Goal: Communication & Community: Share content

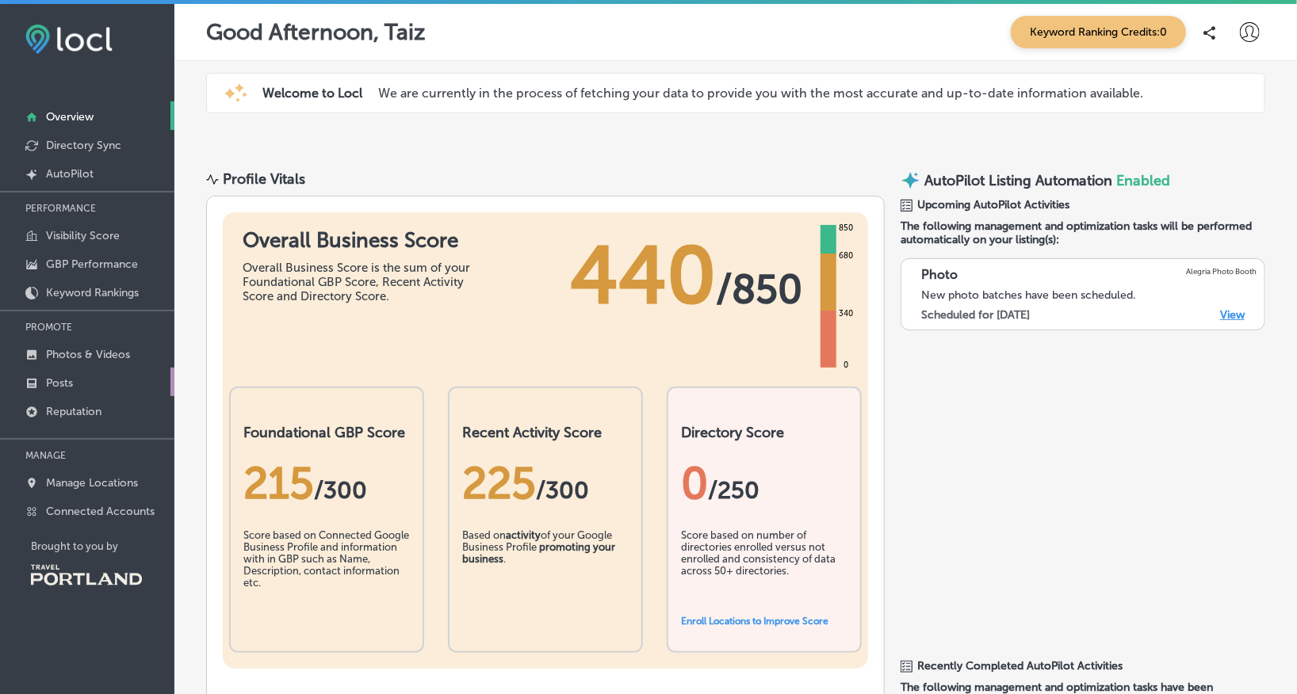
click at [85, 377] on link "Posts" at bounding box center [87, 382] width 174 height 29
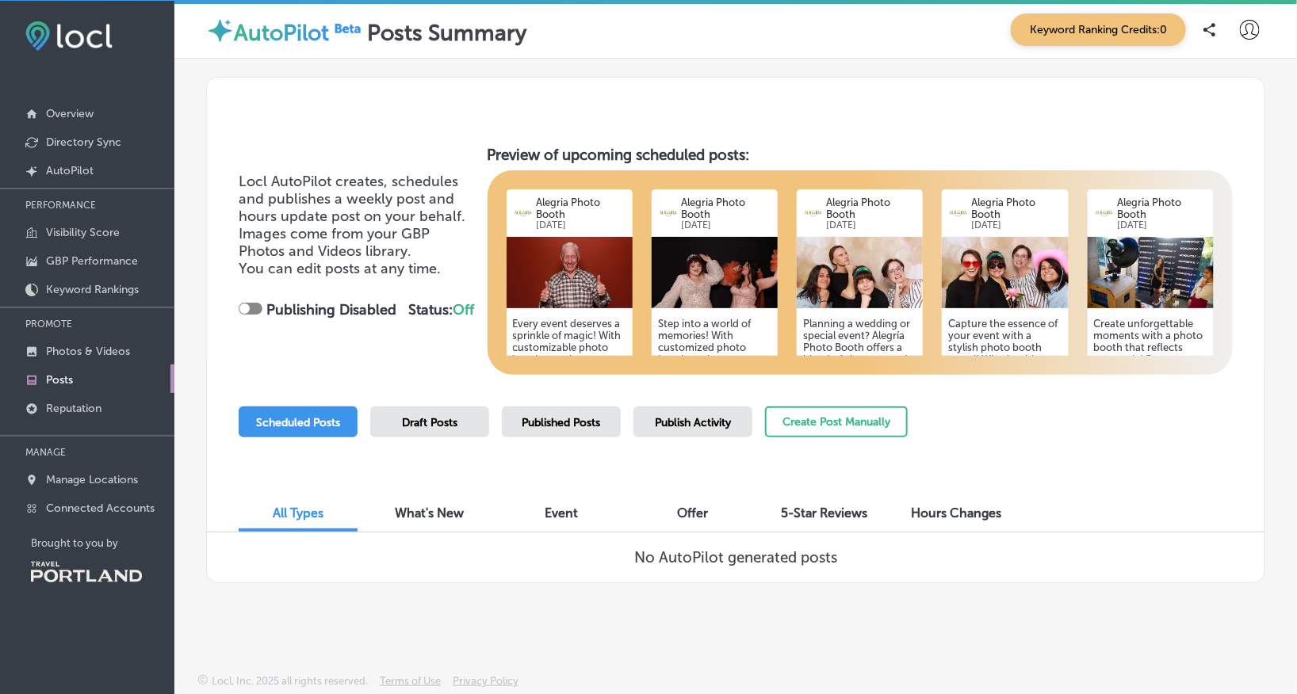
click at [434, 509] on span "What's New" at bounding box center [430, 513] width 69 height 15
click at [319, 492] on div "All Types What's New Event Offer 5-Star Reviews Hours Changes" at bounding box center [735, 506] width 1057 height 54
click at [303, 416] on span "Scheduled Posts" at bounding box center [298, 422] width 84 height 13
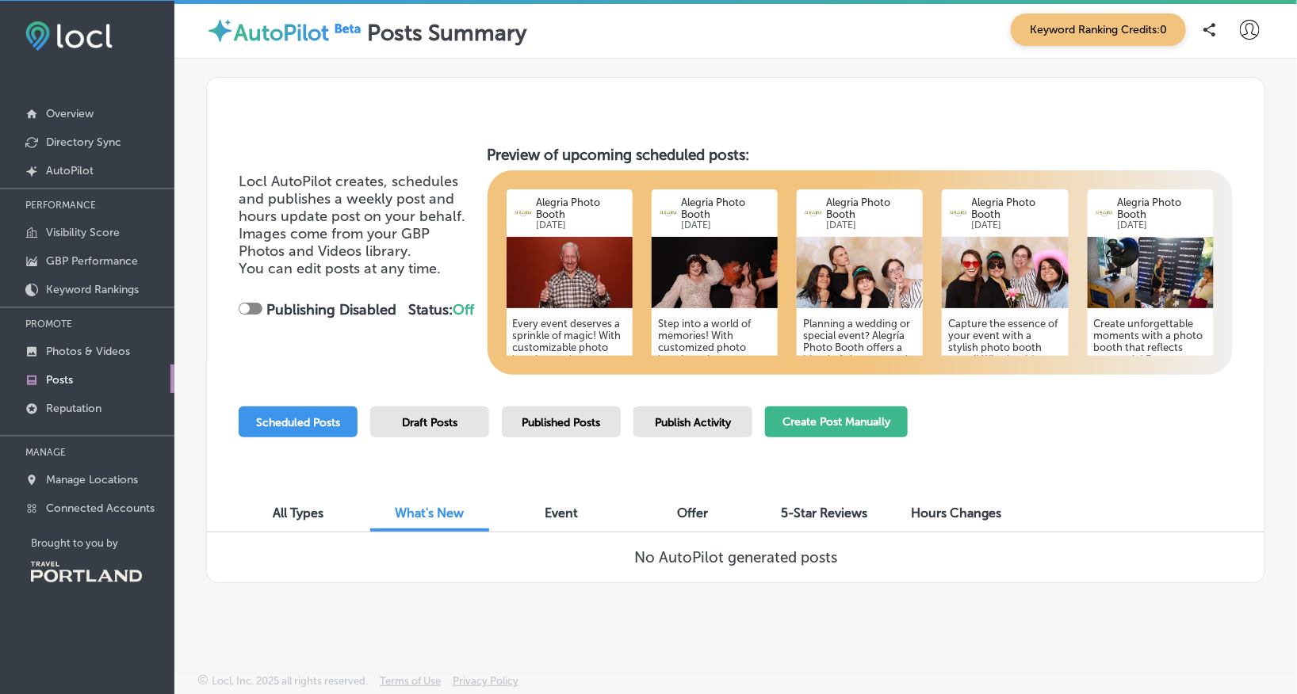
click at [877, 426] on button "Create Post Manually" at bounding box center [836, 422] width 143 height 31
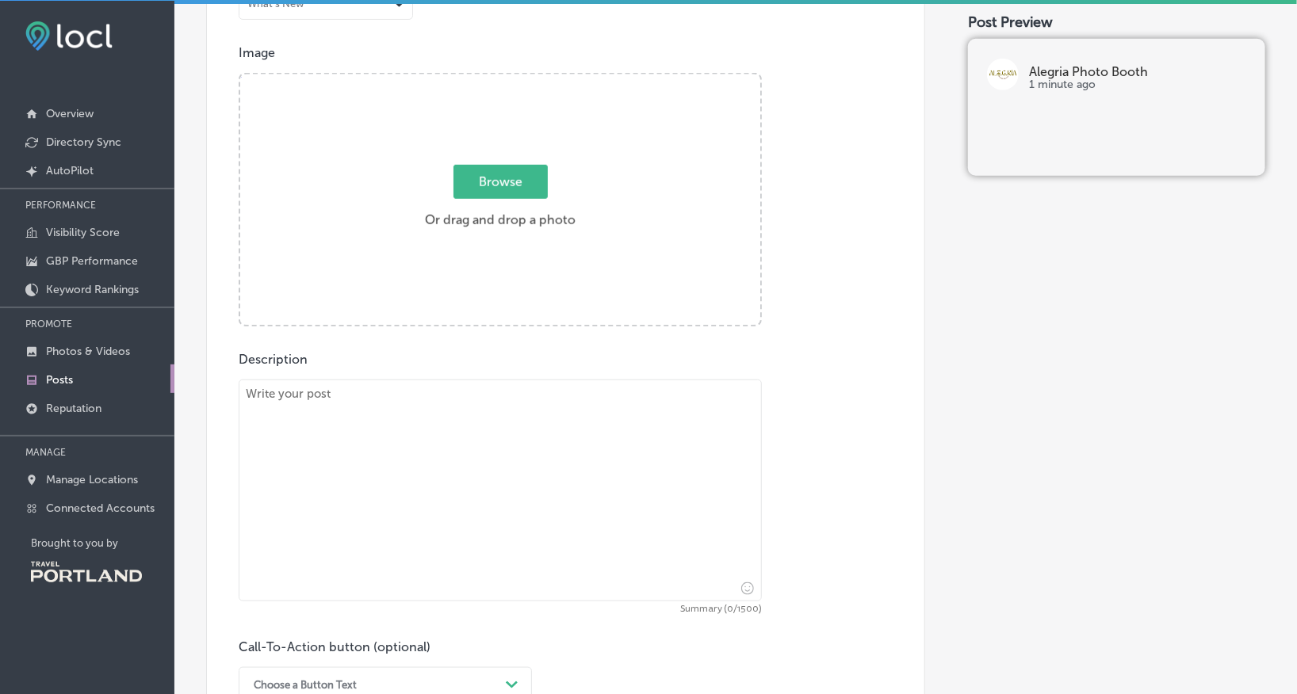
scroll to position [562, 0]
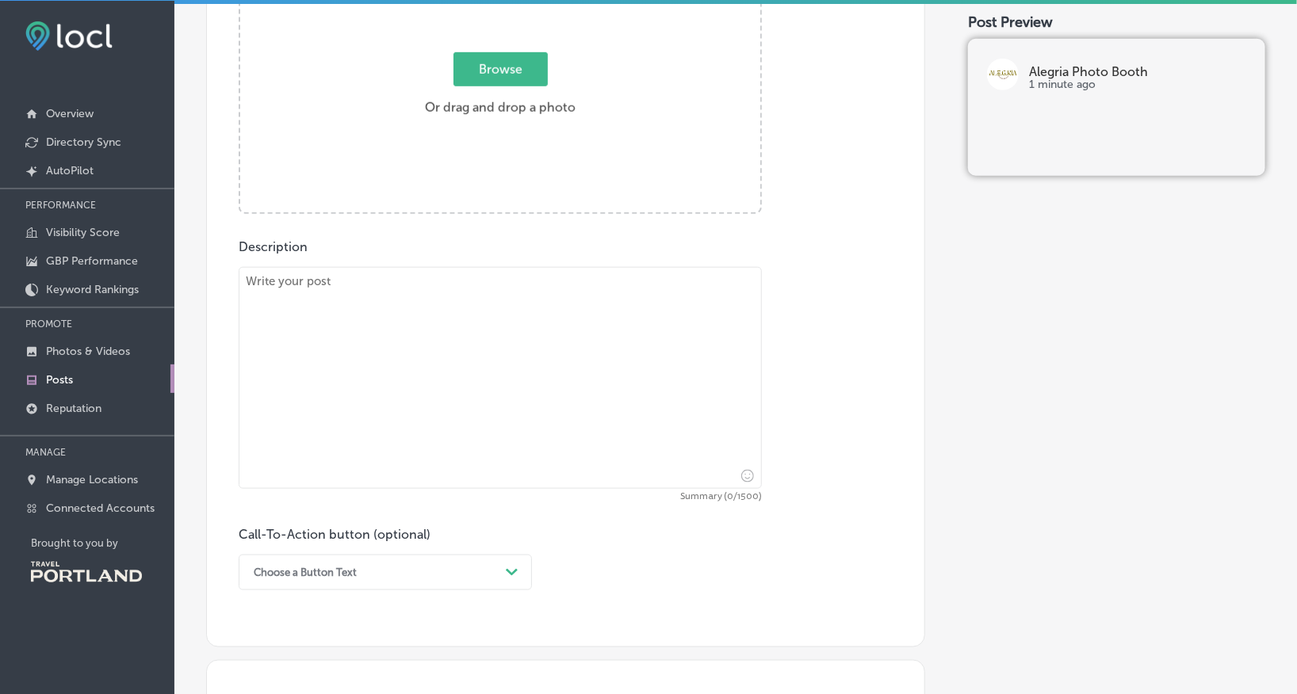
click at [470, 313] on textarea at bounding box center [500, 378] width 523 height 222
paste textarea "When you are planning a corporate gathering, networking is often the goal, but …"
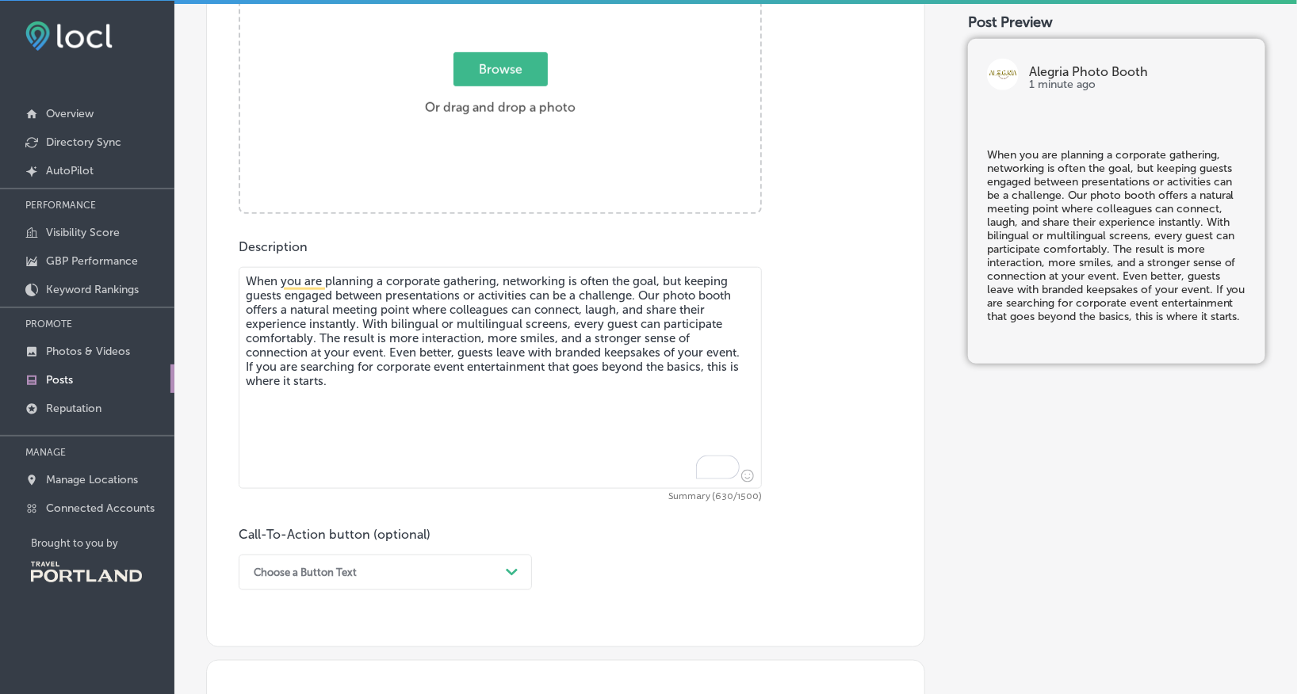
click at [243, 276] on textarea "When you are planning a corporate gathering, networking is often the goal, but …" at bounding box center [500, 378] width 523 height 222
paste textarea "Elevating guest engagement at corporate events"
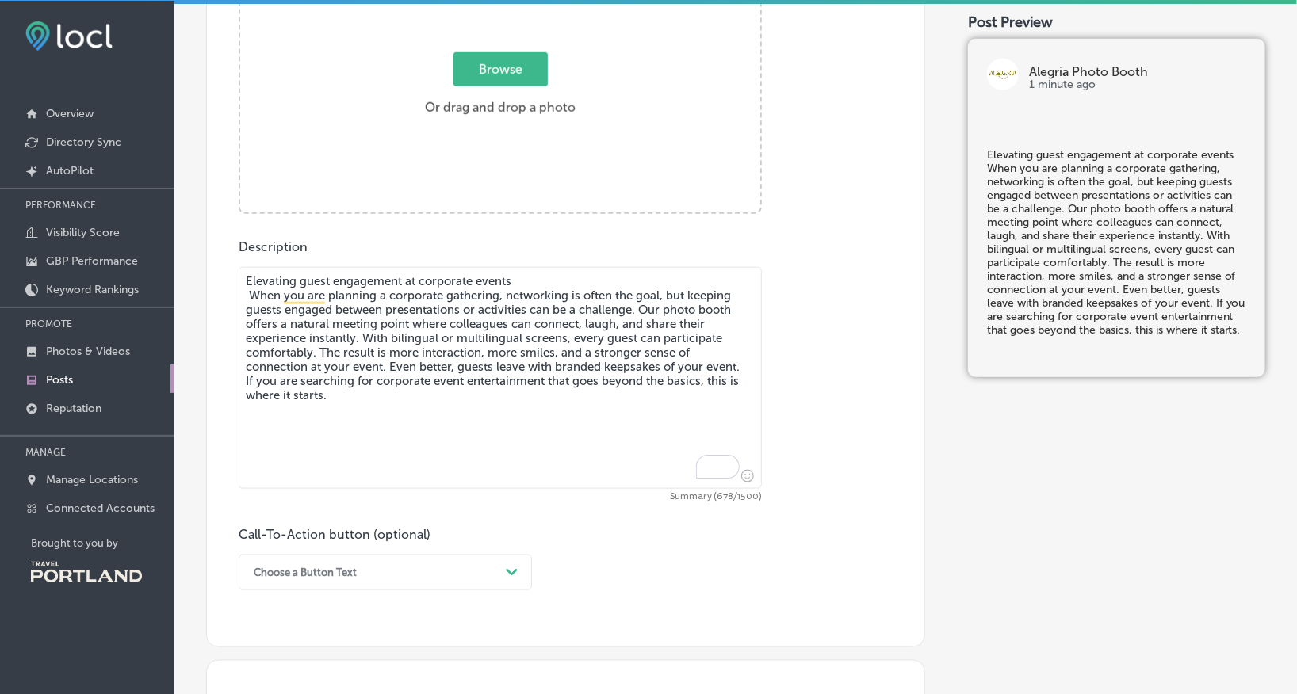
click at [251, 294] on textarea "Elevating guest engagement at corporate events When you are planning a corporat…" at bounding box center [500, 378] width 523 height 222
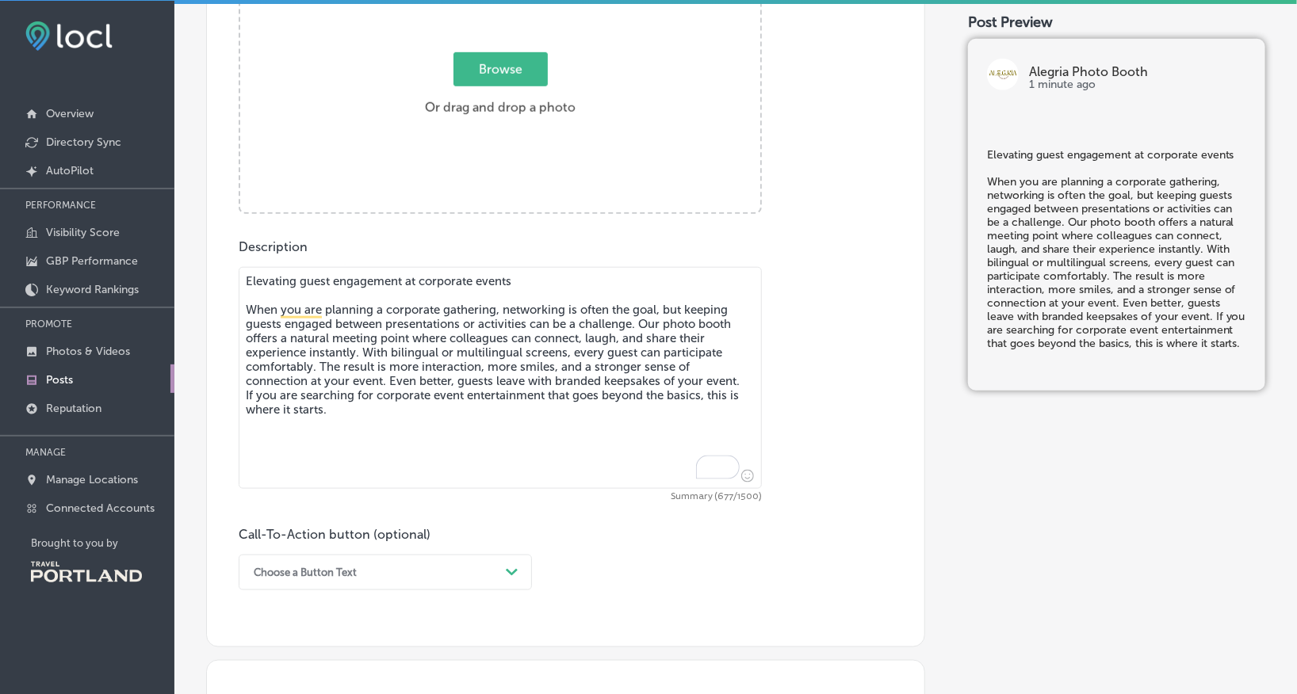
click at [641, 324] on textarea "Elevating guest engagement at corporate events When you are planning a corporat…" at bounding box center [500, 378] width 523 height 222
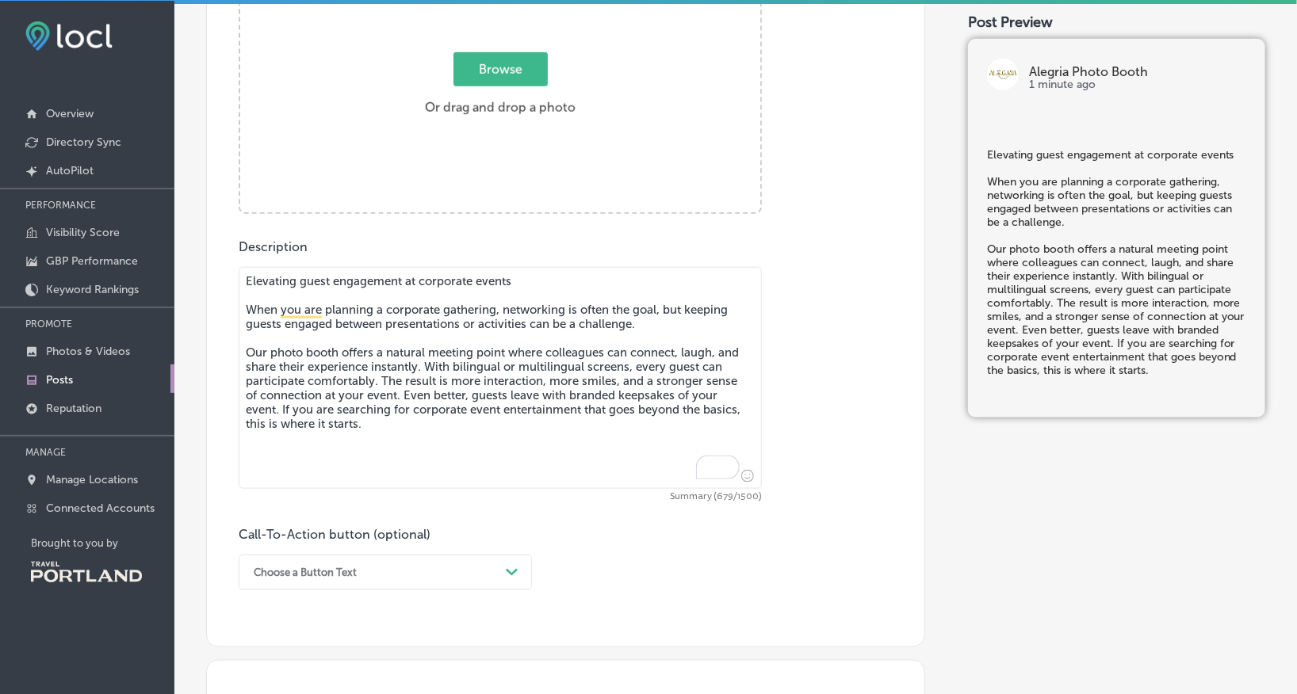
click at [383, 378] on textarea "Elevating guest engagement at corporate events When you are planning a corporat…" at bounding box center [500, 378] width 523 height 222
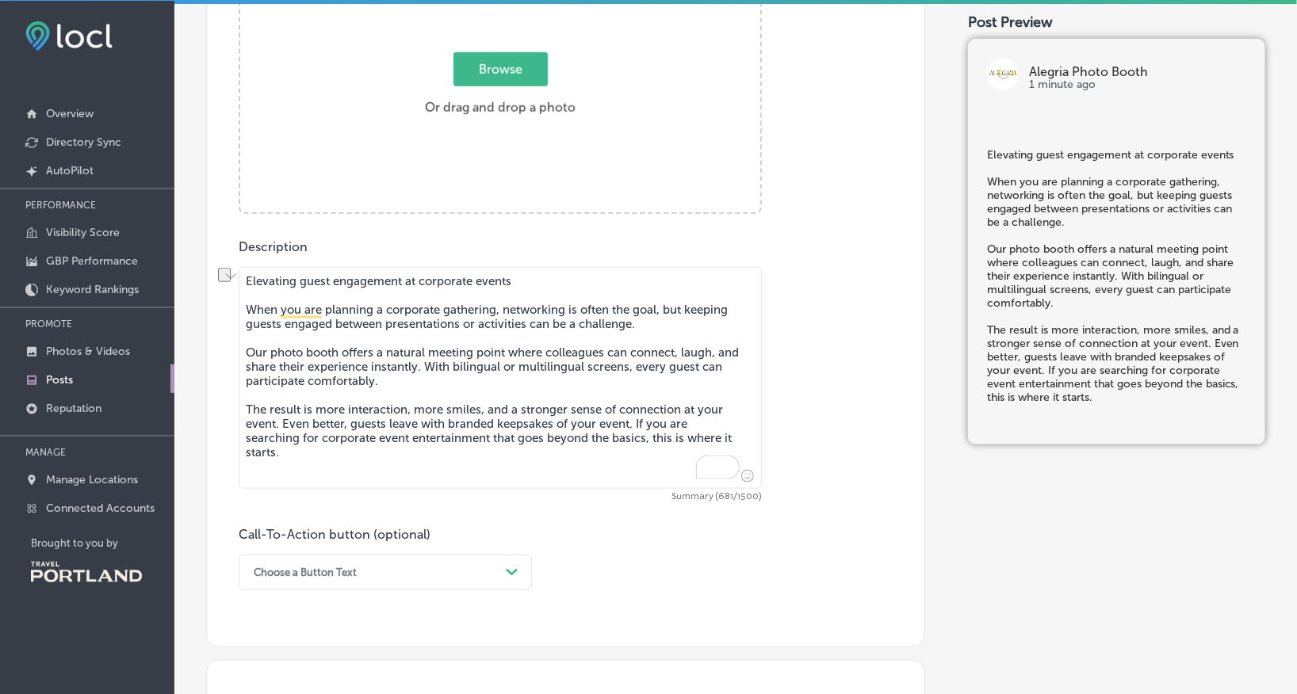
drag, startPoint x: 418, startPoint y: 407, endPoint x: 484, endPoint y: 410, distance: 65.8
click at [484, 410] on textarea "Elevating guest engagement at corporate events When you are planning a corporat…" at bounding box center [500, 378] width 523 height 222
drag, startPoint x: 447, startPoint y: 407, endPoint x: 417, endPoint y: 411, distance: 30.4
click at [417, 411] on textarea "Elevating guest engagement at corporate events When you are planning a corporat…" at bounding box center [500, 378] width 523 height 222
drag, startPoint x: 590, startPoint y: 407, endPoint x: 663, endPoint y: 411, distance: 73.0
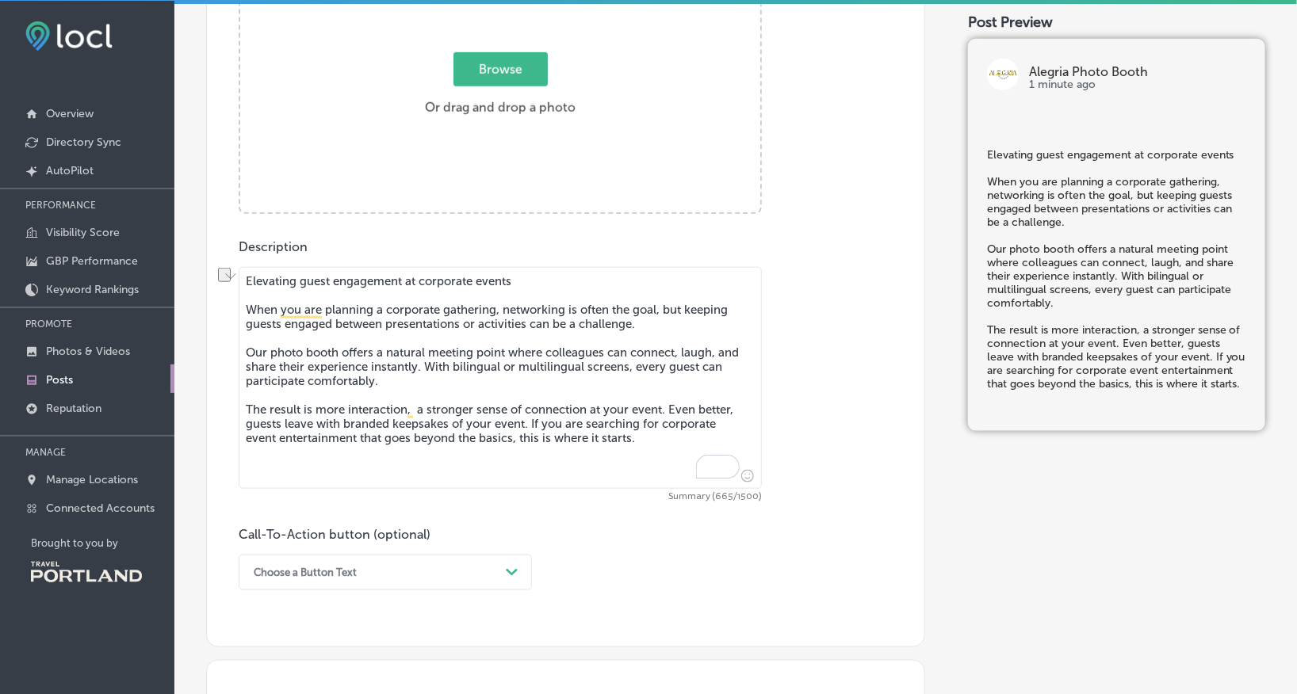
click at [663, 411] on textarea "Elevating guest engagement at corporate events When you are planning a corporat…" at bounding box center [500, 378] width 523 height 222
drag, startPoint x: 616, startPoint y: 407, endPoint x: 690, endPoint y: 407, distance: 73.7
click at [690, 407] on textarea "Elevating guest engagement at corporate events When you are planning a corporat…" at bounding box center [500, 378] width 523 height 222
click at [413, 411] on textarea "Elevating guest engagement at corporate events When you are planning a corporat…" at bounding box center [500, 378] width 523 height 222
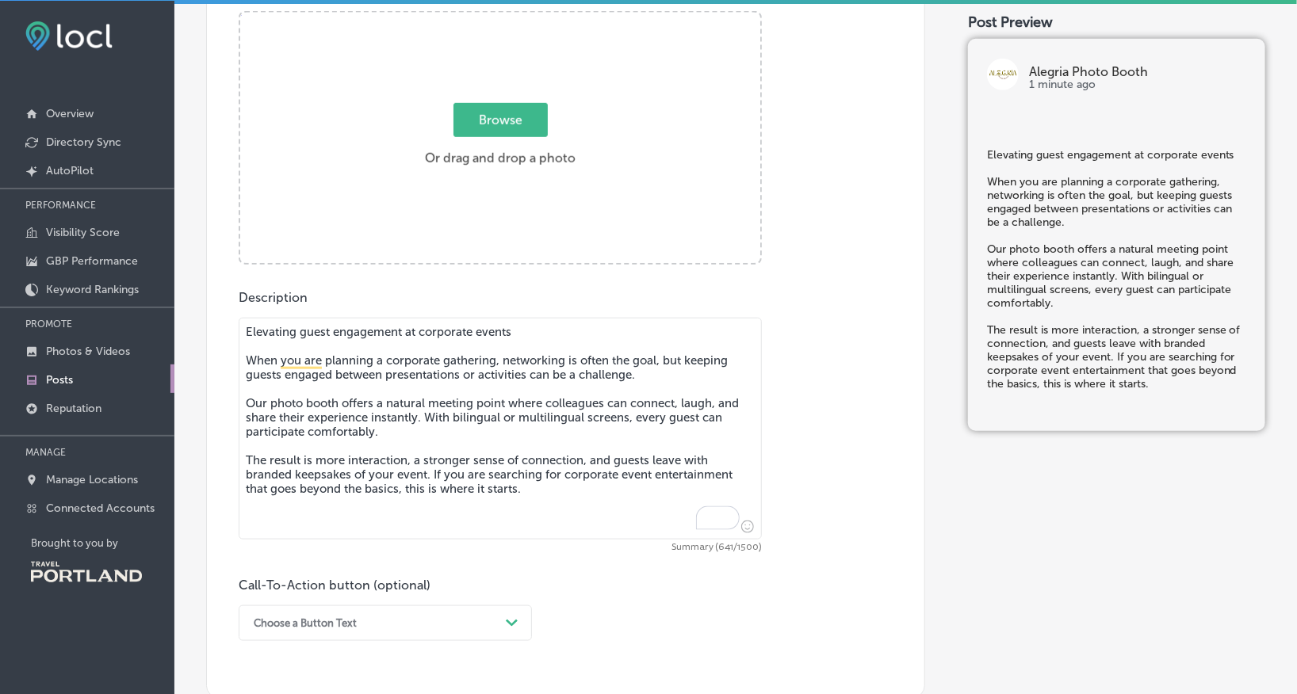
scroll to position [507, 0]
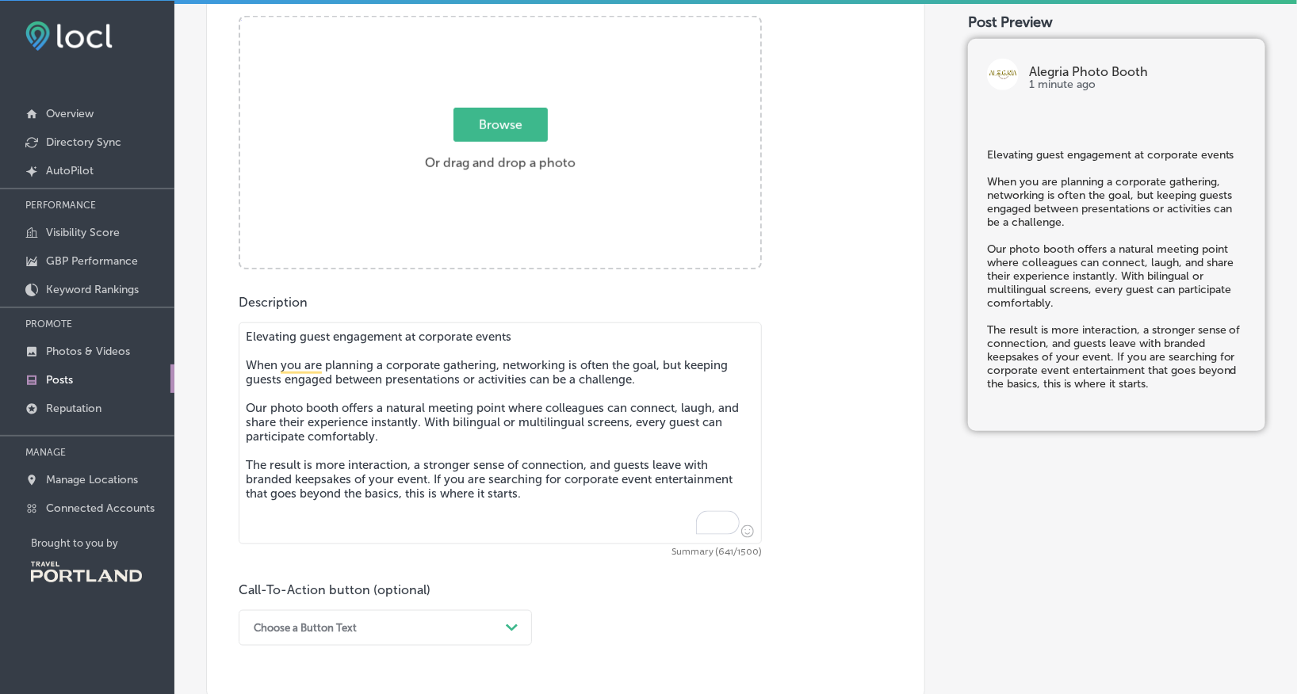
click at [526, 334] on textarea "Elevating guest engagement at corporate events When you are planning a corporat…" at bounding box center [500, 434] width 523 height 222
paste textarea "📈"
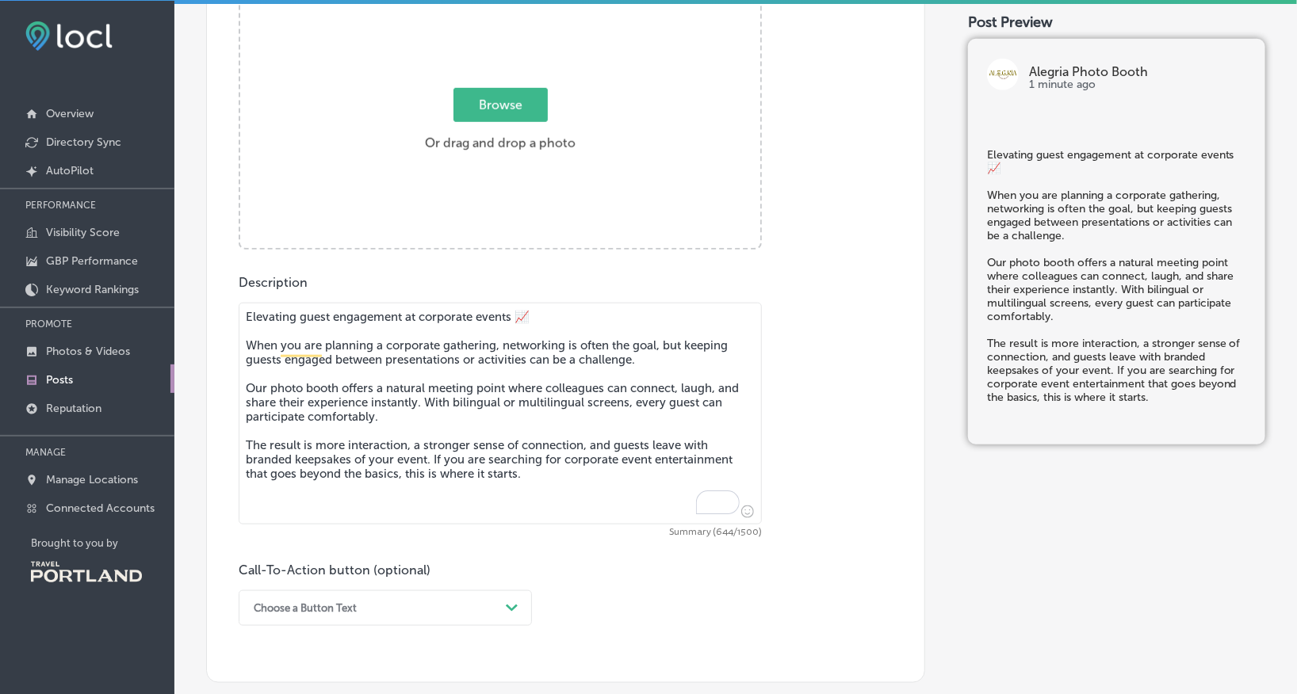
type textarea "Elevating guest engagement at corporate events 📈 When you are planning a corpor…"
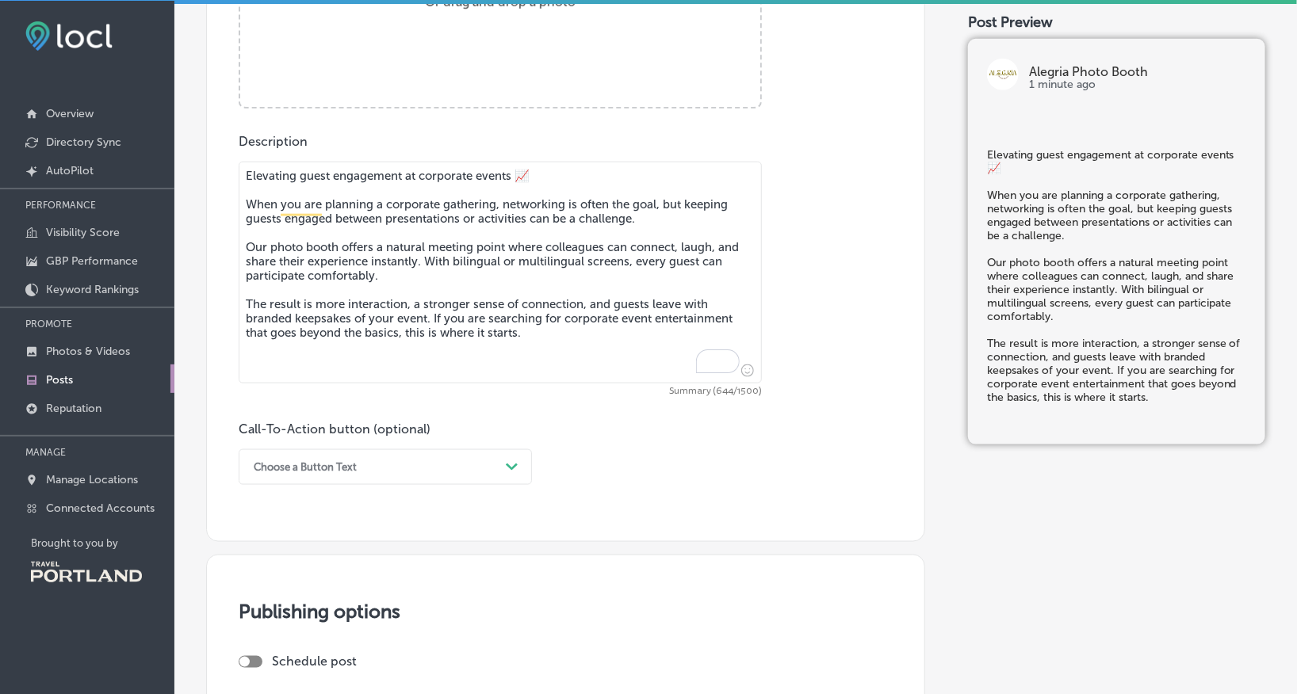
click at [462, 485] on div "Choose a Button Text Path Created with Sketch." at bounding box center [385, 467] width 293 height 36
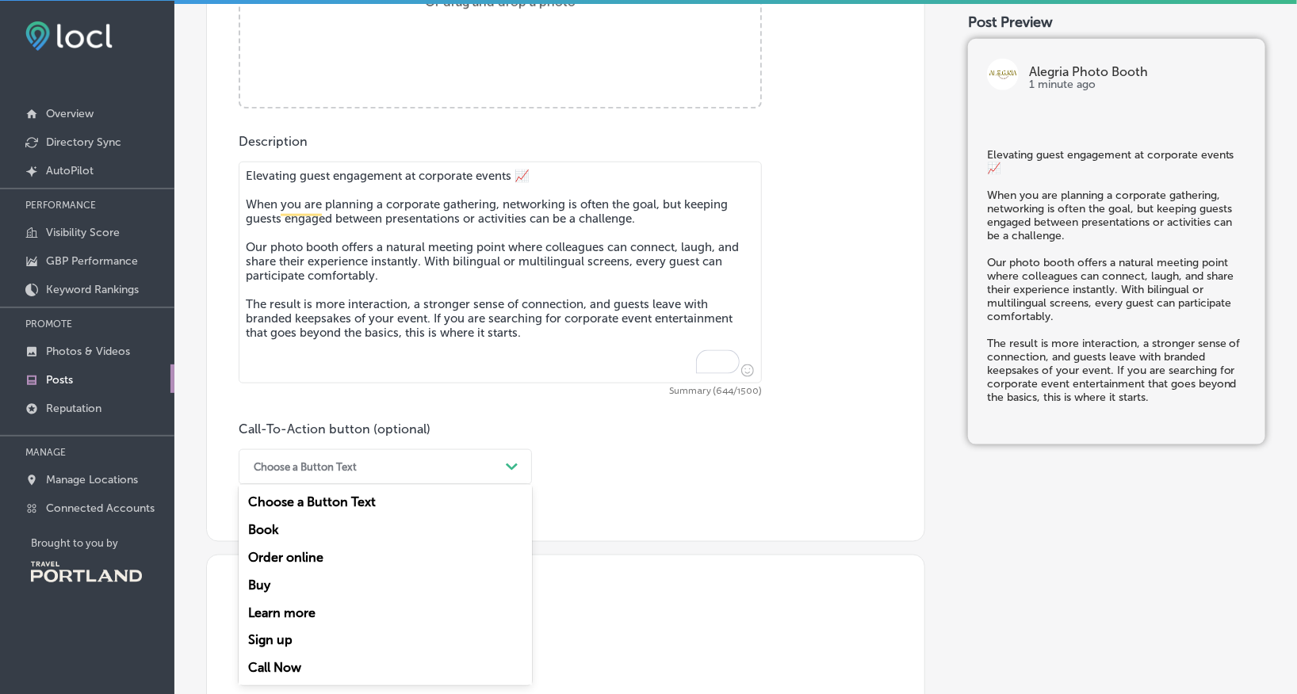
click at [430, 531] on div "Book" at bounding box center [385, 530] width 293 height 28
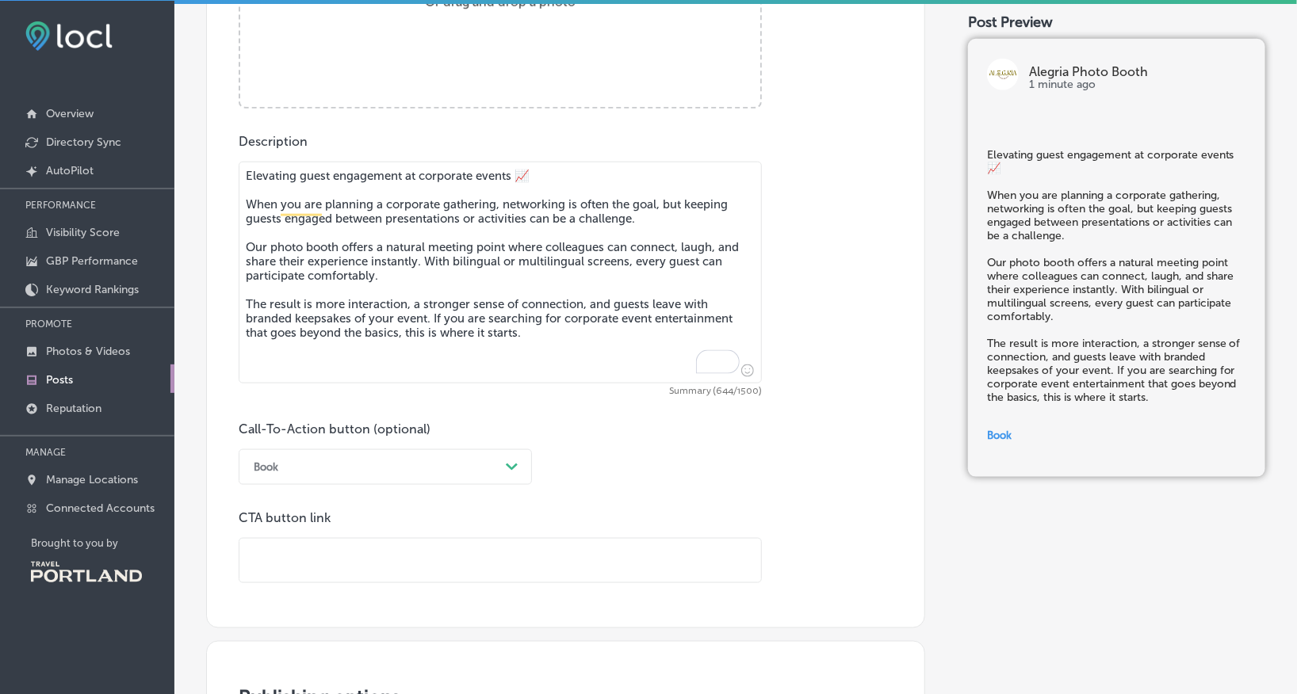
click at [419, 553] on input "text" at bounding box center [500, 561] width 522 height 44
type input "[URL][DOMAIN_NAME]"
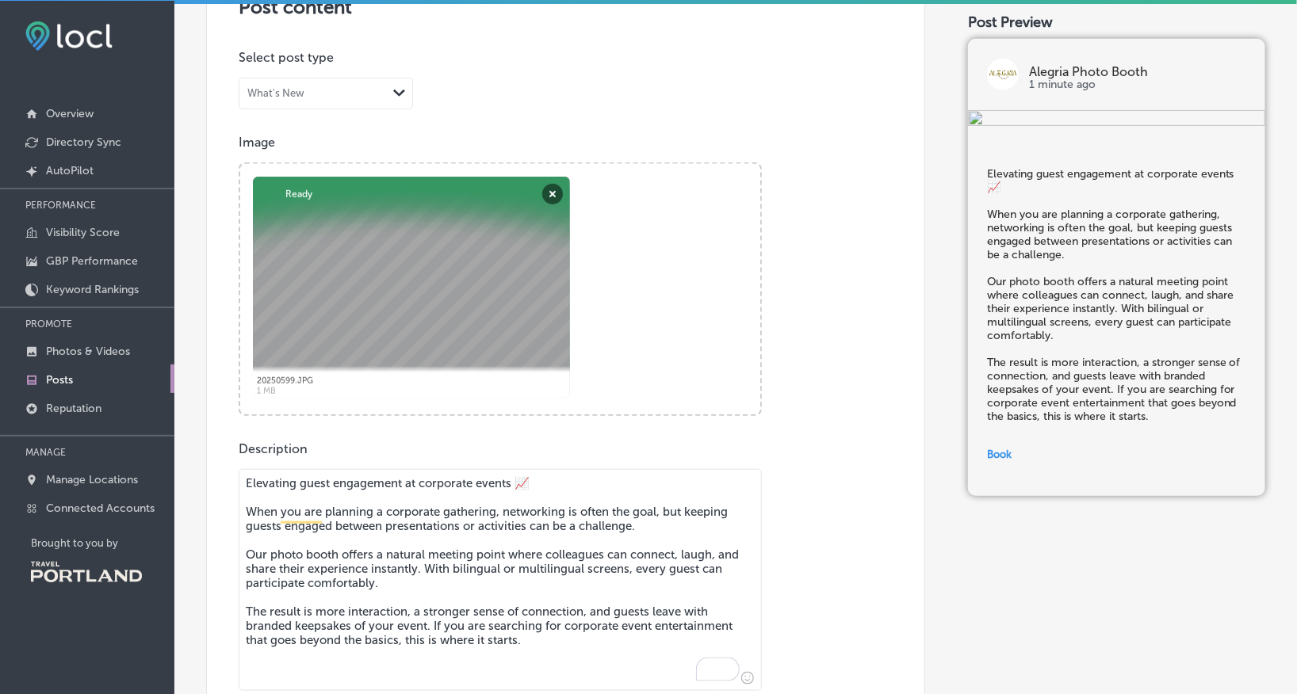
scroll to position [395, 0]
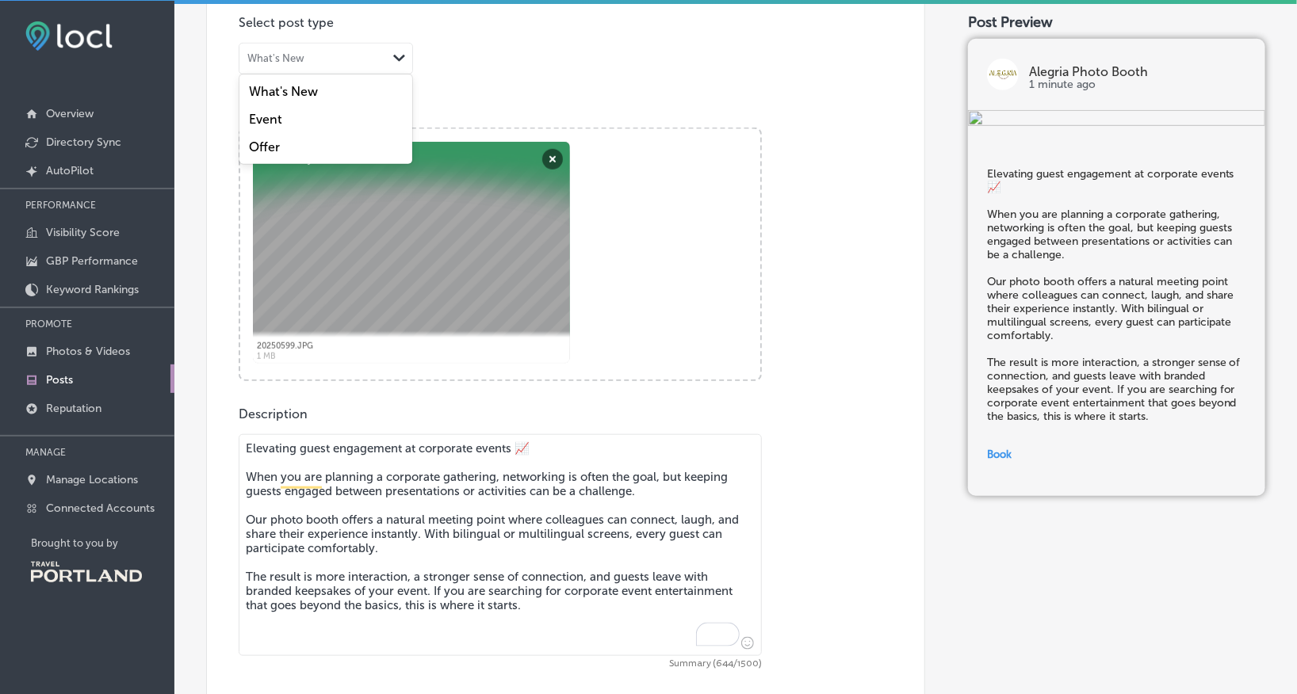
click at [388, 44] on div "Path Created with Sketch." at bounding box center [399, 59] width 25 height 30
click at [556, 79] on div "Post content Select location(s) Select post type What's New Path Created with S…" at bounding box center [565, 408] width 719 height 986
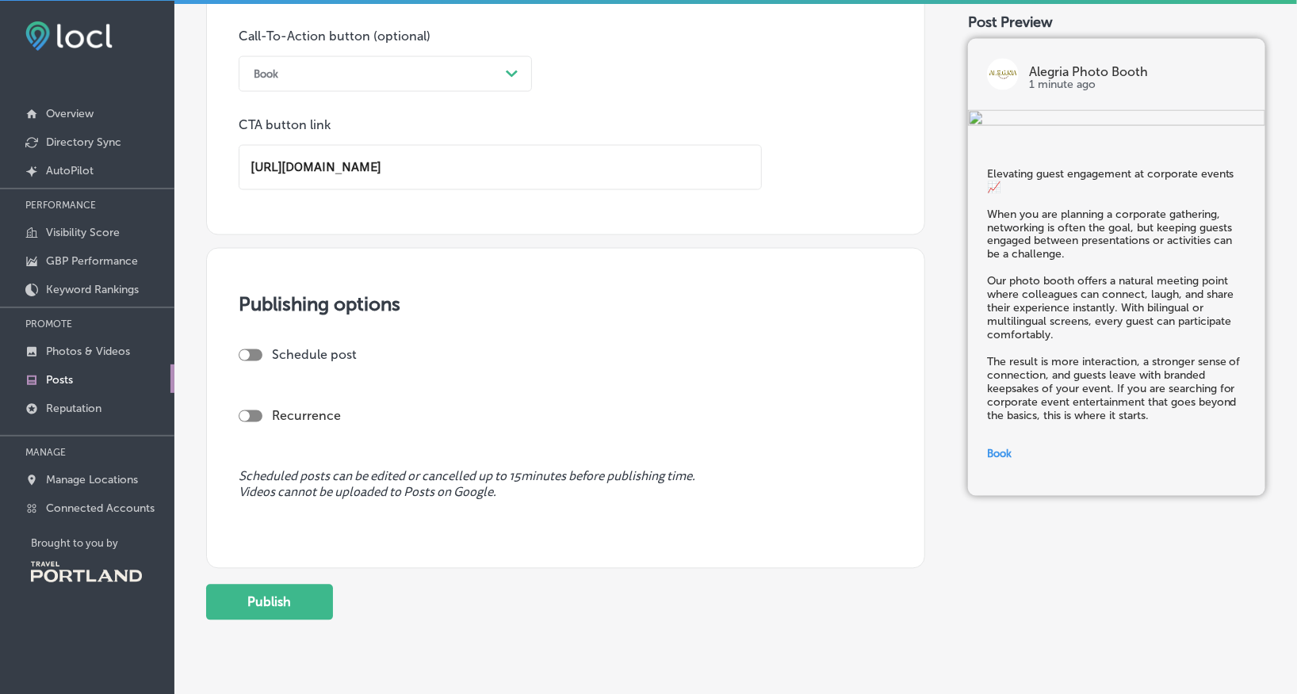
scroll to position [1070, 0]
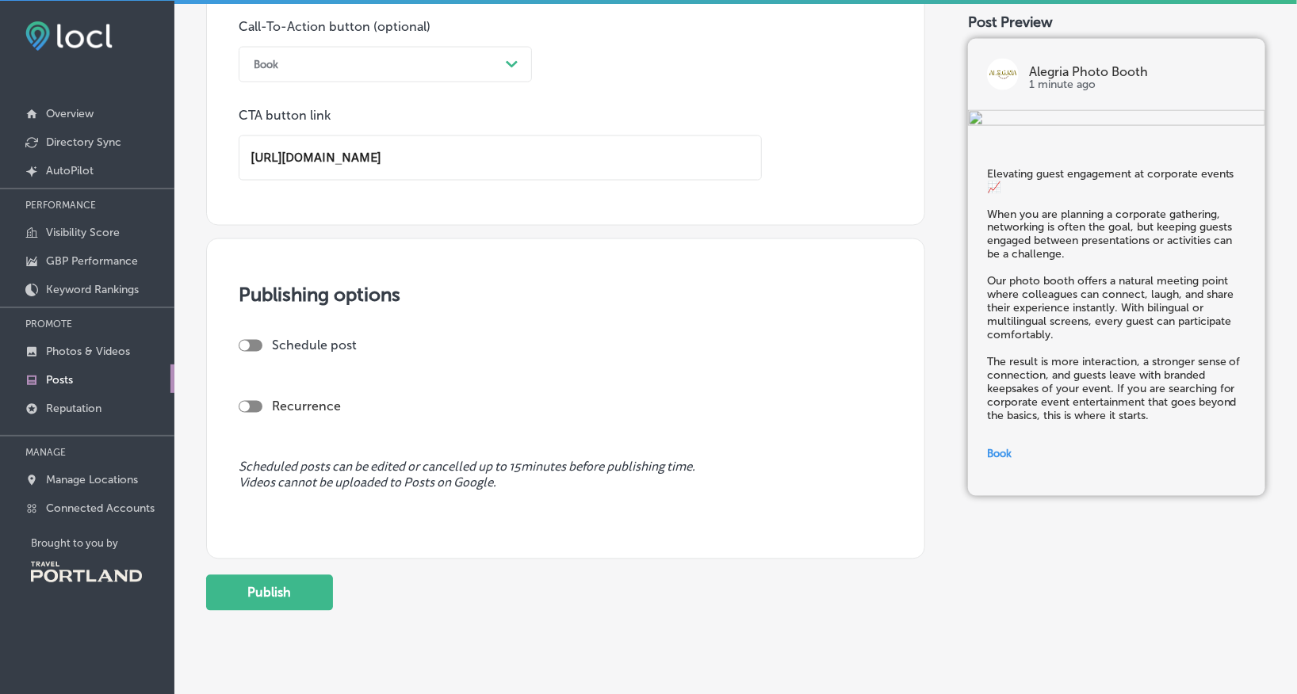
click at [255, 353] on div "Schedule post" at bounding box center [559, 352] width 641 height 28
click at [255, 342] on div at bounding box center [251, 346] width 24 height 12
checkbox input "true"
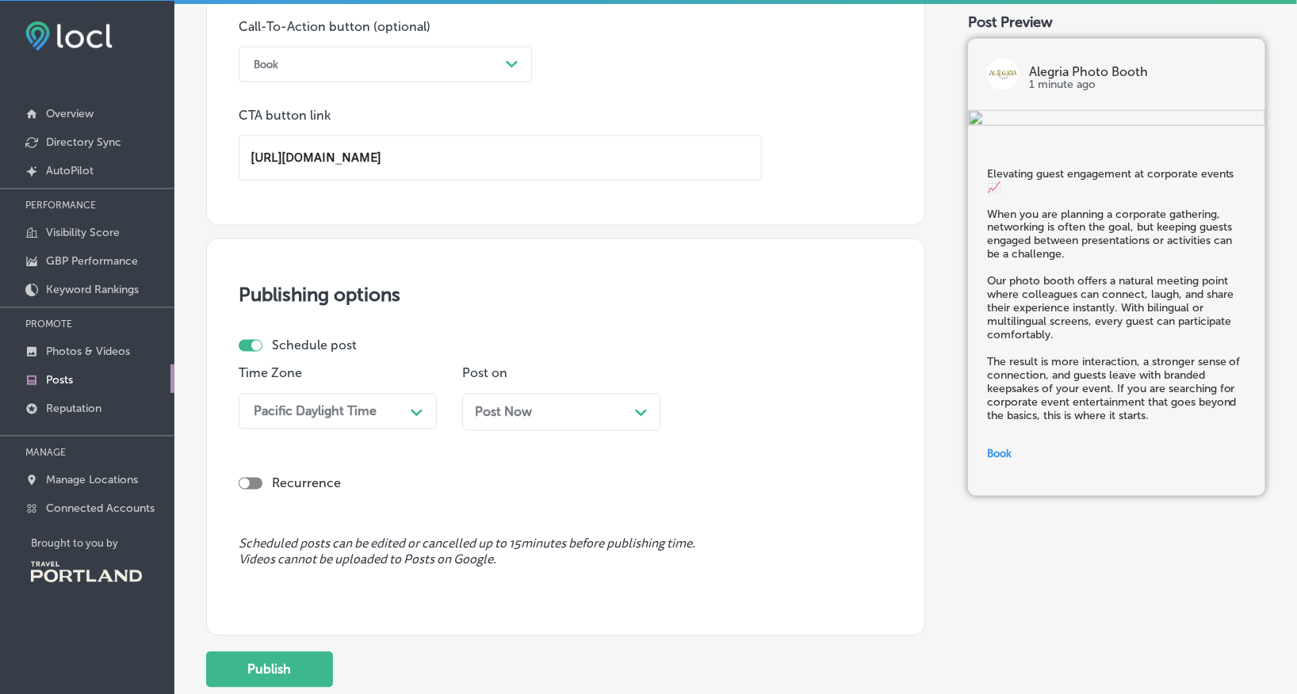
click at [501, 422] on div "Post Now Path Created with Sketch." at bounding box center [561, 412] width 198 height 37
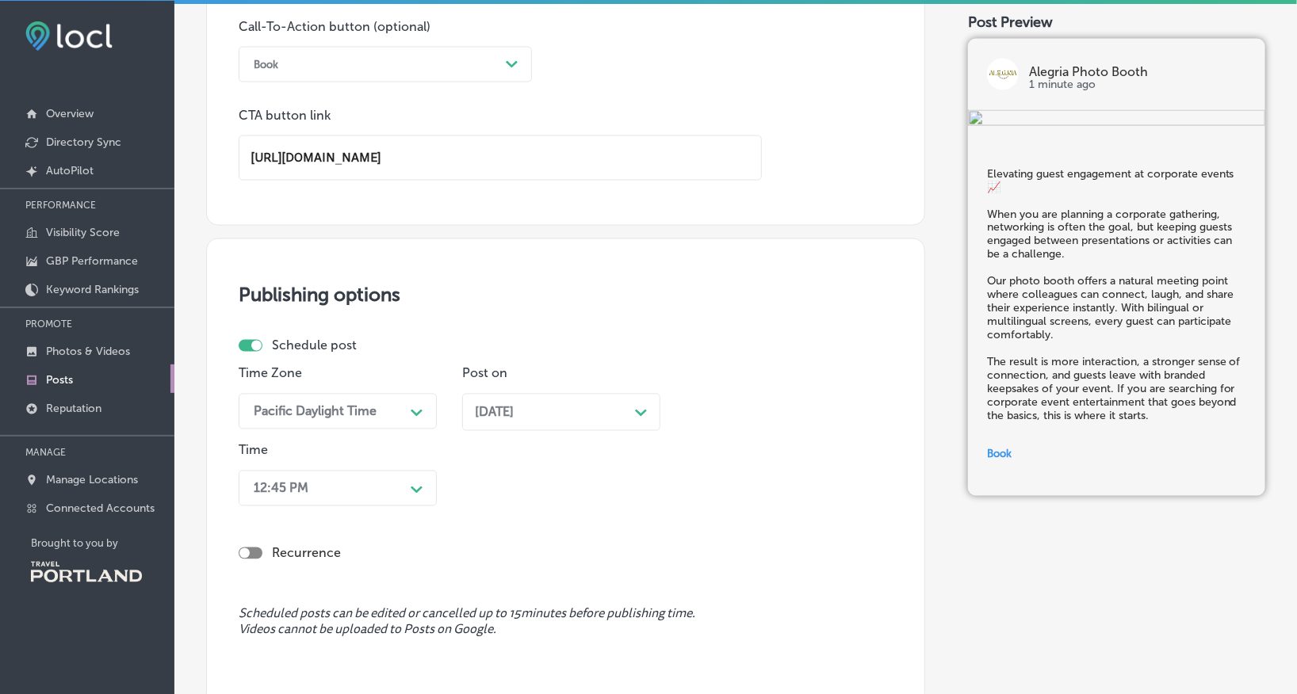
click at [305, 499] on div "12:45 PM Path Created with Sketch." at bounding box center [338, 489] width 198 height 36
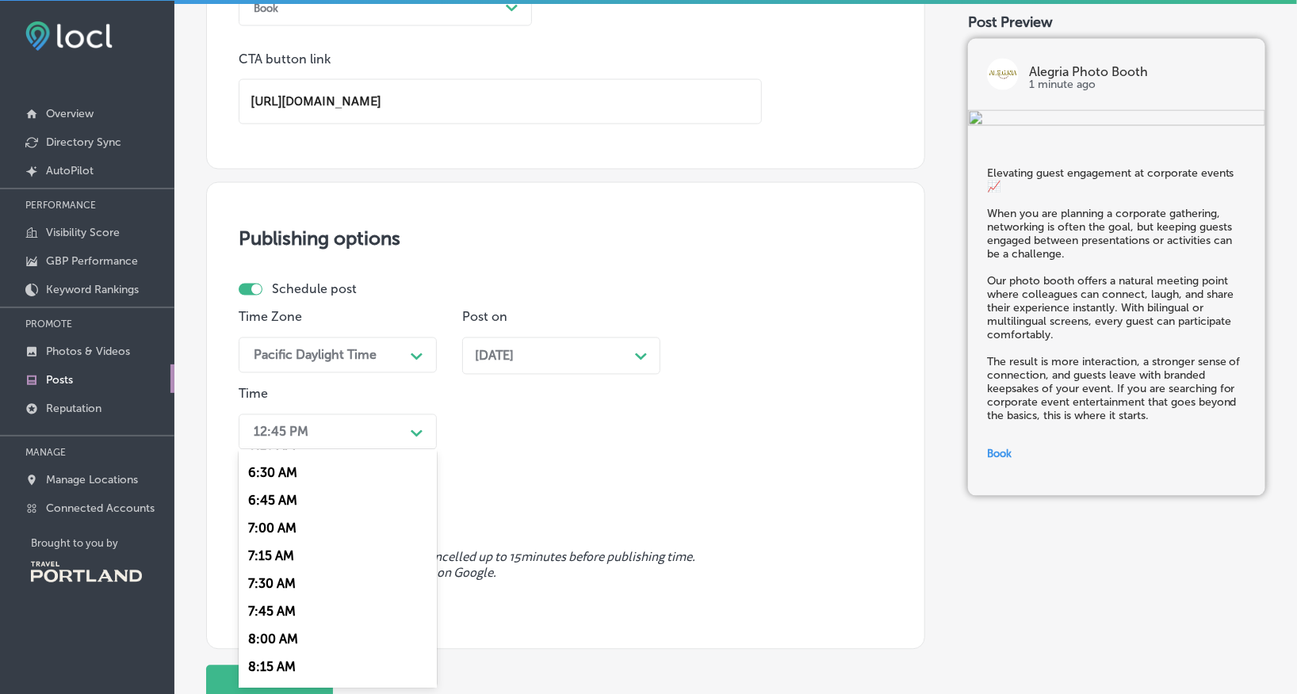
scroll to position [866, 0]
click at [277, 670] on div "9:30 AM" at bounding box center [338, 656] width 198 height 28
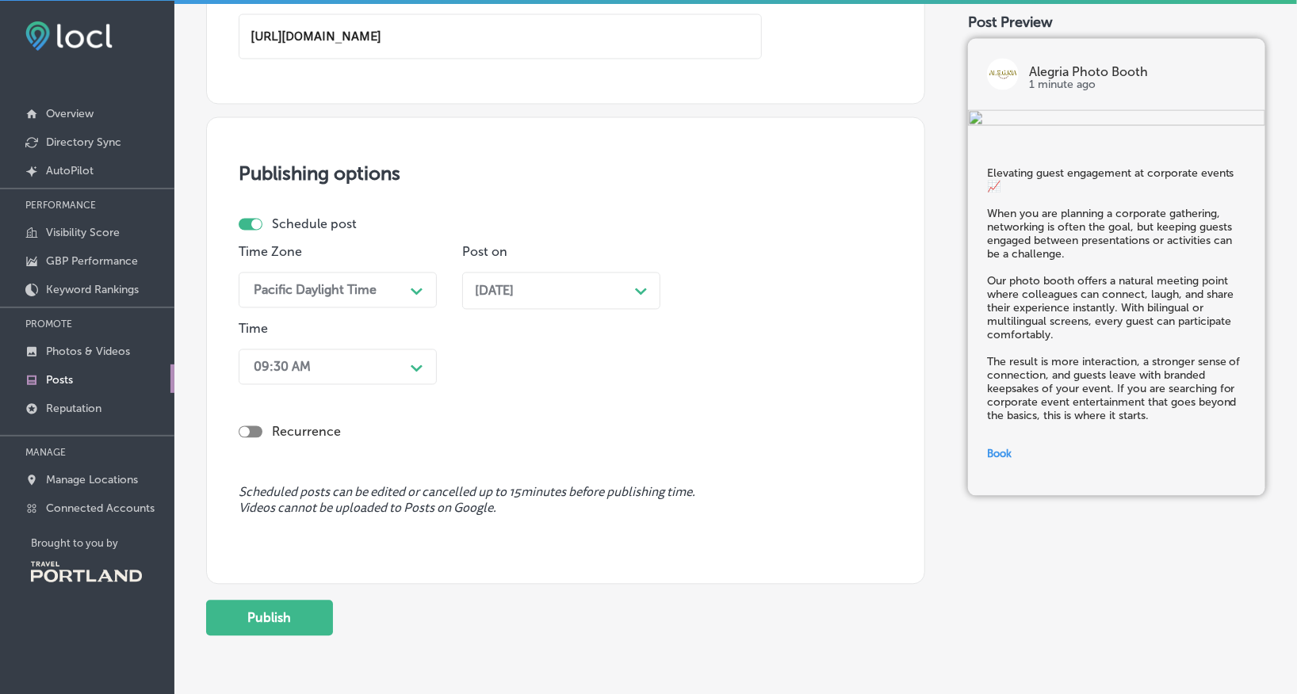
scroll to position [1229, 0]
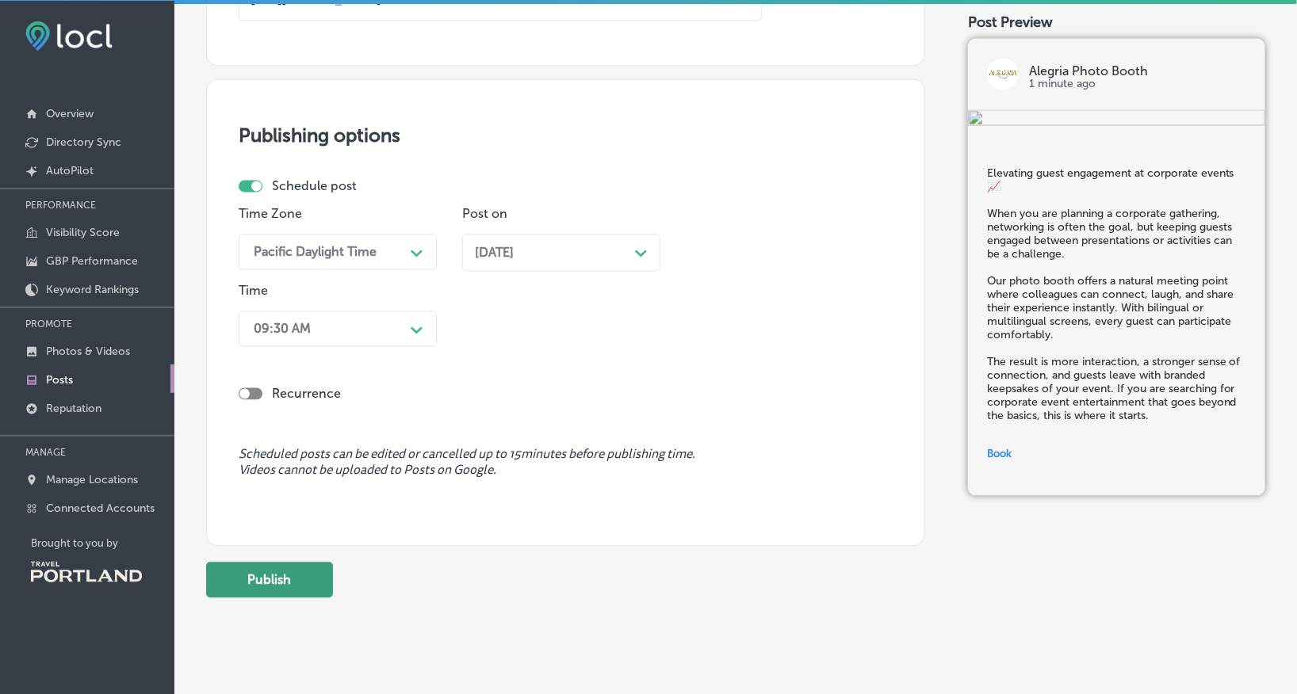
click at [283, 568] on button "Publish" at bounding box center [269, 581] width 127 height 36
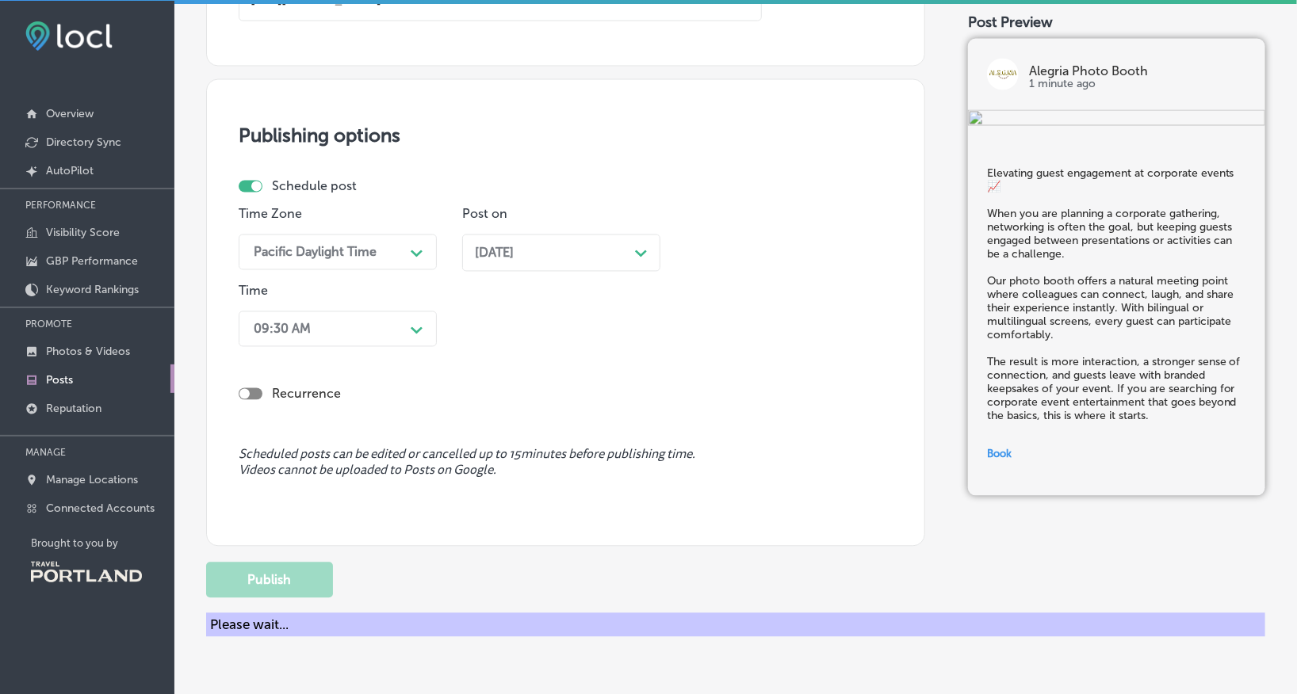
scroll to position [1101, 0]
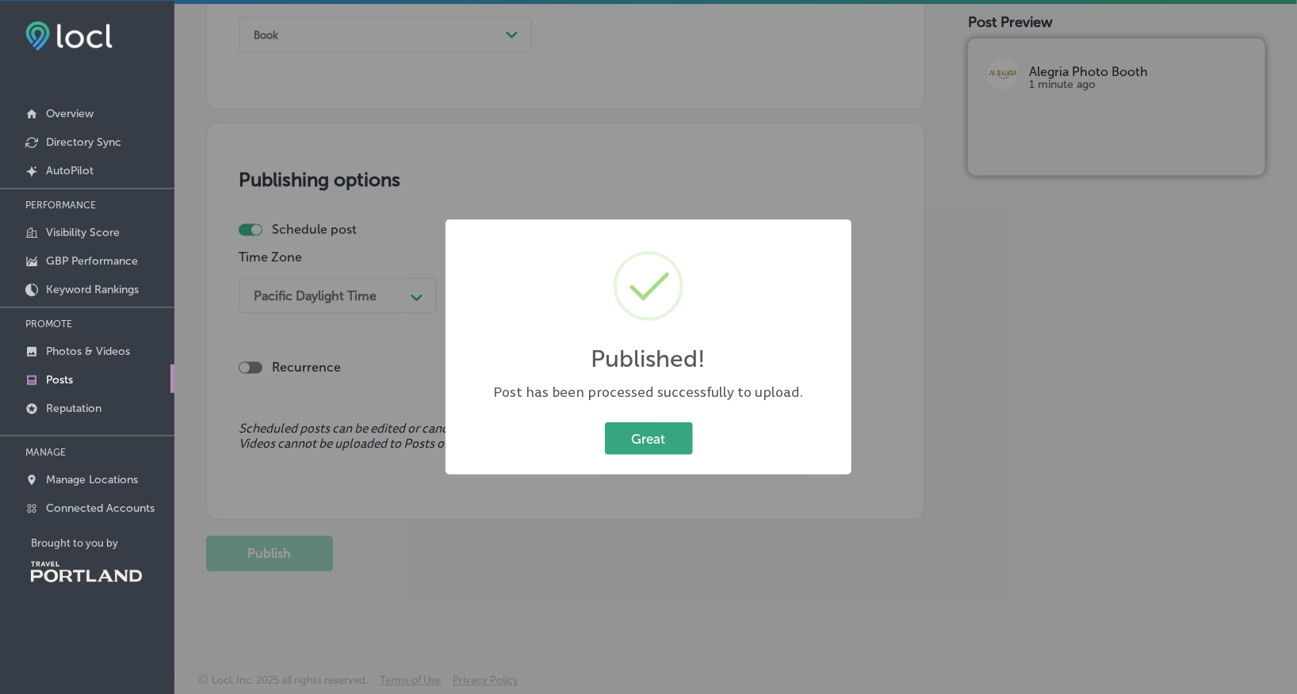
click at [626, 444] on button "Great" at bounding box center [649, 438] width 88 height 32
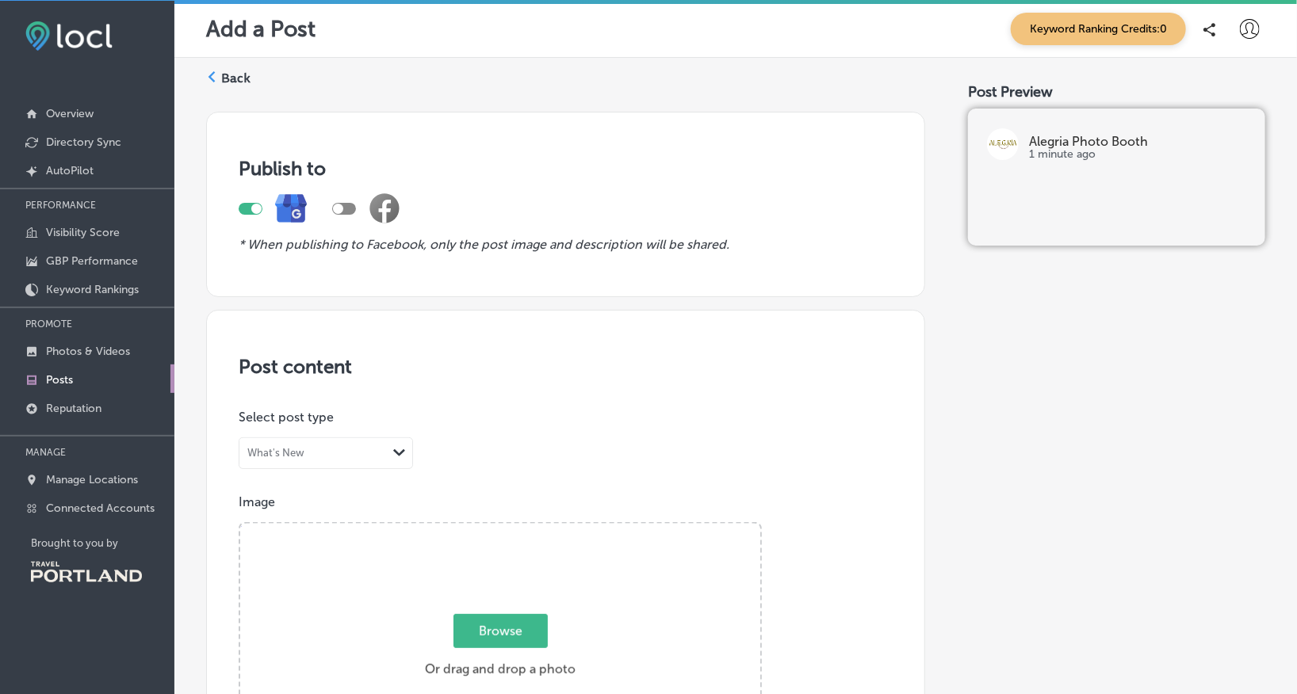
scroll to position [0, 0]
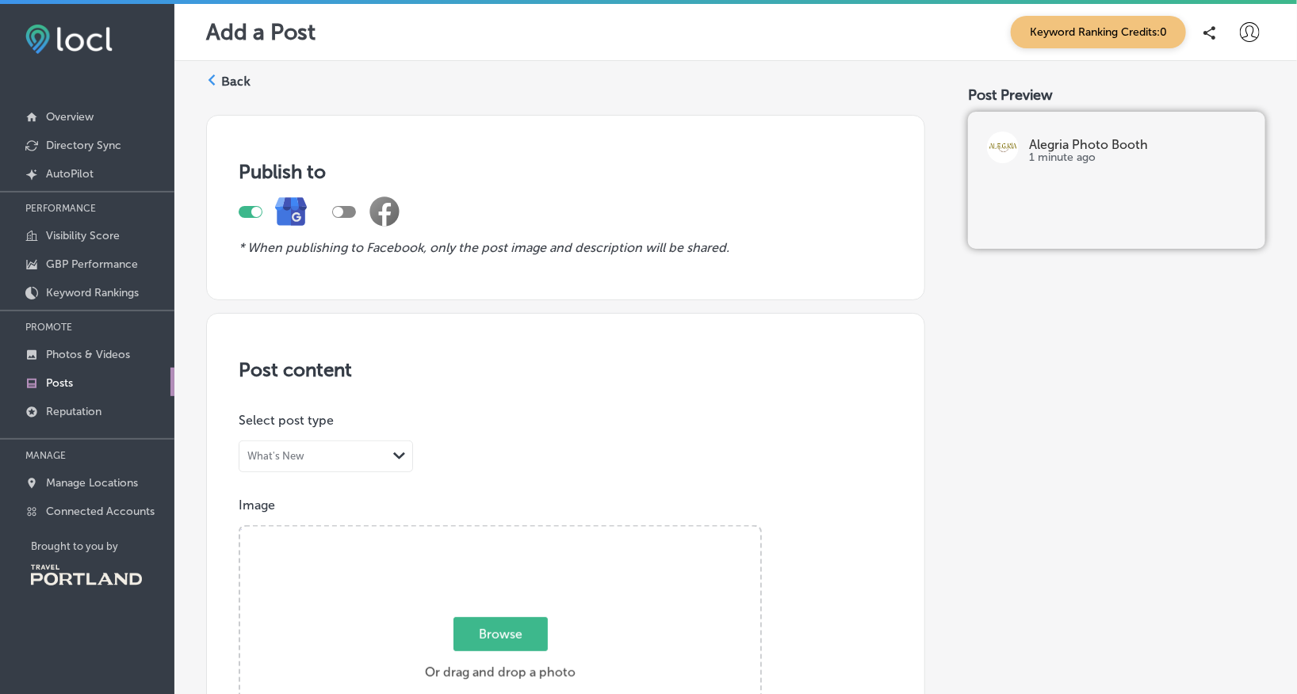
click at [61, 383] on p "Posts" at bounding box center [59, 383] width 27 height 13
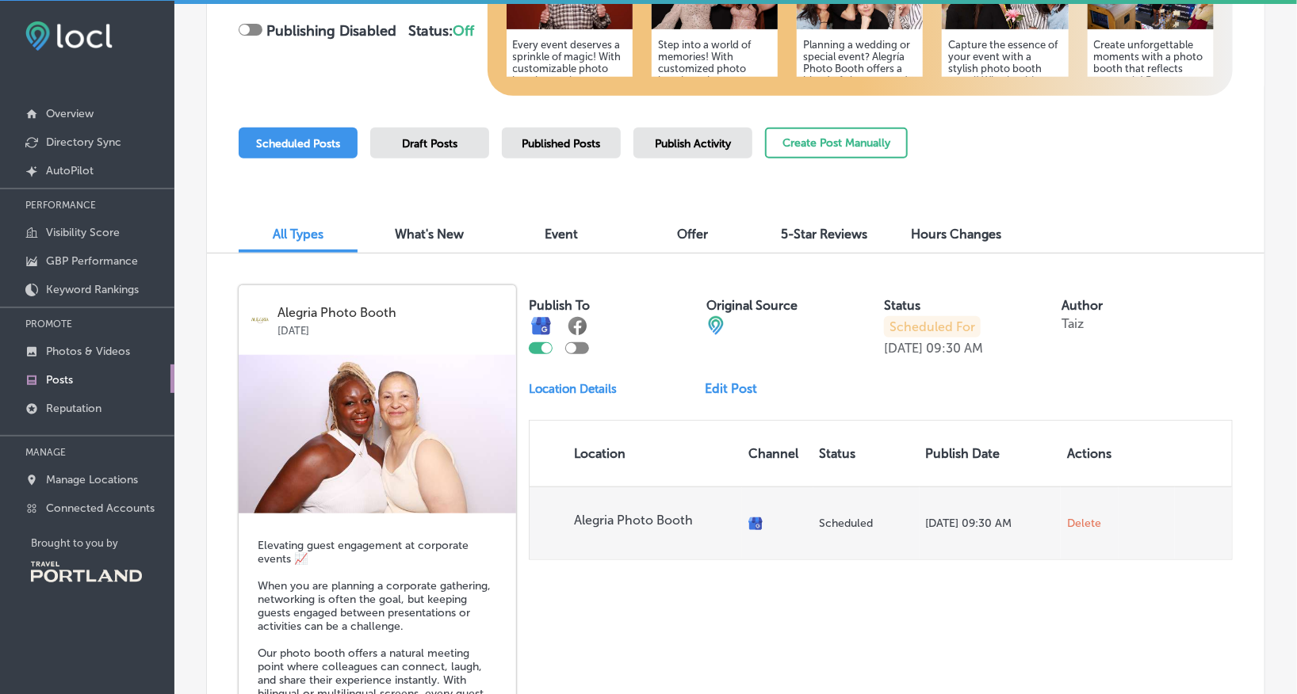
scroll to position [224, 0]
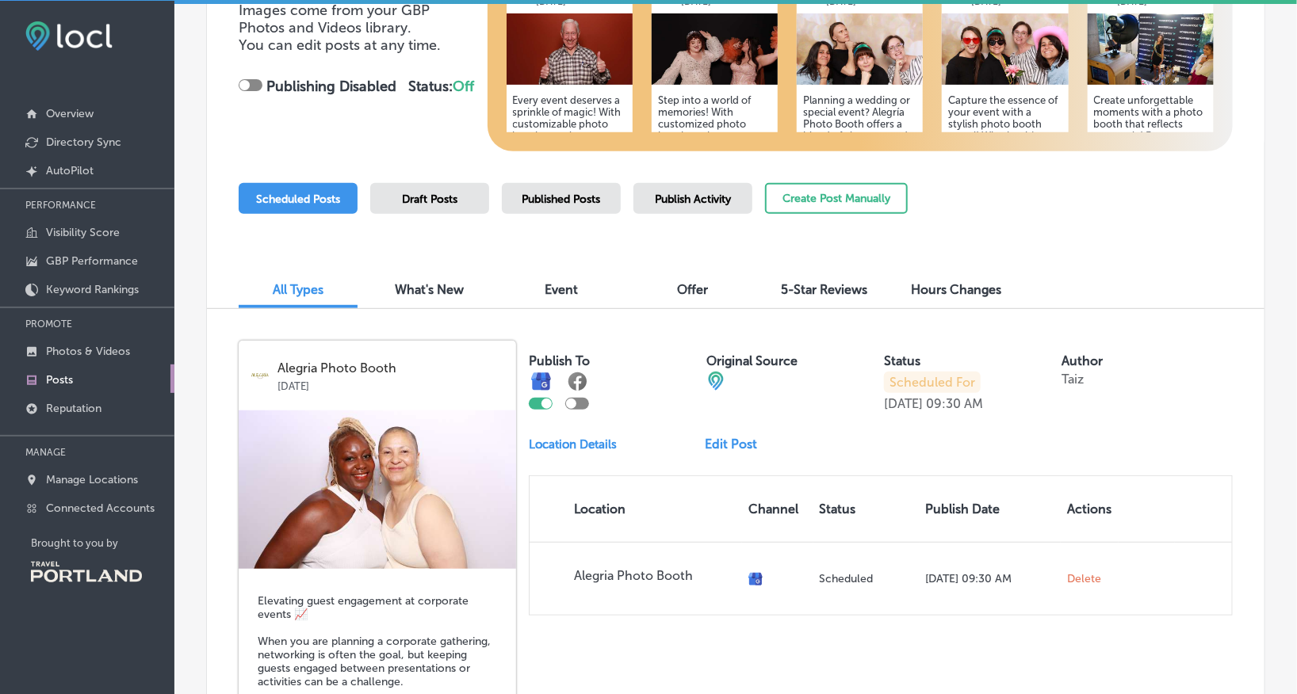
click at [329, 189] on div "Scheduled Posts" at bounding box center [298, 198] width 119 height 31
click at [308, 189] on div "Scheduled Posts" at bounding box center [298, 198] width 119 height 31
click at [309, 189] on div "Scheduled Posts" at bounding box center [298, 198] width 119 height 31
click at [303, 197] on span "Scheduled Posts" at bounding box center [298, 199] width 84 height 13
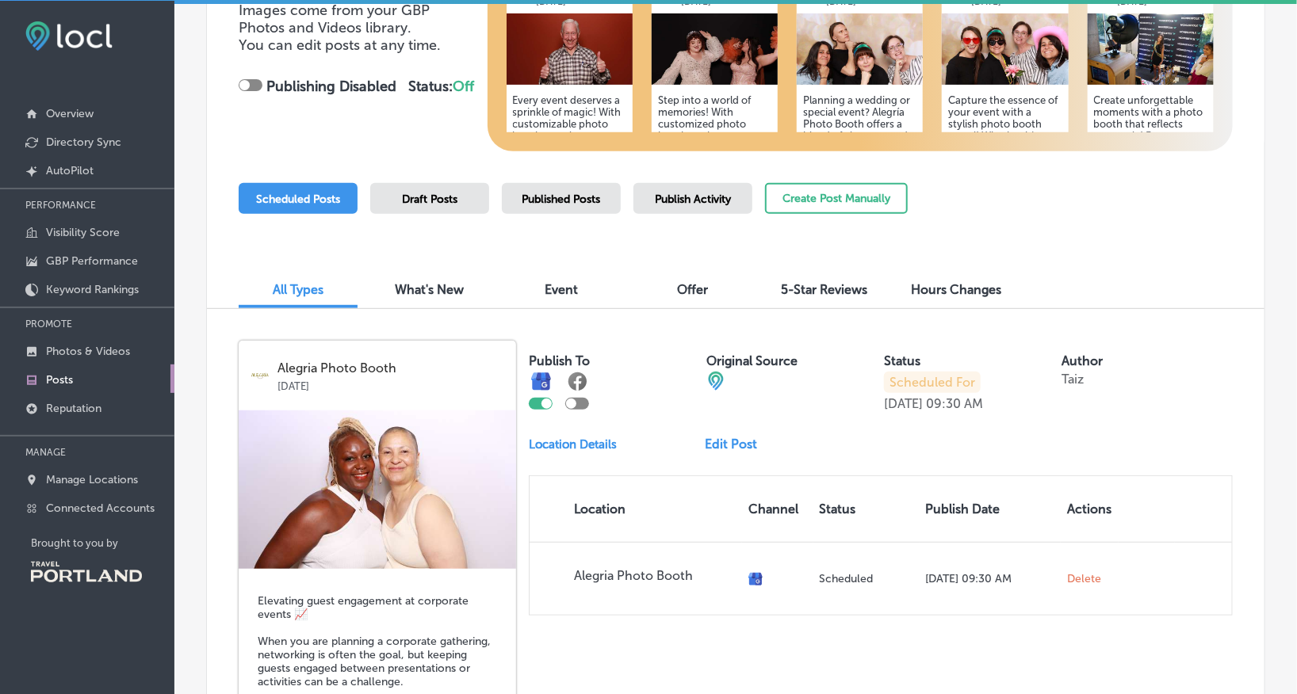
click at [318, 238] on div "Scheduled Posts Draft Posts Published Posts Publish Activity Create Post Manual…" at bounding box center [573, 219] width 669 height 72
click at [314, 201] on span "Scheduled Posts" at bounding box center [298, 199] width 84 height 13
click at [294, 212] on div "Scheduled Posts Draft Posts Published Posts Publish Activity Create Post Manual…" at bounding box center [573, 219] width 669 height 72
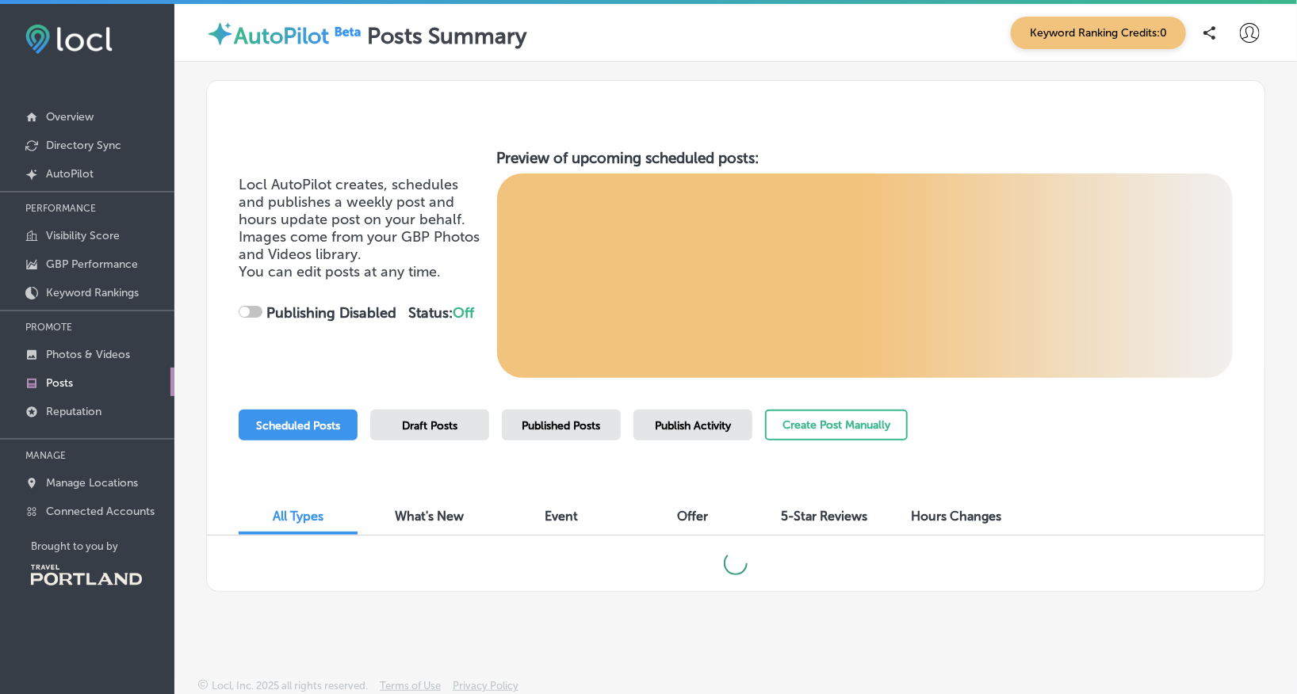
click at [284, 422] on span "Scheduled Posts" at bounding box center [298, 425] width 84 height 13
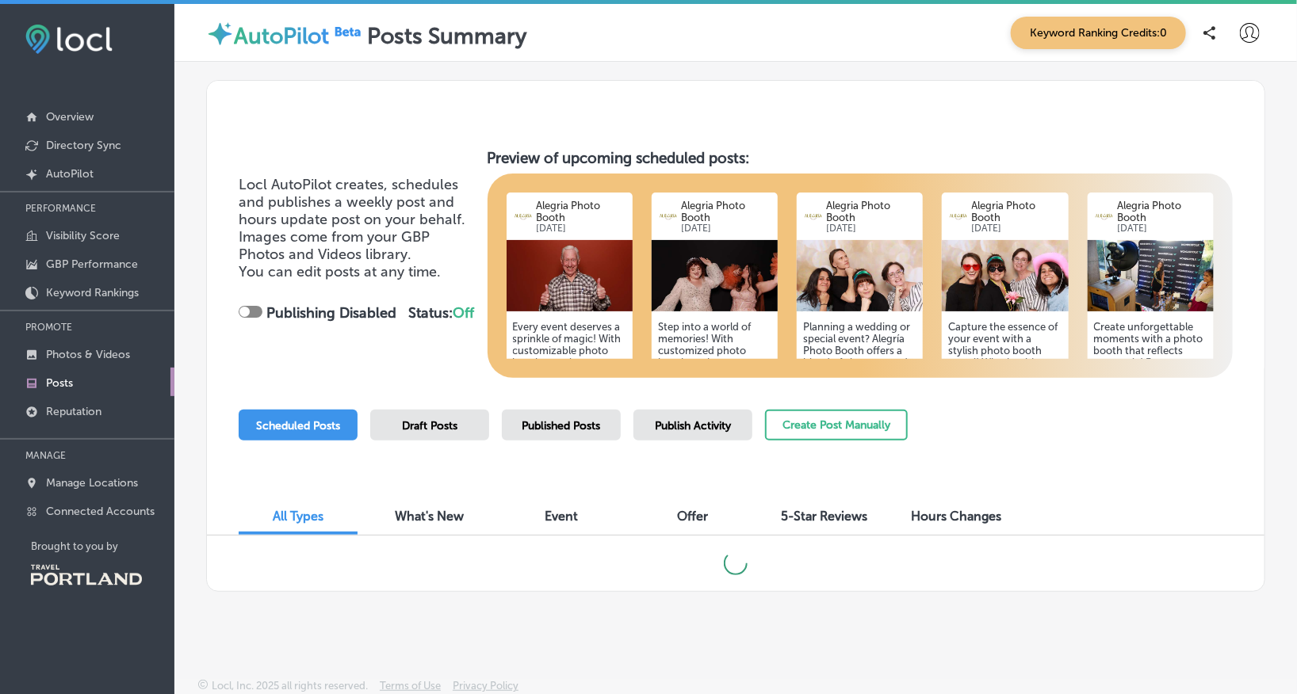
click at [284, 422] on span "Scheduled Posts" at bounding box center [298, 425] width 84 height 13
click at [367, 422] on div "Scheduled Posts Draft Posts Published Posts Publish Activity" at bounding box center [496, 425] width 514 height 31
click at [303, 434] on div "Scheduled Posts" at bounding box center [298, 425] width 119 height 31
click at [295, 419] on span "Scheduled Posts" at bounding box center [298, 425] width 84 height 13
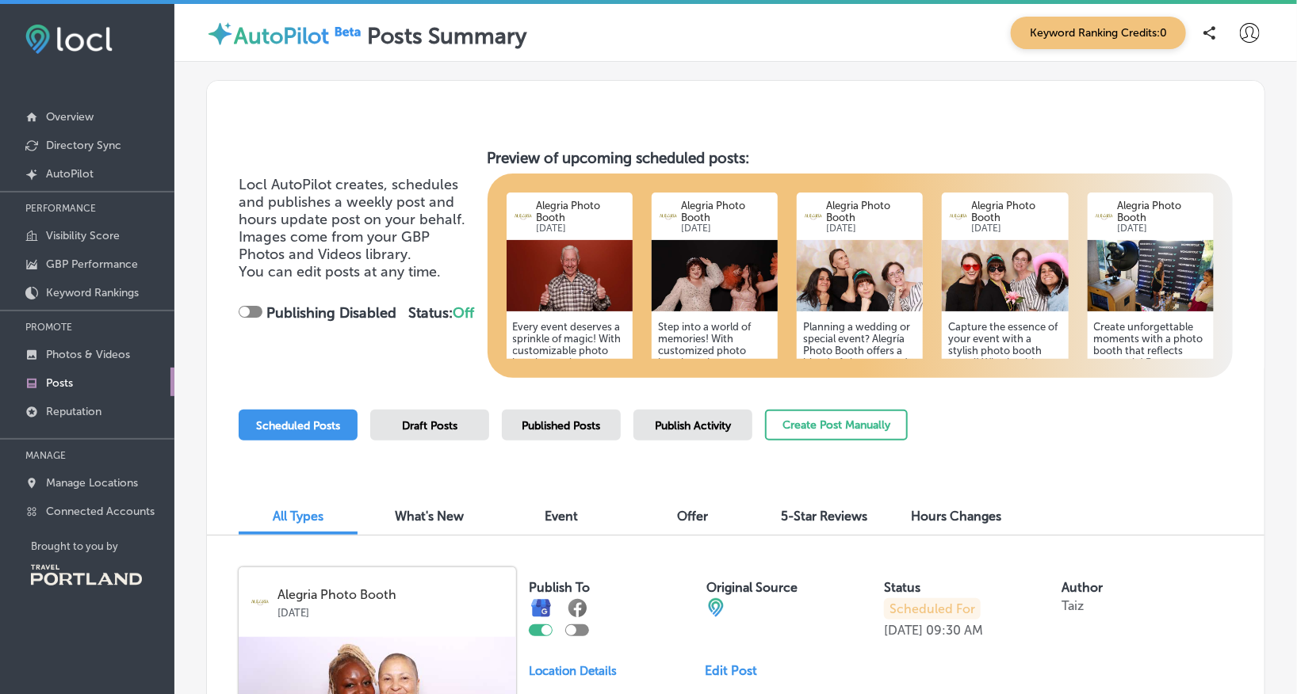
click at [308, 415] on div "Scheduled Posts" at bounding box center [298, 425] width 119 height 31
click at [331, 422] on span "Scheduled Posts" at bounding box center [298, 425] width 84 height 13
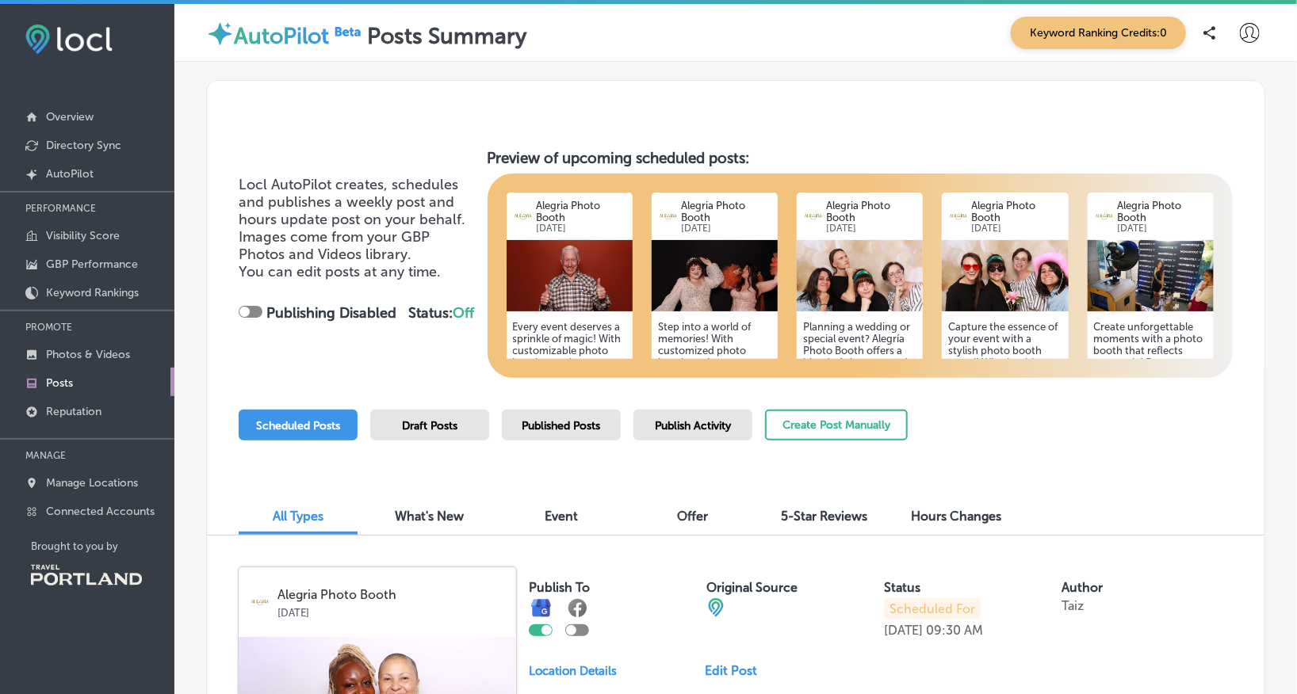
click at [340, 424] on div "Scheduled Posts" at bounding box center [298, 425] width 119 height 31
click at [313, 424] on span "Scheduled Posts" at bounding box center [298, 425] width 84 height 13
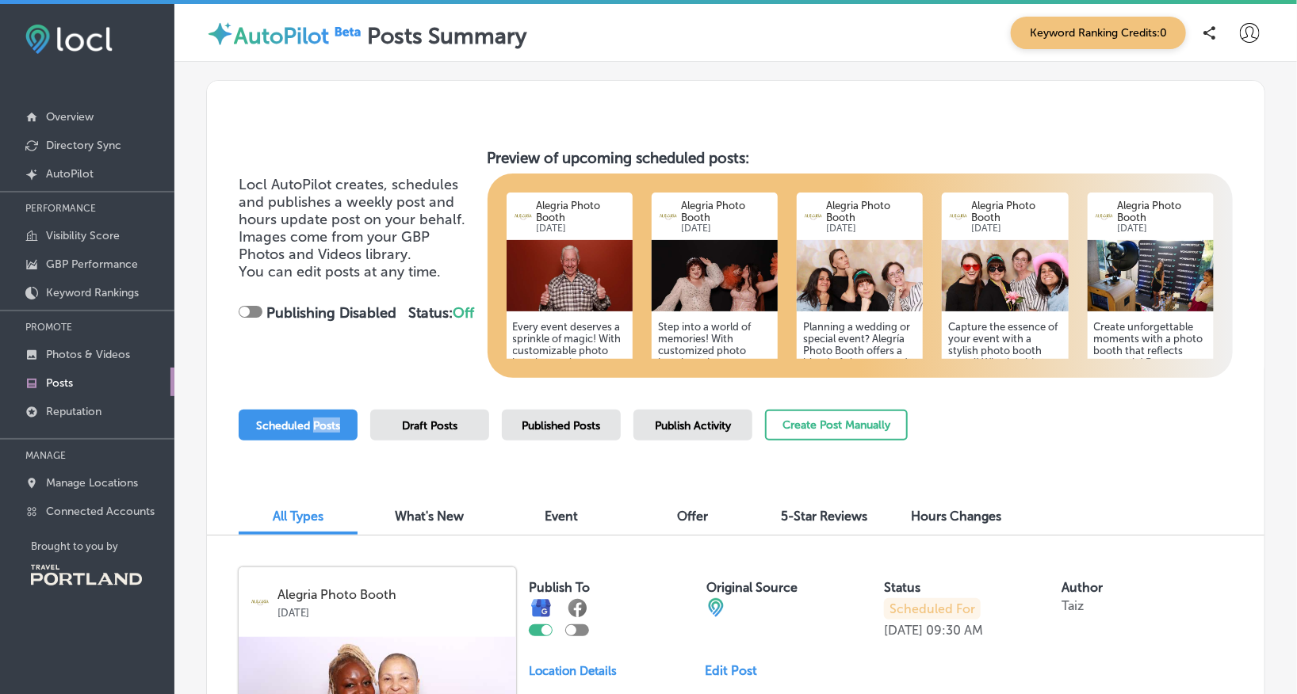
click at [313, 424] on span "Scheduled Posts" at bounding box center [298, 425] width 84 height 13
click at [325, 488] on div "All Types What's New Event Offer 5-Star Reviews Hours Changes" at bounding box center [735, 509] width 1057 height 54
click at [319, 419] on span "Scheduled Posts" at bounding box center [298, 425] width 84 height 13
click at [273, 420] on span "Scheduled Posts" at bounding box center [298, 425] width 84 height 13
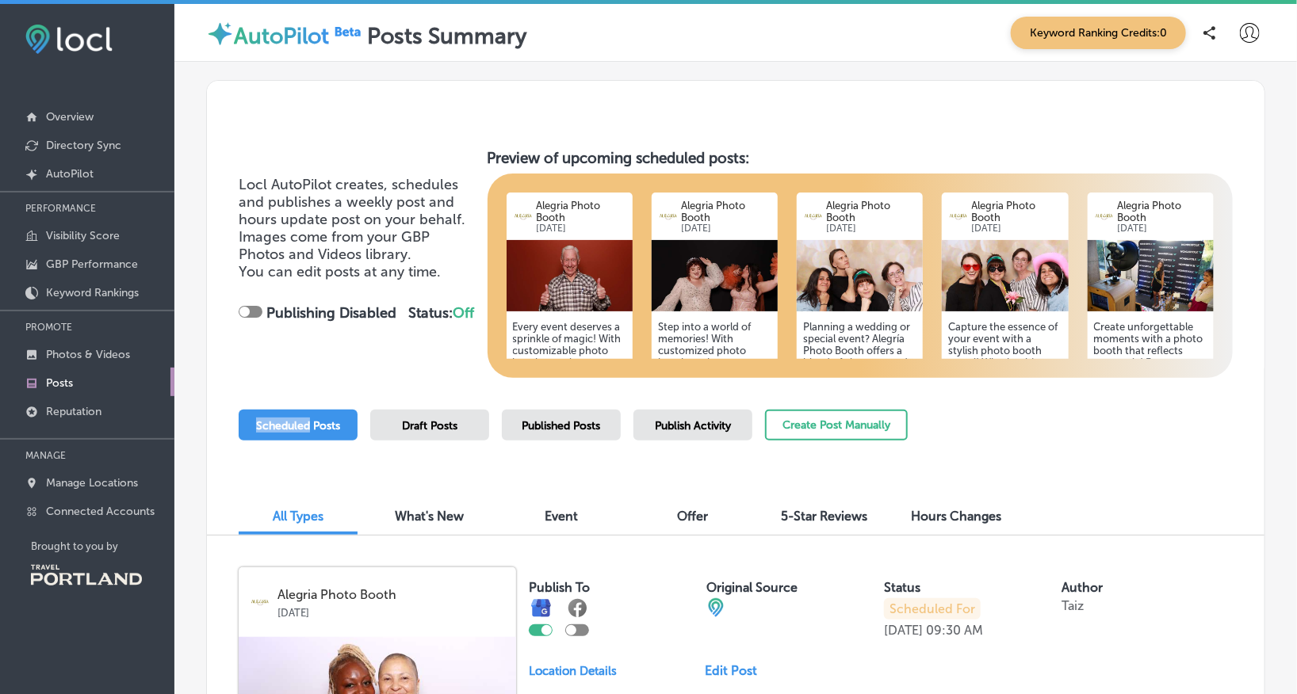
click at [273, 420] on span "Scheduled Posts" at bounding box center [298, 425] width 84 height 13
click at [832, 427] on button "Create Post Manually" at bounding box center [836, 425] width 143 height 31
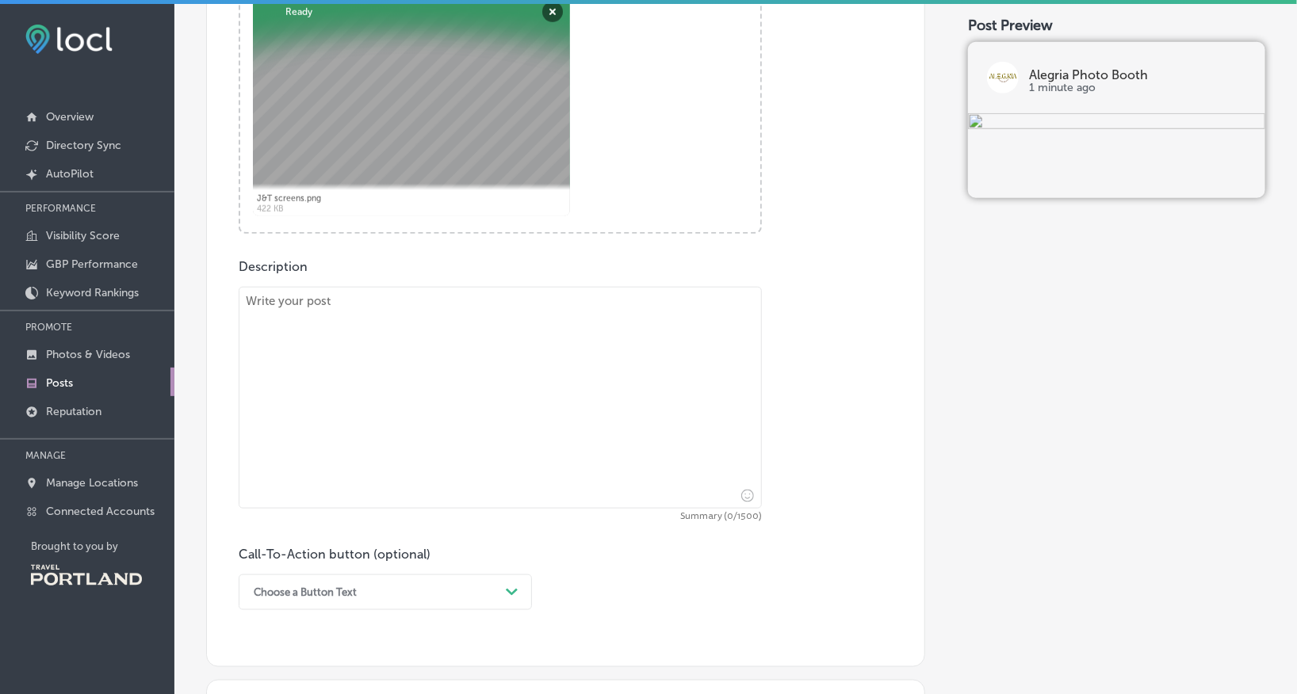
scroll to position [633, 0]
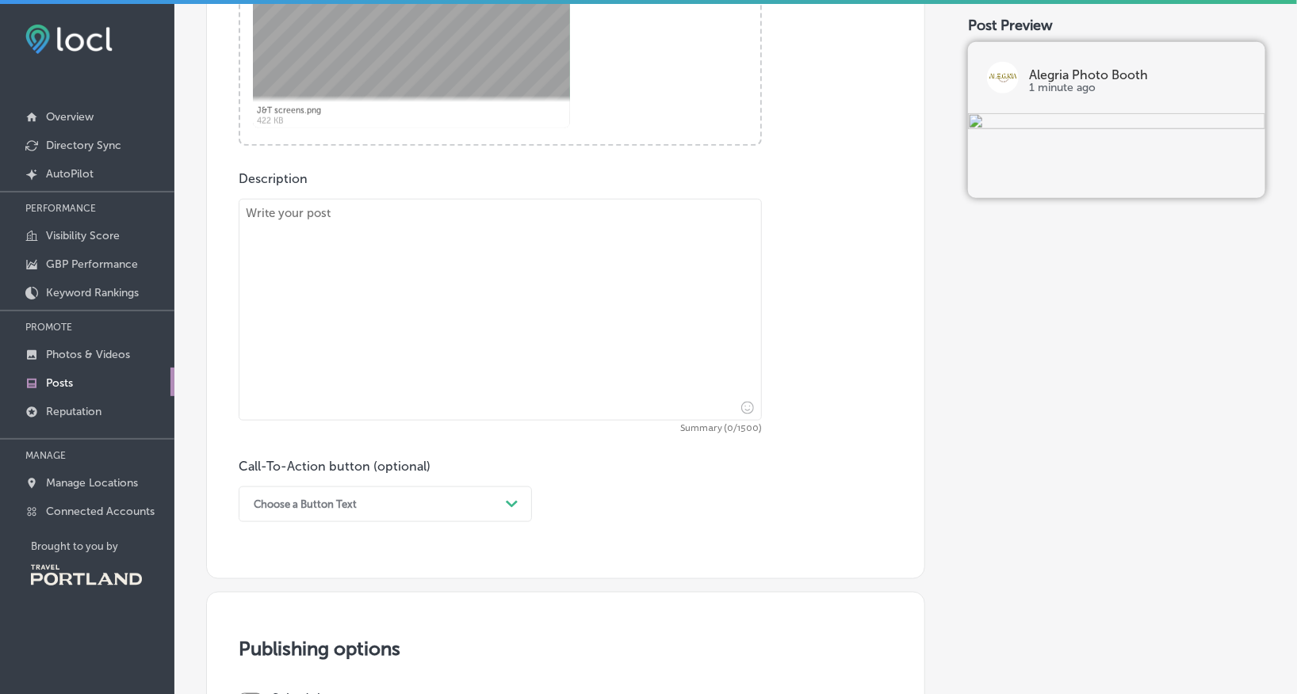
click at [505, 213] on textarea at bounding box center [500, 310] width 523 height 222
paste textarea "A bilingual experience that feels natural Events bring people together from dif…"
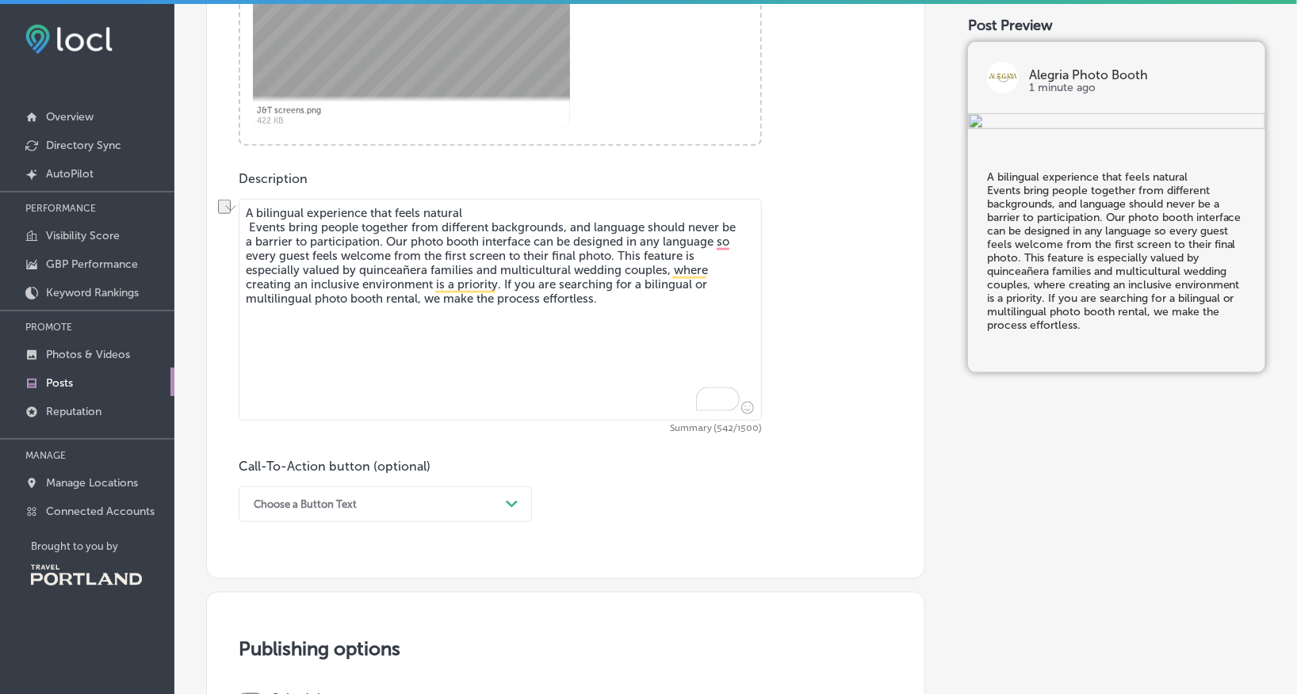
drag, startPoint x: 478, startPoint y: 212, endPoint x: 267, endPoint y: 211, distance: 210.9
click at [268, 211] on textarea "A bilingual experience that feels natural Events bring people together from dif…" at bounding box center [500, 310] width 523 height 222
click at [261, 214] on textarea "A bilingual experience that feels natural Events bring people together from dif…" at bounding box center [500, 310] width 523 height 222
click at [350, 208] on textarea "Hosting a bilingual experience that feels natural Events bring people together …" at bounding box center [500, 310] width 523 height 222
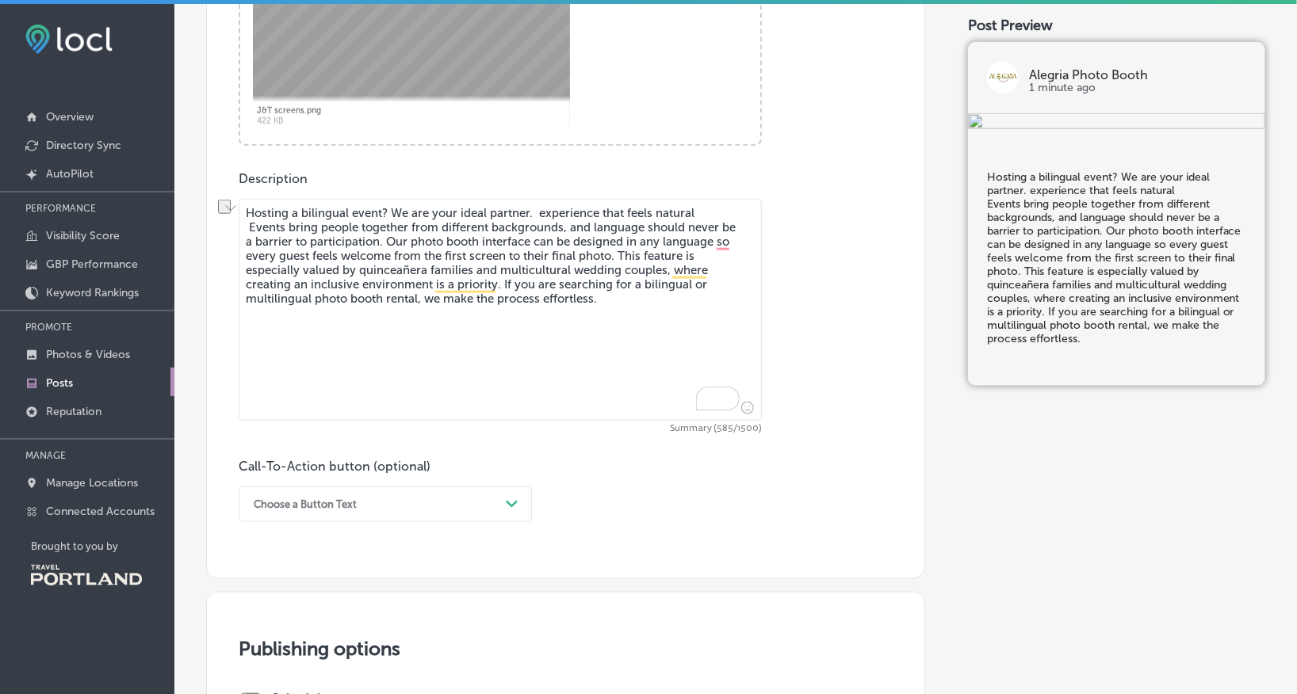
drag, startPoint x: 533, startPoint y: 212, endPoint x: 739, endPoint y: 208, distance: 206.1
click at [739, 208] on textarea "Hosting a bilingual event? We are your ideal partner. experience that feels nat…" at bounding box center [500, 310] width 523 height 222
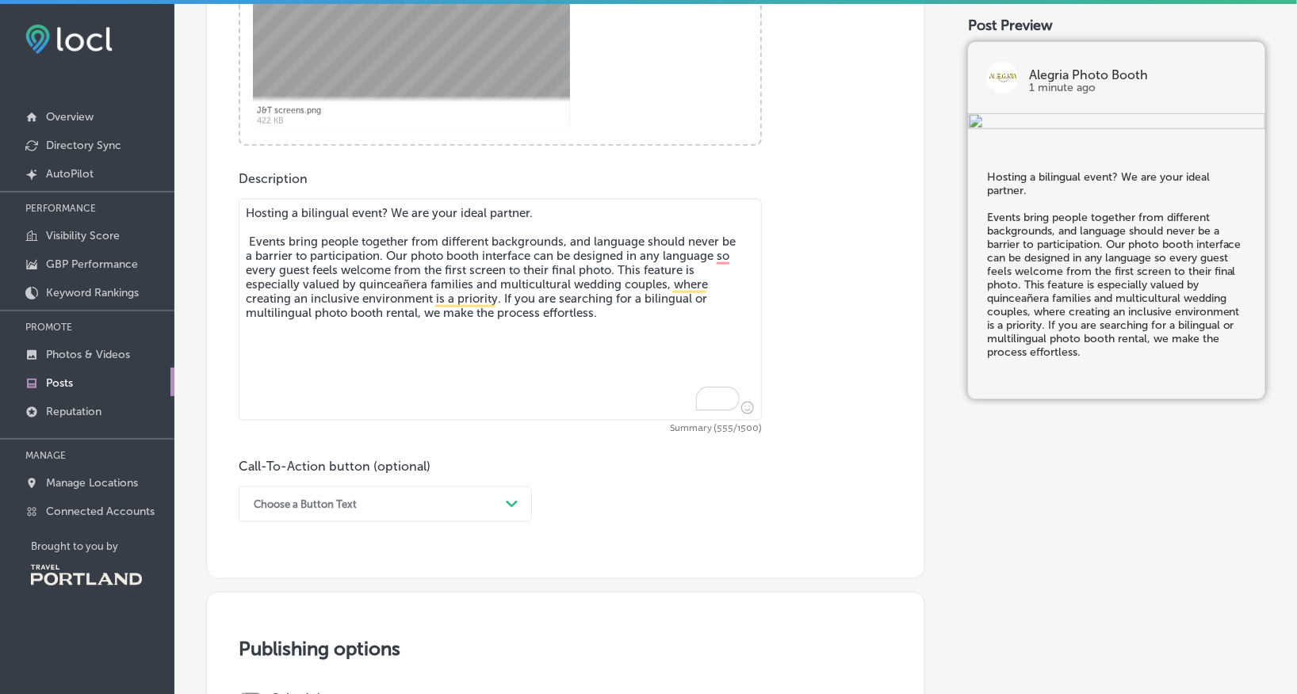
drag, startPoint x: 586, startPoint y: 214, endPoint x: 396, endPoint y: 217, distance: 189.5
click at [396, 217] on textarea "Hosting a bilingual event? We are your ideal partner. Events bring people toget…" at bounding box center [500, 310] width 523 height 222
click at [251, 244] on textarea "Hosting a bilingual event? You've come to the right place. Events bring people …" at bounding box center [500, 310] width 523 height 222
click at [503, 298] on textarea "Hosting a bilingual event? You've come to the right place. Events bring people …" at bounding box center [500, 310] width 523 height 222
click at [501, 298] on textarea "Hosting a bilingual event? You've come to the right place. Events bring people …" at bounding box center [500, 310] width 523 height 222
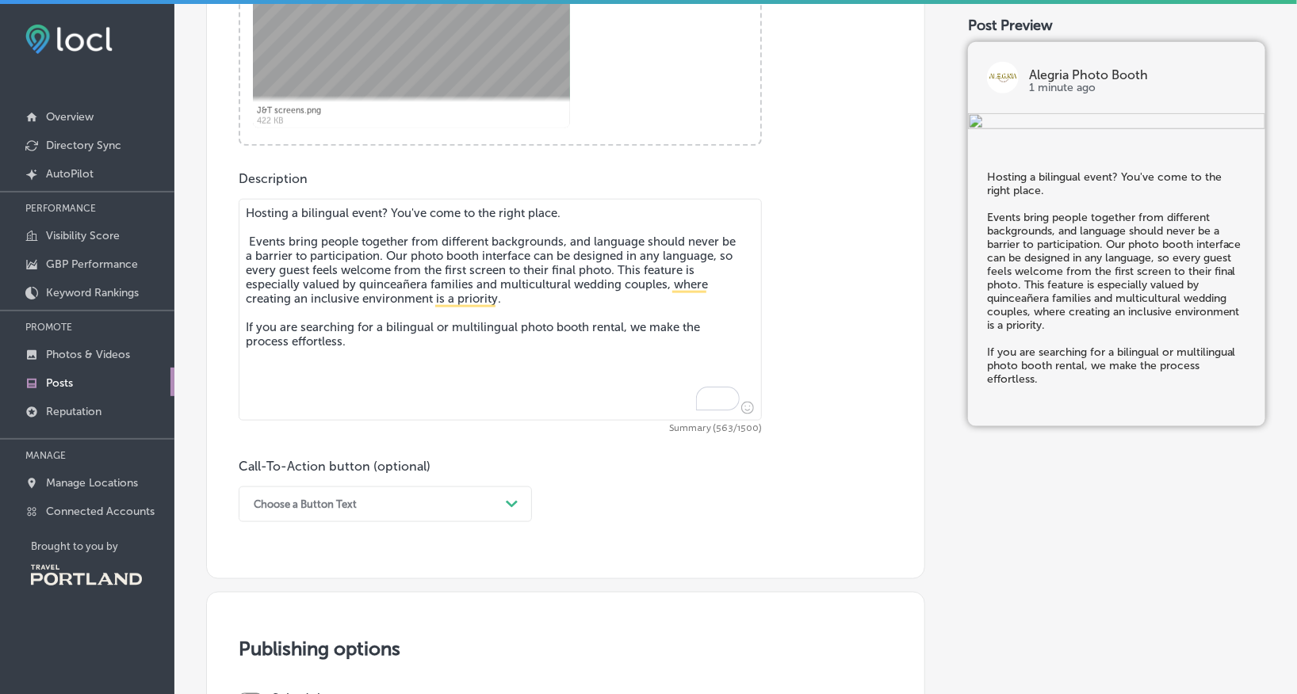
click at [390, 253] on textarea "Hosting a bilingual event? You've come to the right place. Events bring people …" at bounding box center [500, 310] width 523 height 222
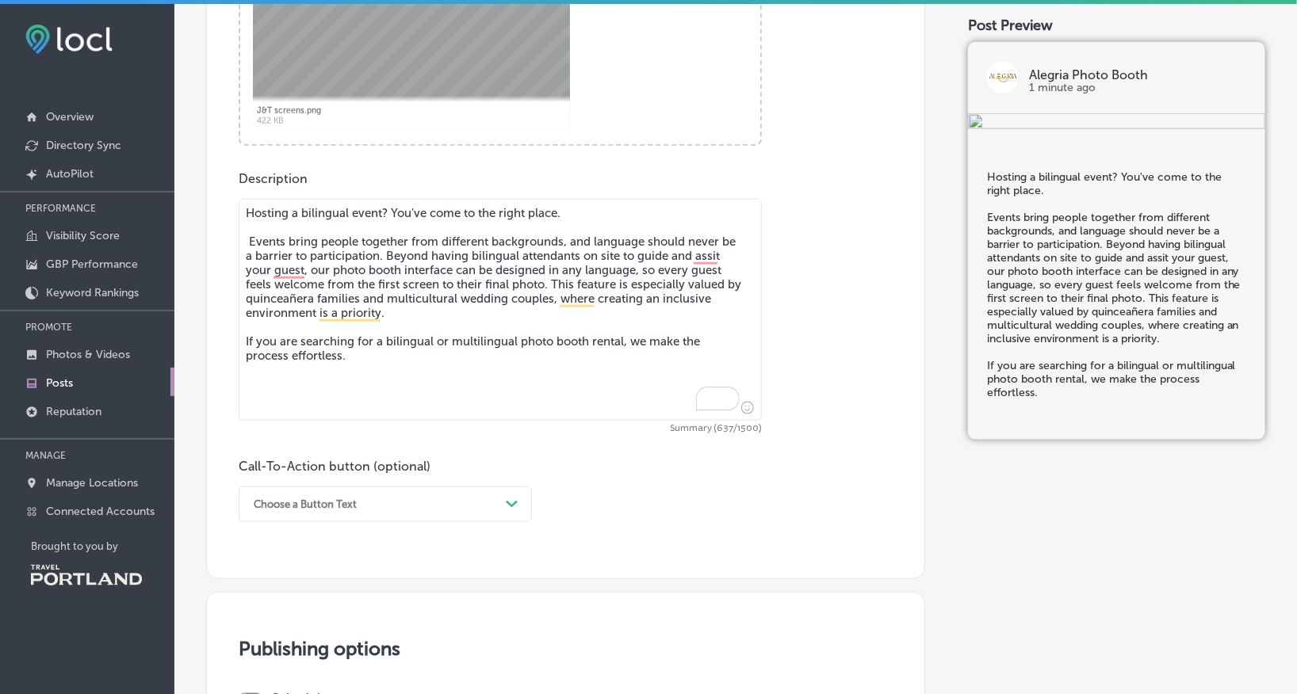
click at [459, 273] on textarea "Hosting a bilingual event? You've come to the right place. Events bring people …" at bounding box center [500, 310] width 523 height 222
click at [644, 270] on textarea "Hosting a bilingual event? You've come to the right place. Events bring people …" at bounding box center [500, 310] width 523 height 222
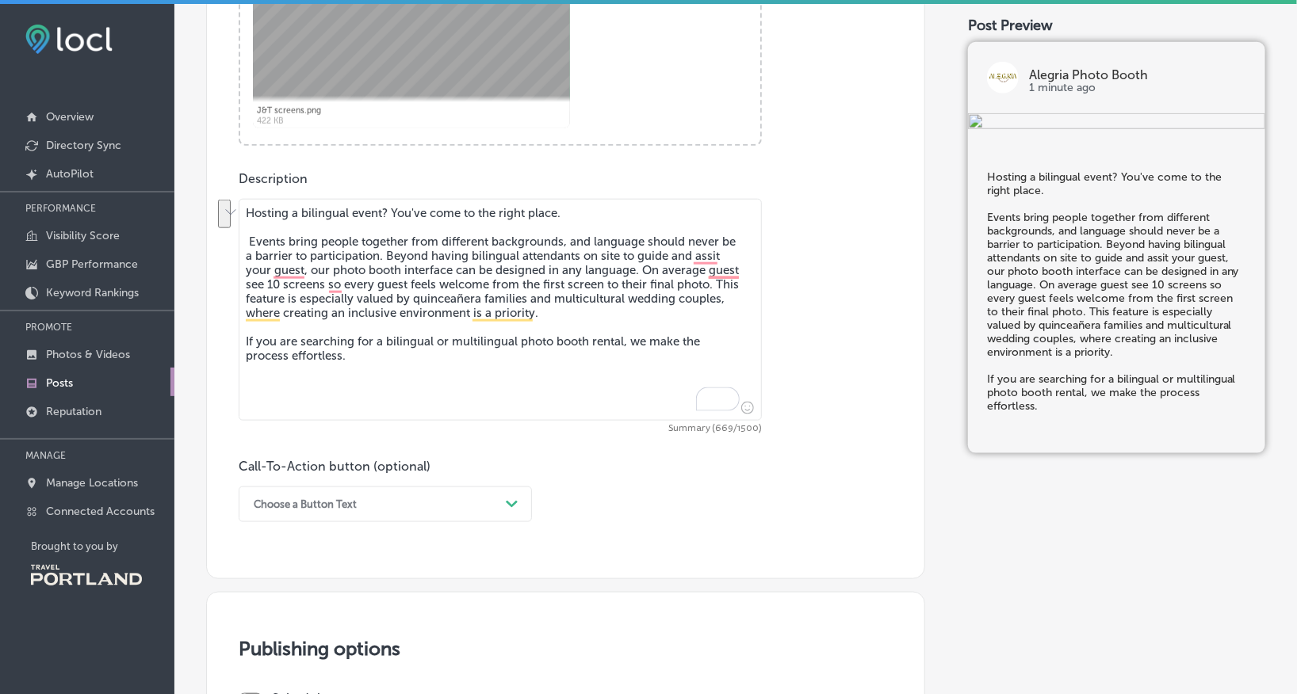
drag, startPoint x: 644, startPoint y: 271, endPoint x: 716, endPoint y: 286, distance: 73.7
click at [716, 286] on textarea "Hosting a bilingual event? You've come to the right place. Events bring people …" at bounding box center [500, 310] width 523 height 222
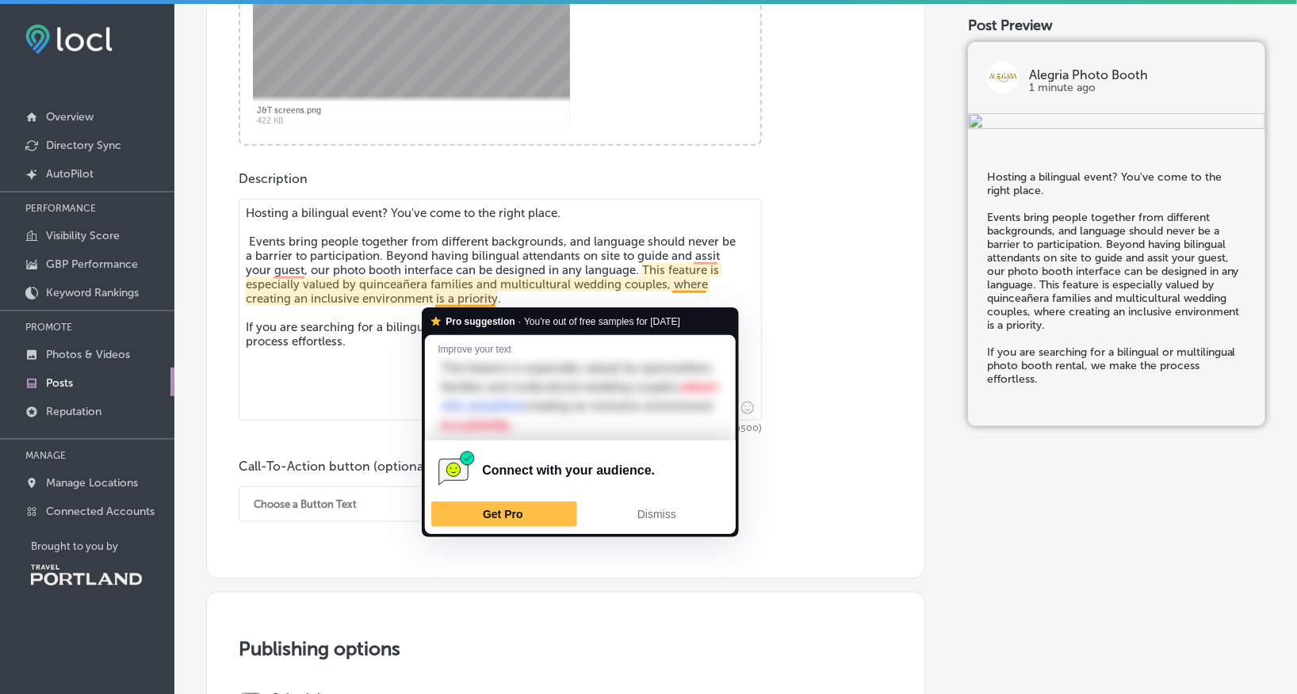
click at [537, 300] on textarea "Hosting a bilingual event? You've come to the right place. Events bring people …" at bounding box center [500, 310] width 523 height 222
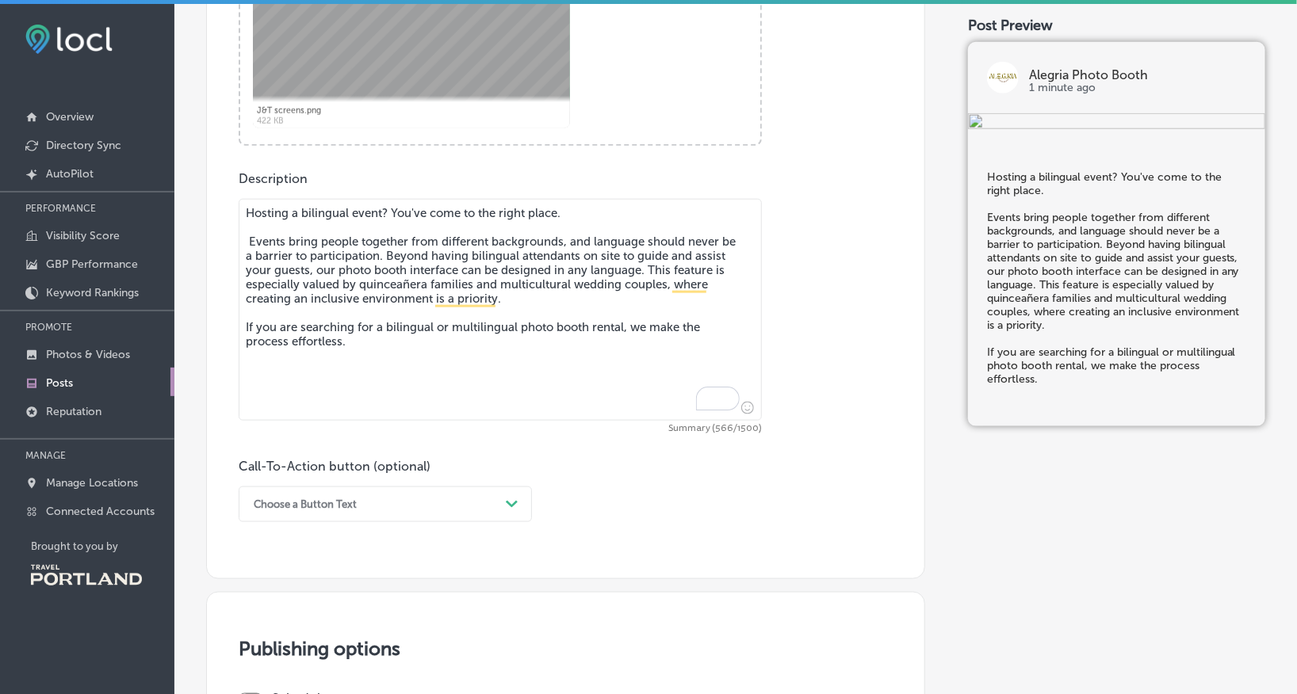
click at [251, 238] on textarea "Hosting a bilingual event? You've come to the right place. Events bring people …" at bounding box center [500, 310] width 523 height 222
drag, startPoint x: 630, startPoint y: 329, endPoint x: 657, endPoint y: 354, distance: 36.5
click at [657, 354] on textarea "Hosting a bilingual event? You've come to the right place. Events bring people …" at bounding box center [500, 310] width 523 height 222
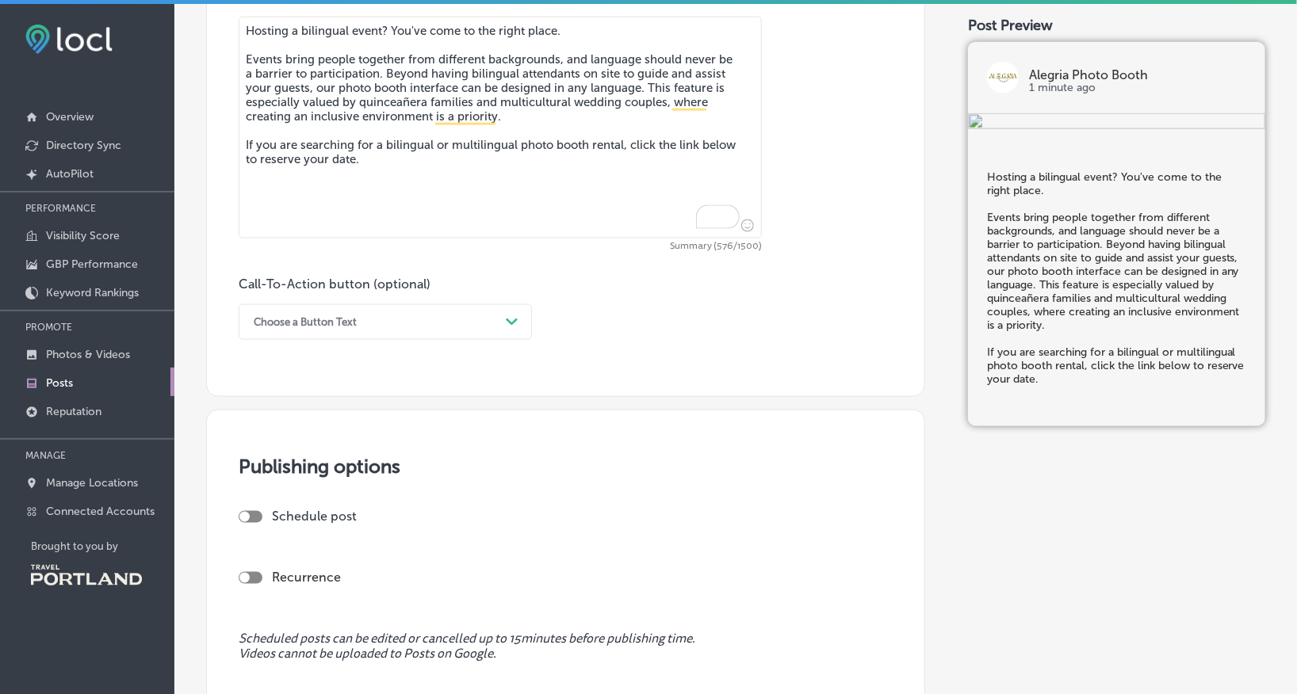
type textarea "Hosting a bilingual event? You've come to the right place. Events bring people …"
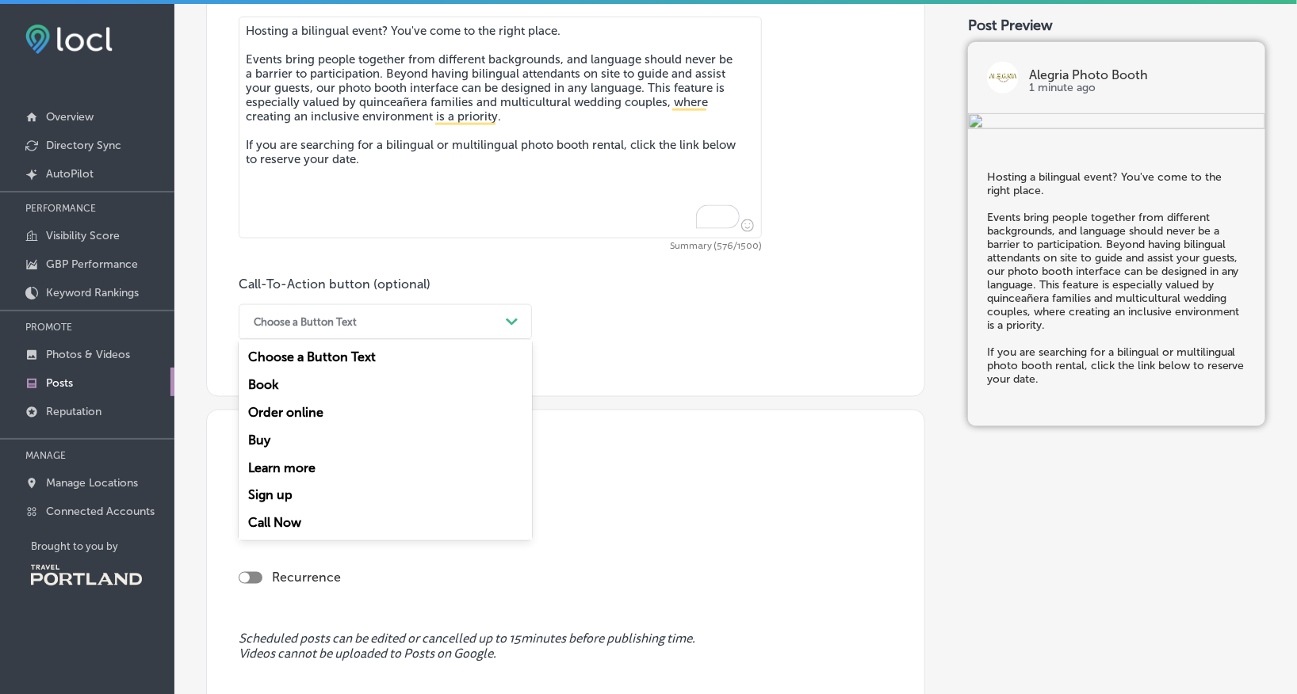
click at [377, 338] on div "Choose a Button Text Path Created with Sketch." at bounding box center [385, 322] width 293 height 36
click at [361, 388] on div "Book" at bounding box center [385, 385] width 293 height 28
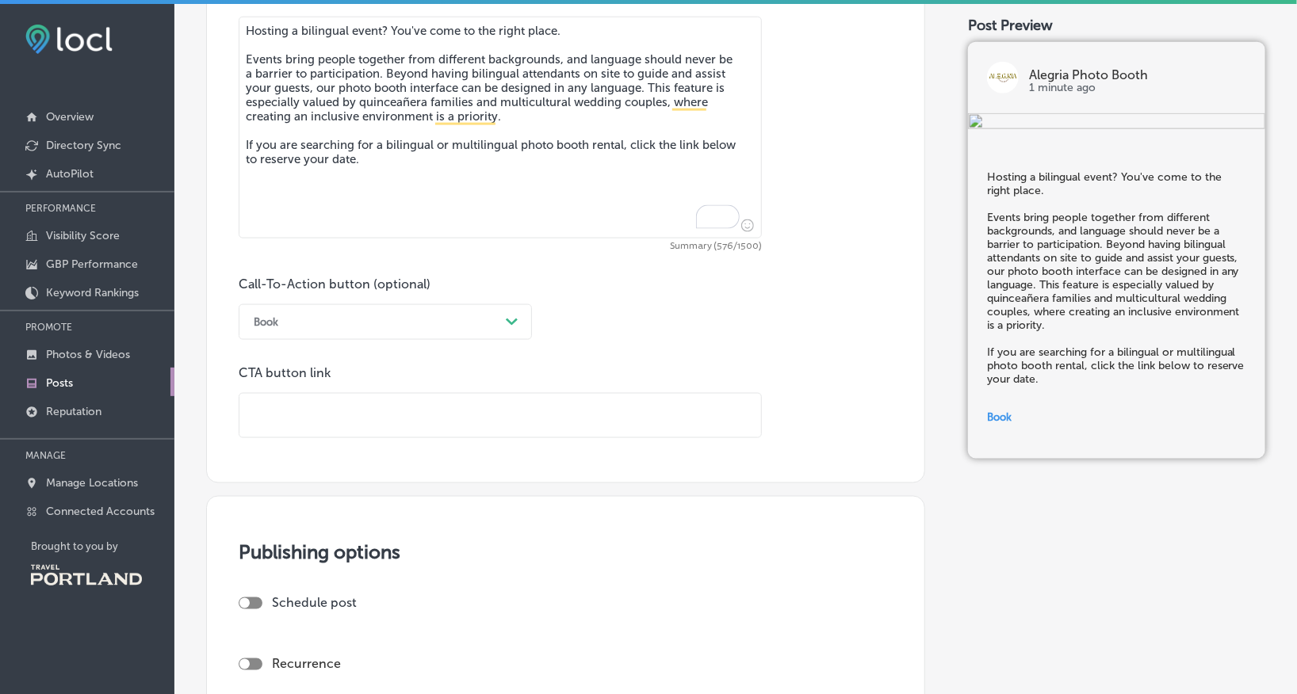
click at [363, 406] on input "text" at bounding box center [500, 416] width 522 height 44
type input "[URL][DOMAIN_NAME]"
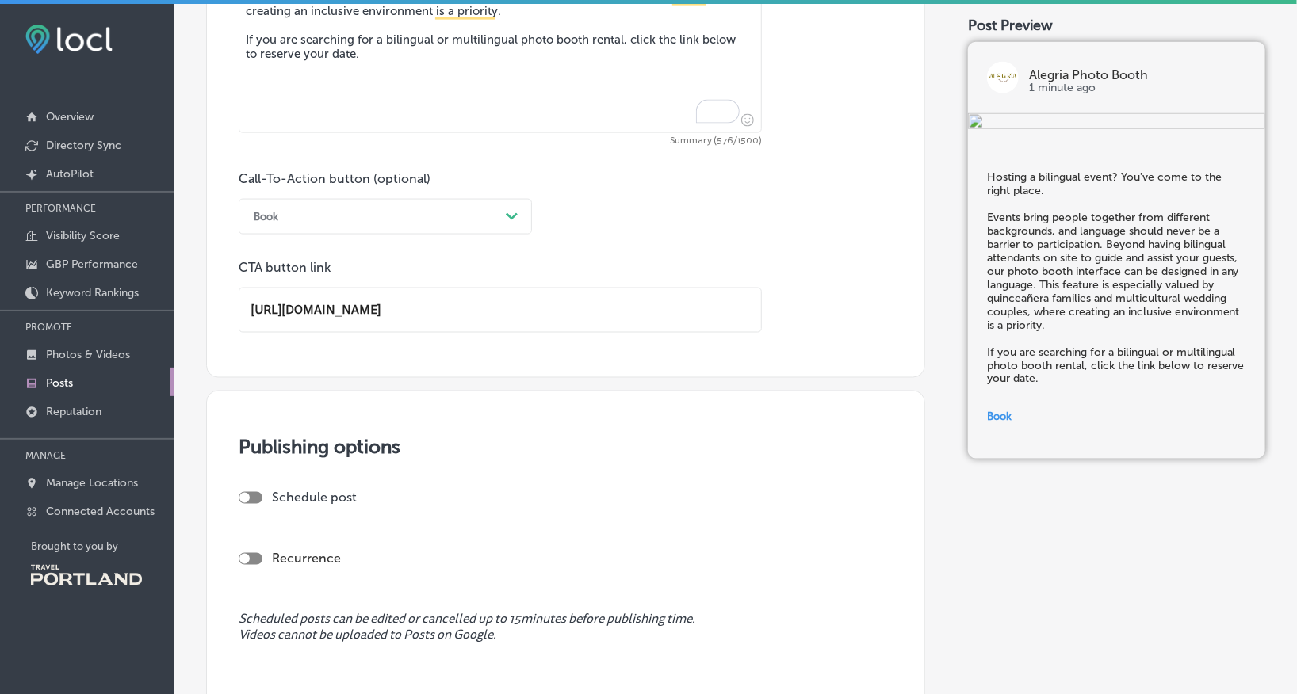
scroll to position [1111, 0]
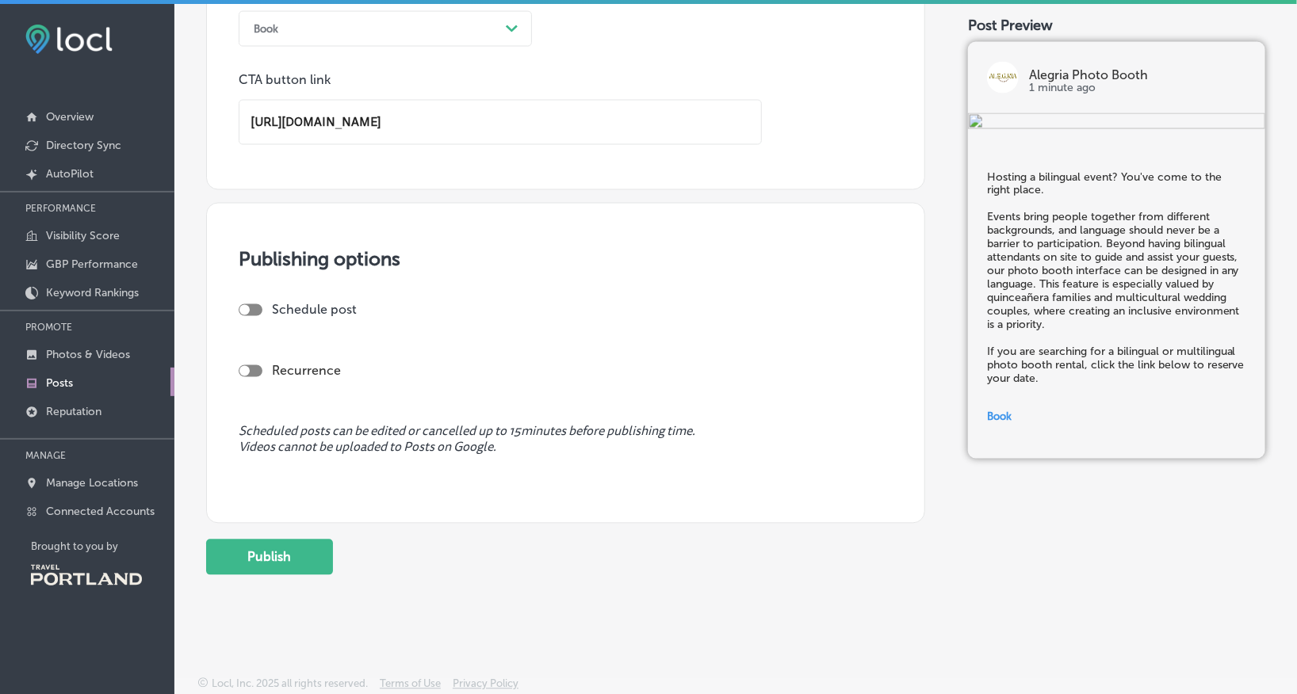
click at [258, 312] on div at bounding box center [251, 310] width 24 height 12
checkbox input "true"
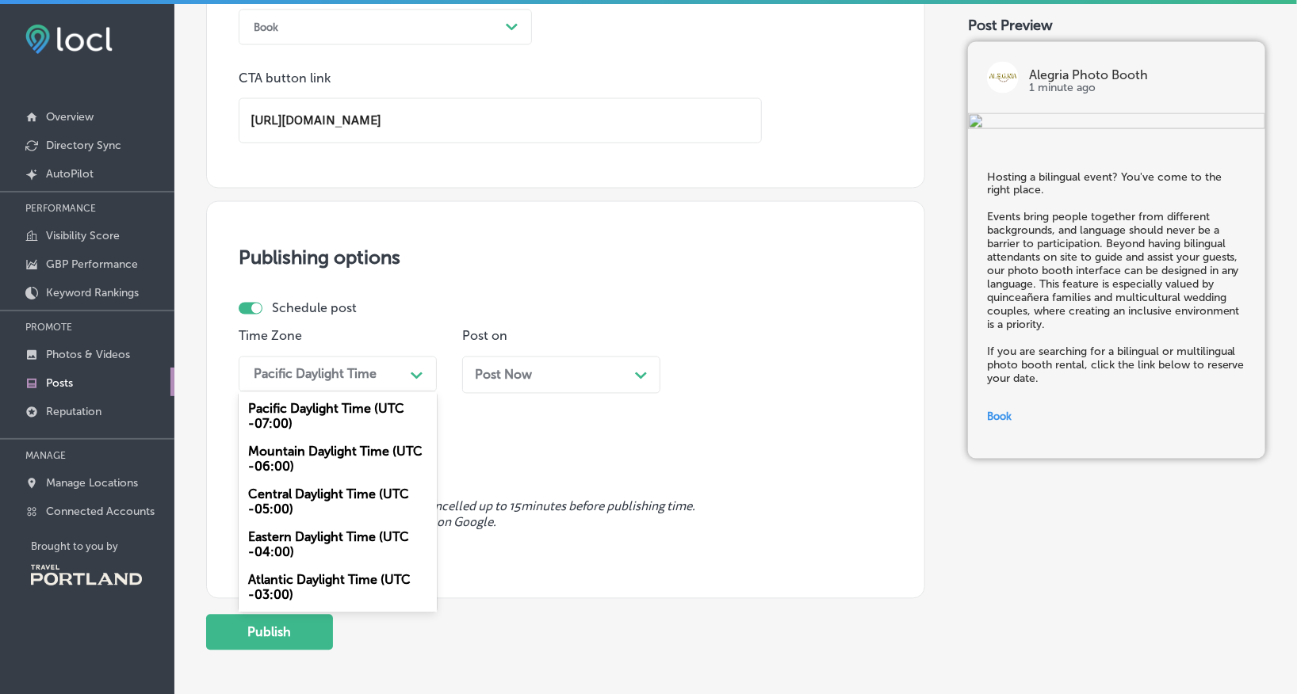
click at [395, 372] on div "Pacific Daylight Time" at bounding box center [325, 375] width 159 height 28
click at [525, 373] on span "Post Now" at bounding box center [503, 375] width 57 height 15
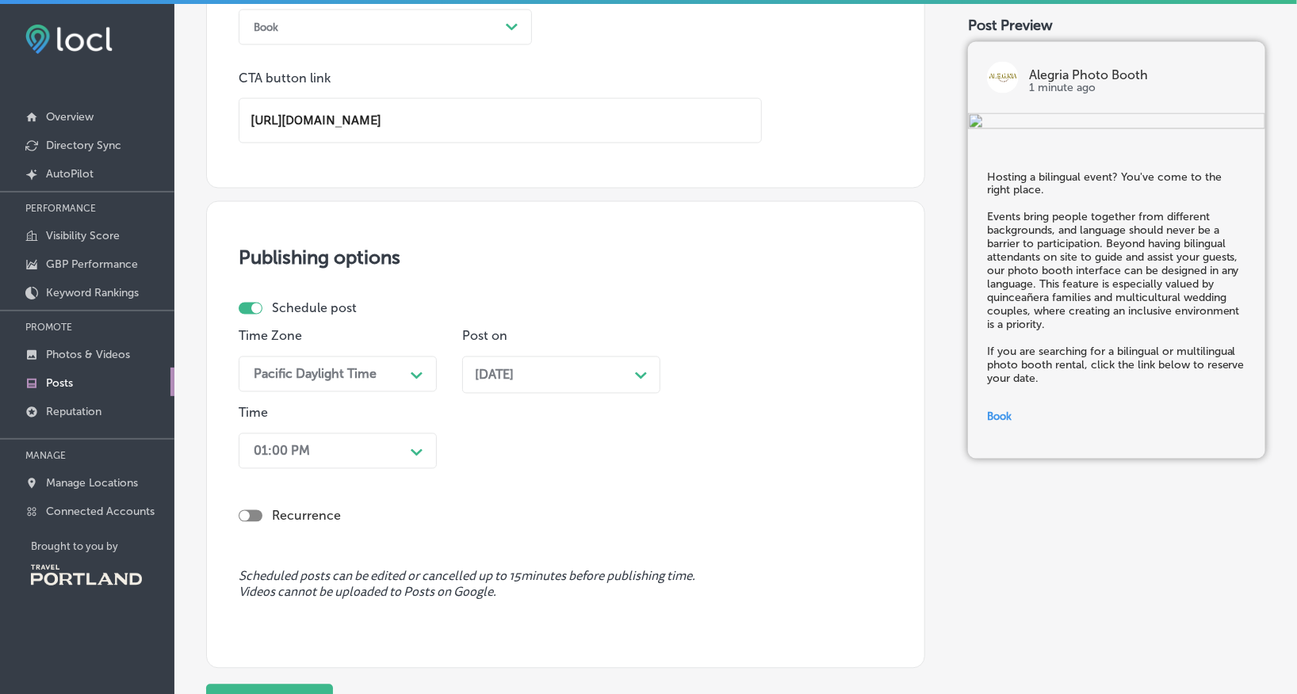
click at [508, 376] on span "[DATE]" at bounding box center [494, 375] width 39 height 15
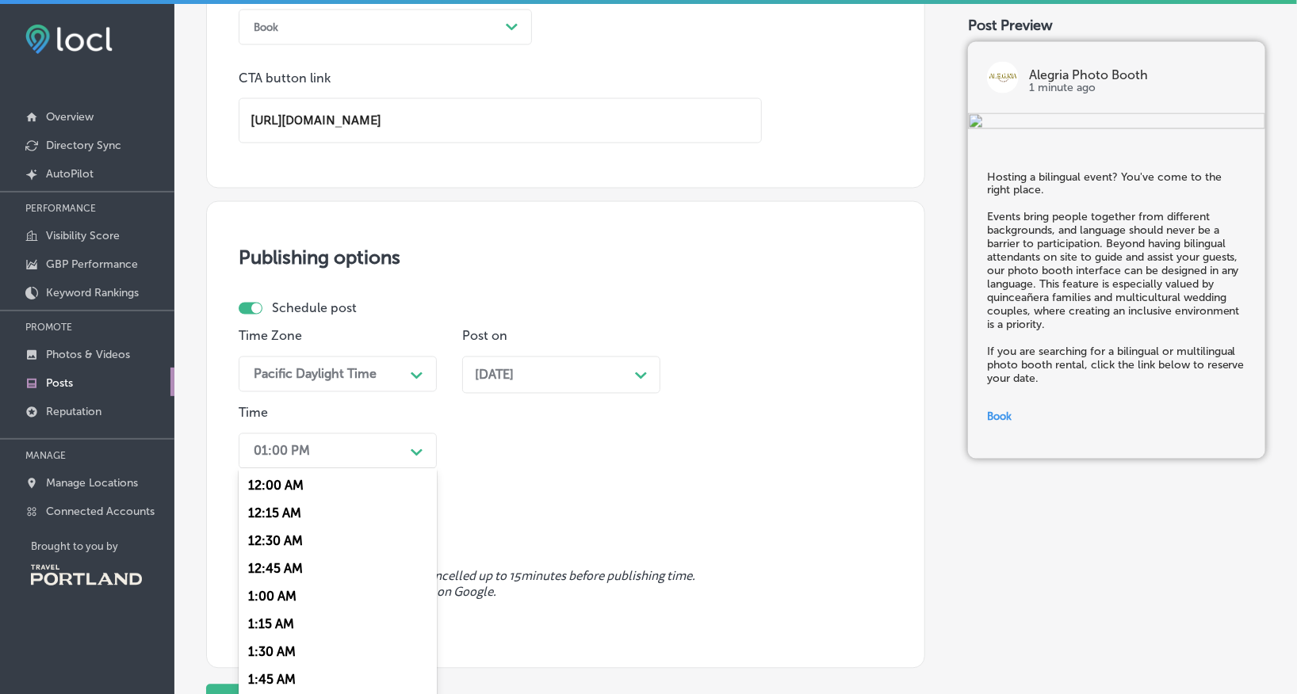
scroll to position [1130, 0]
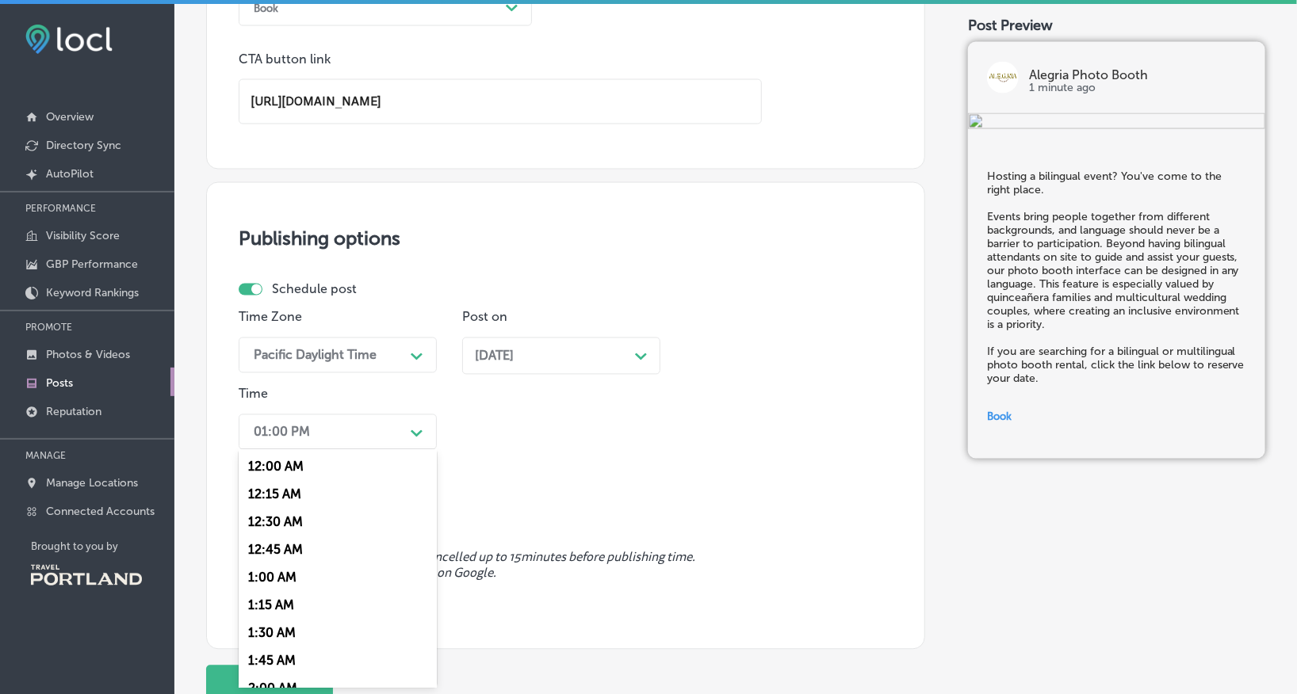
click at [364, 450] on div "option 12:00 AM focused, 1 of 96. 96 results available. Use Up and Down to choo…" at bounding box center [338, 433] width 198 height 36
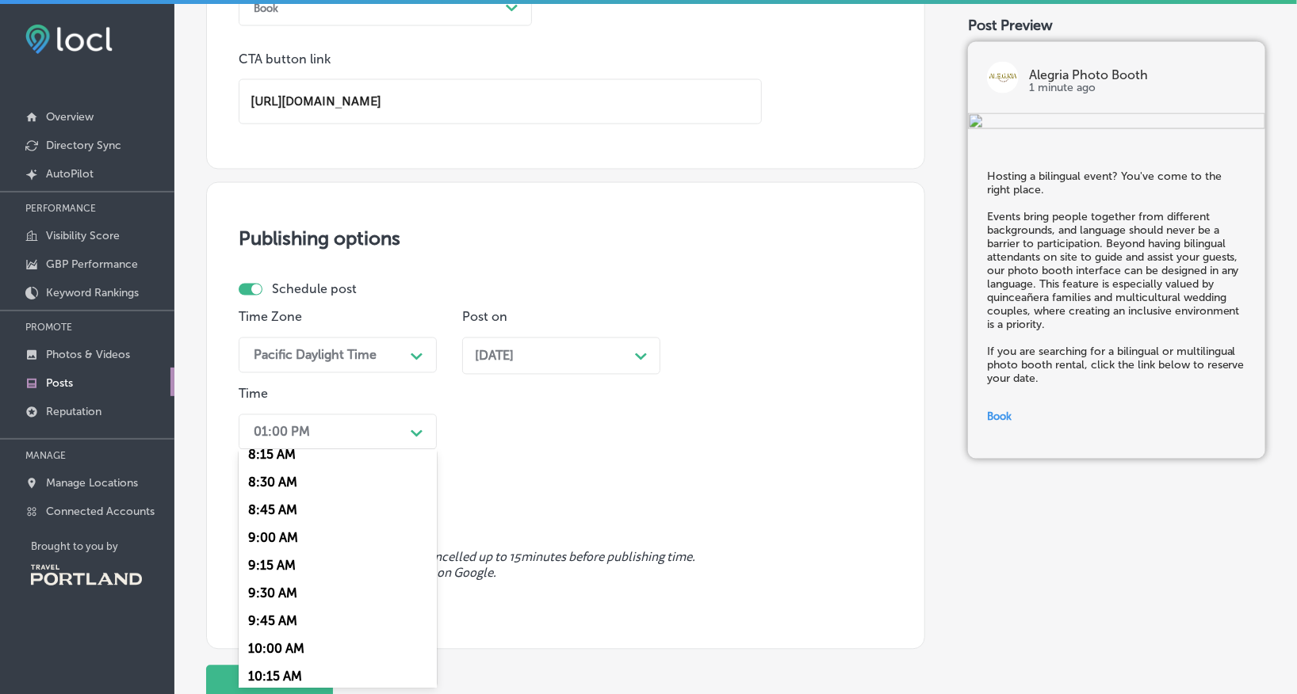
scroll to position [969, 0]
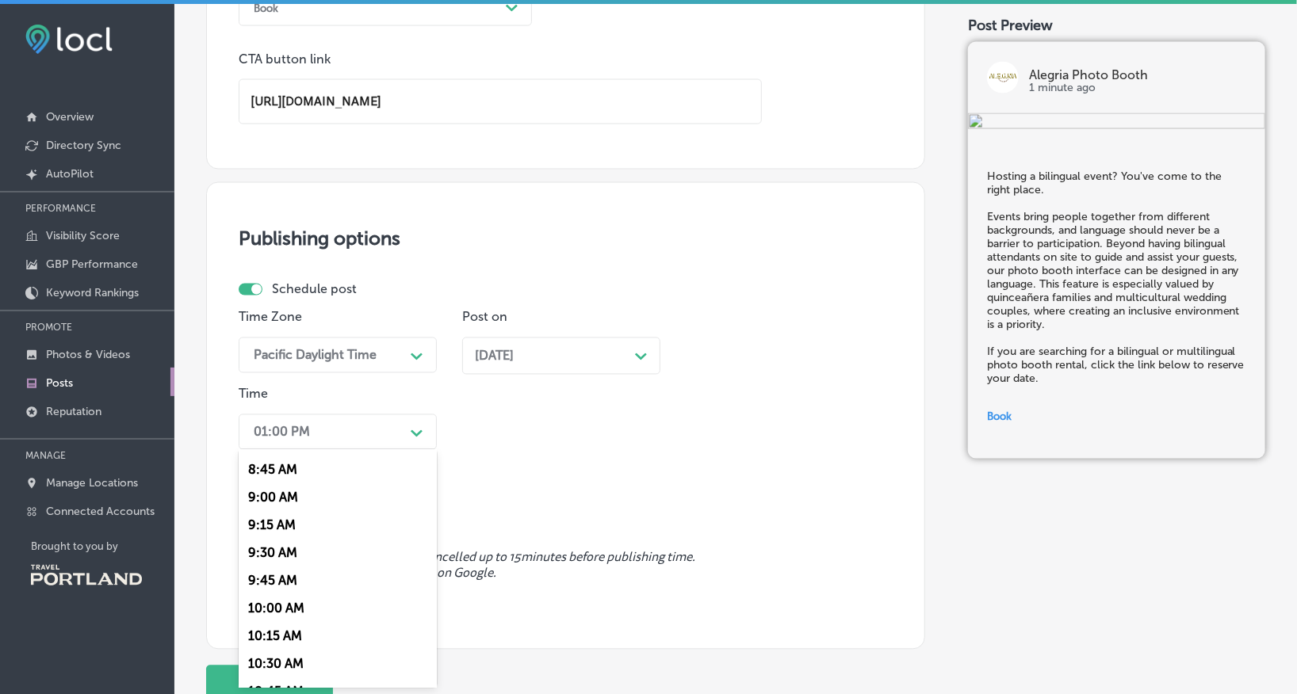
click at [277, 614] on div "10:00 AM" at bounding box center [338, 608] width 198 height 28
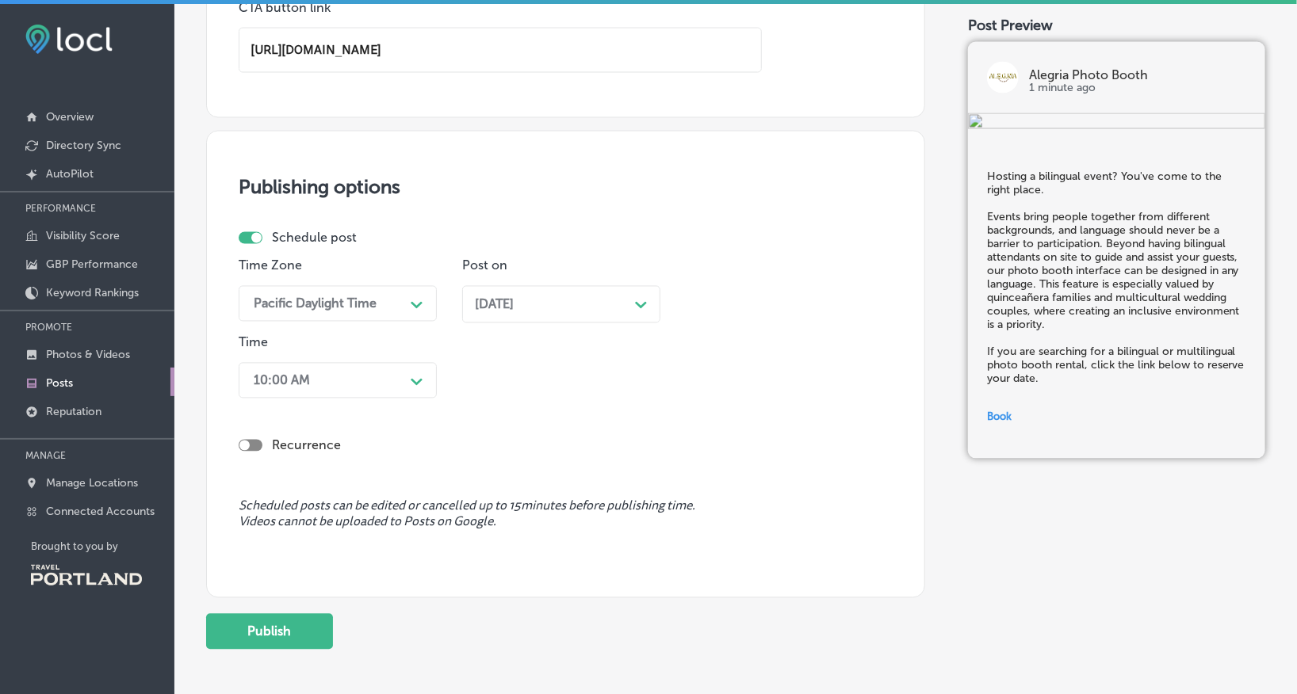
scroll to position [1184, 0]
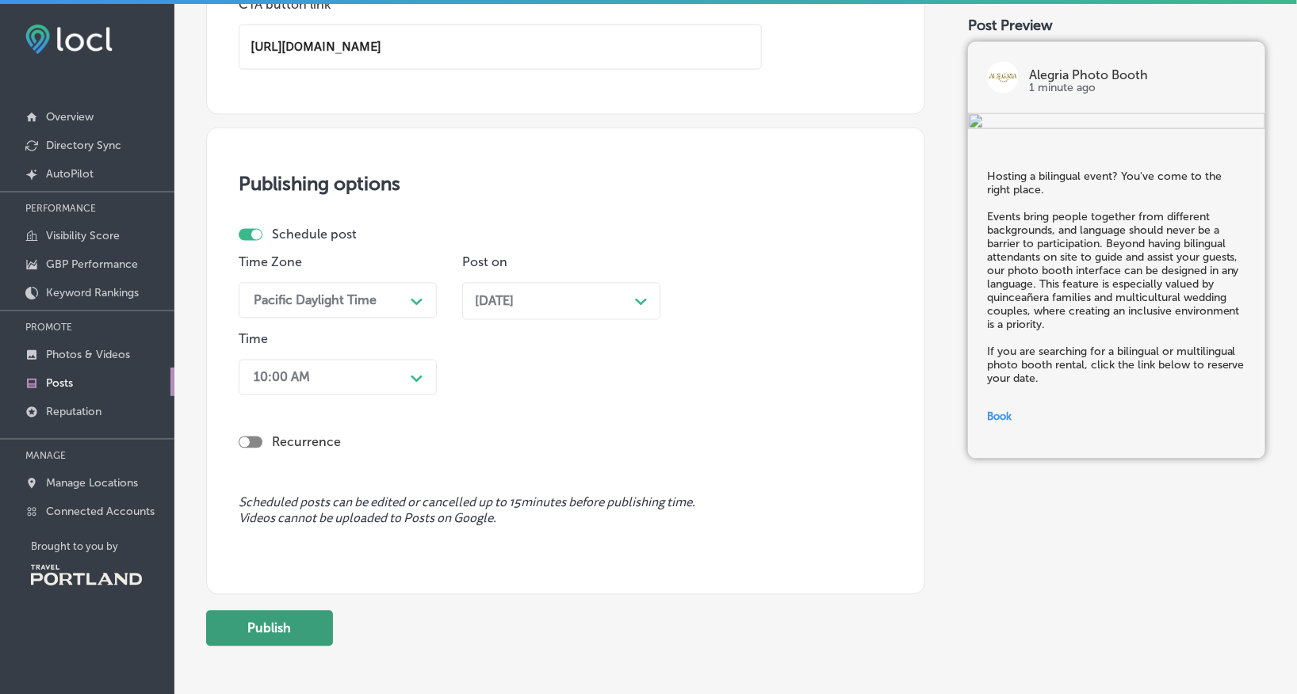
click at [267, 627] on button "Publish" at bounding box center [269, 629] width 127 height 36
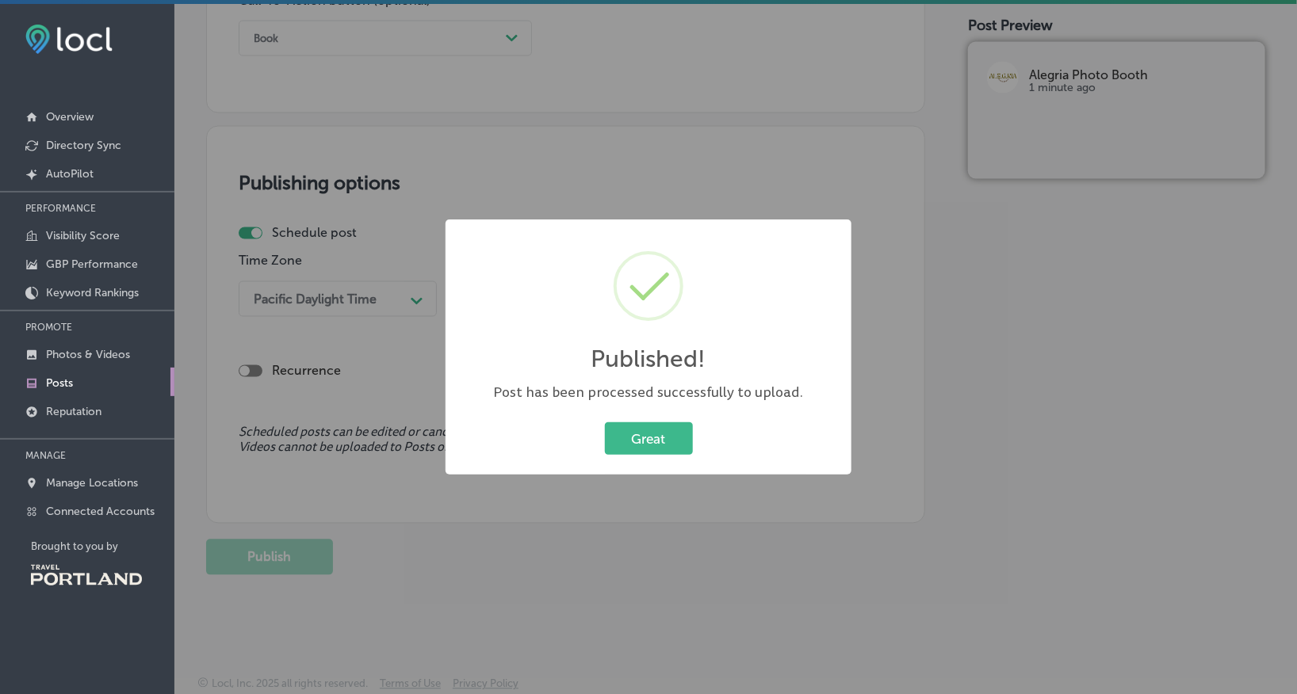
scroll to position [1101, 0]
click at [666, 416] on div "Published! × Post has been processed successfully to upload. Great Cancel" at bounding box center [648, 348] width 406 height 256
click at [661, 430] on button "Great" at bounding box center [649, 438] width 88 height 32
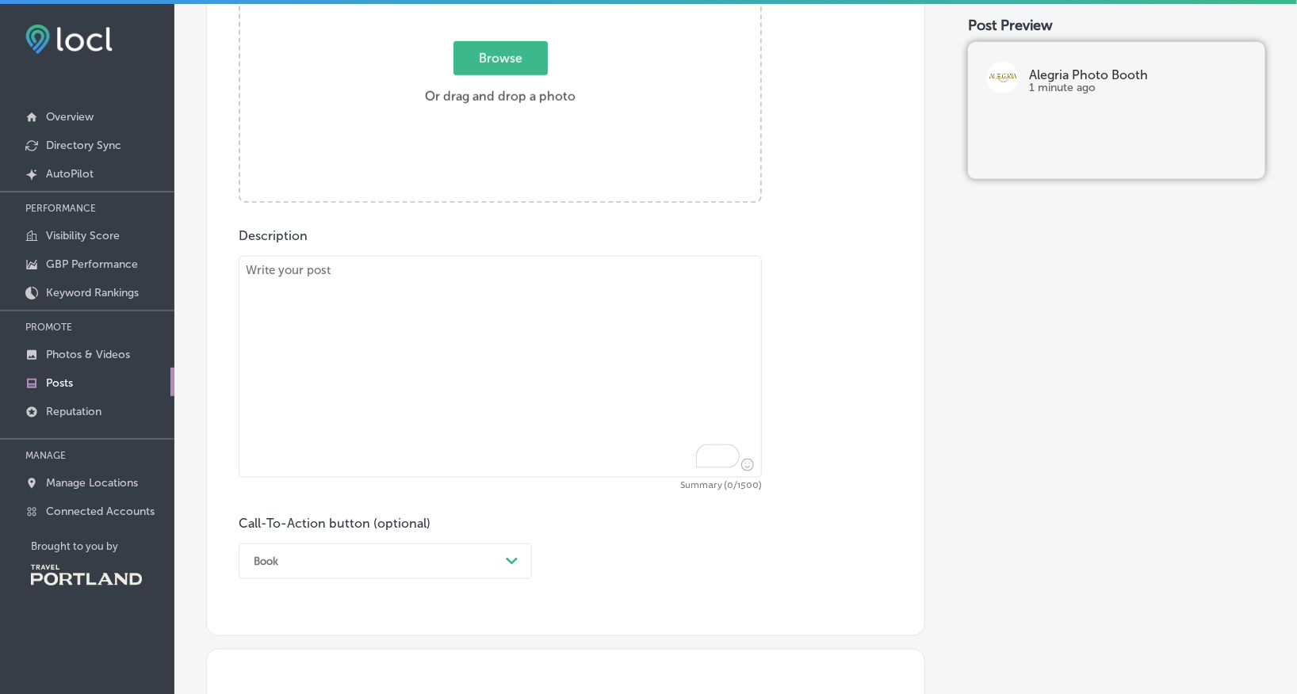
scroll to position [683, 0]
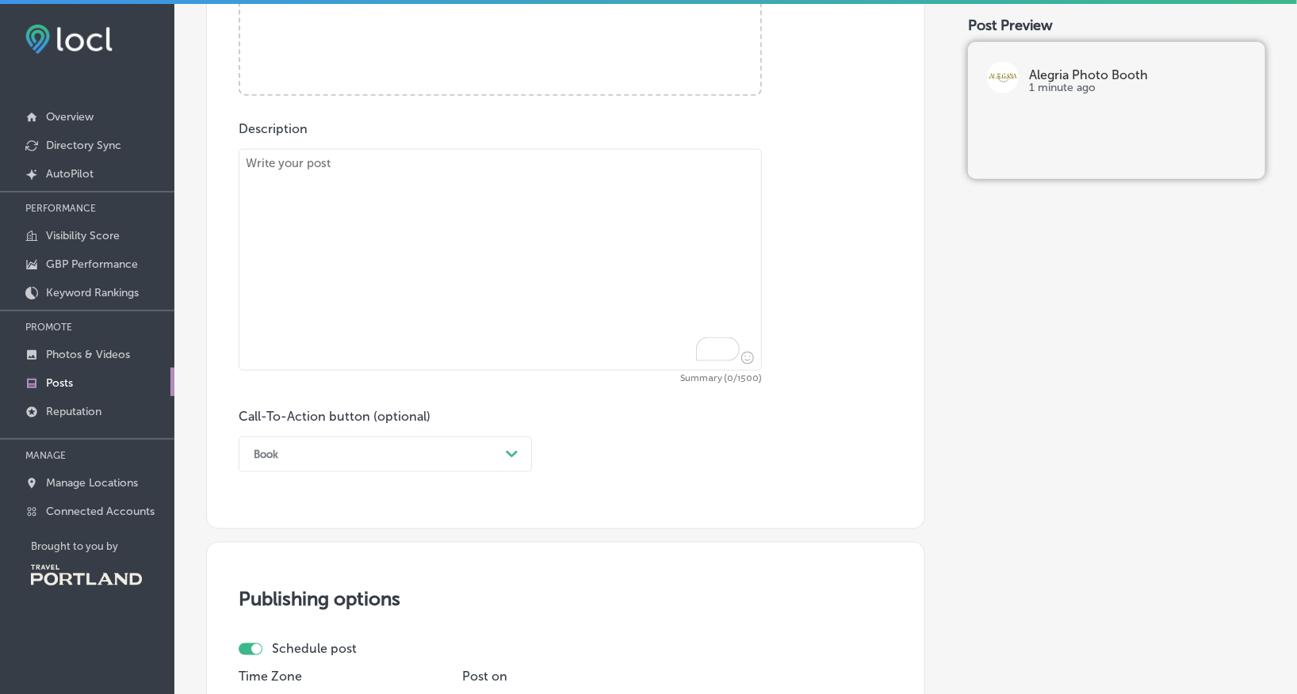
click at [478, 213] on textarea "To enrich screen reader interactions, please activate Accessibility in Grammarl…" at bounding box center [500, 260] width 523 height 222
paste textarea "The fall and winter months are some of the busiest times for corporate events (…"
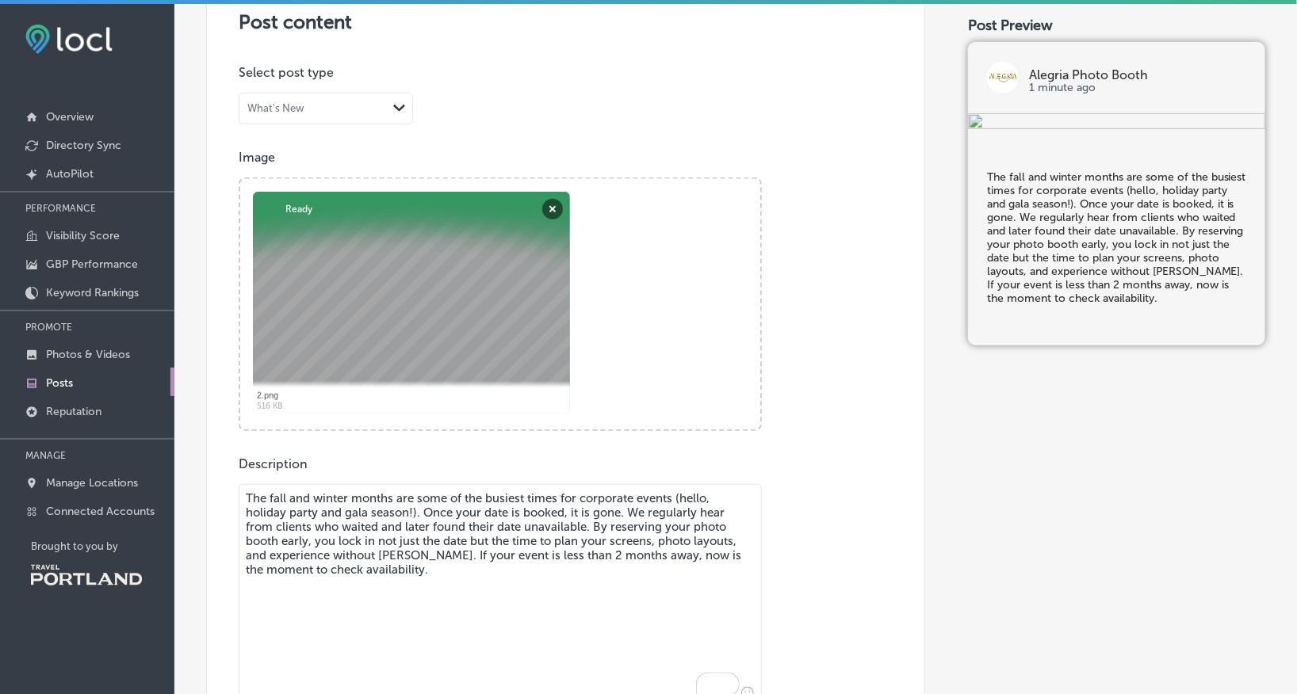
scroll to position [350, 0]
click at [623, 508] on textarea "The fall and winter months are some of the busiest times for corporate events (…" at bounding box center [500, 594] width 523 height 222
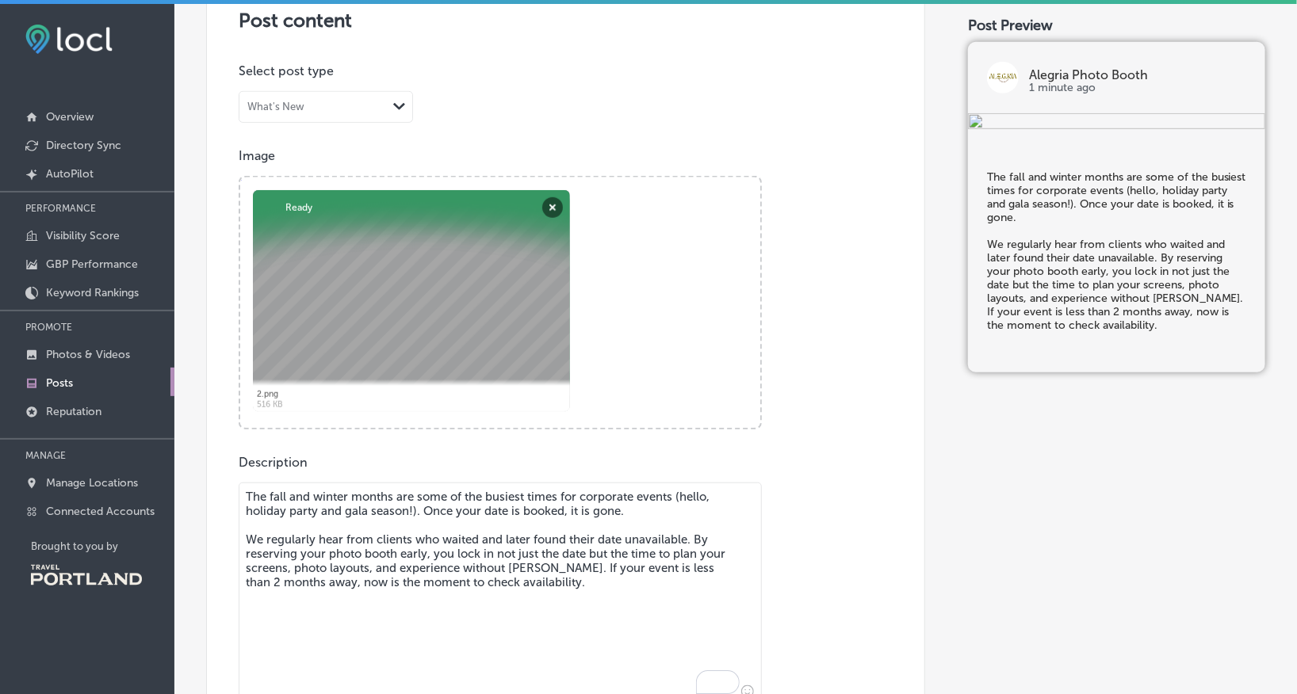
scroll to position [416, 0]
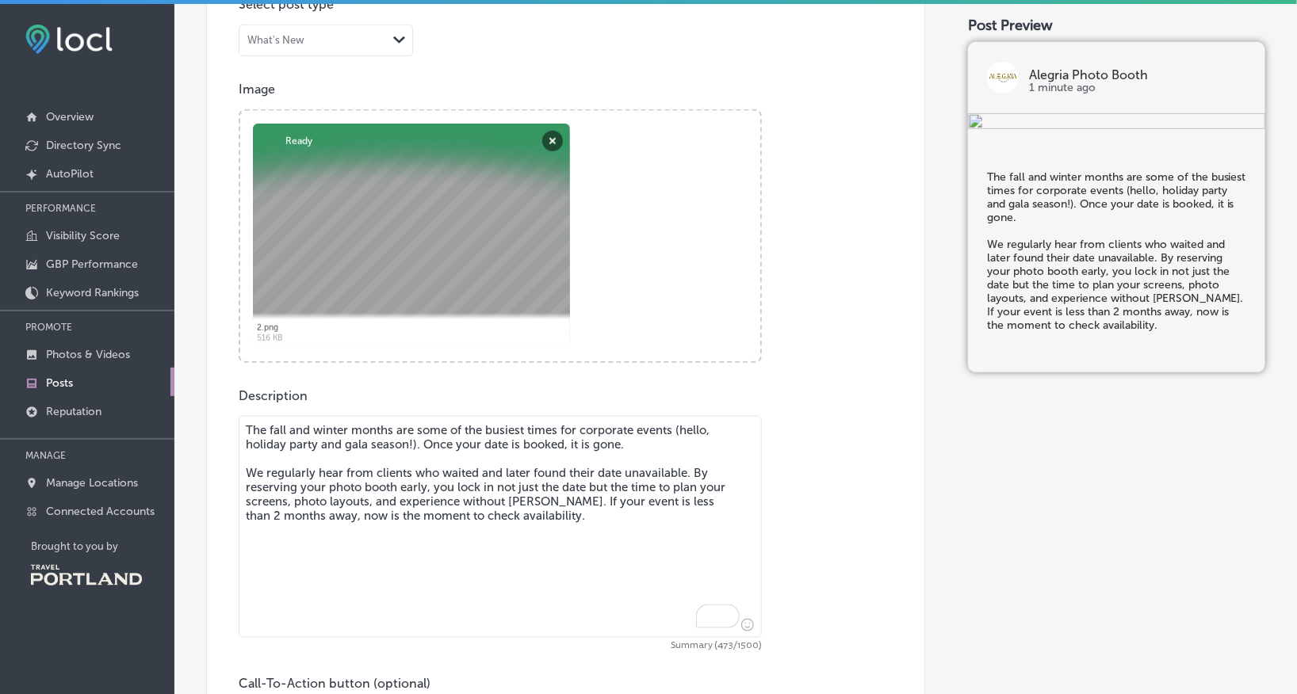
click at [567, 517] on textarea "The fall and winter months are some of the busiest times for corporate events (…" at bounding box center [500, 527] width 523 height 222
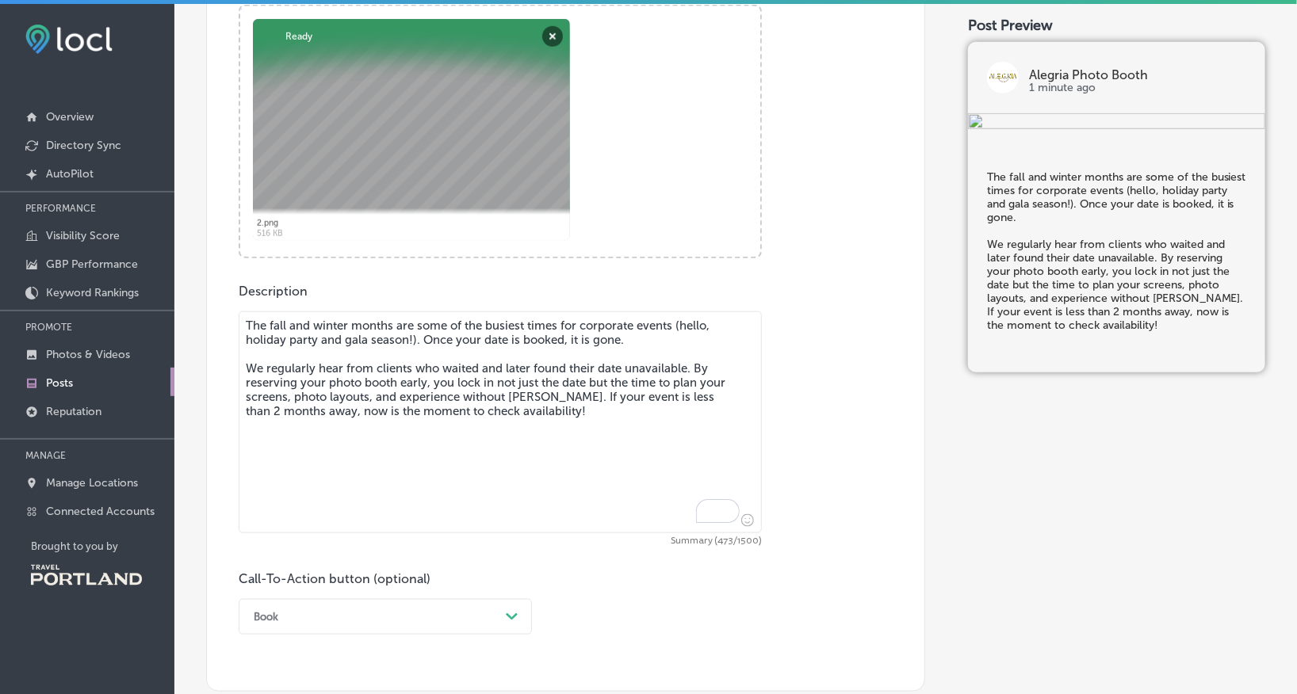
type textarea "The fall and winter months are some of the busiest times for corporate events (…"
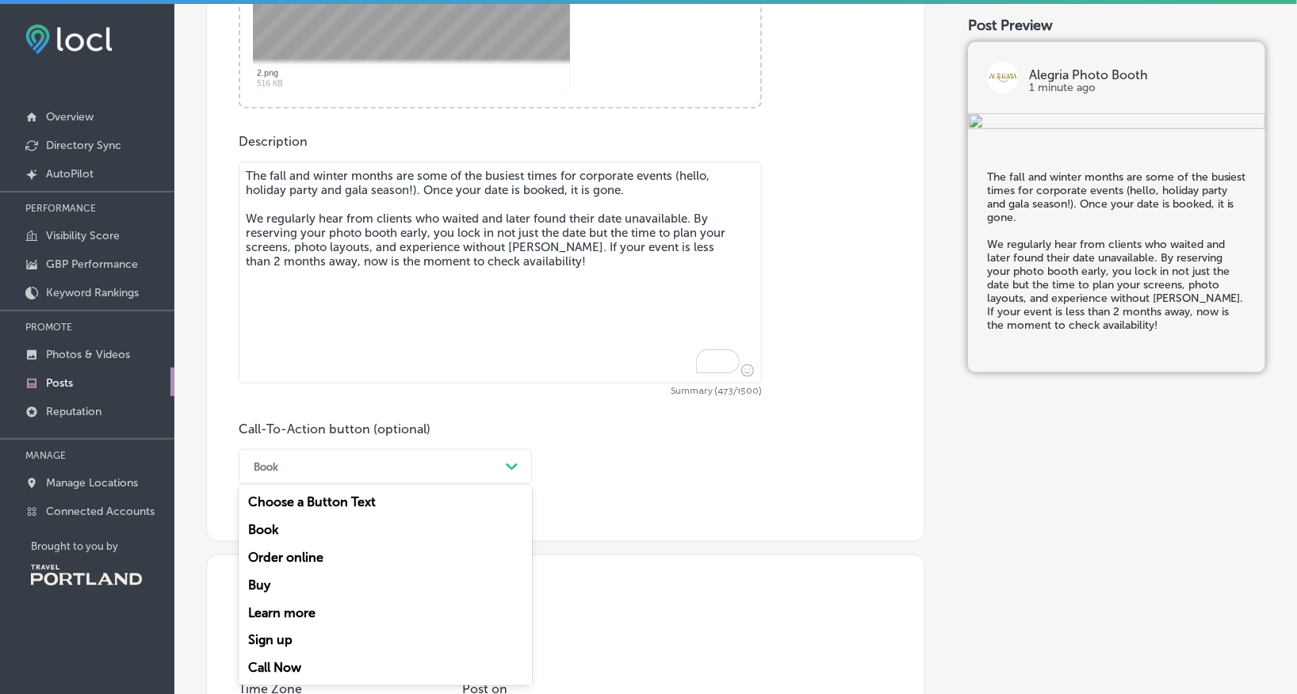
click at [322, 485] on div "option Book, selected. option Learn more focused, 5 of 7. 7 results available. …" at bounding box center [385, 467] width 293 height 36
click at [362, 532] on div "Book" at bounding box center [385, 530] width 293 height 28
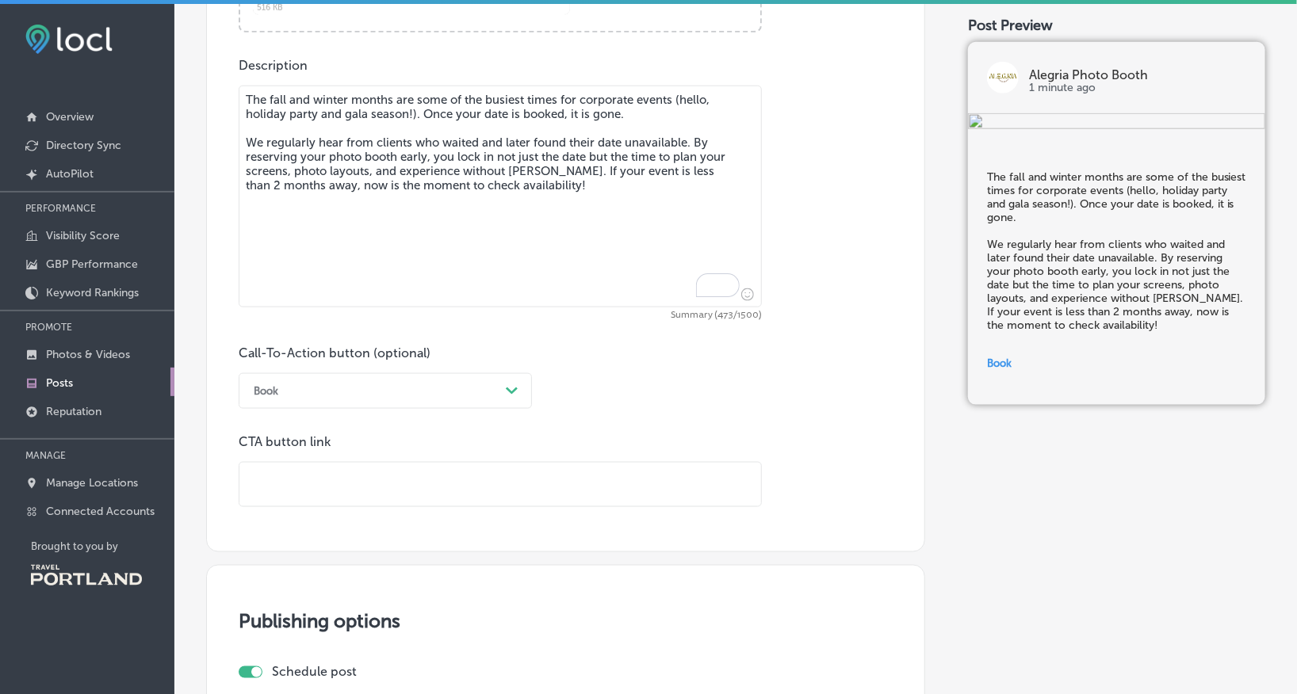
scroll to position [829, 0]
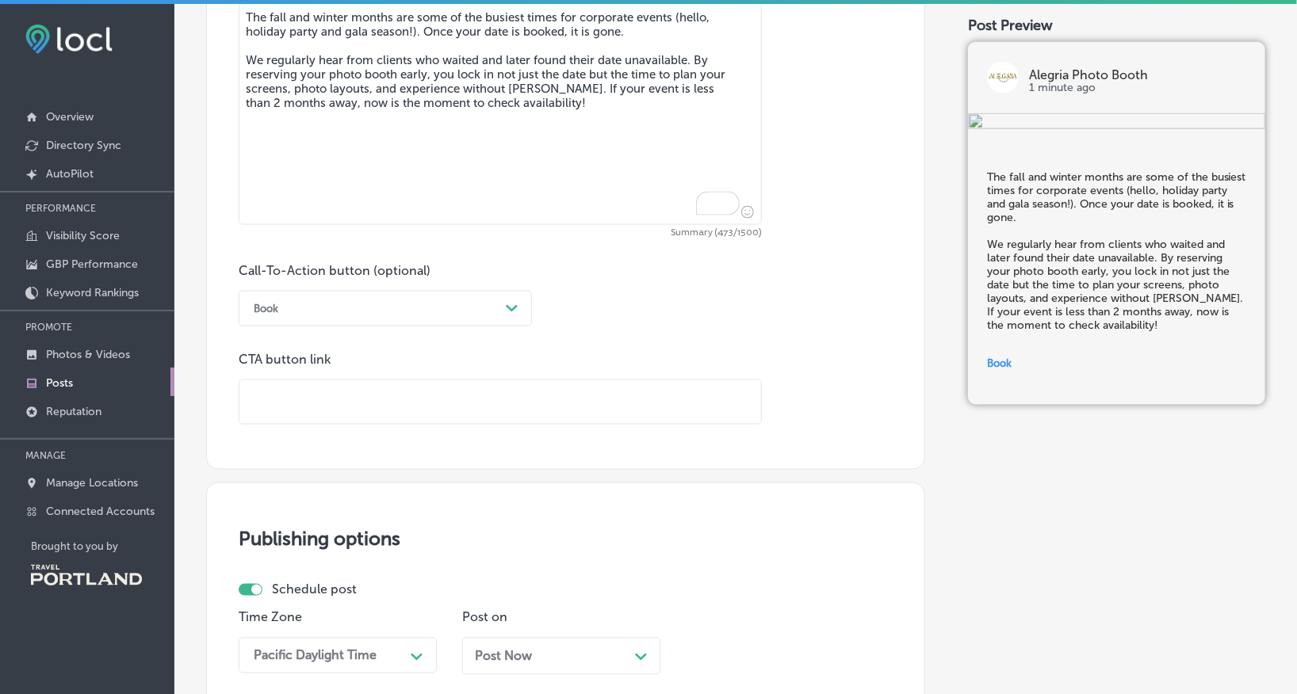
click at [406, 415] on input "text" at bounding box center [500, 402] width 522 height 44
type input "[URL][DOMAIN_NAME]"
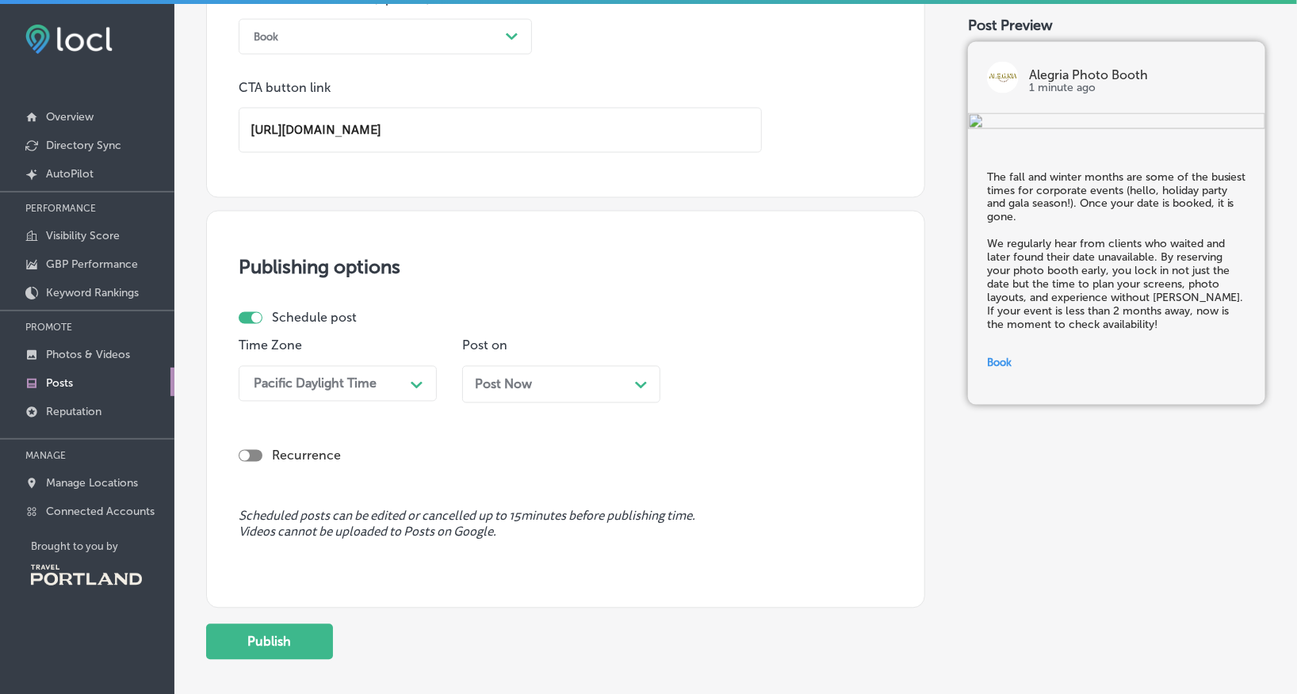
scroll to position [1122, 0]
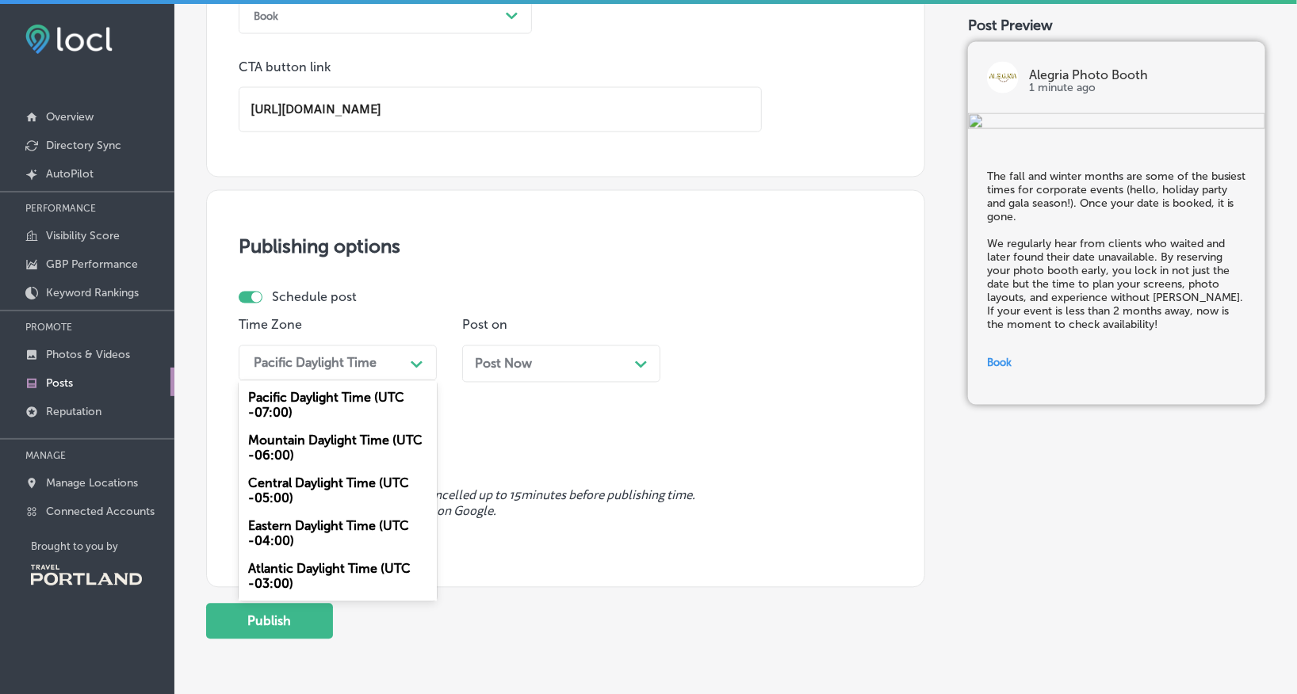
click at [380, 371] on div "Pacific Daylight Time" at bounding box center [325, 364] width 159 height 28
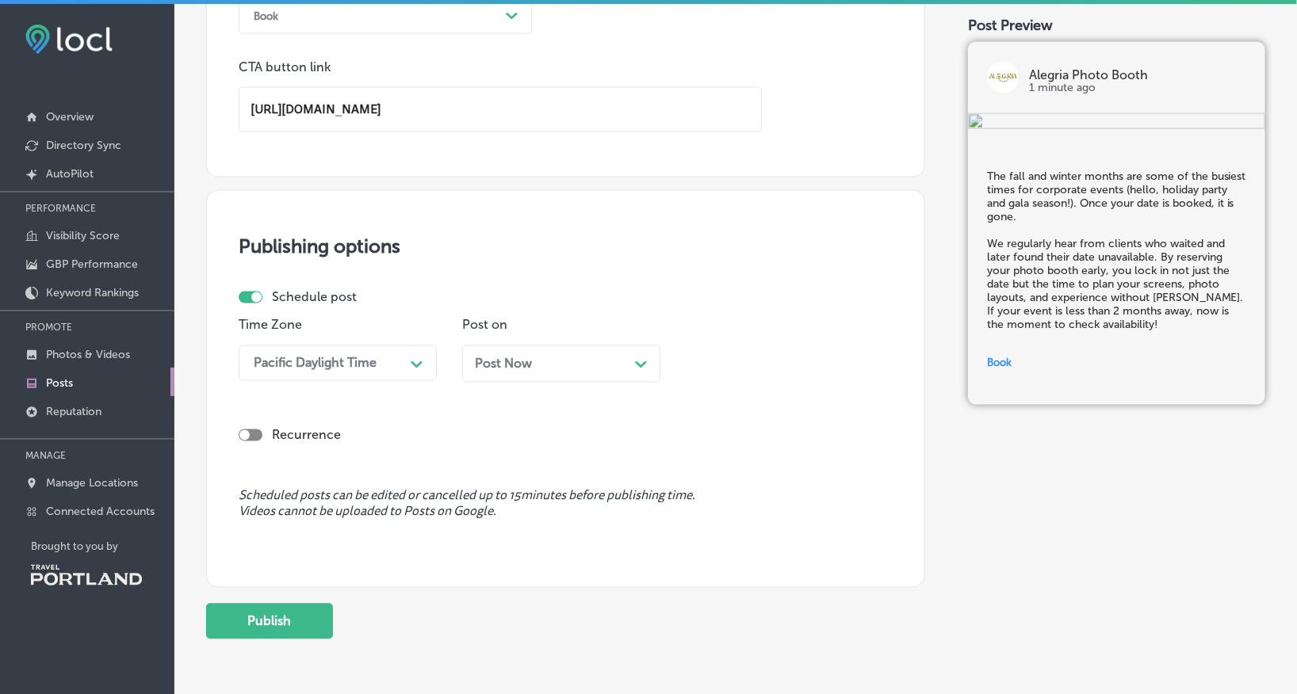
click at [514, 361] on span "Post Now" at bounding box center [503, 364] width 57 height 15
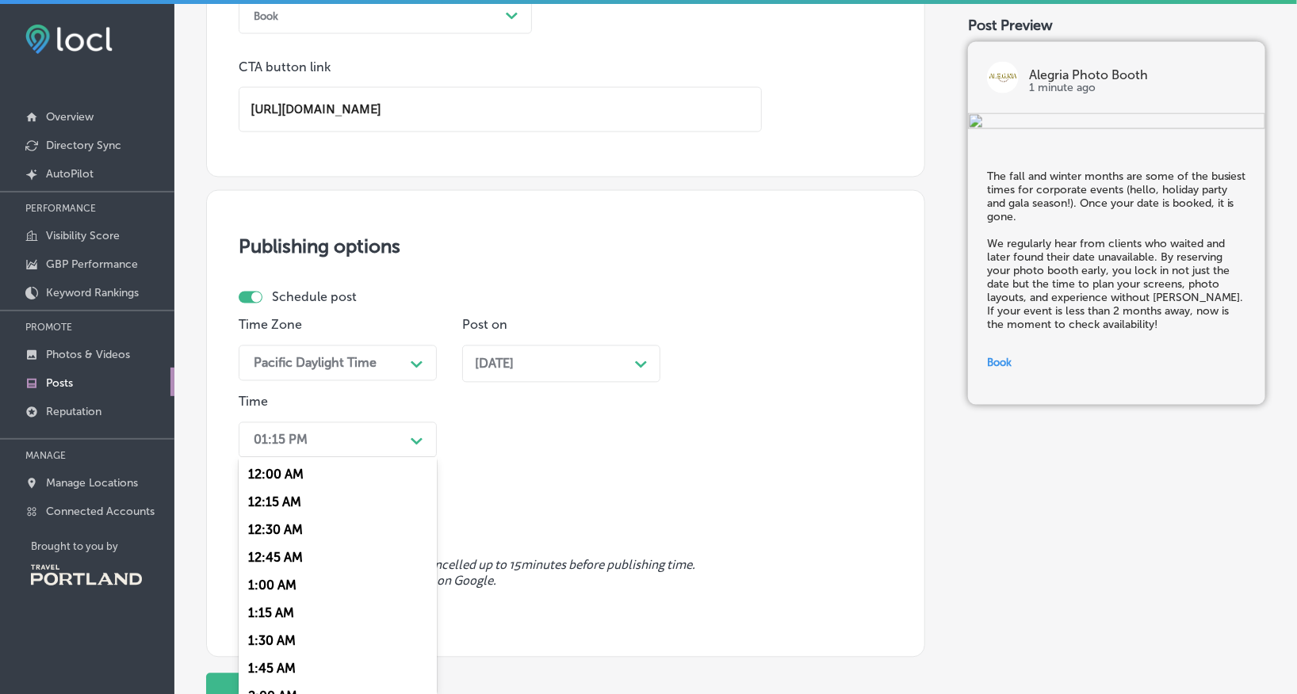
click at [366, 442] on div "01:15 PM" at bounding box center [325, 440] width 159 height 28
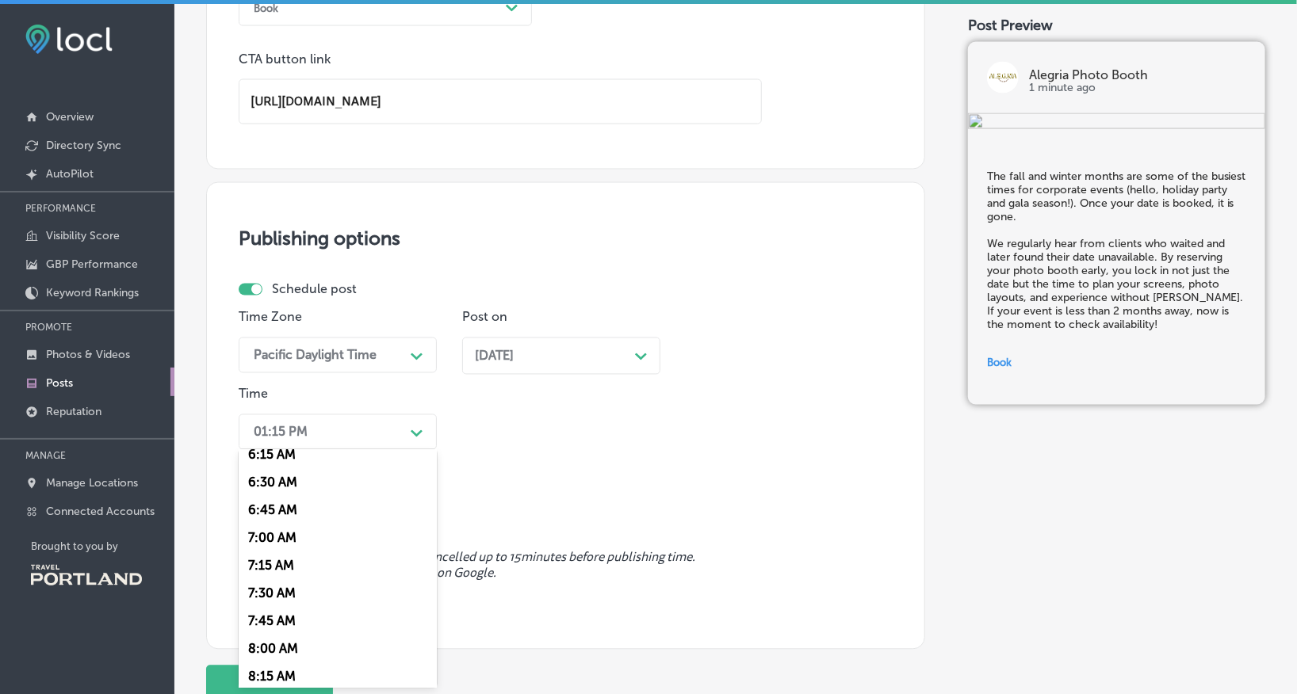
scroll to position [770, 0]
click at [275, 653] on div "8:30 AM" at bounding box center [338, 640] width 198 height 28
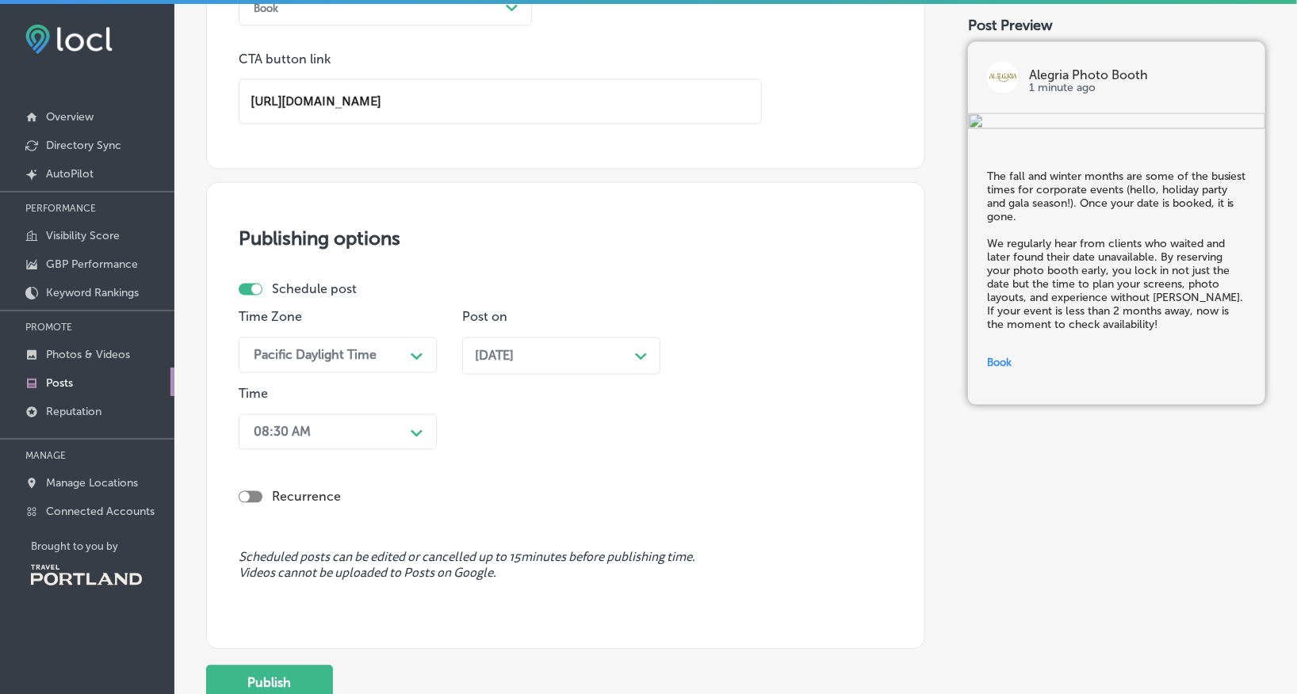
scroll to position [1210, 0]
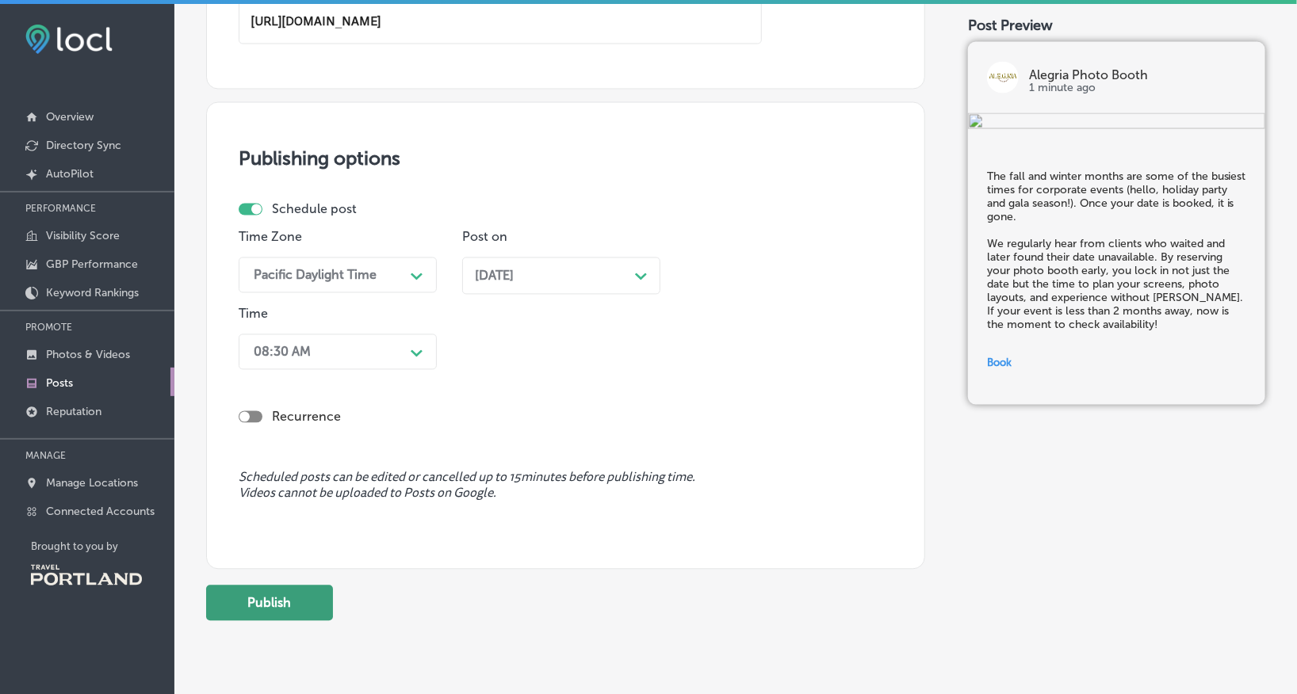
click at [276, 604] on button "Publish" at bounding box center [269, 604] width 127 height 36
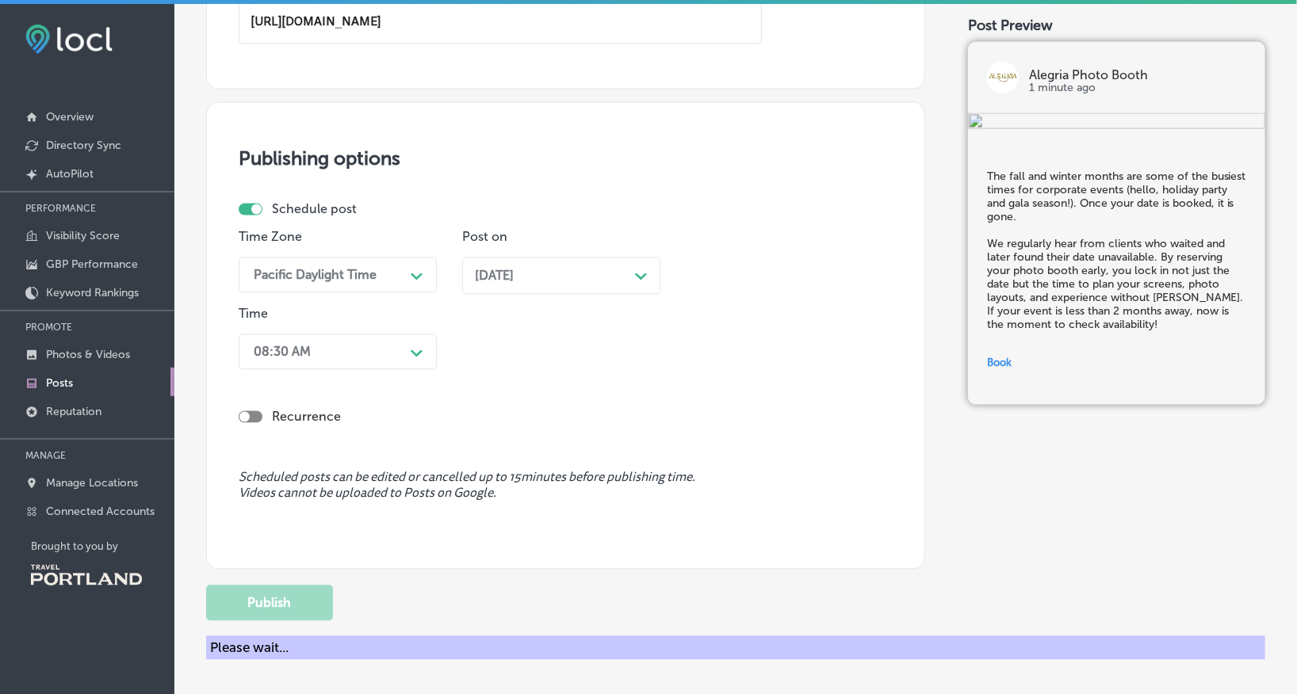
scroll to position [1101, 0]
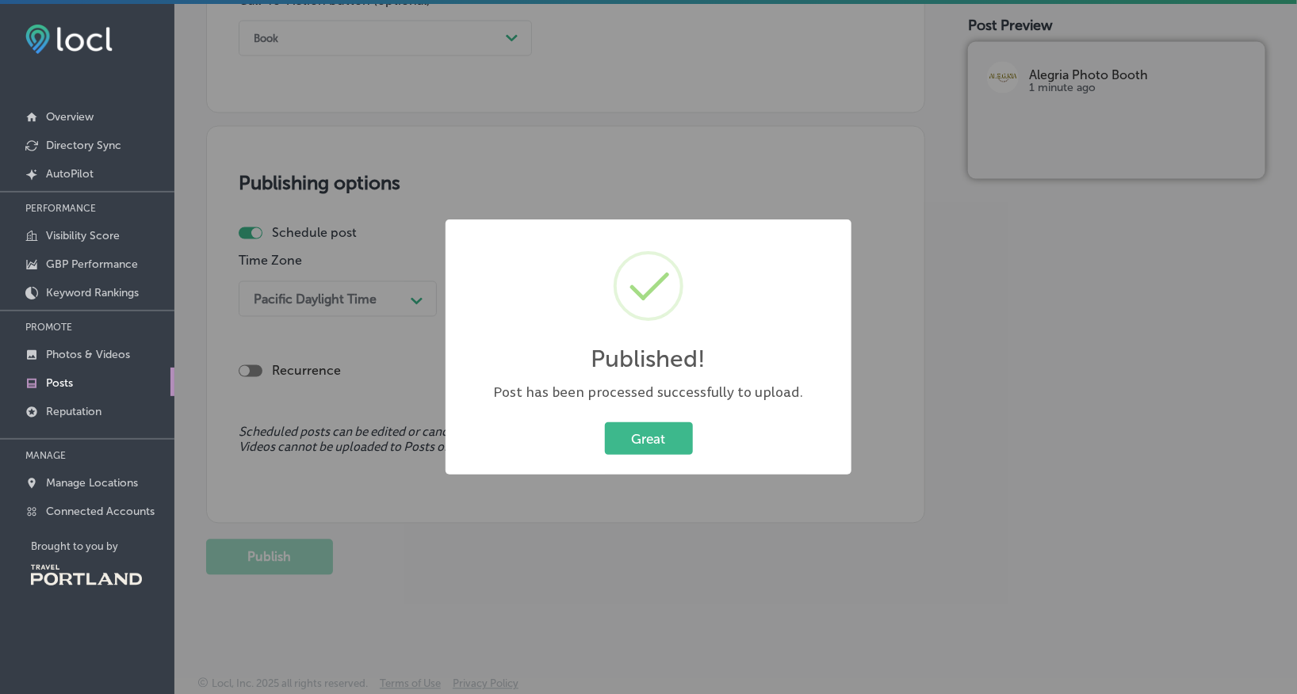
click at [653, 420] on div "Great Cancel" at bounding box center [648, 439] width 374 height 41
click at [654, 434] on button "Great" at bounding box center [649, 438] width 88 height 32
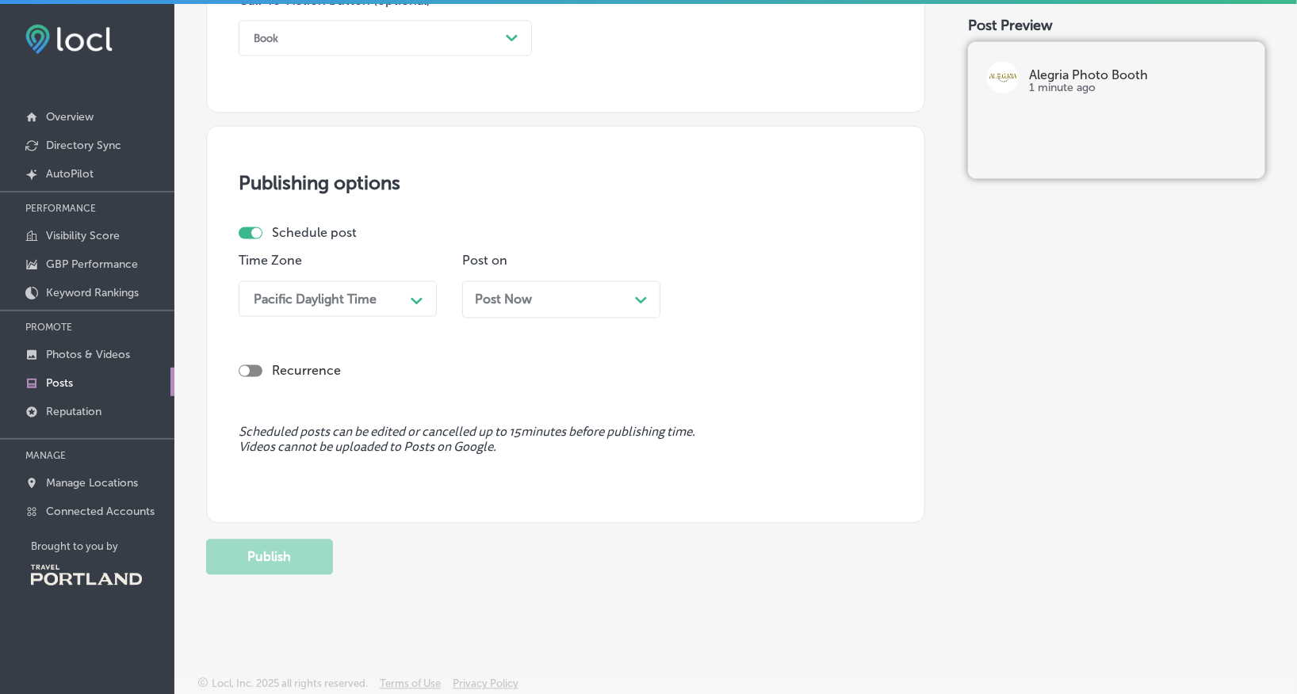
click at [95, 390] on link "Posts" at bounding box center [87, 382] width 174 height 29
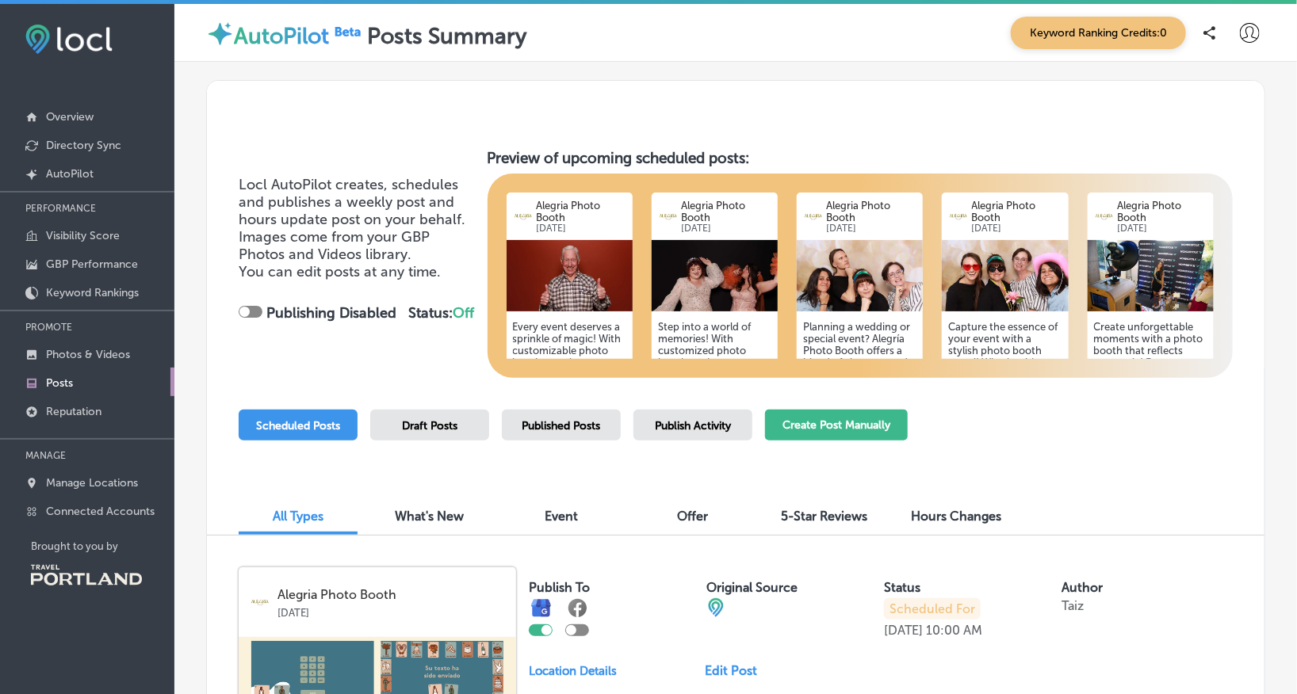
click at [822, 422] on button "Create Post Manually" at bounding box center [836, 425] width 143 height 31
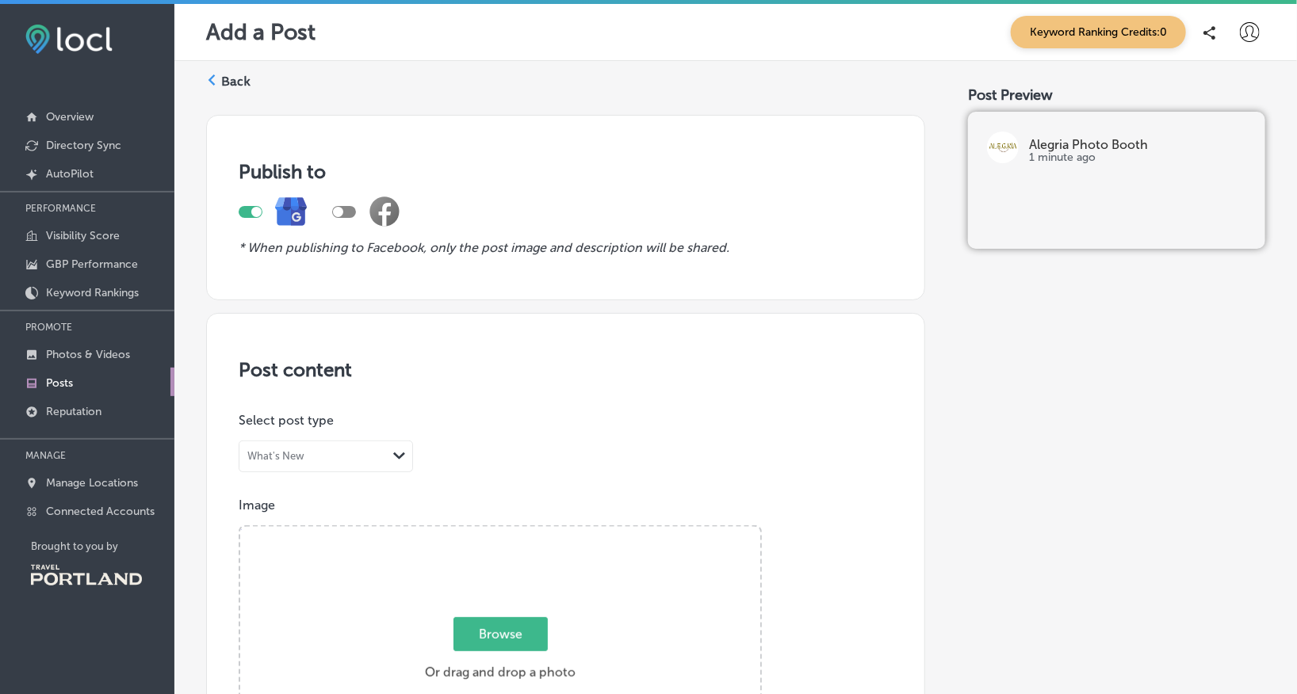
scroll to position [338, 0]
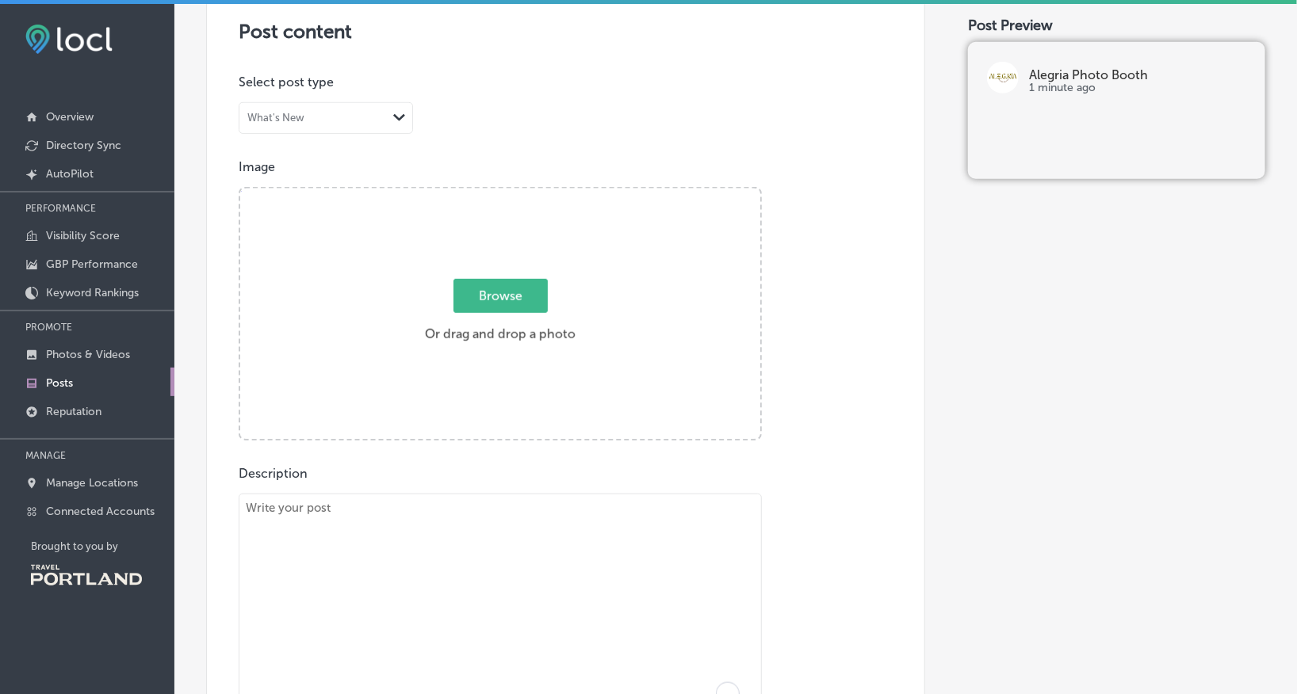
click at [439, 533] on textarea "To enrich screen reader interactions, please activate Accessibility in Grammarl…" at bounding box center [500, 605] width 523 height 222
paste textarea "Why our setup draws guests in instantly When guests arrive, first impressions m…"
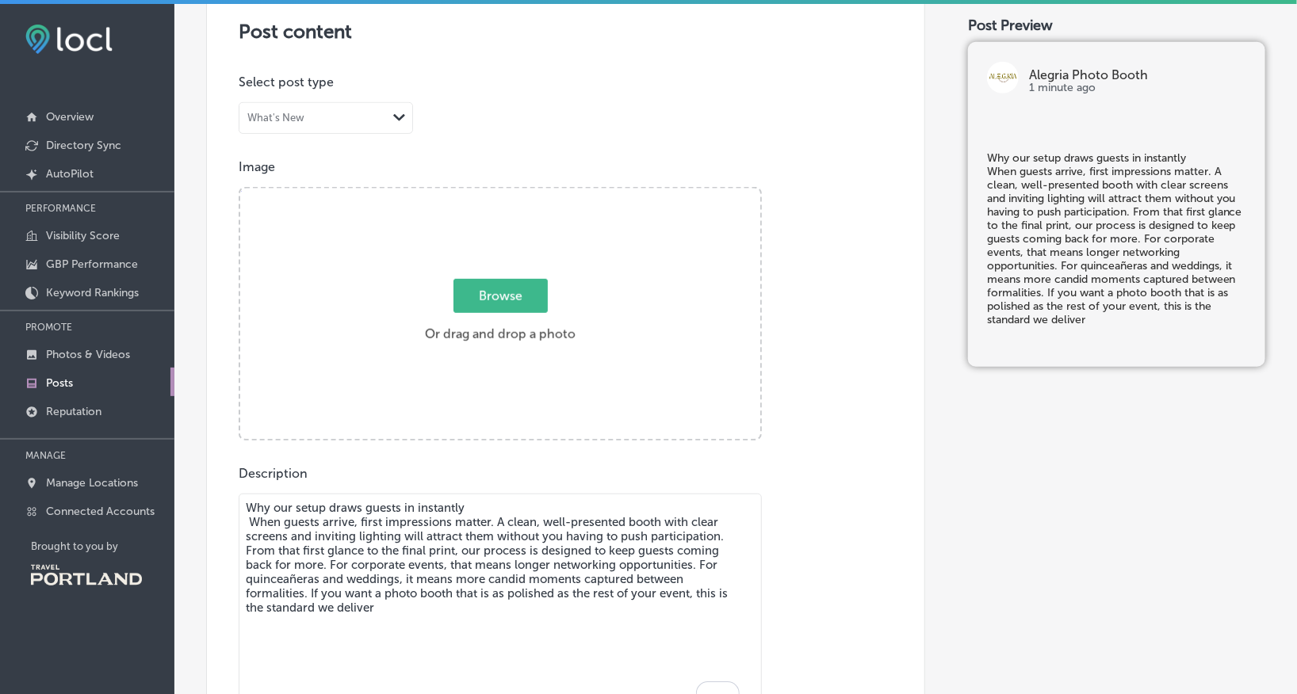
click at [508, 500] on textarea "Why our setup draws guests in instantly When guests arrive, first impressions m…" at bounding box center [500, 605] width 523 height 222
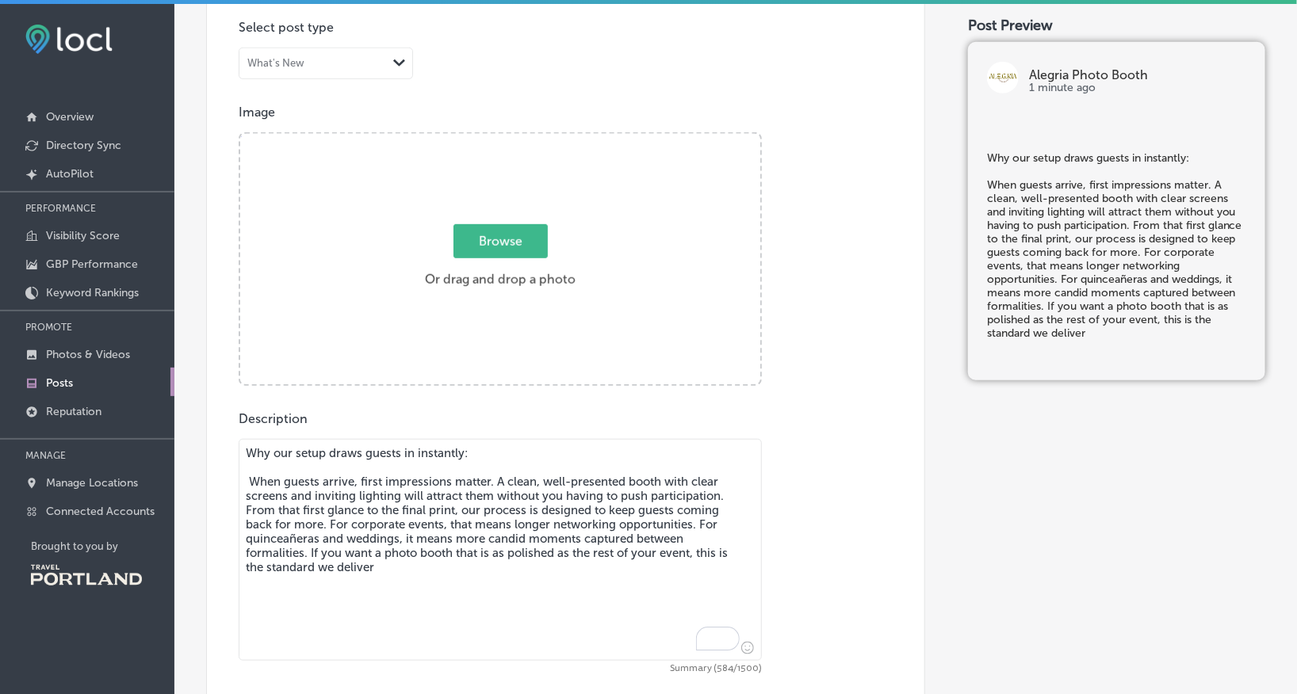
scroll to position [400, 0]
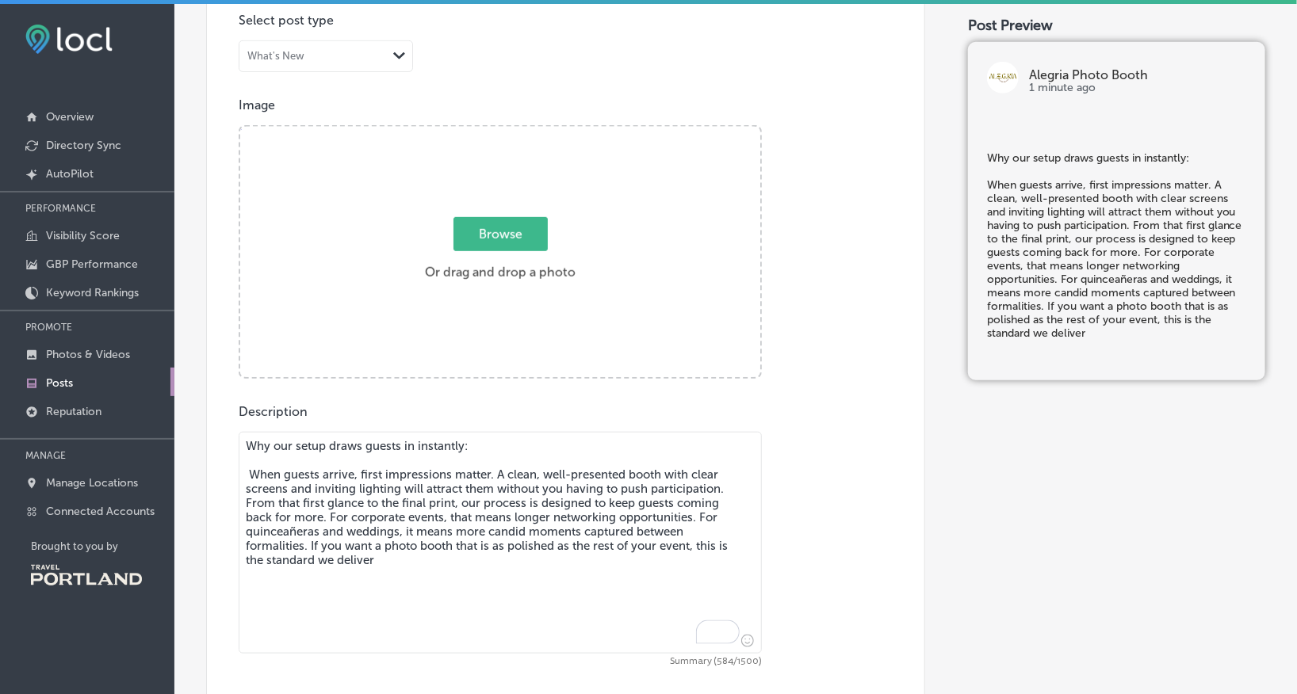
click at [329, 523] on textarea "Why our setup draws guests in instantly: When guests arrive, first impressions …" at bounding box center [500, 543] width 523 height 222
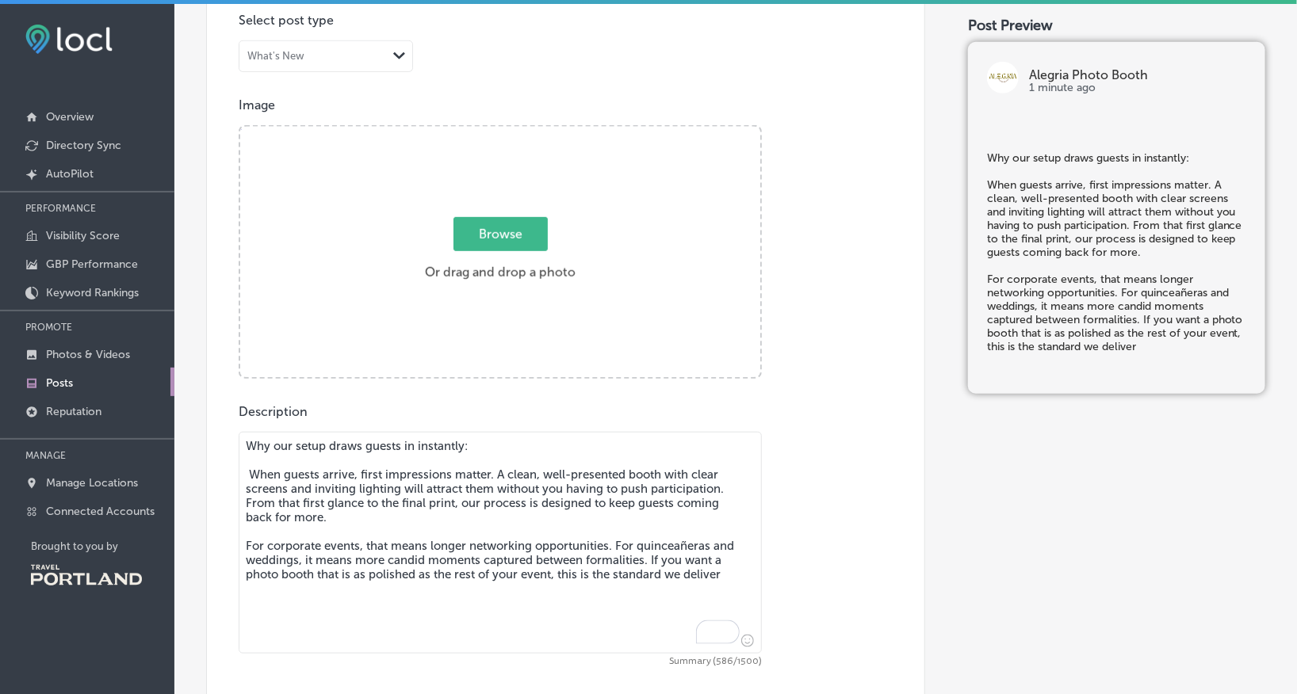
type textarea "Why our setup draws guests in instantly: When guests arrive, first impressions …"
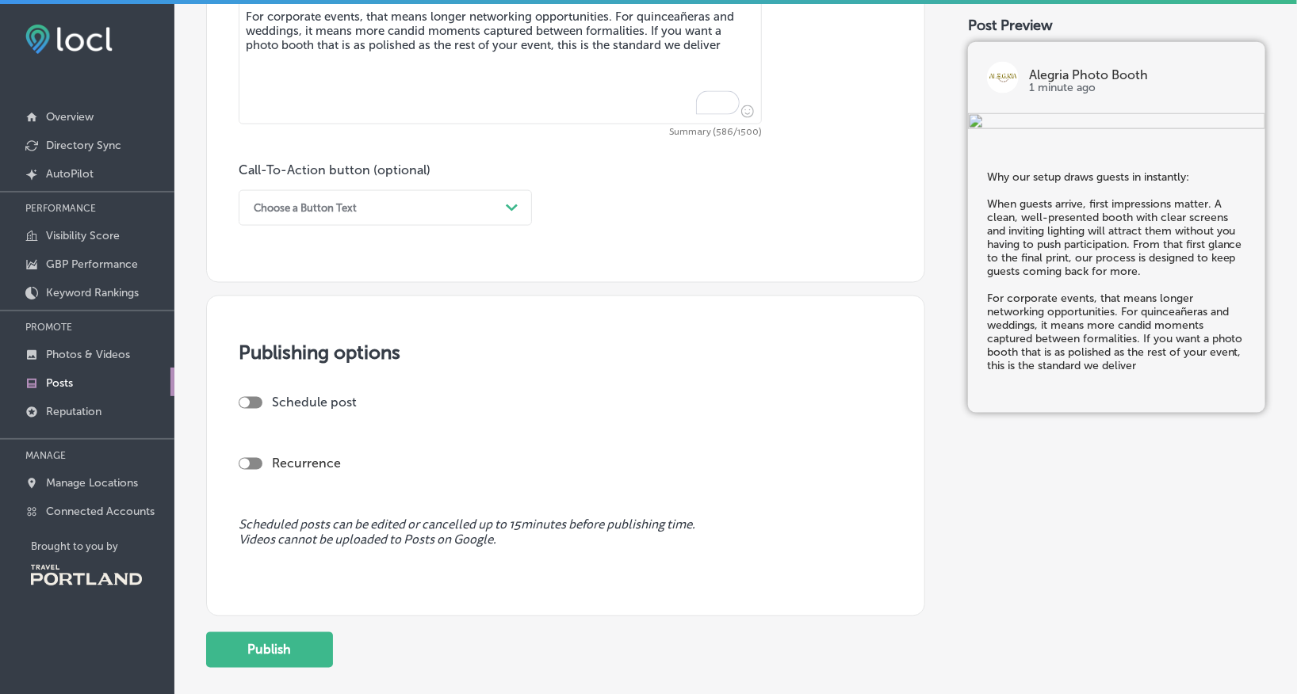
scroll to position [990, 0]
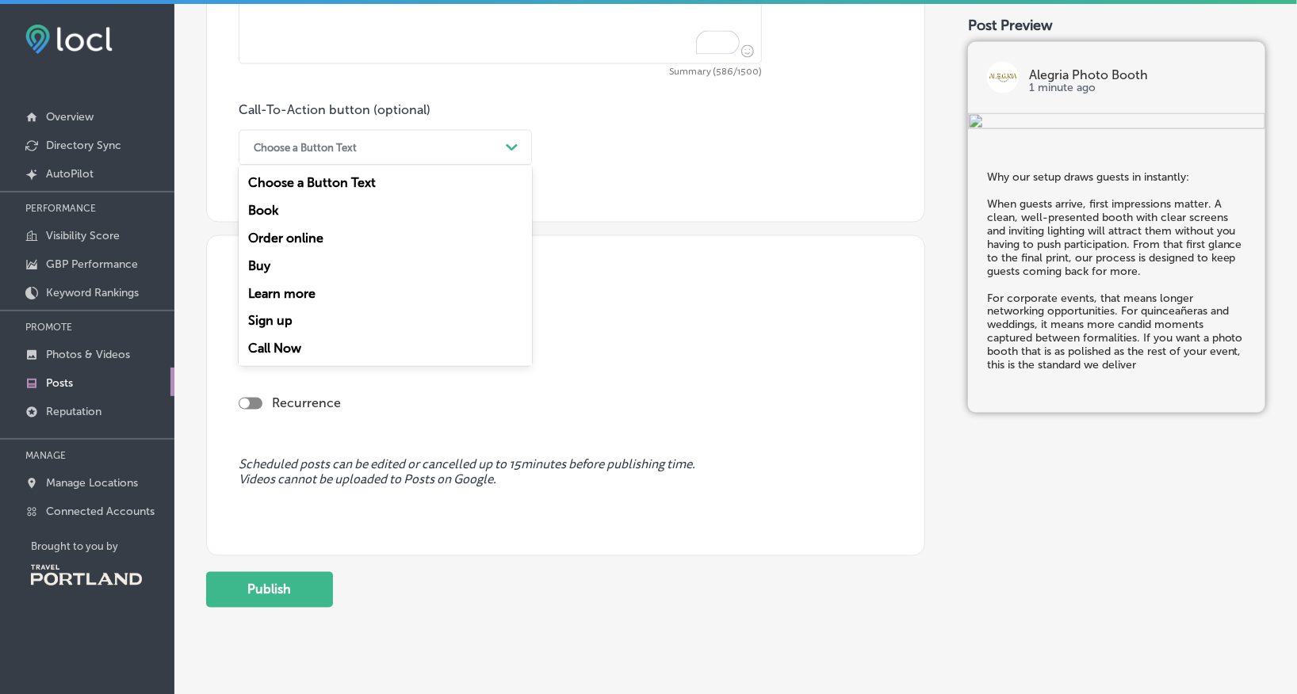
click at [464, 143] on div "Choose a Button Text" at bounding box center [373, 148] width 254 height 25
click at [296, 210] on div "Book" at bounding box center [385, 211] width 293 height 28
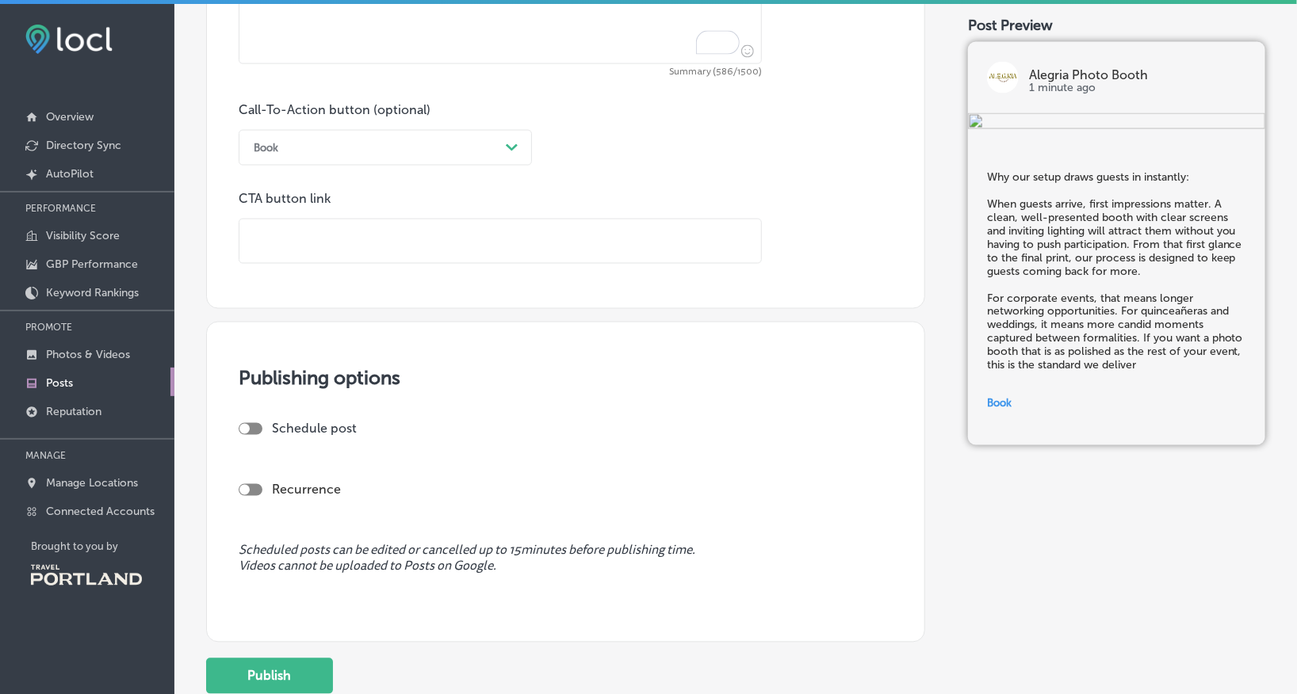
click at [304, 247] on input "text" at bounding box center [500, 242] width 522 height 44
type input "[URL][DOMAIN_NAME]"
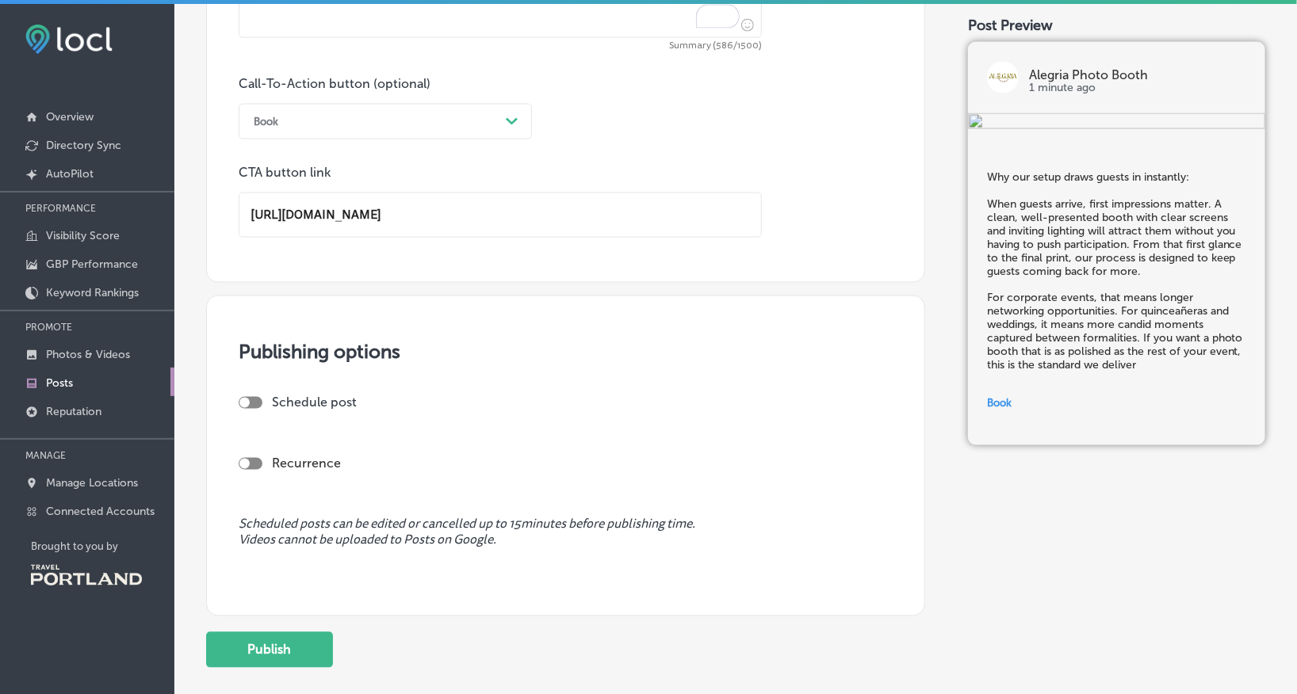
scroll to position [1026, 0]
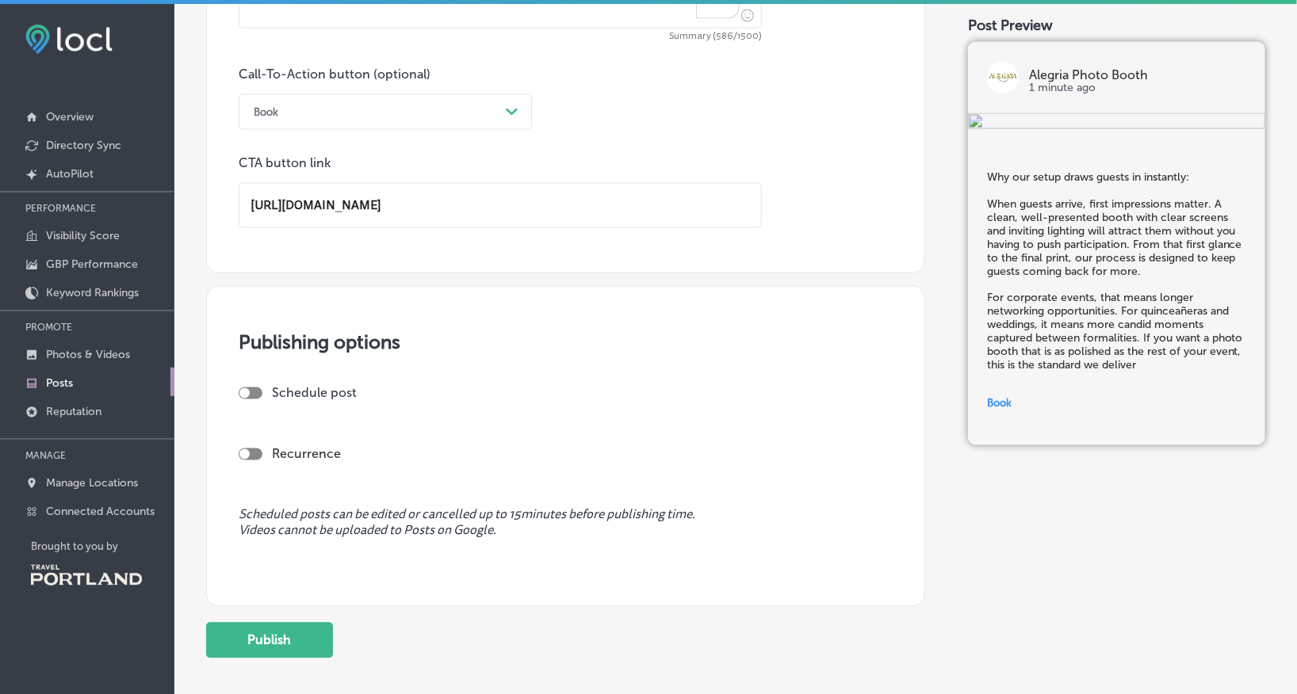
click at [256, 391] on div at bounding box center [251, 394] width 24 height 12
checkbox input "true"
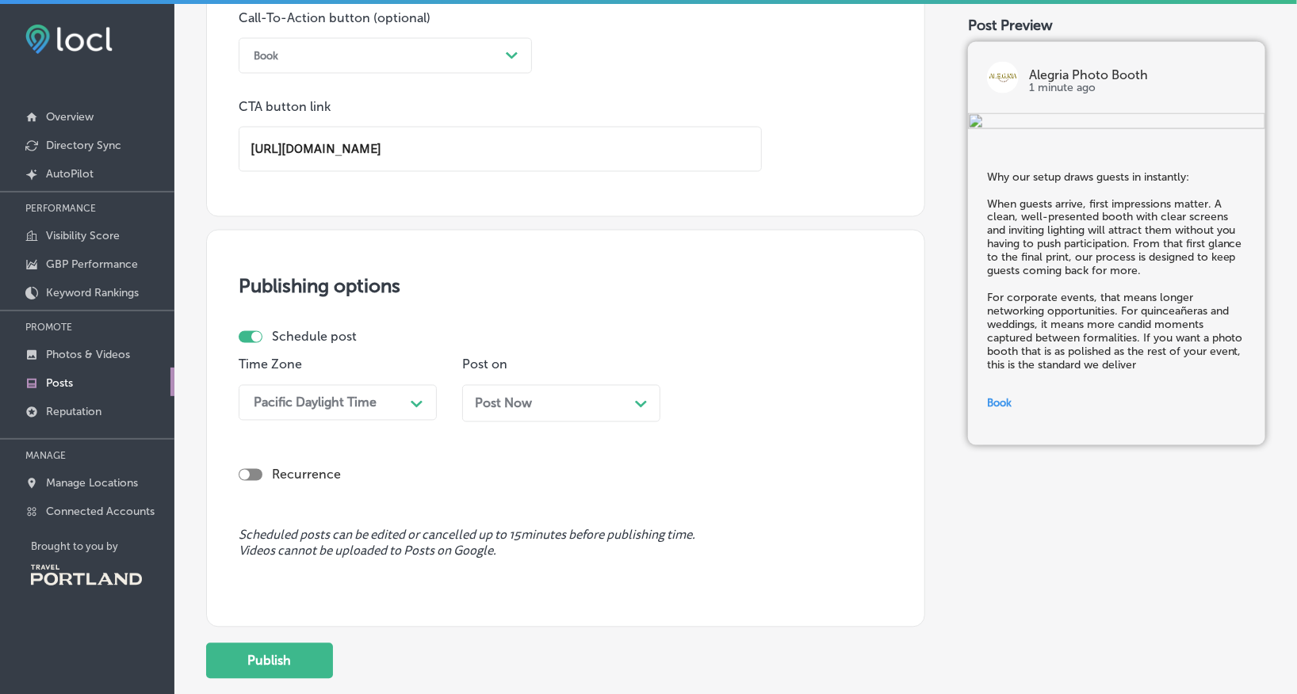
scroll to position [1090, 0]
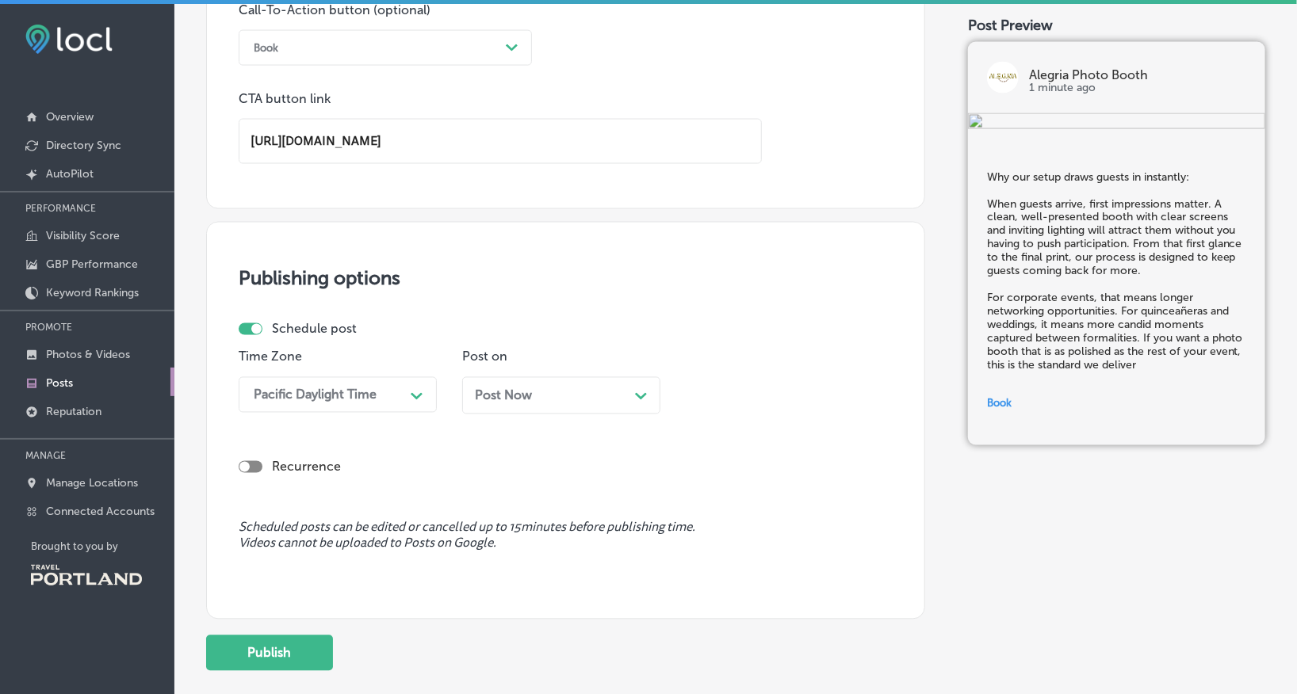
click at [379, 411] on div "Pacific Daylight Time Path Created with Sketch." at bounding box center [338, 395] width 198 height 36
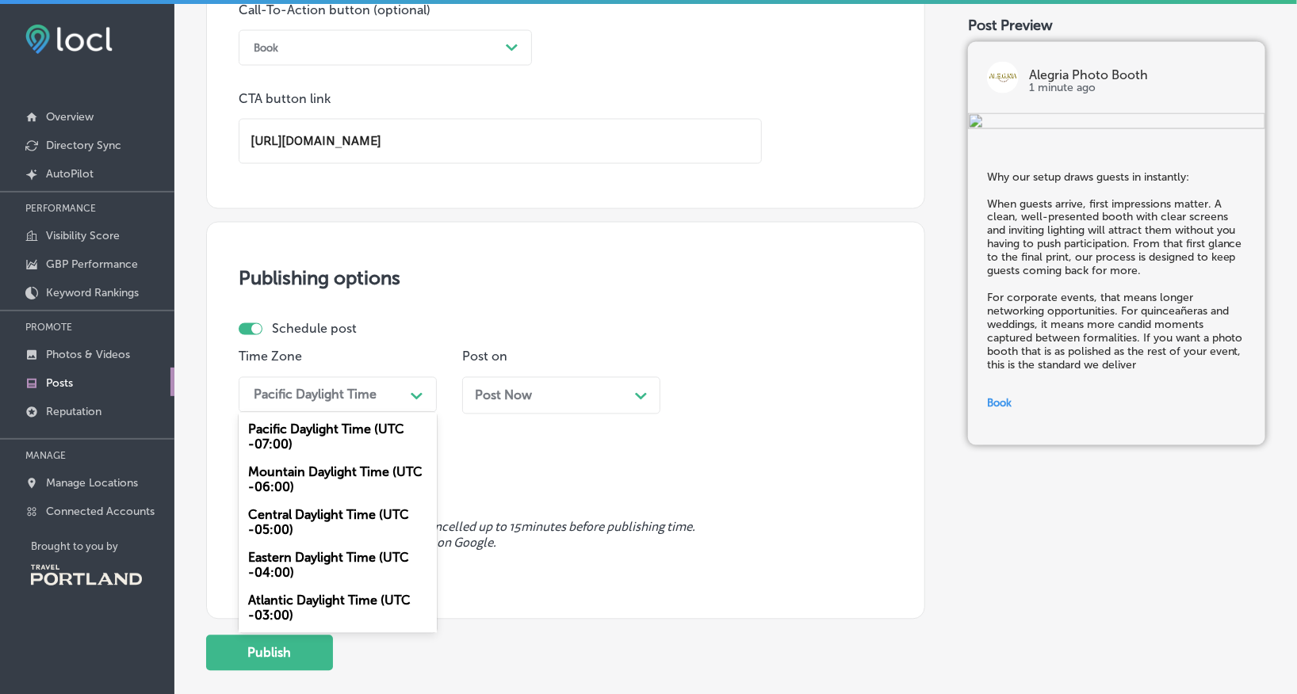
click at [499, 400] on span "Post Now" at bounding box center [503, 395] width 57 height 15
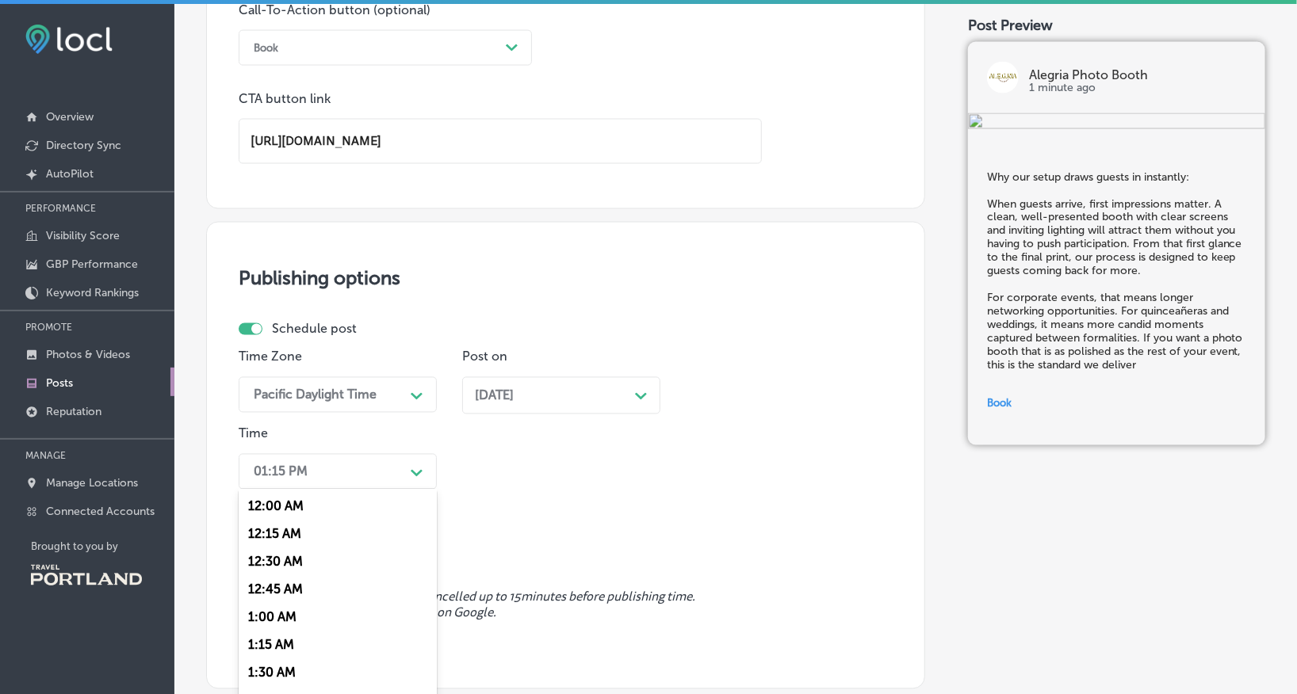
scroll to position [1130, 0]
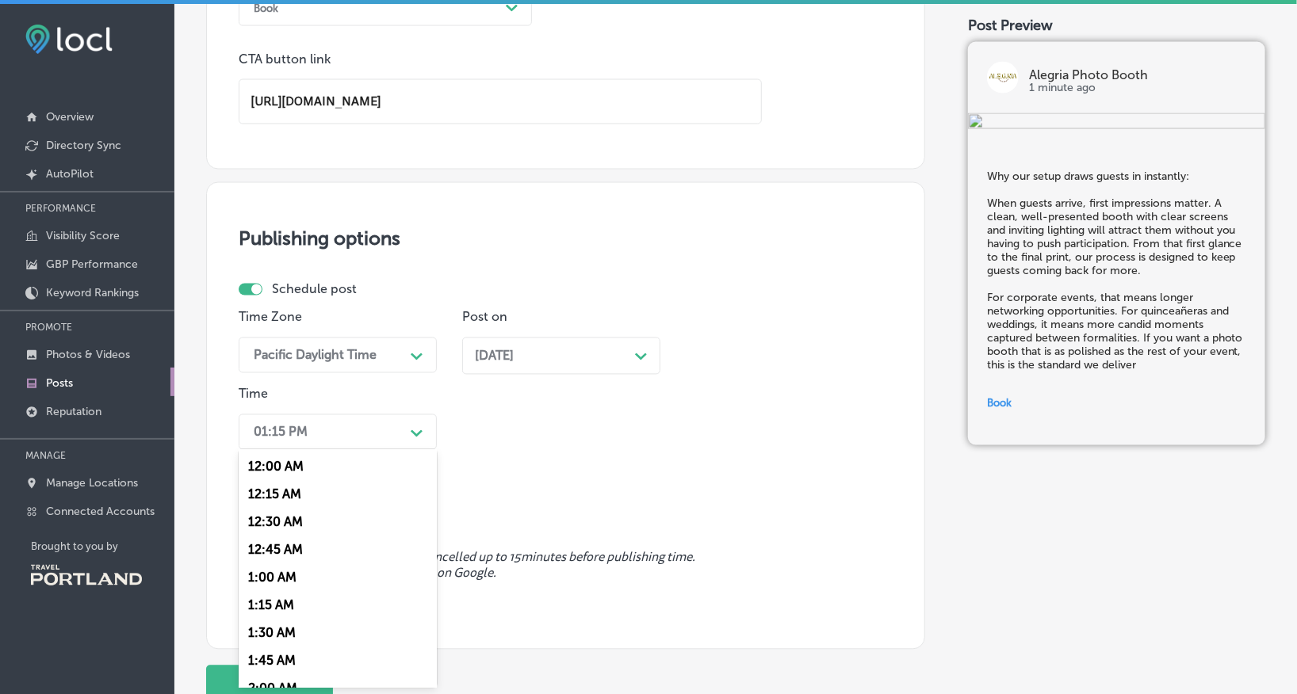
click at [377, 450] on div "option 12:00 AM focused, 1 of 96. 96 results available. Use Up and Down to choo…" at bounding box center [338, 433] width 198 height 36
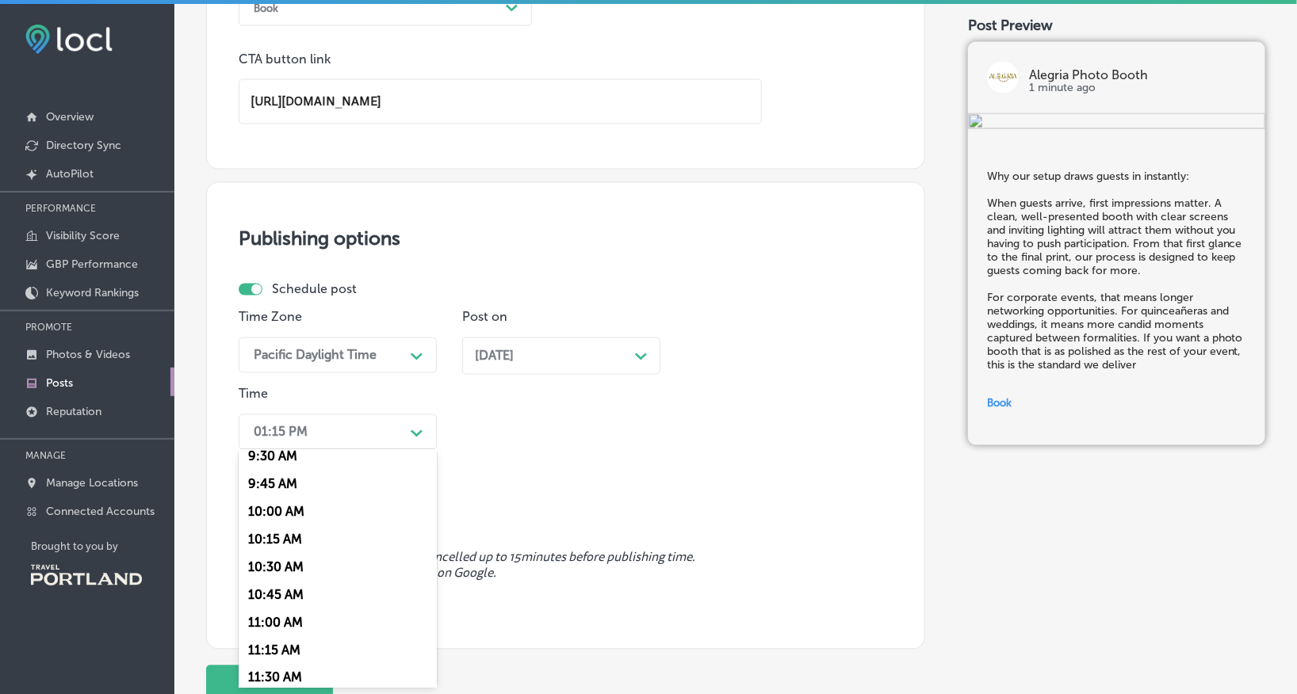
scroll to position [1001, 0]
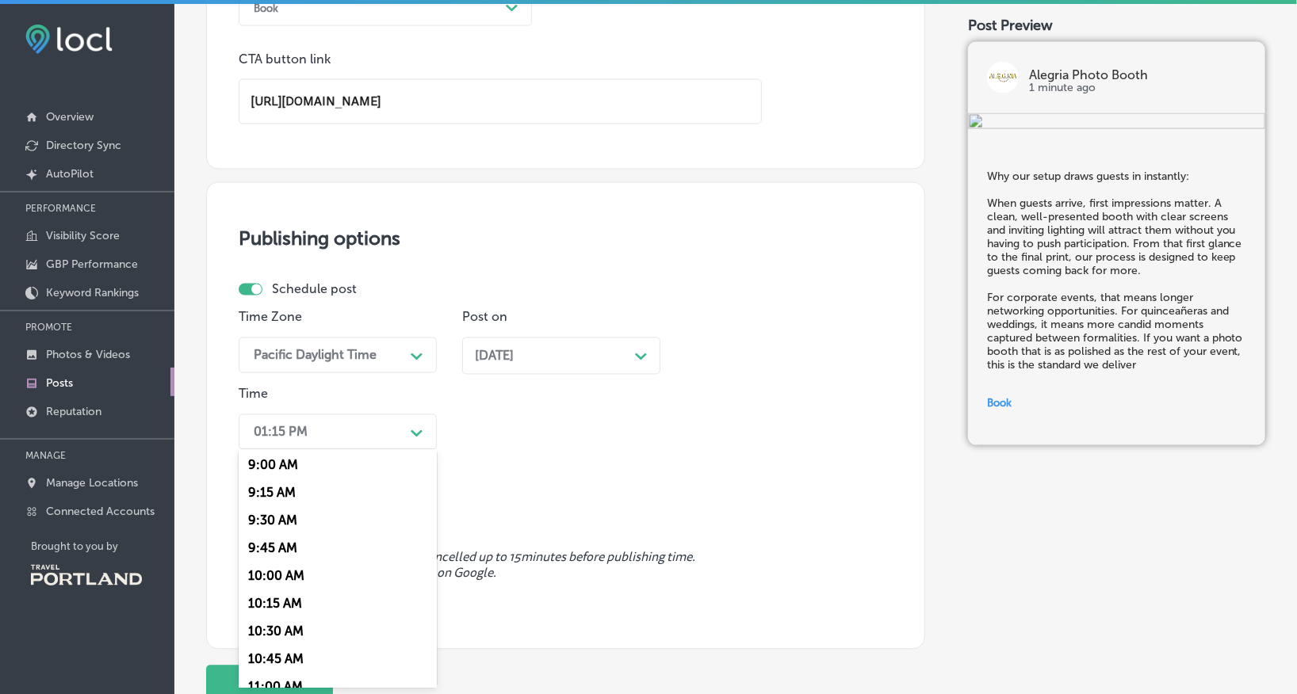
click at [289, 479] on div "9:00 AM" at bounding box center [338, 465] width 198 height 28
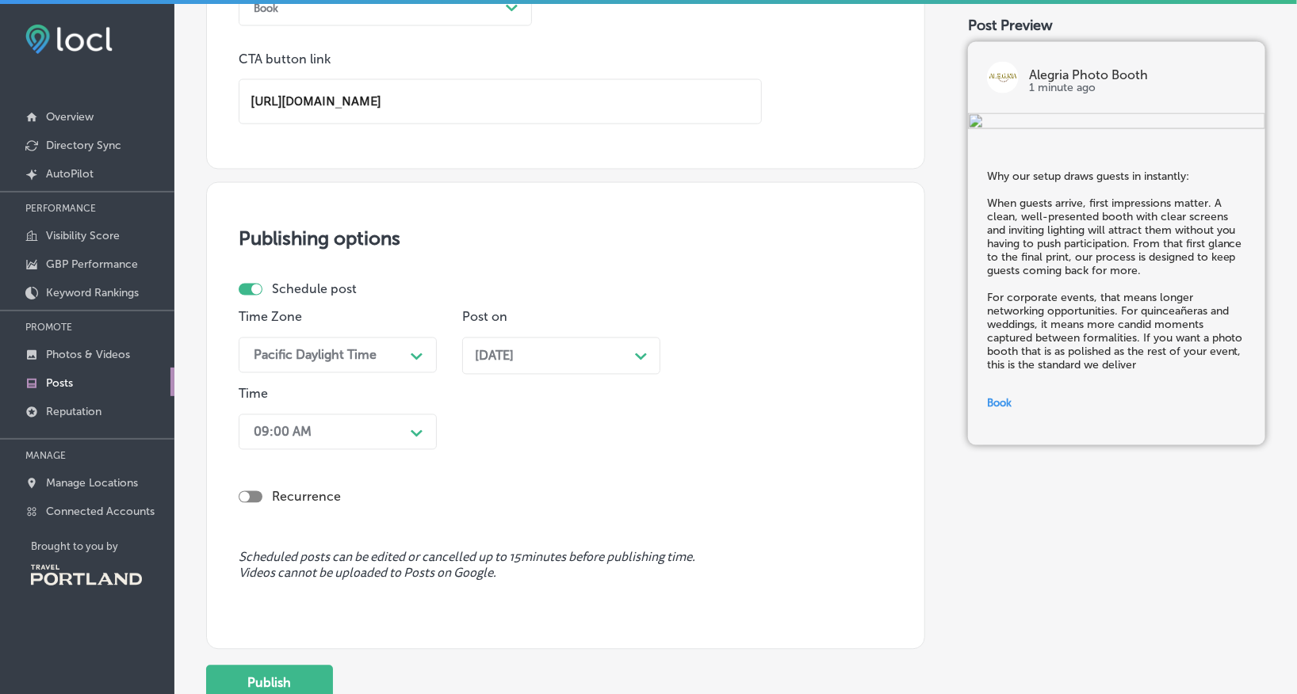
scroll to position [1258, 0]
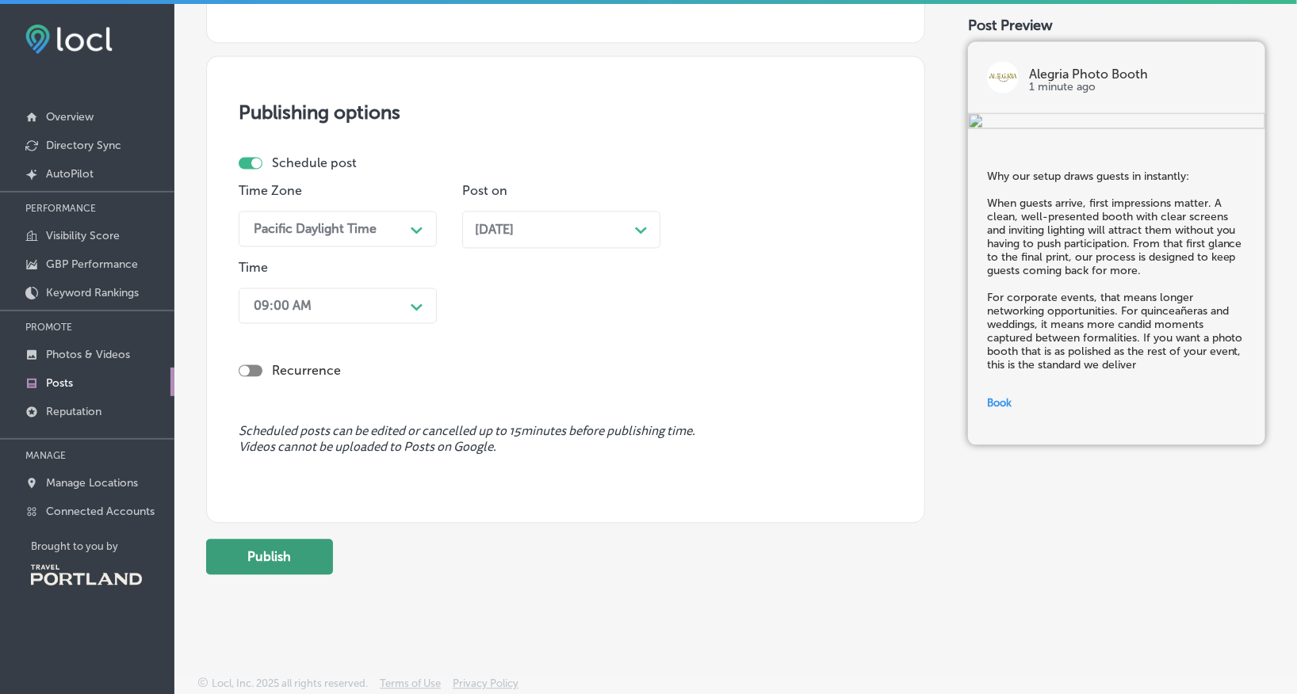
click at [279, 556] on button "Publish" at bounding box center [269, 558] width 127 height 36
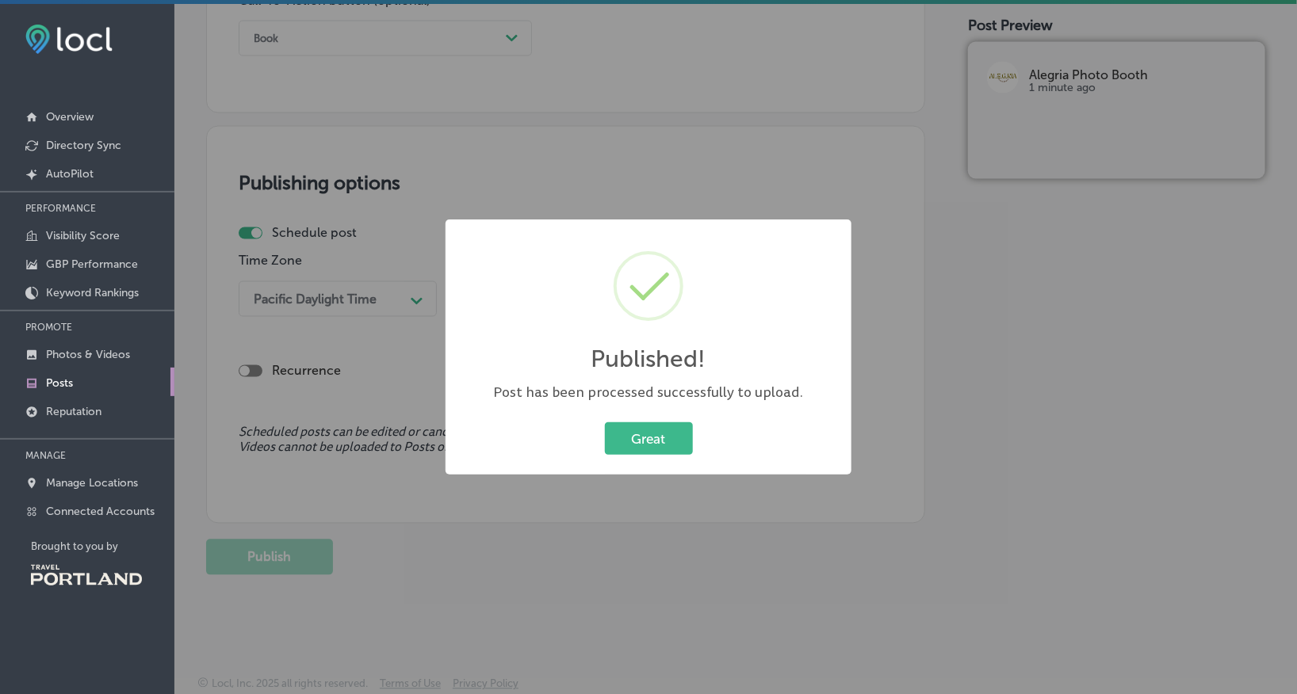
scroll to position [1101, 0]
click at [653, 430] on button "Great" at bounding box center [649, 438] width 88 height 32
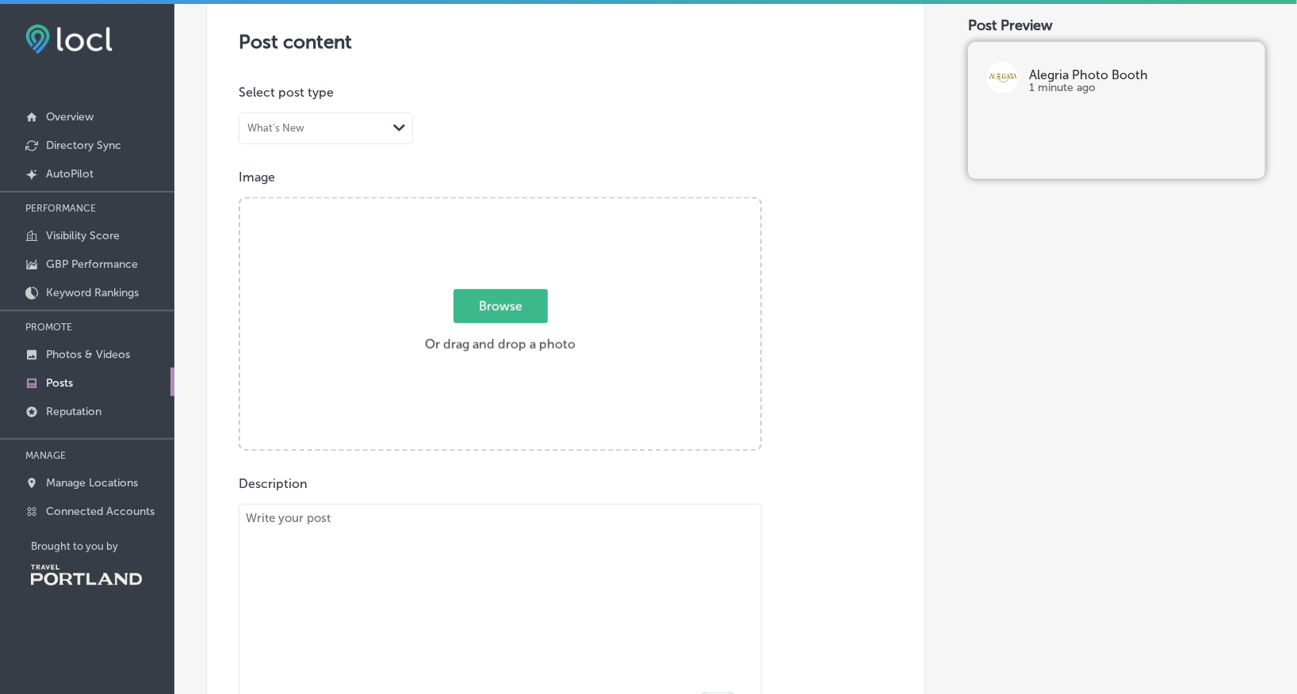
scroll to position [619, 0]
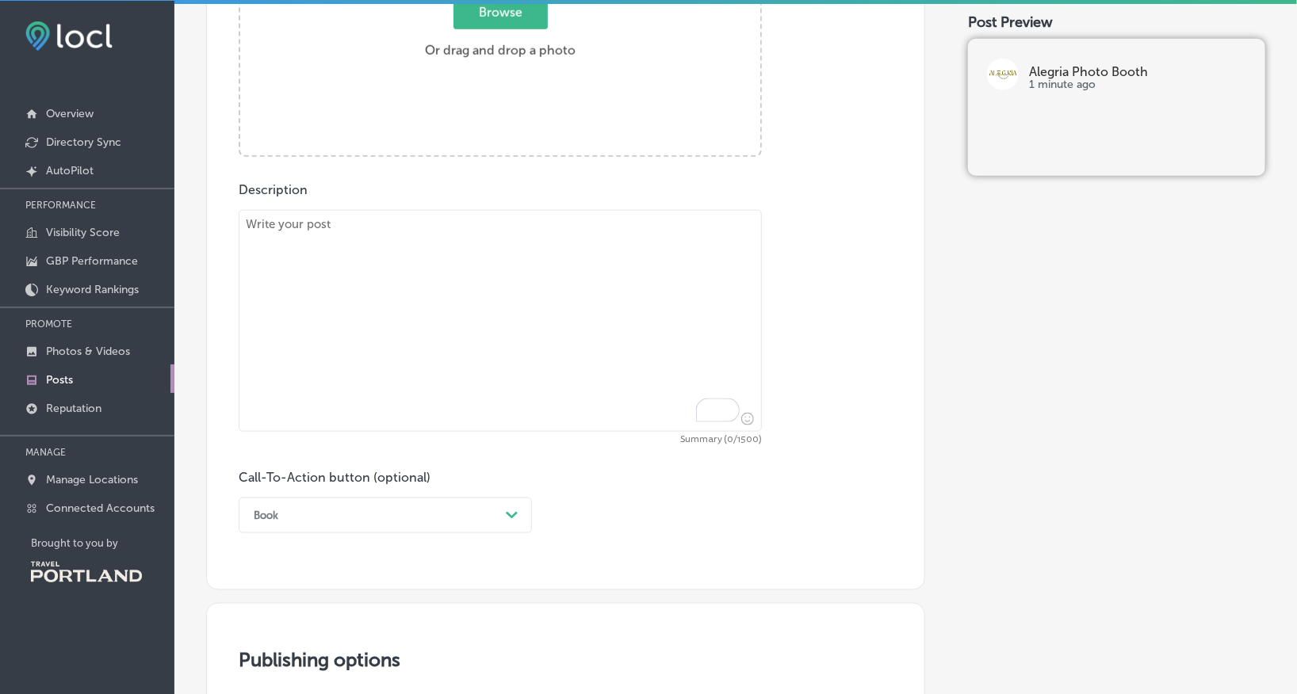
click at [524, 271] on textarea "To enrich screen reader interactions, please activate Accessibility in Grammarl…" at bounding box center [500, 321] width 523 height 222
paste textarea "Planning an event involves dozens of moving parts, but booking our photo booth …"
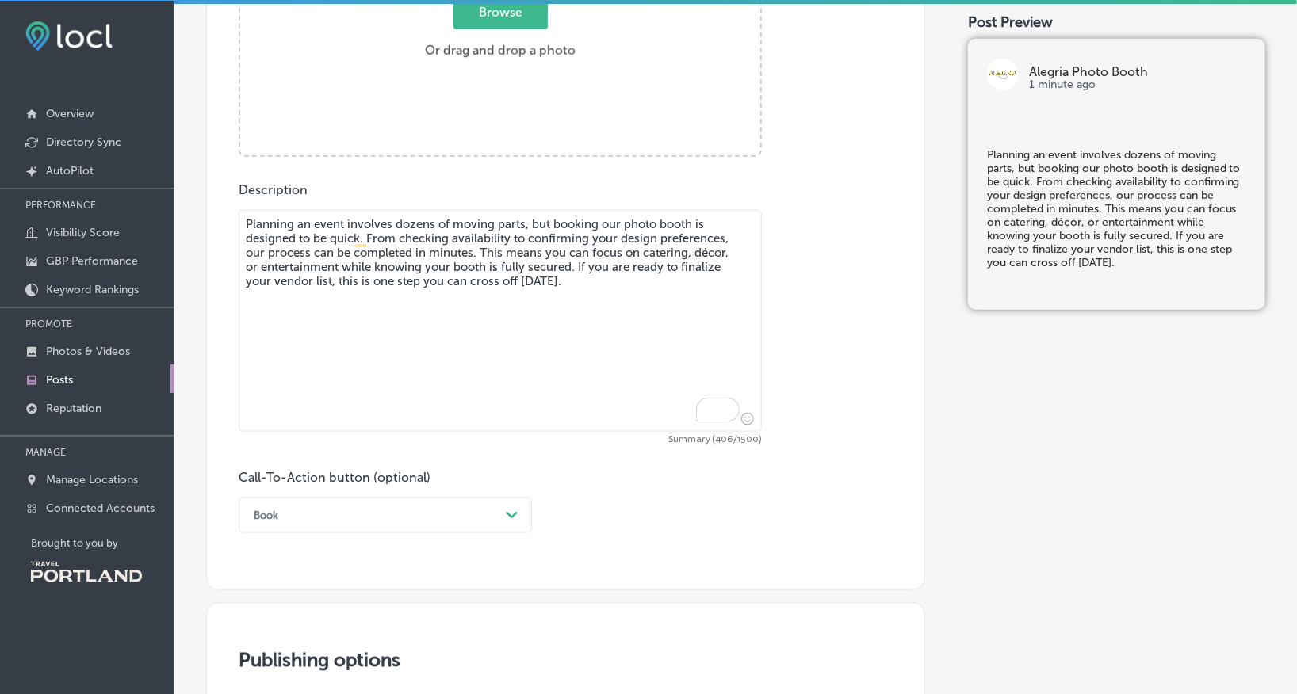
click at [250, 226] on textarea "Planning an event involves dozens of moving parts, but booking our photo booth …" at bounding box center [500, 321] width 523 height 222
click at [361, 235] on textarea "Planning an event involves dozens of moving parts, but booking our photo booth …" at bounding box center [500, 321] width 523 height 222
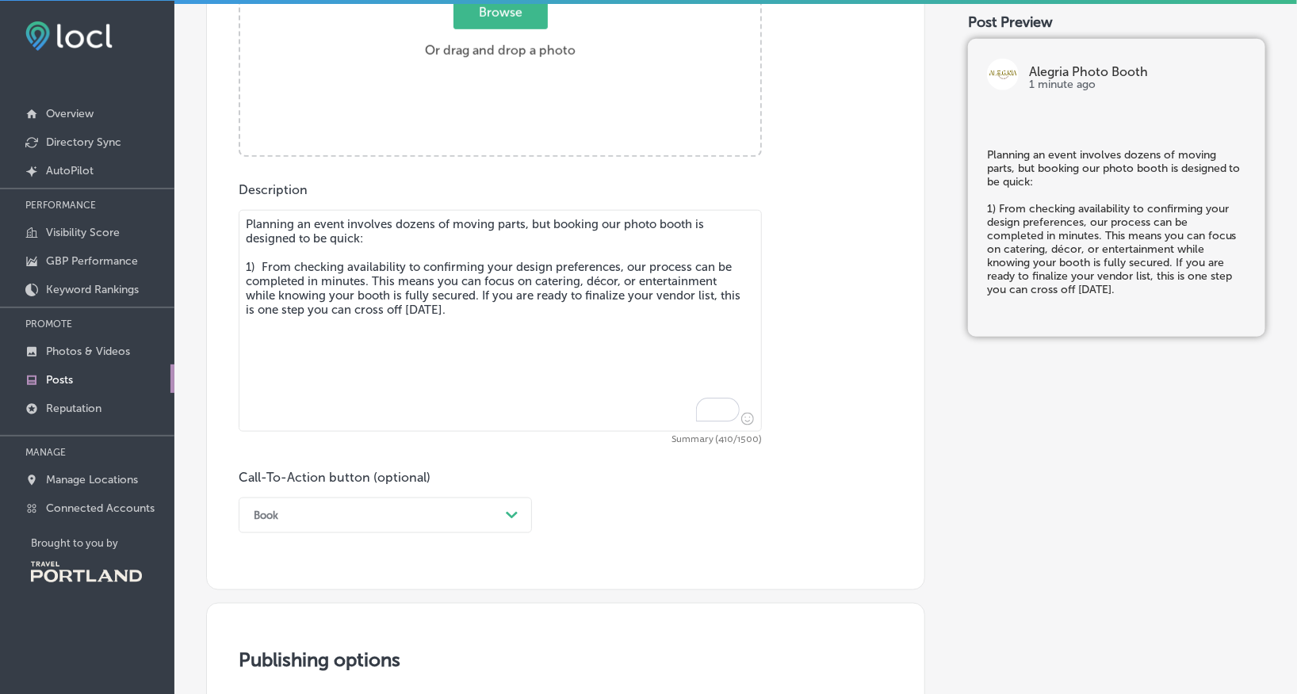
click at [277, 268] on textarea "Planning an event involves dozens of moving parts, but booking our photo booth …" at bounding box center [500, 321] width 523 height 222
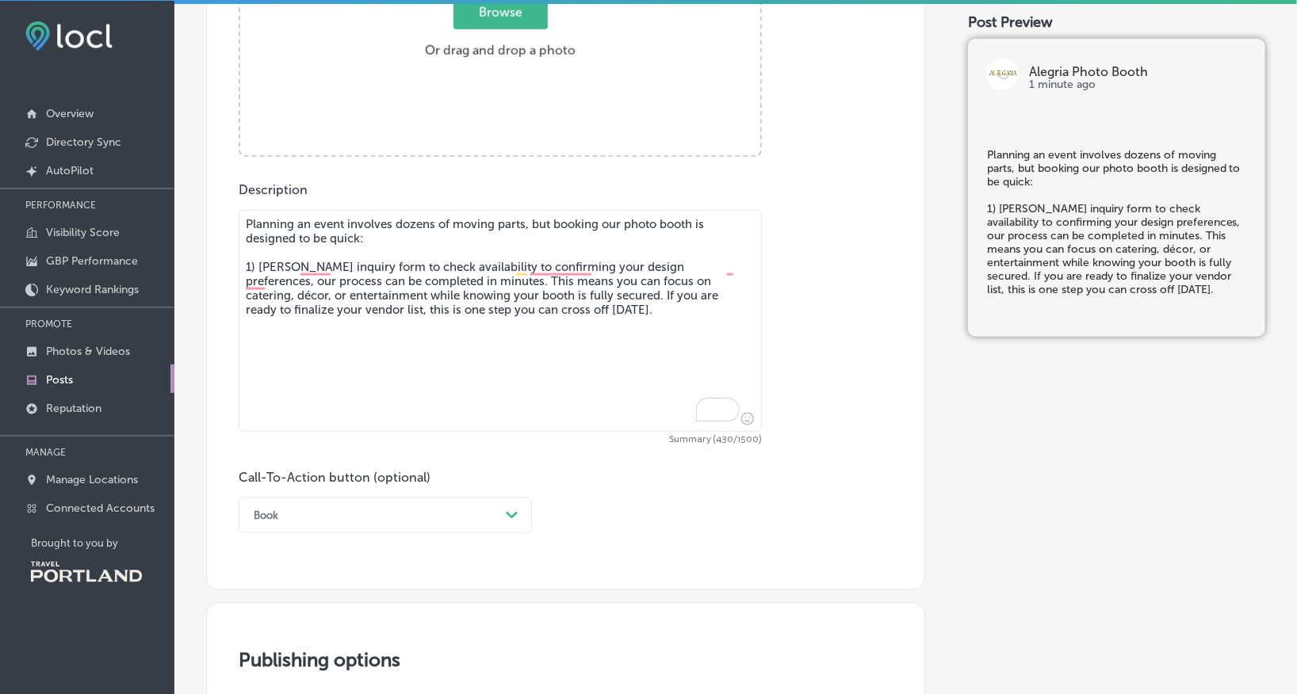
click at [512, 267] on textarea "Planning an event involves dozens of moving parts, but booking our photo booth …" at bounding box center [500, 321] width 523 height 222
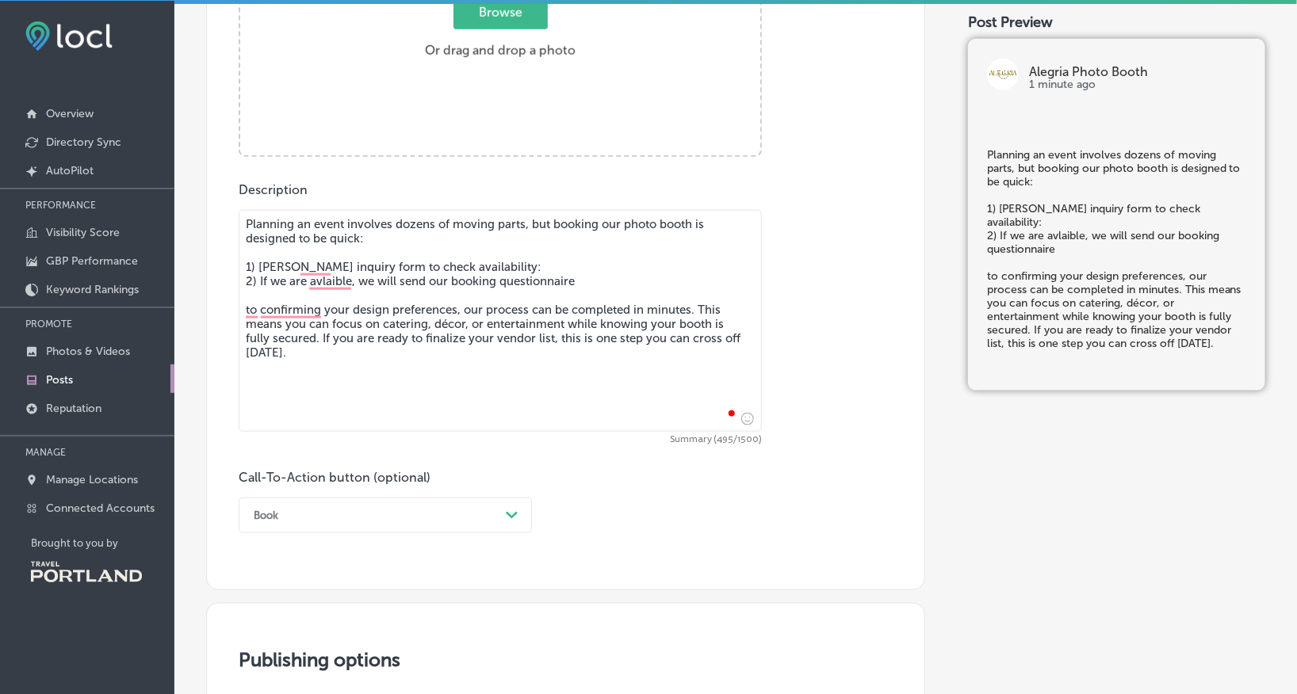
click at [602, 296] on textarea "Planning an event involves dozens of moving parts, but booking our photo booth …" at bounding box center [500, 321] width 523 height 222
click at [602, 281] on textarea "Planning an event involves dozens of moving parts, but booking our photo booth …" at bounding box center [500, 321] width 523 height 222
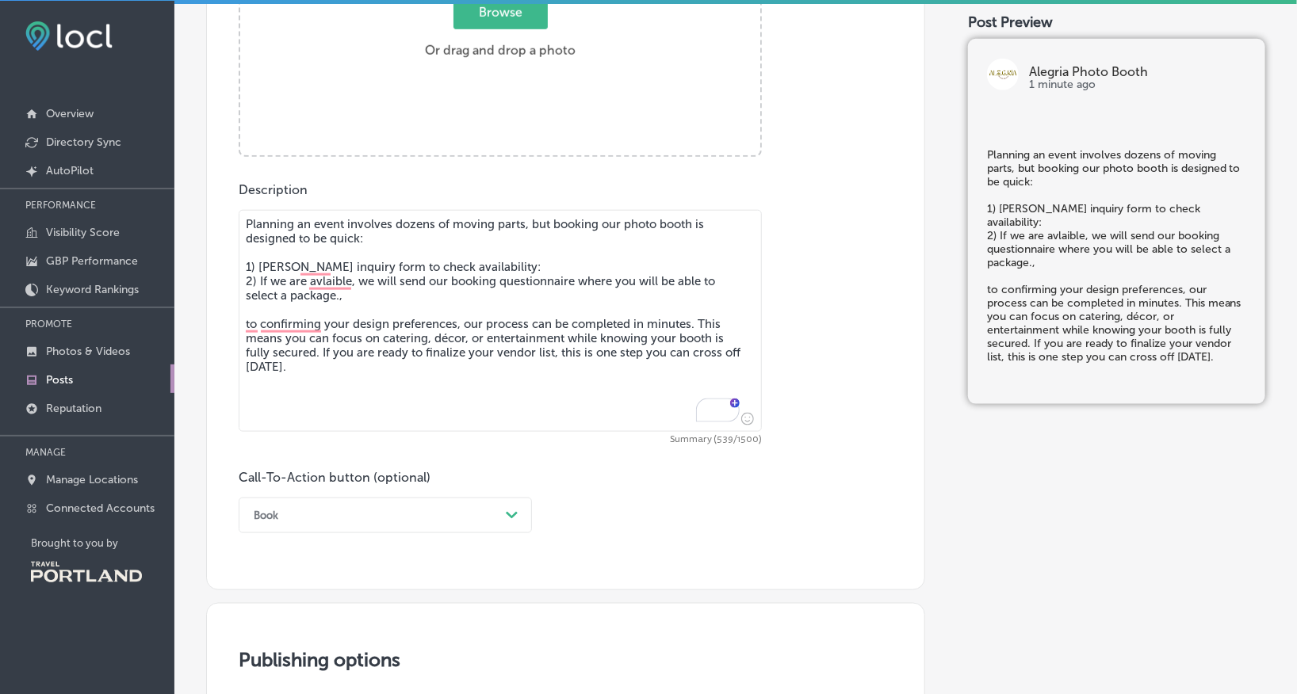
click at [296, 263] on textarea "Planning an event involves dozens of moving parts, but booking our photo booth …" at bounding box center [500, 321] width 523 height 222
click at [347, 304] on textarea "Planning an event involves dozens of moving parts, but booking our photo booth …" at bounding box center [500, 321] width 523 height 222
click at [347, 290] on textarea "Planning an event involves dozens of moving parts, but booking our photo booth …" at bounding box center [500, 321] width 523 height 222
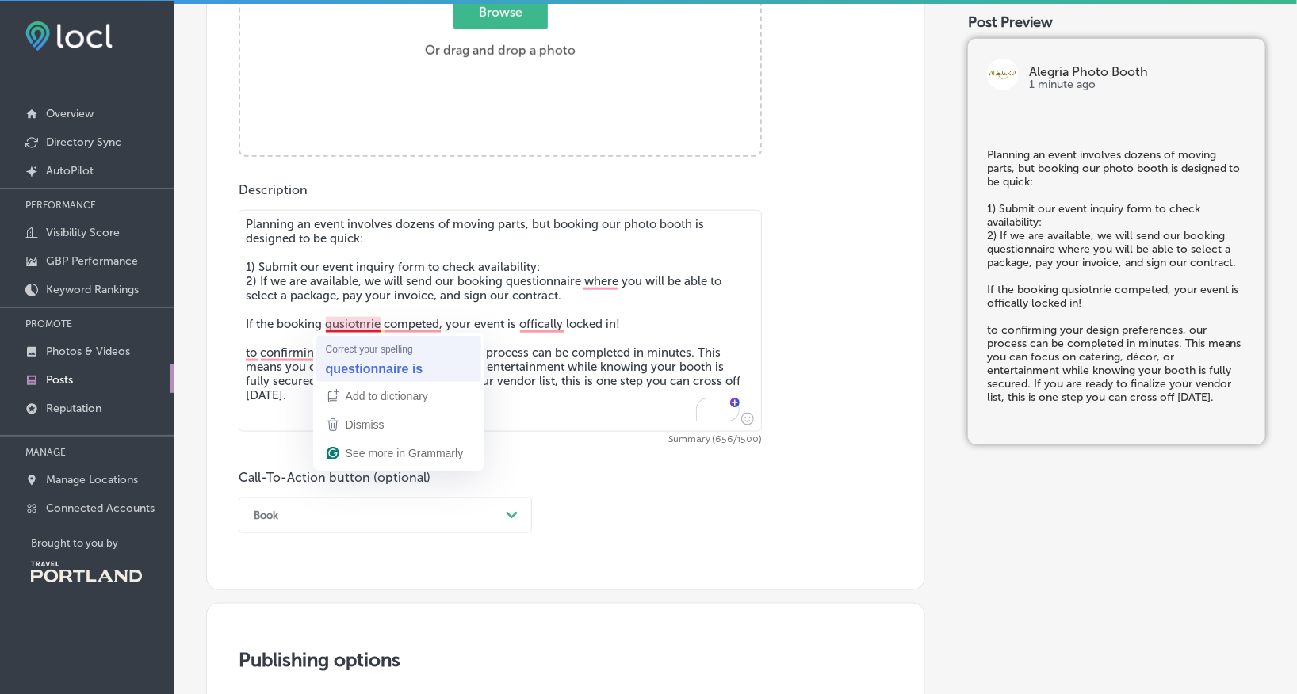
type textarea "Planning an event involves dozens of moving parts, but booking our photo booth …"
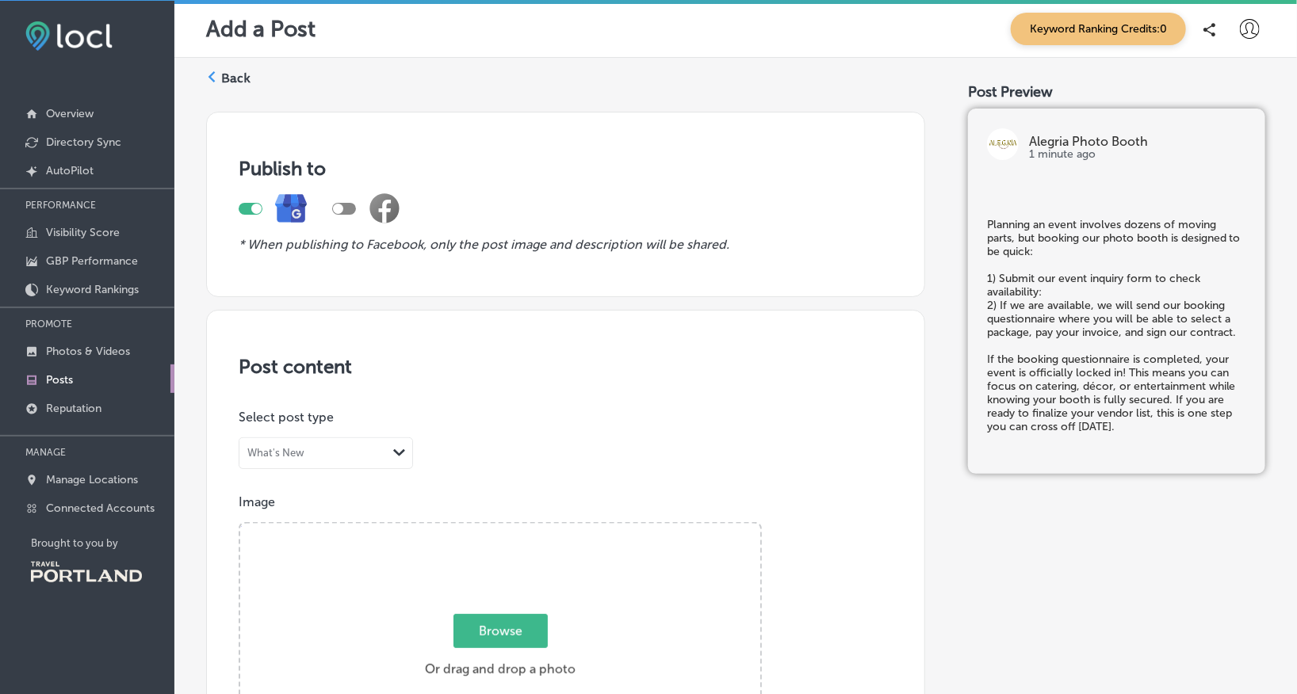
scroll to position [619, 0]
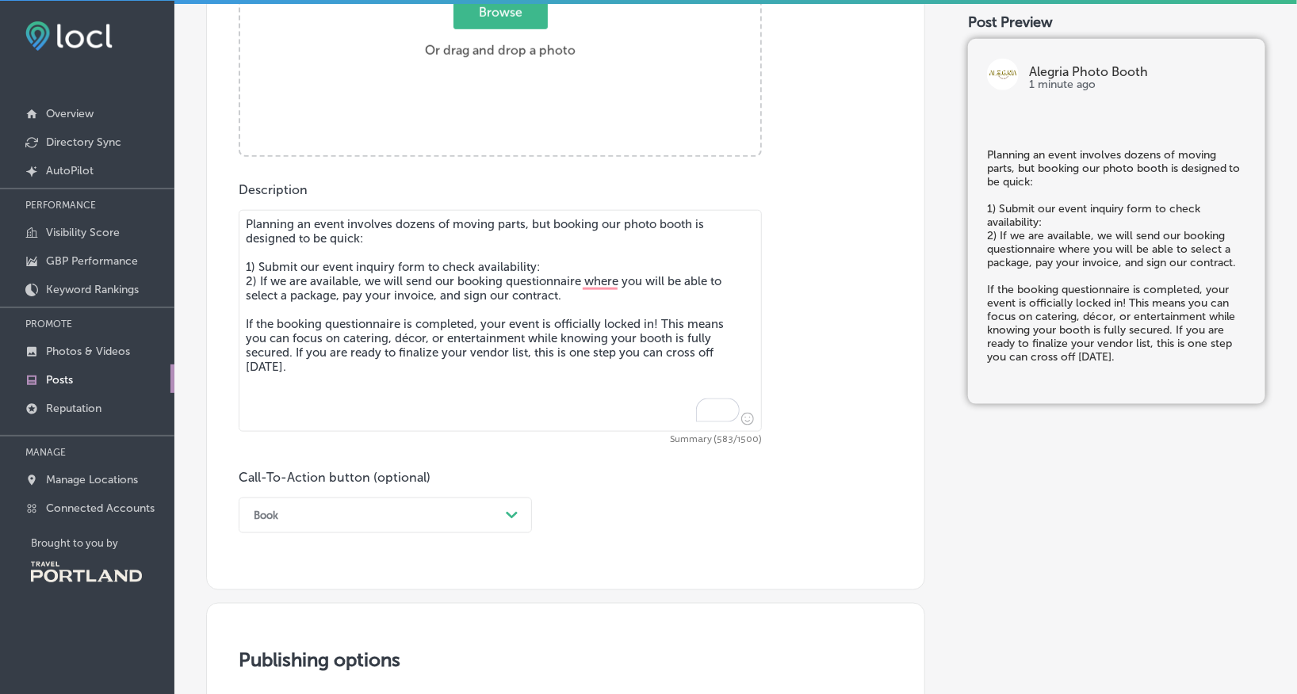
click at [296, 354] on textarea "Planning an event involves dozens of moving parts, but booking our photo booth …" at bounding box center [500, 321] width 523 height 222
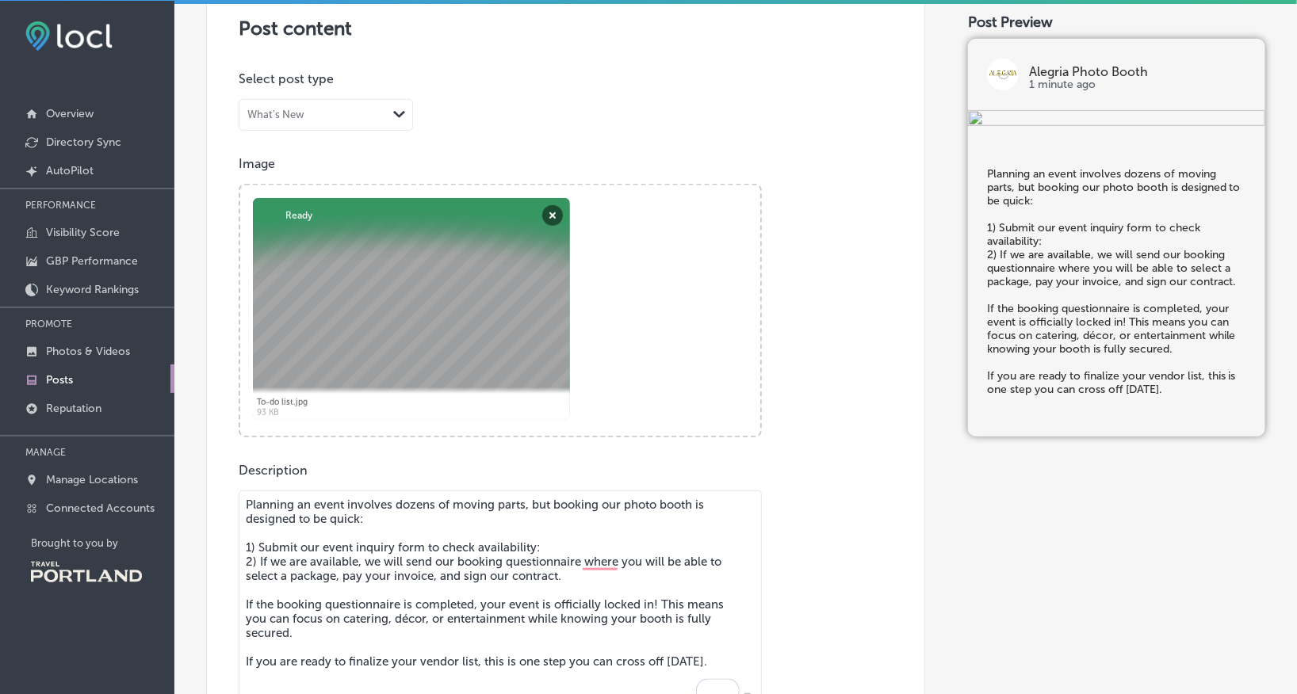
scroll to position [342, 0]
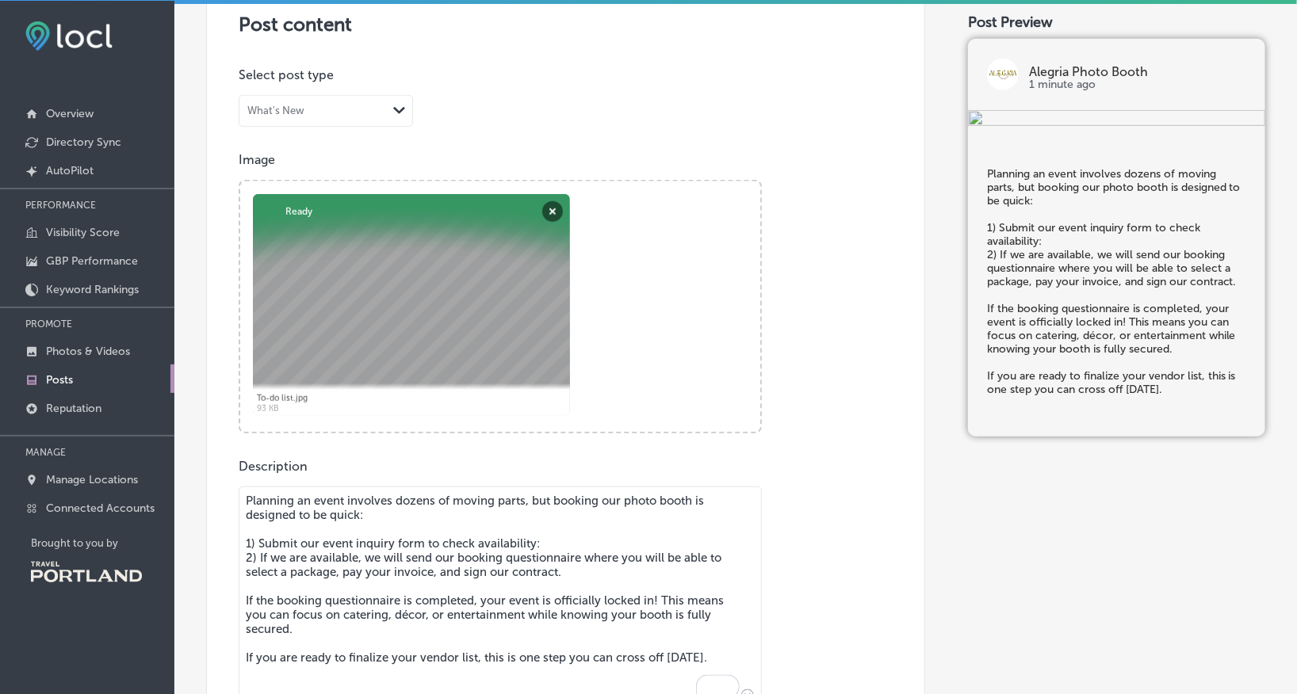
click at [614, 604] on textarea "Planning an event involves dozens of moving parts, but booking our photo booth …" at bounding box center [500, 598] width 523 height 222
click at [604, 554] on textarea "Planning an event involves dozens of moving parts, but booking our photo booth …" at bounding box center [500, 598] width 523 height 222
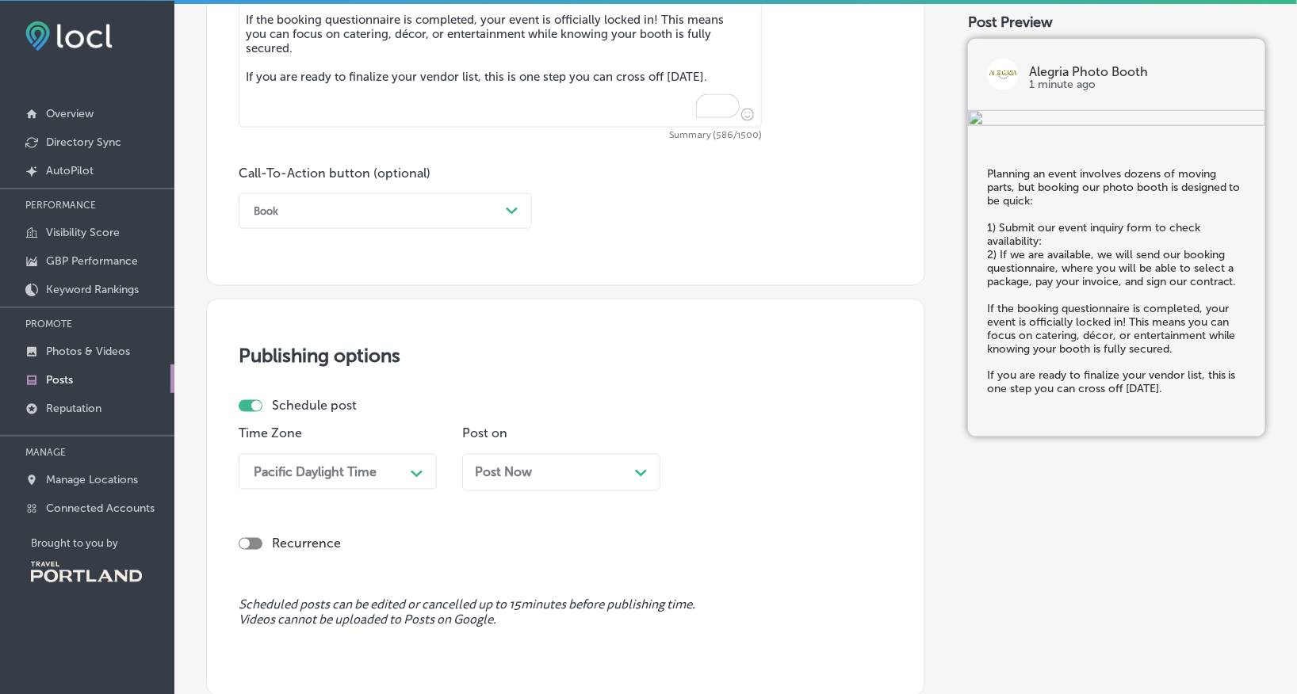
scroll to position [877, 0]
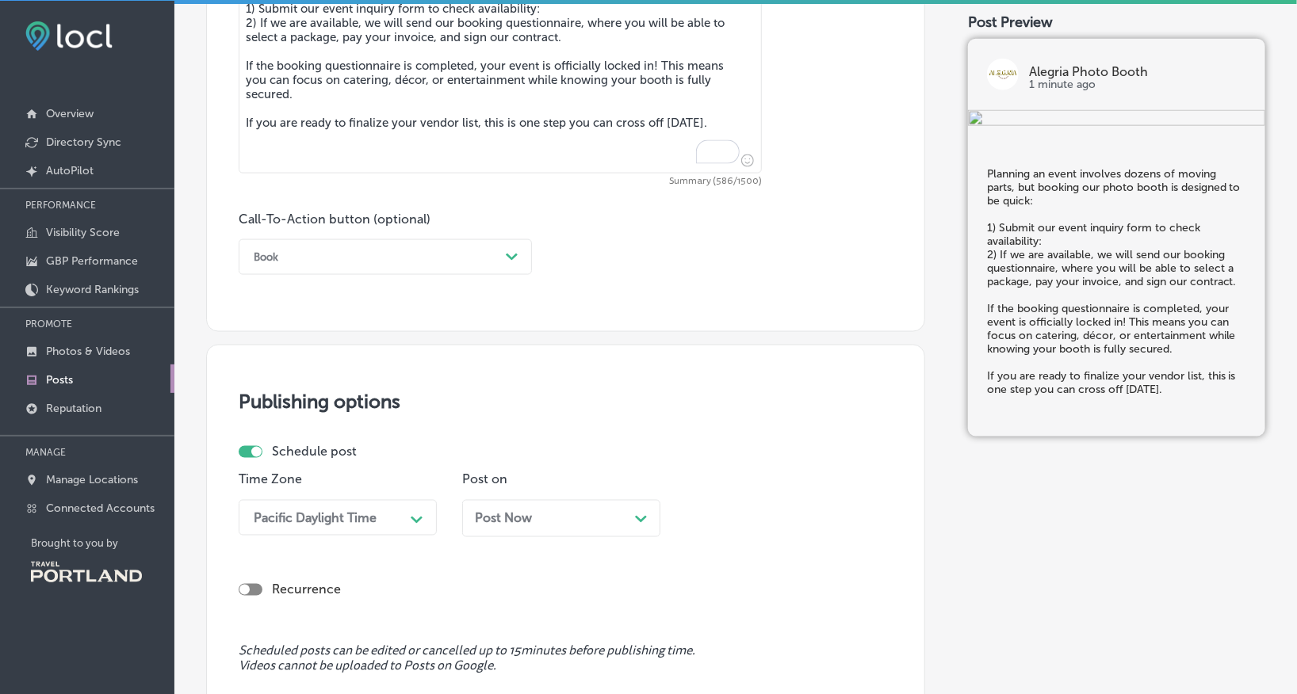
click at [529, 120] on textarea "Planning an event involves dozens of moving parts, but booking our photo booth …" at bounding box center [500, 63] width 523 height 222
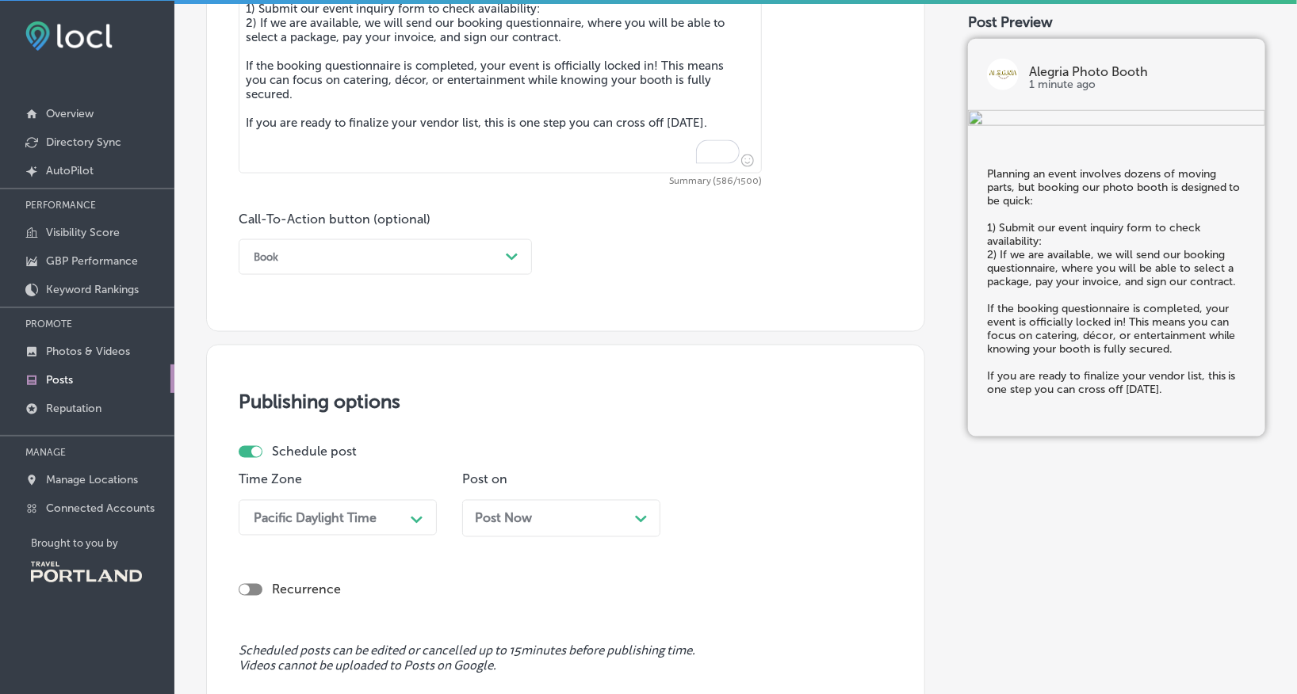
click at [529, 120] on textarea "Planning an event involves dozens of moving parts, but booking our photo booth …" at bounding box center [500, 63] width 523 height 222
click at [529, 121] on textarea "Planning an event involves dozens of moving parts, but booking our photo booth …" at bounding box center [500, 63] width 523 height 222
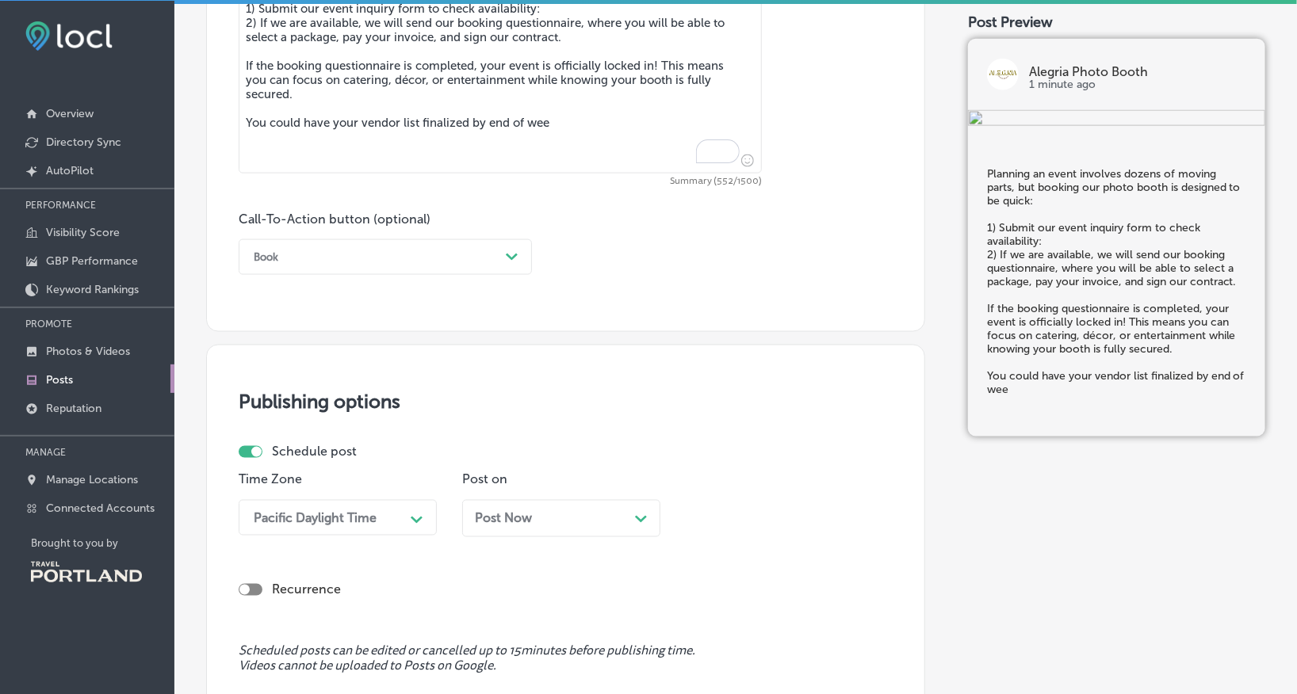
click at [361, 124] on textarea "Planning an event involves dozens of moving parts, but booking our photo booth …" at bounding box center [500, 63] width 523 height 222
drag, startPoint x: 626, startPoint y: 120, endPoint x: 563, endPoint y: 120, distance: 63.4
click at [563, 120] on textarea "Planning an event involves dozens of moving parts, but booking our photo booth …" at bounding box center [500, 63] width 523 height 222
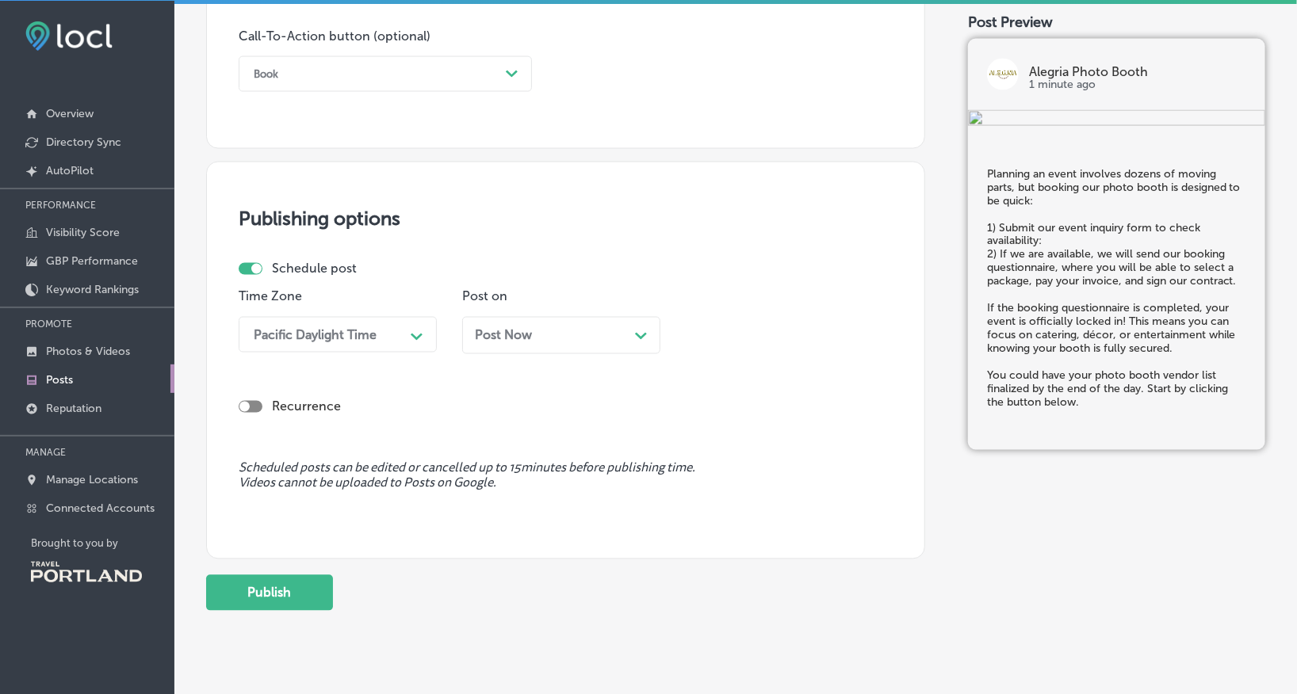
scroll to position [831, 0]
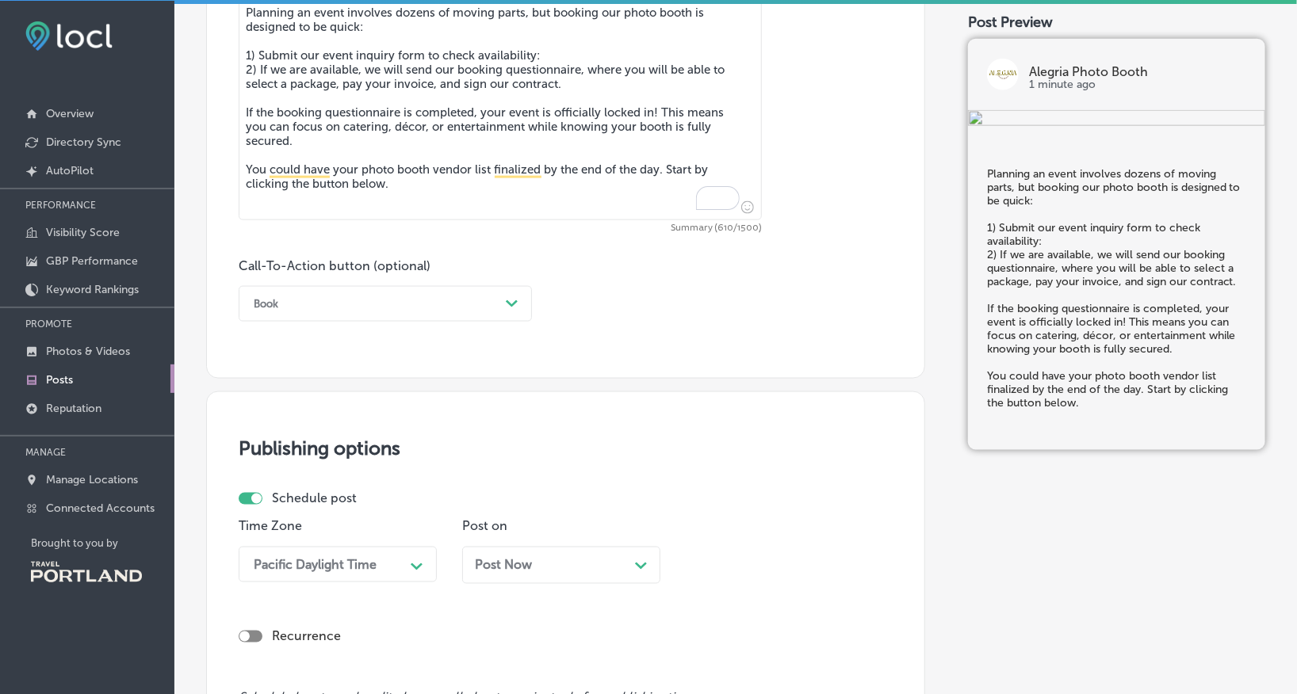
type textarea "Planning an event involves dozens of moving parts, but booking our photo booth …"
click at [371, 289] on div "Book Path Created with Sketch." at bounding box center [385, 304] width 293 height 36
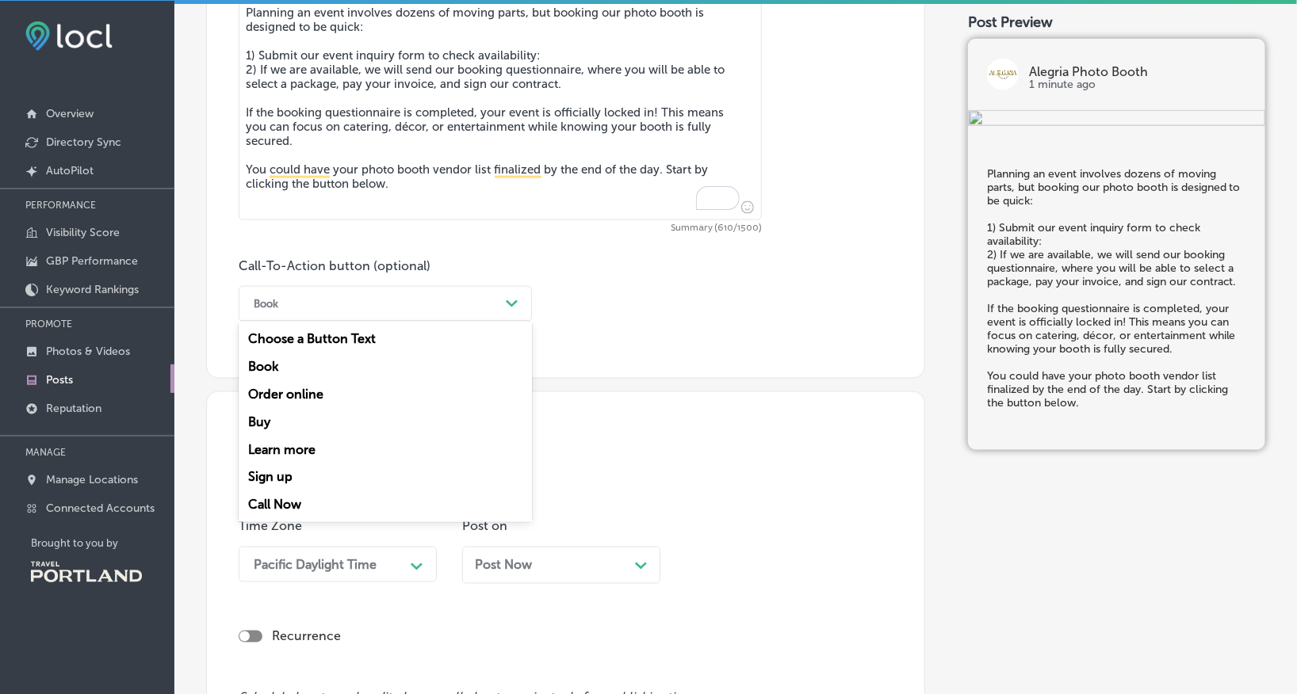
click at [361, 365] on div "Book" at bounding box center [385, 367] width 293 height 28
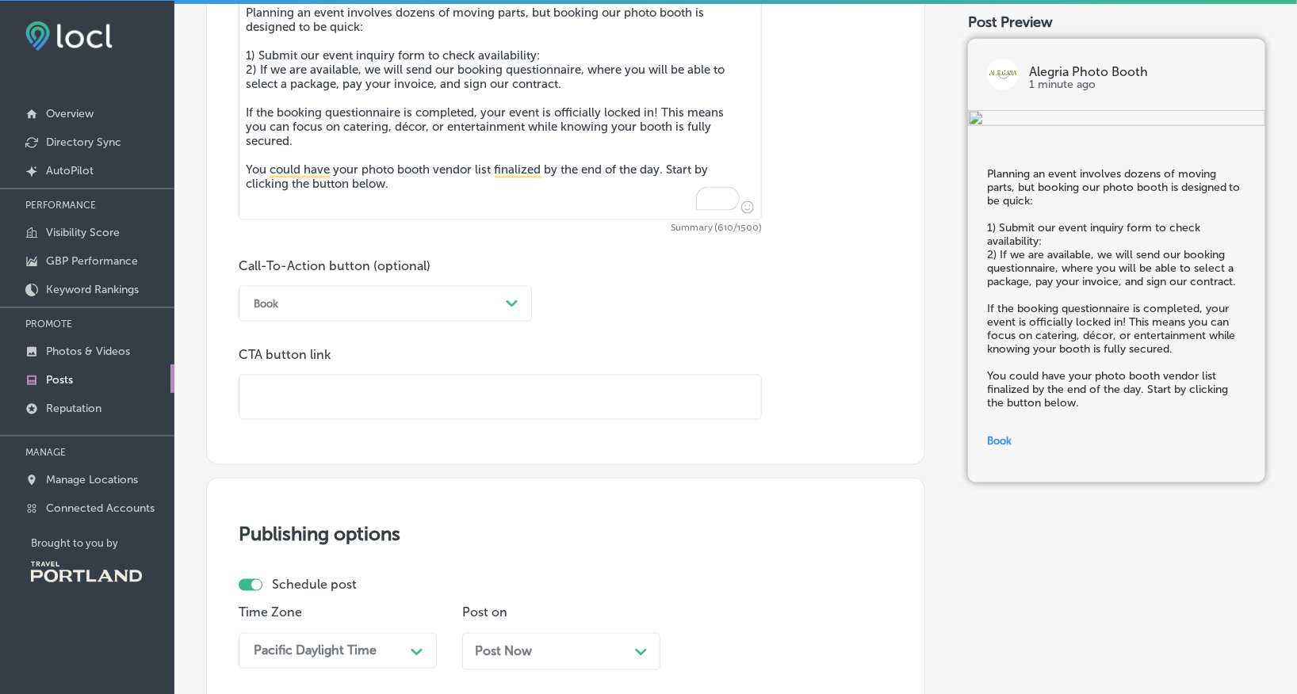
scroll to position [844, 0]
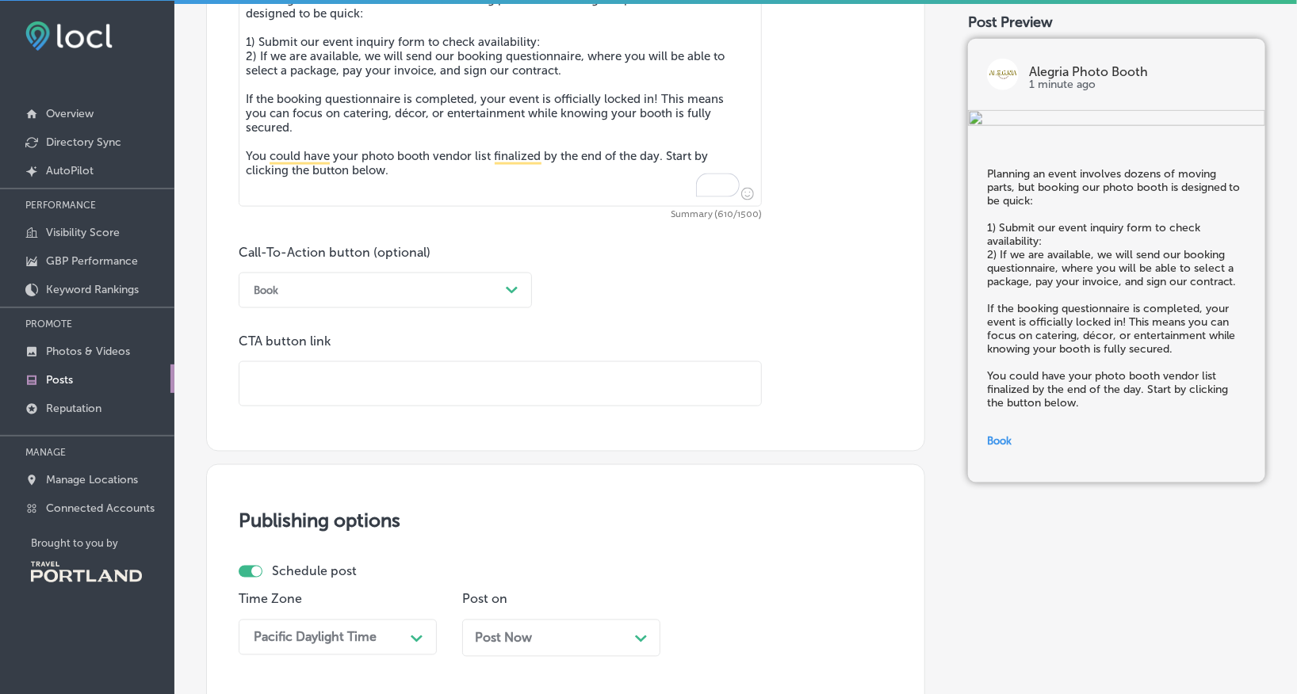
click at [361, 377] on input "text" at bounding box center [500, 384] width 522 height 44
type input "[URL][DOMAIN_NAME]"
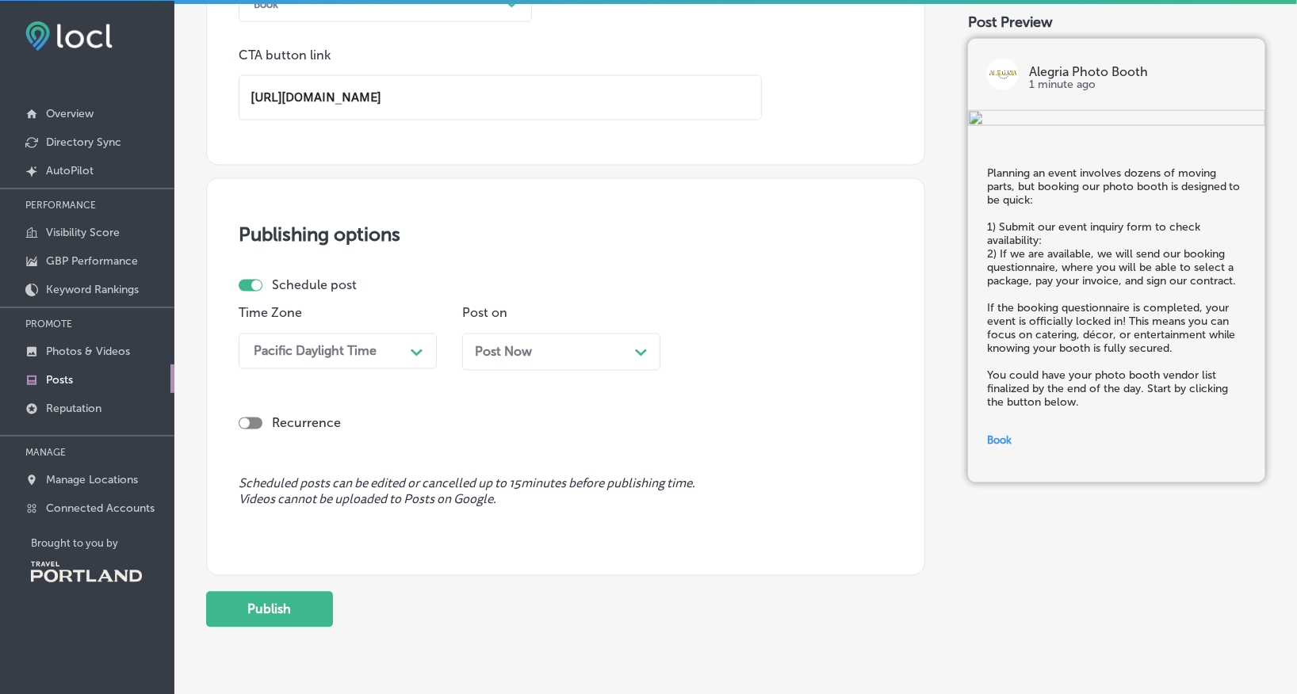
scroll to position [1187, 0]
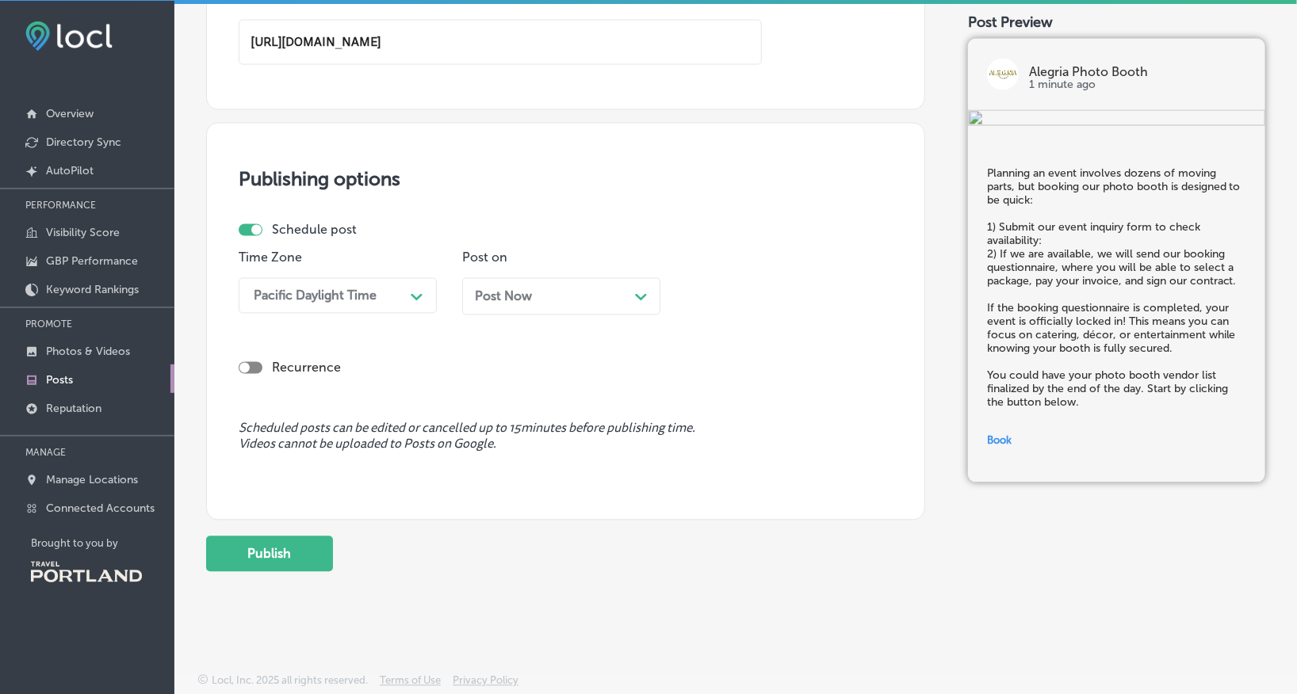
click at [414, 294] on icon "Path Created with Sketch." at bounding box center [417, 297] width 12 height 7
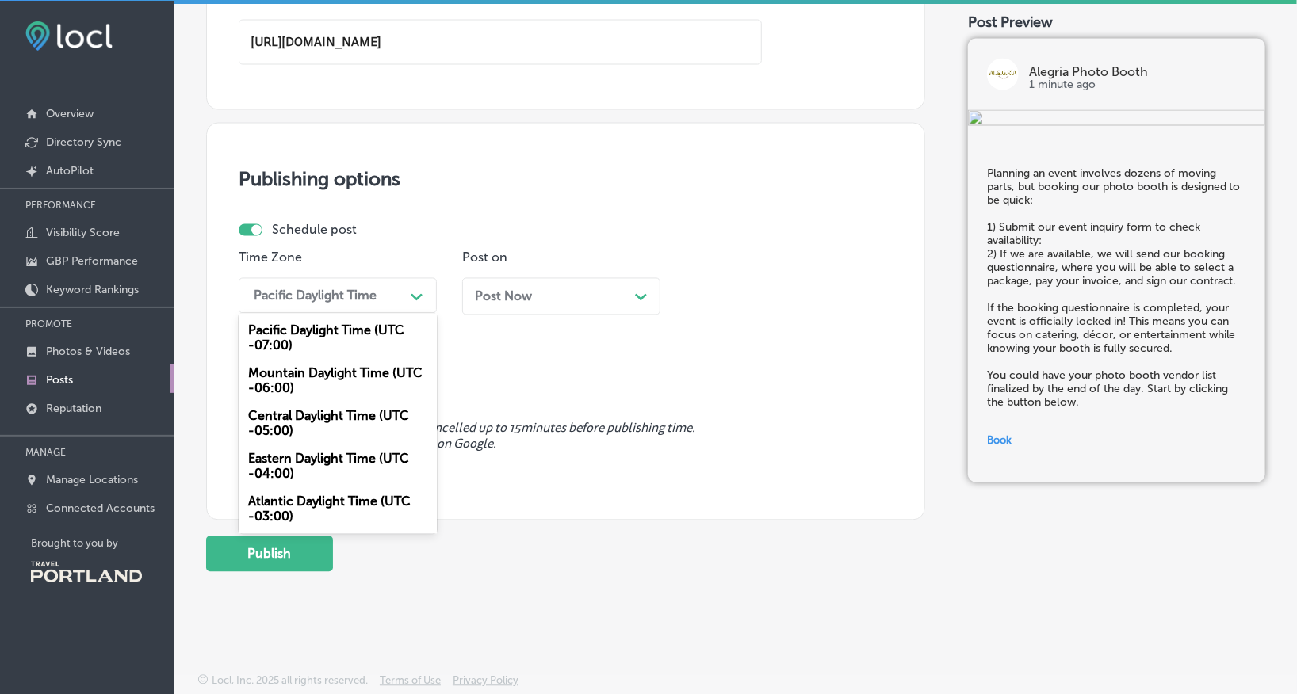
click at [534, 285] on div "Post Now Path Created with Sketch." at bounding box center [561, 296] width 198 height 37
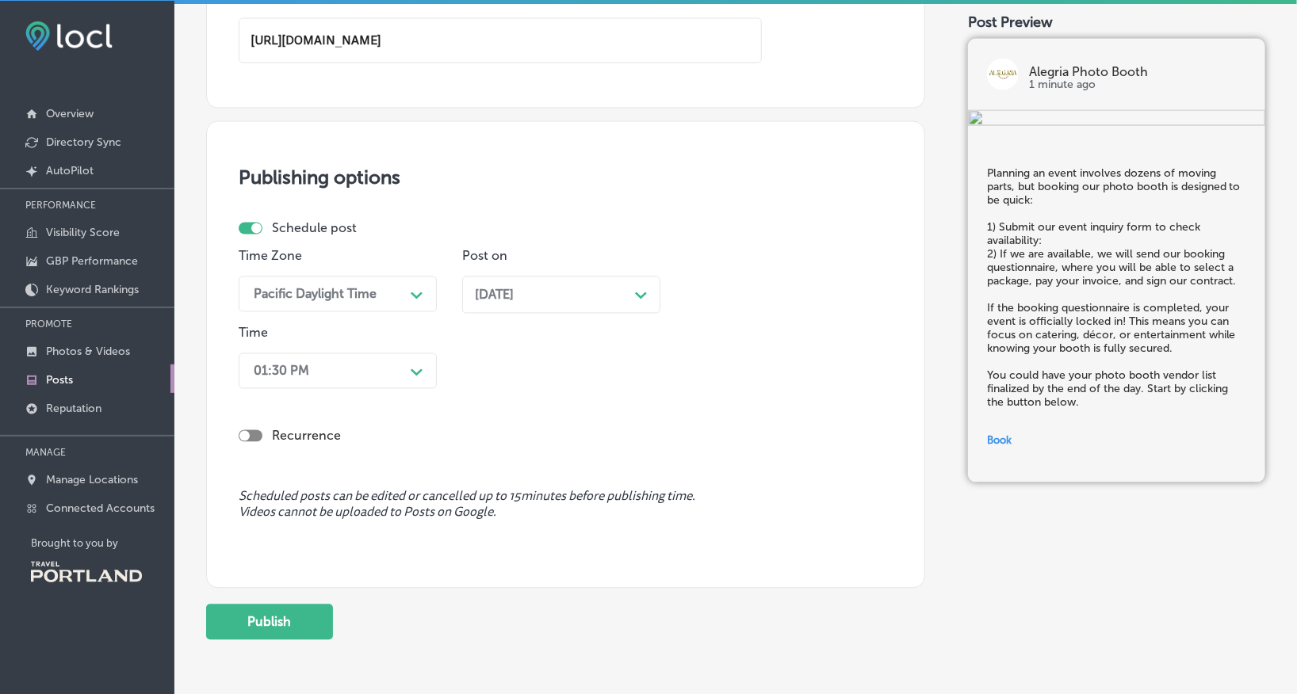
click at [404, 368] on div "Path Created with Sketch." at bounding box center [416, 370] width 25 height 25
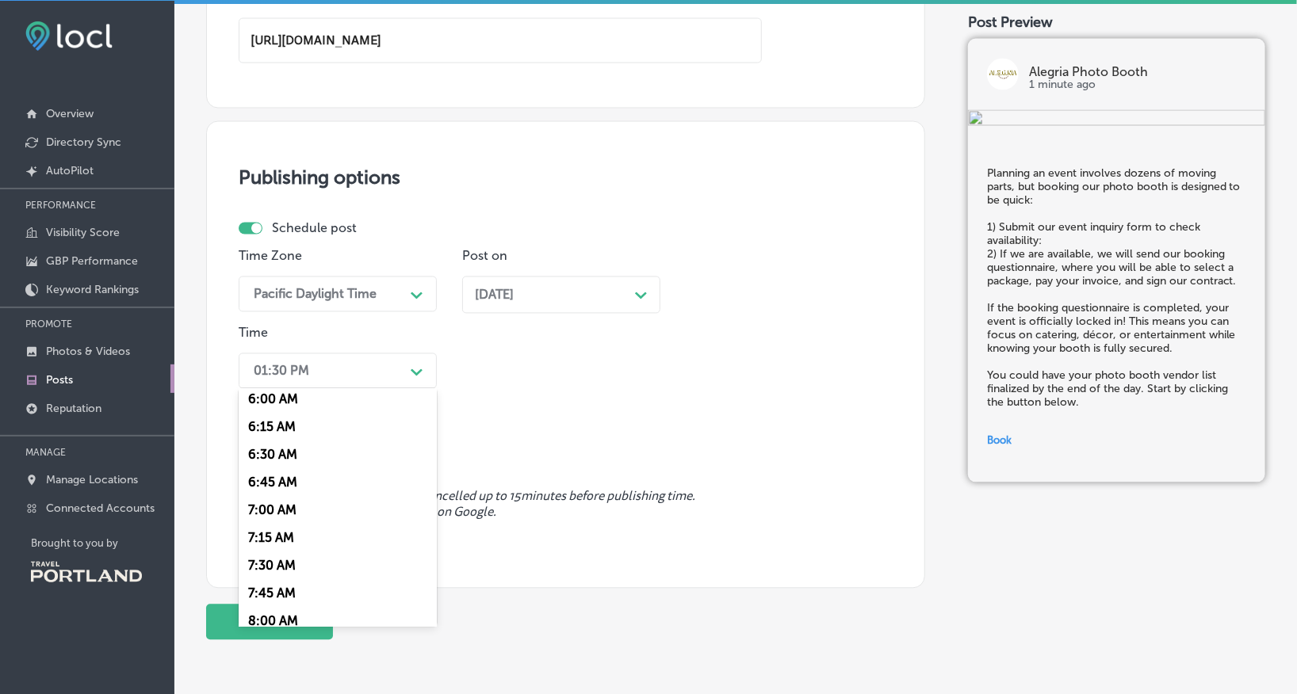
scroll to position [1107, 0]
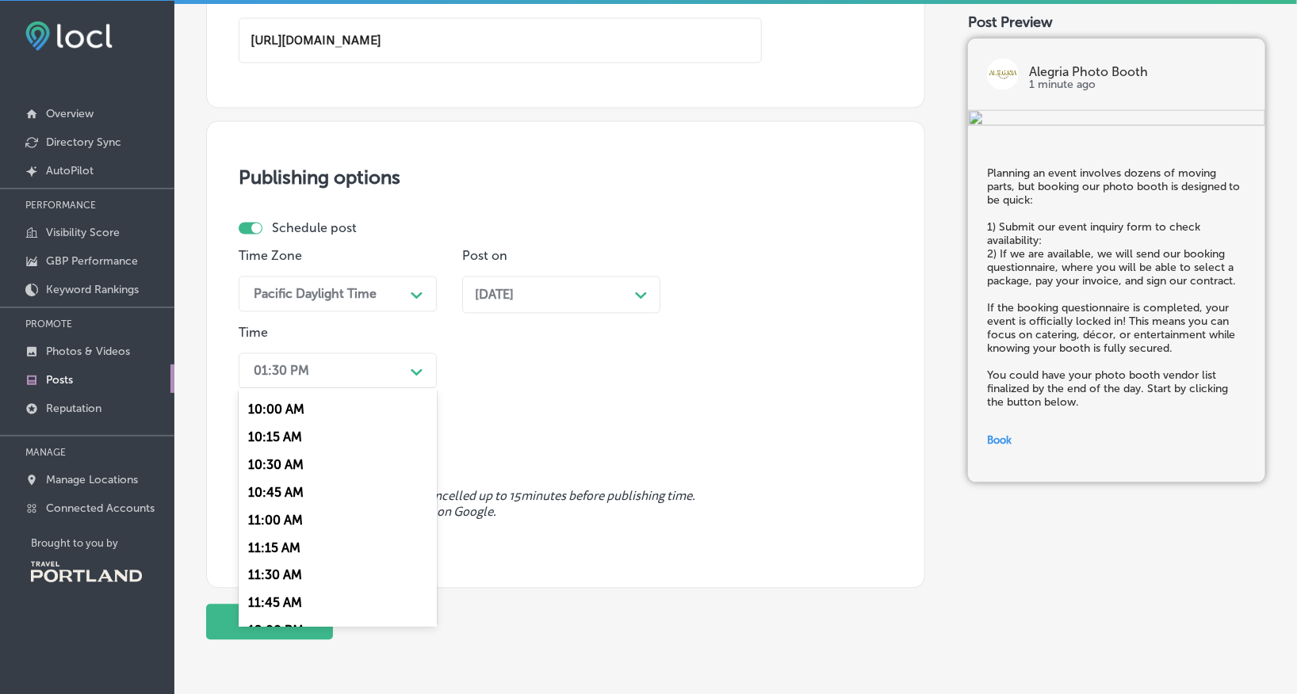
click at [270, 423] on div "10:00 AM" at bounding box center [338, 410] width 198 height 28
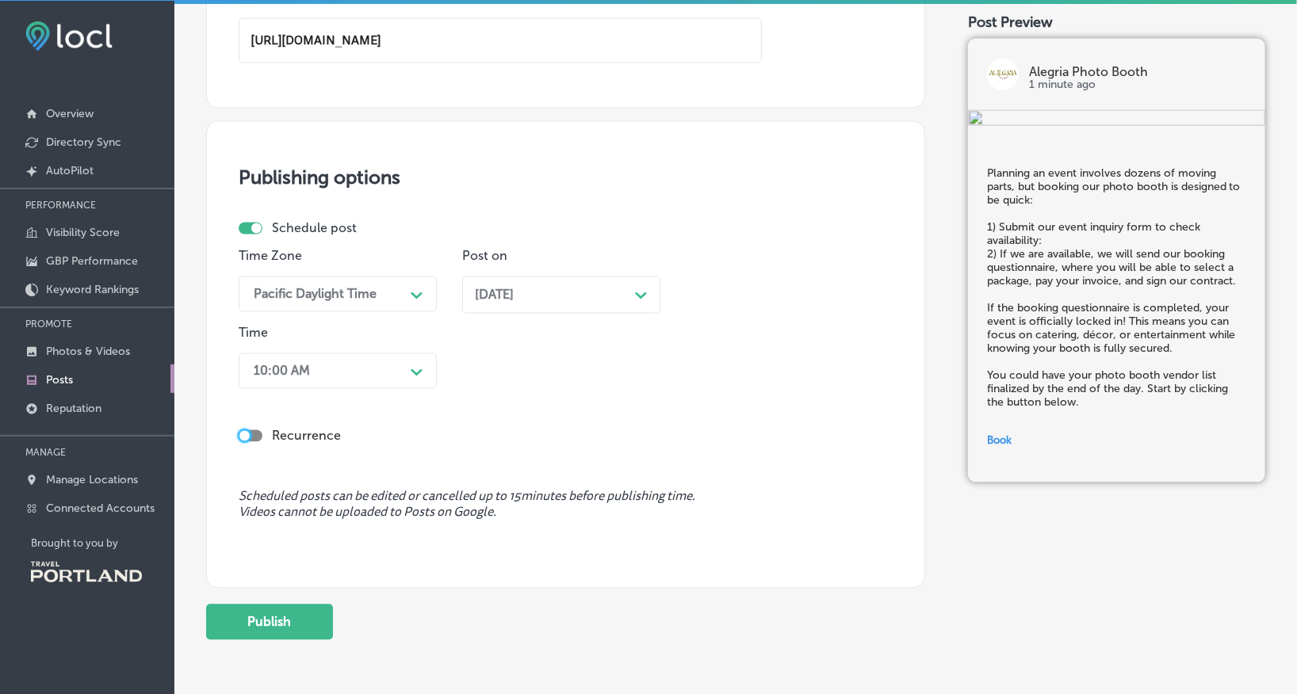
click at [249, 434] on div at bounding box center [244, 436] width 10 height 10
checkbox input "true"
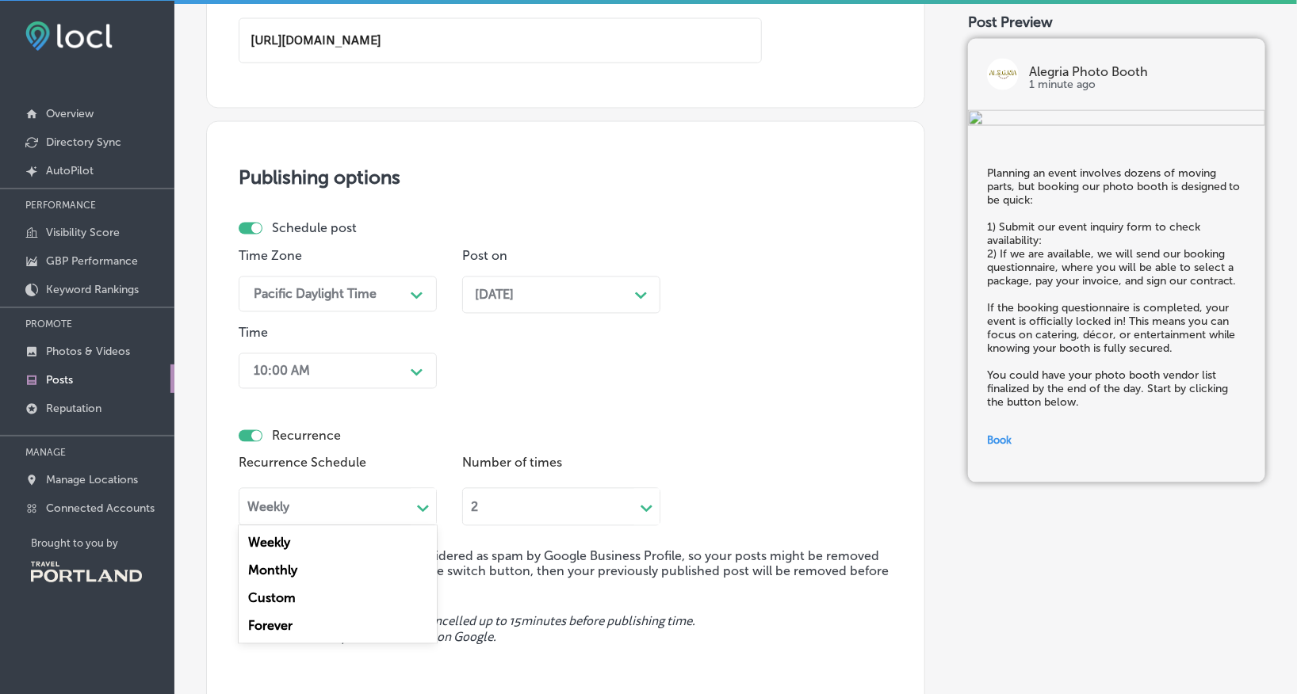
click at [323, 517] on div "Weekly Path Created with Sketch." at bounding box center [338, 507] width 198 height 38
click at [319, 571] on div "Monthly" at bounding box center [338, 571] width 198 height 28
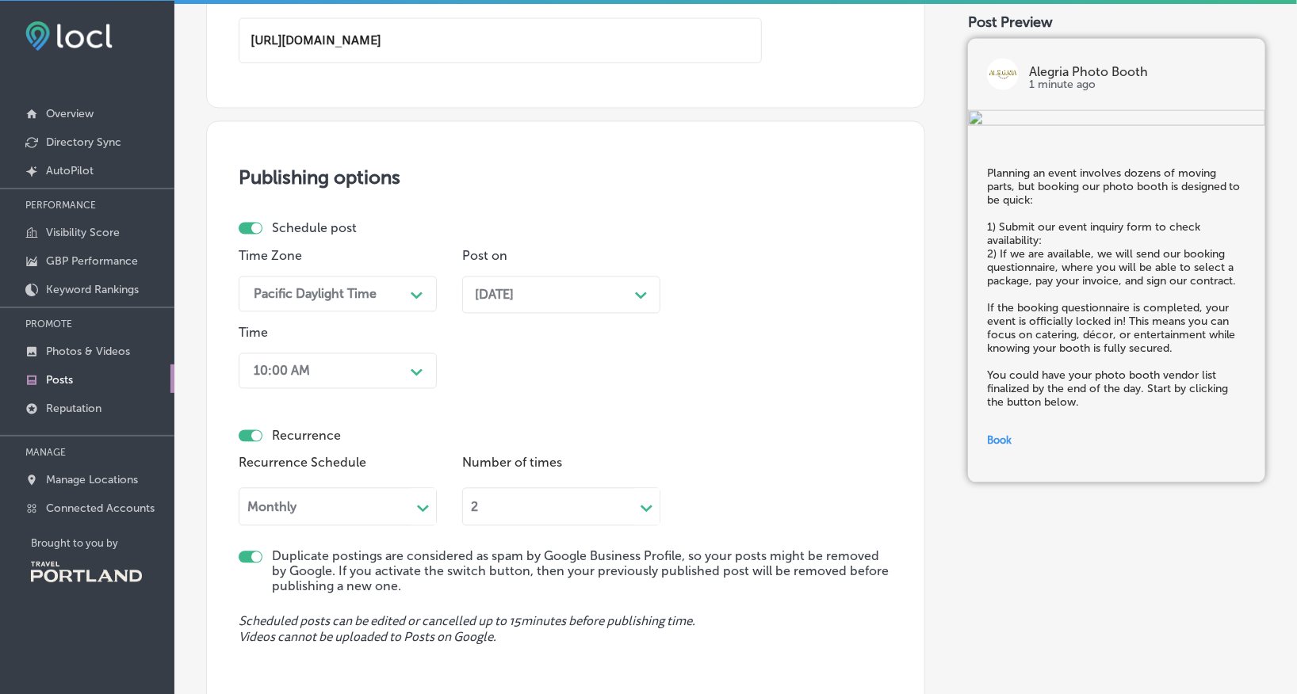
scroll to position [1204, 0]
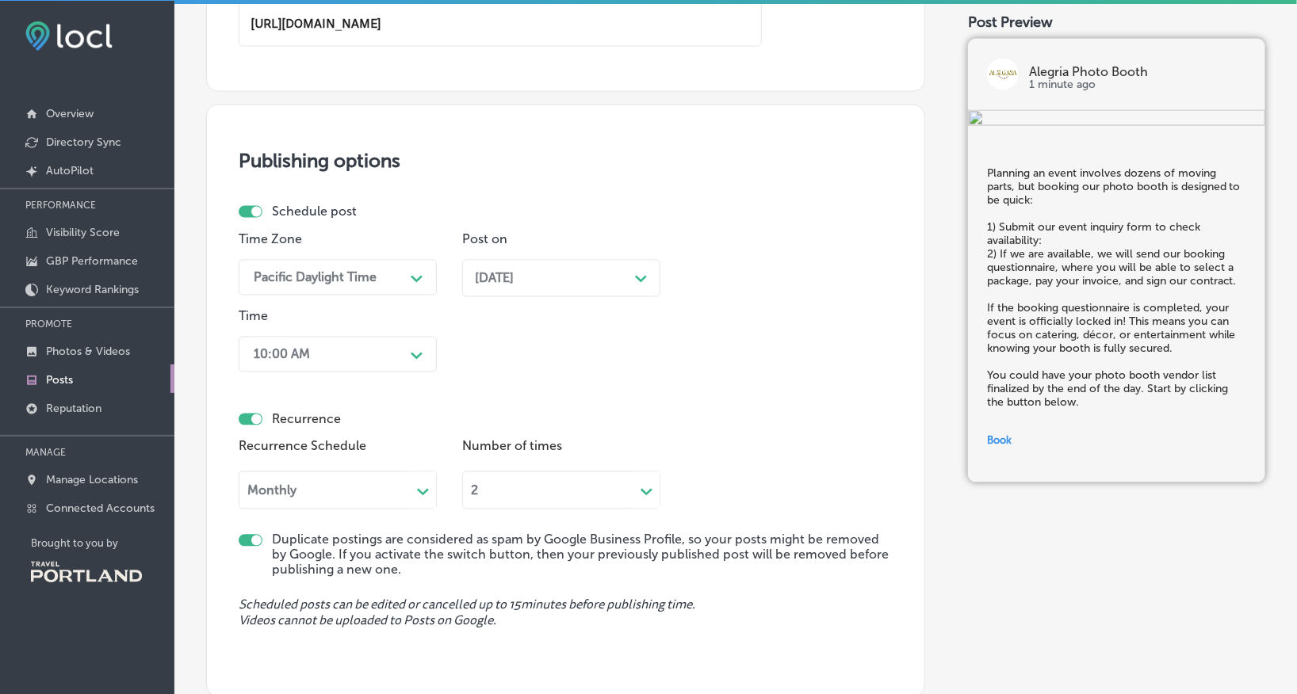
click at [527, 510] on div "2 Path Created with Sketch." at bounding box center [561, 488] width 198 height 43
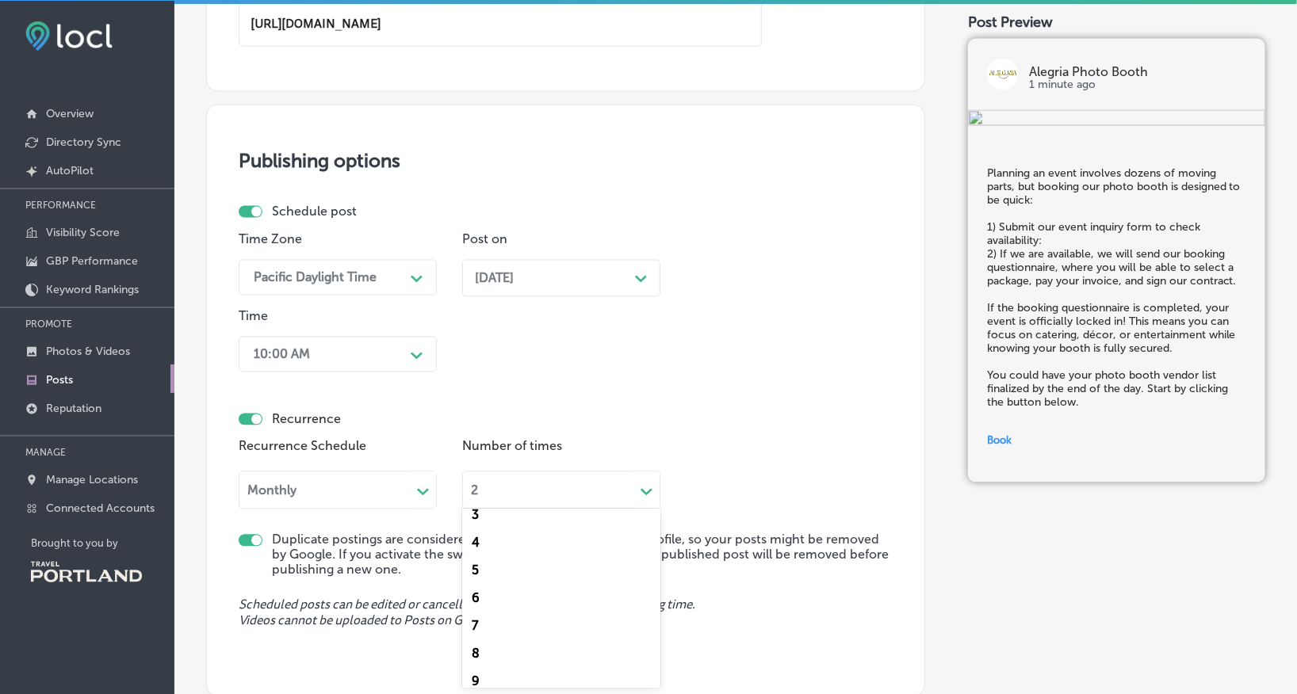
scroll to position [0, 0]
click at [482, 526] on div "2" at bounding box center [561, 527] width 198 height 28
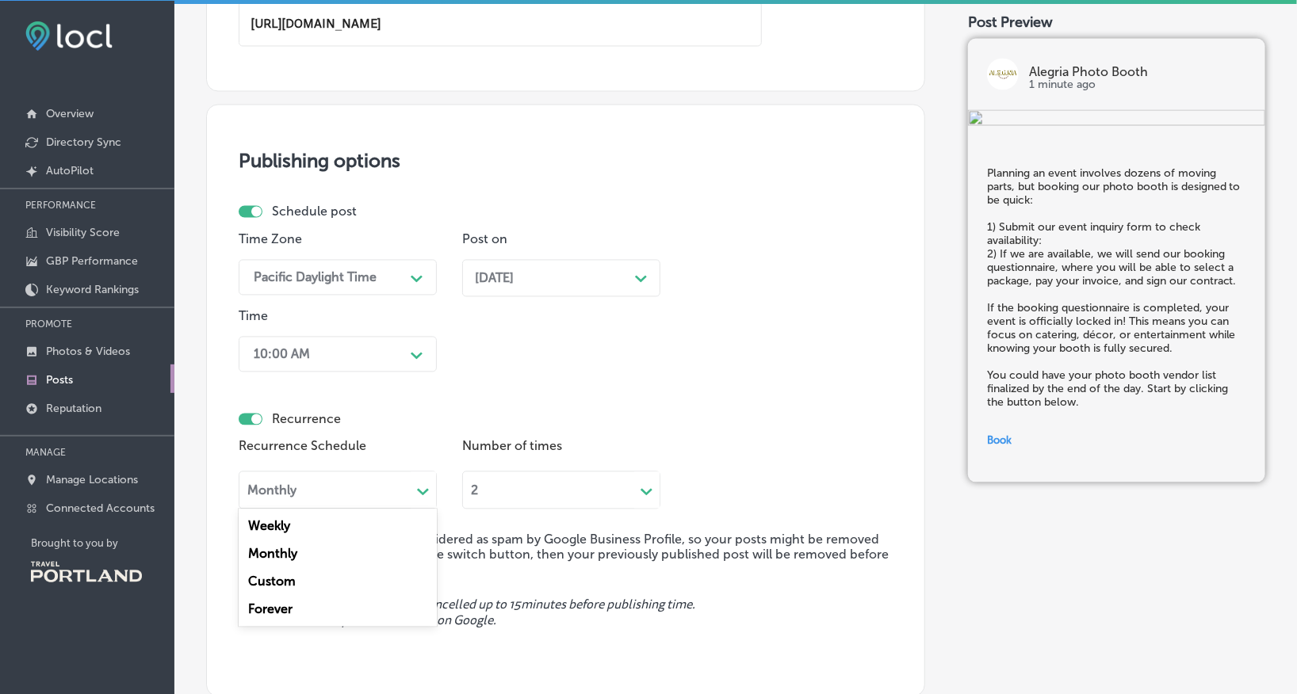
click at [419, 489] on icon "Path Created with Sketch." at bounding box center [423, 492] width 12 height 7
click at [371, 581] on div "Custom" at bounding box center [338, 582] width 198 height 28
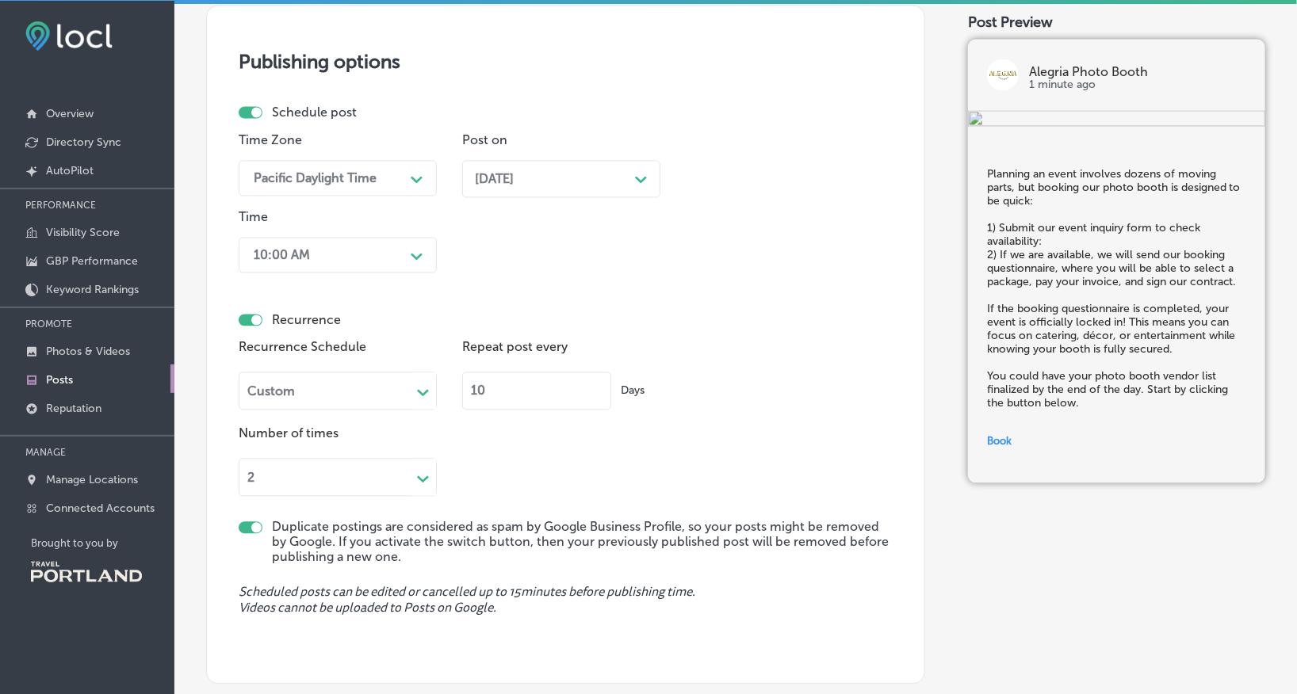
scroll to position [1306, 0]
click at [593, 383] on input "11" at bounding box center [536, 388] width 149 height 38
click at [593, 383] on input "12" at bounding box center [536, 388] width 149 height 38
click at [593, 383] on input "13" at bounding box center [536, 388] width 149 height 38
click at [593, 383] on input "14" at bounding box center [536, 388] width 149 height 38
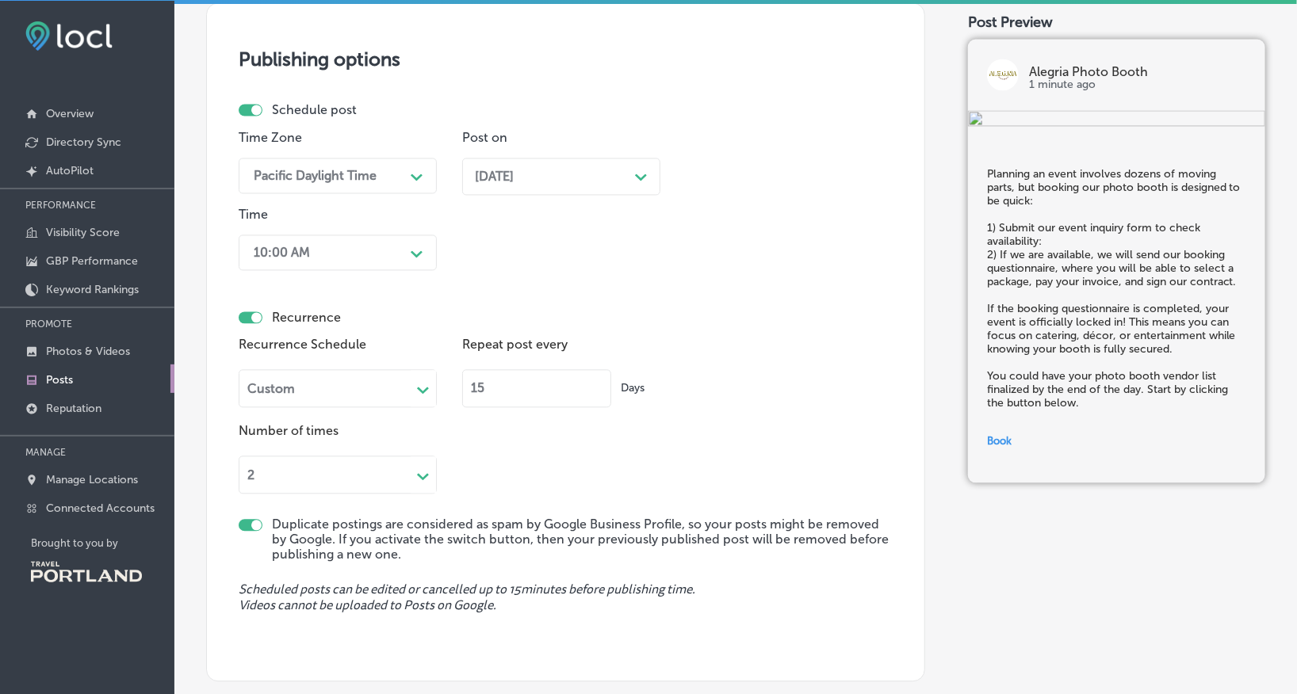
click at [593, 383] on input "15" at bounding box center [536, 388] width 149 height 38
click at [593, 383] on input "16" at bounding box center [536, 388] width 149 height 38
click at [593, 383] on input "17" at bounding box center [536, 388] width 149 height 38
click at [593, 383] on input "18" at bounding box center [536, 388] width 149 height 38
click at [593, 383] on input "19" at bounding box center [536, 388] width 149 height 38
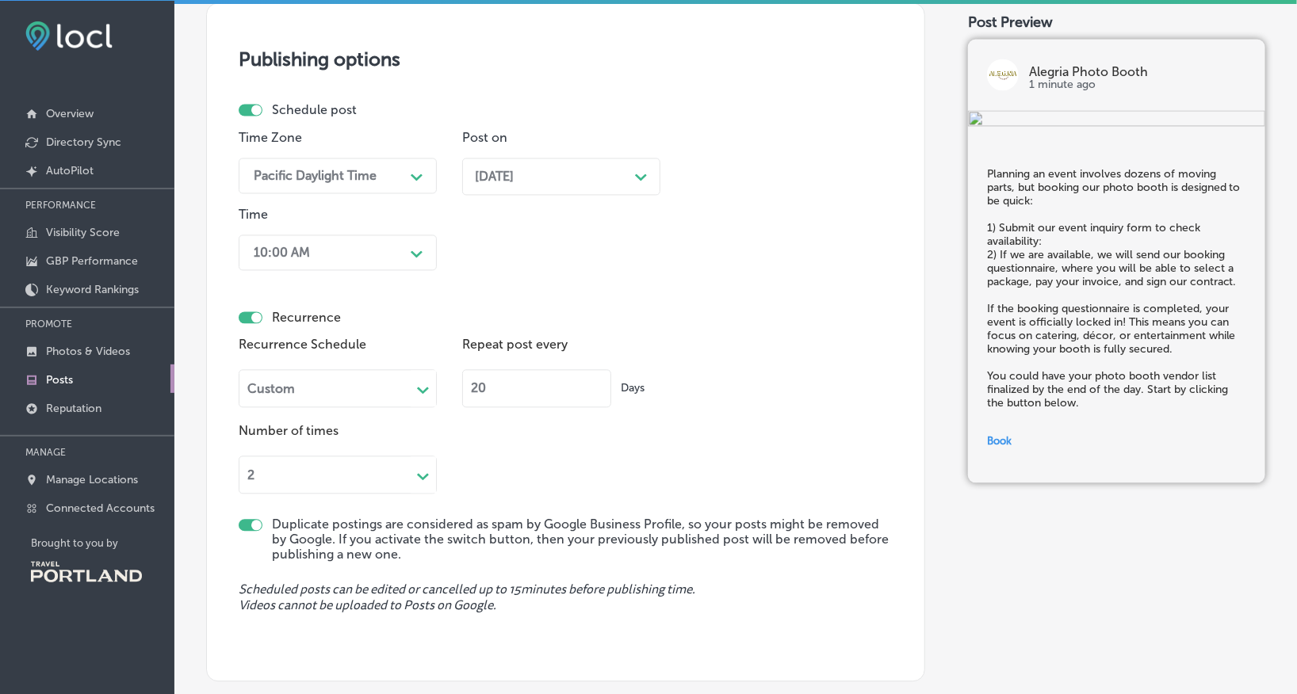
click at [592, 382] on input "20" at bounding box center [536, 388] width 149 height 38
click at [592, 382] on input "21" at bounding box center [536, 388] width 149 height 38
click at [592, 382] on input "22" at bounding box center [536, 388] width 149 height 38
click at [592, 382] on input "23" at bounding box center [536, 388] width 149 height 38
click at [592, 382] on input "24" at bounding box center [536, 388] width 149 height 38
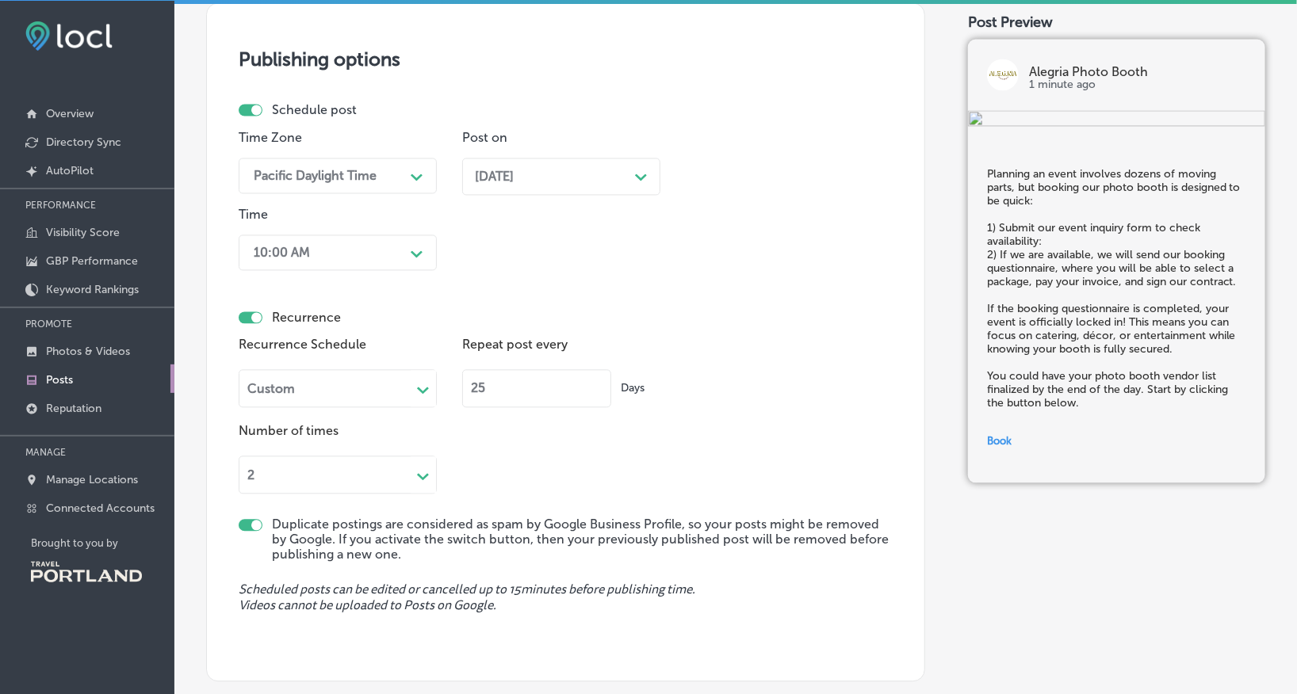
click at [592, 382] on input "25" at bounding box center [536, 388] width 149 height 38
click at [592, 382] on input "26" at bounding box center [536, 388] width 149 height 38
click at [592, 382] on input "27" at bounding box center [536, 388] width 149 height 38
click at [592, 382] on input "28" at bounding box center [536, 388] width 149 height 38
click at [592, 382] on input "29" at bounding box center [536, 388] width 149 height 38
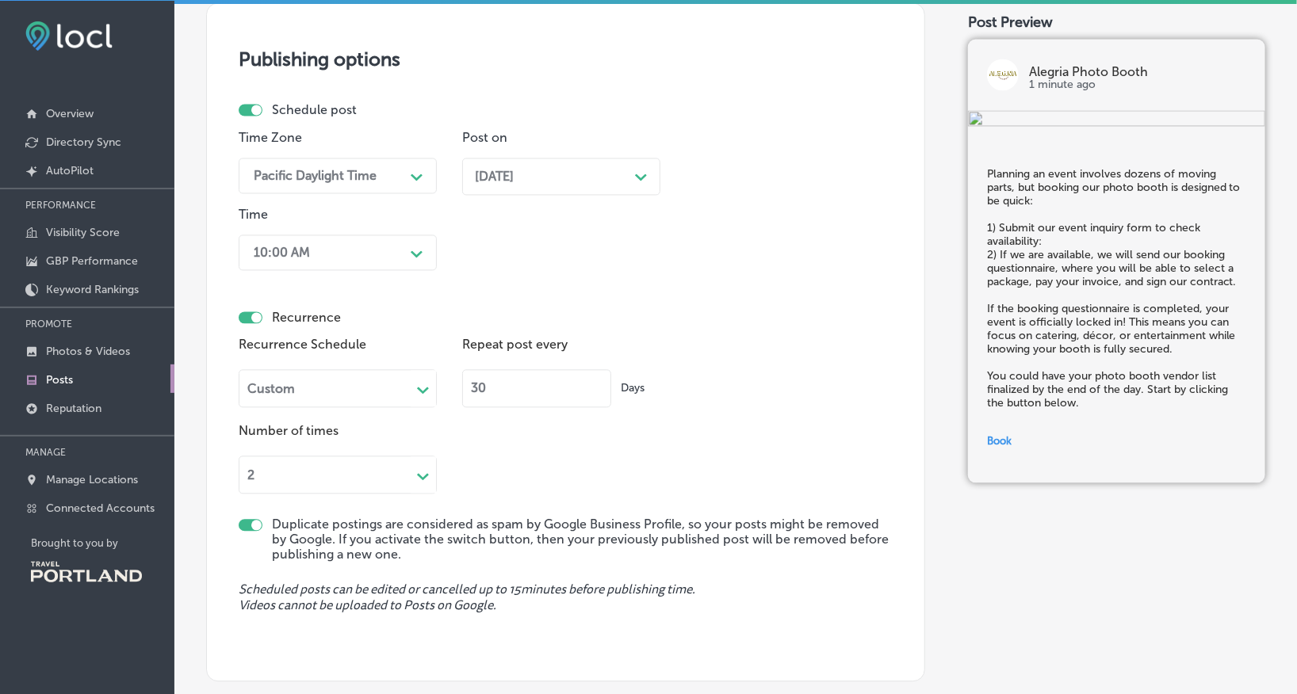
type input "30"
click at [592, 382] on input "30" at bounding box center [536, 388] width 149 height 38
click at [308, 496] on div "Schedule post Time Zone Pacific Daylight Time Path Created with Sketch. Post on…" at bounding box center [566, 310] width 654 height 417
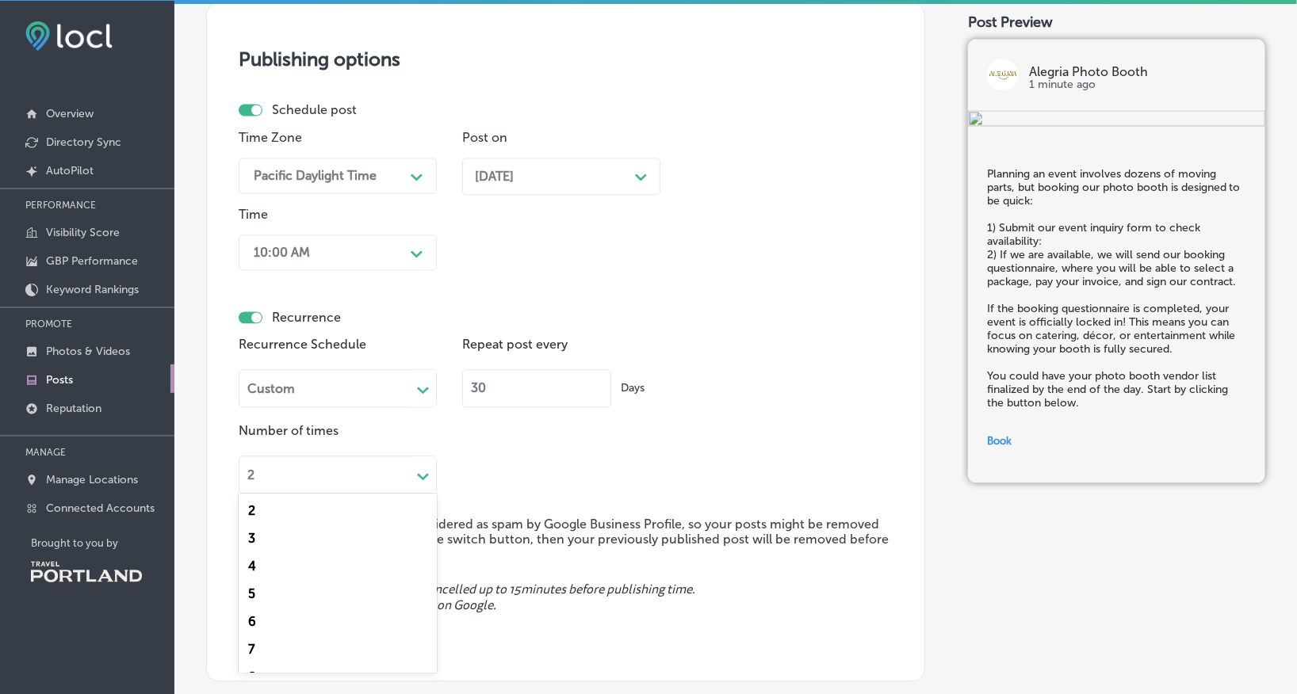
click at [308, 490] on div "2 Path Created with Sketch." at bounding box center [338, 475] width 198 height 38
click at [434, 437] on label "Number of times" at bounding box center [338, 430] width 198 height 15
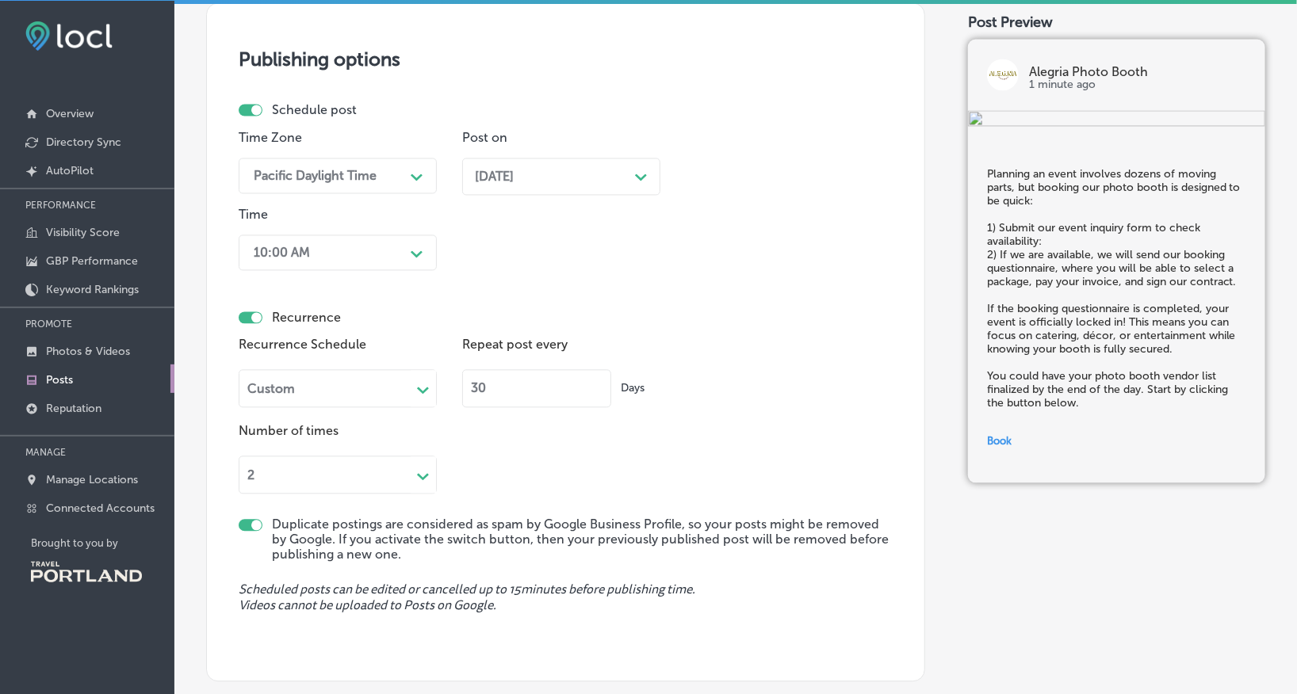
click at [257, 521] on div at bounding box center [256, 525] width 10 height 10
click at [257, 521] on div at bounding box center [251, 525] width 24 height 12
checkbox input "true"
click at [251, 315] on div at bounding box center [256, 317] width 10 height 10
checkbox input "false"
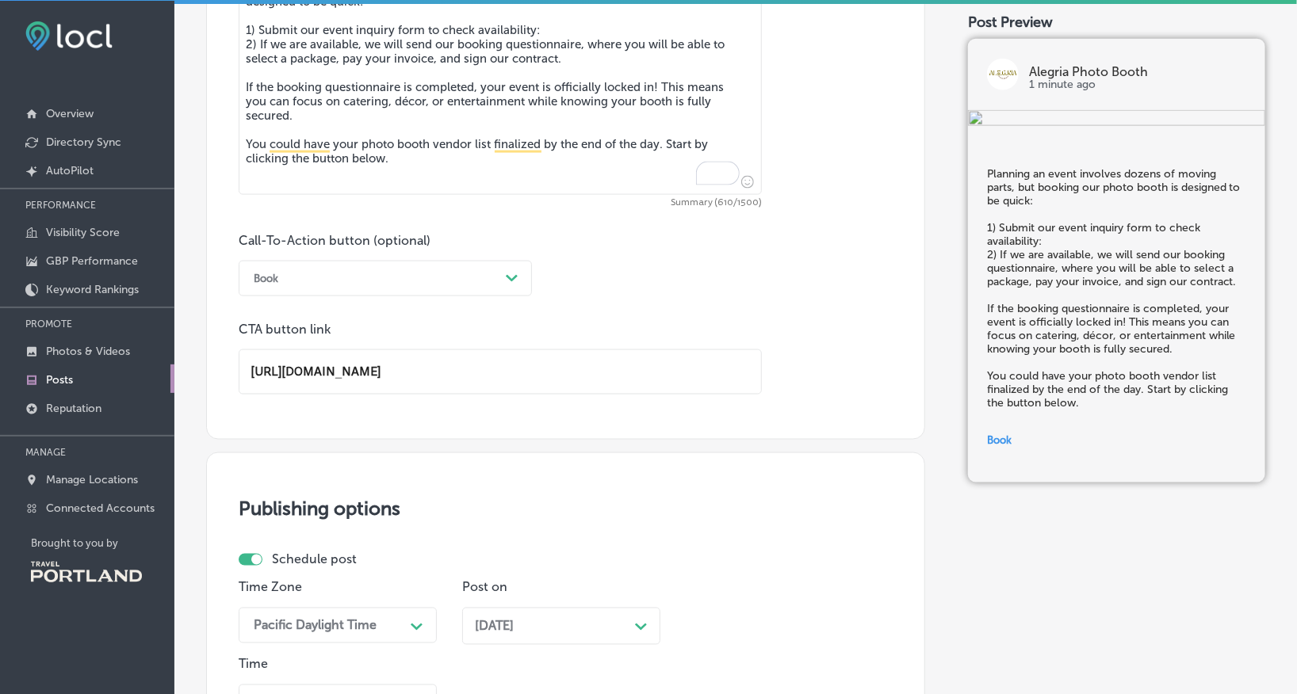
scroll to position [1258, 0]
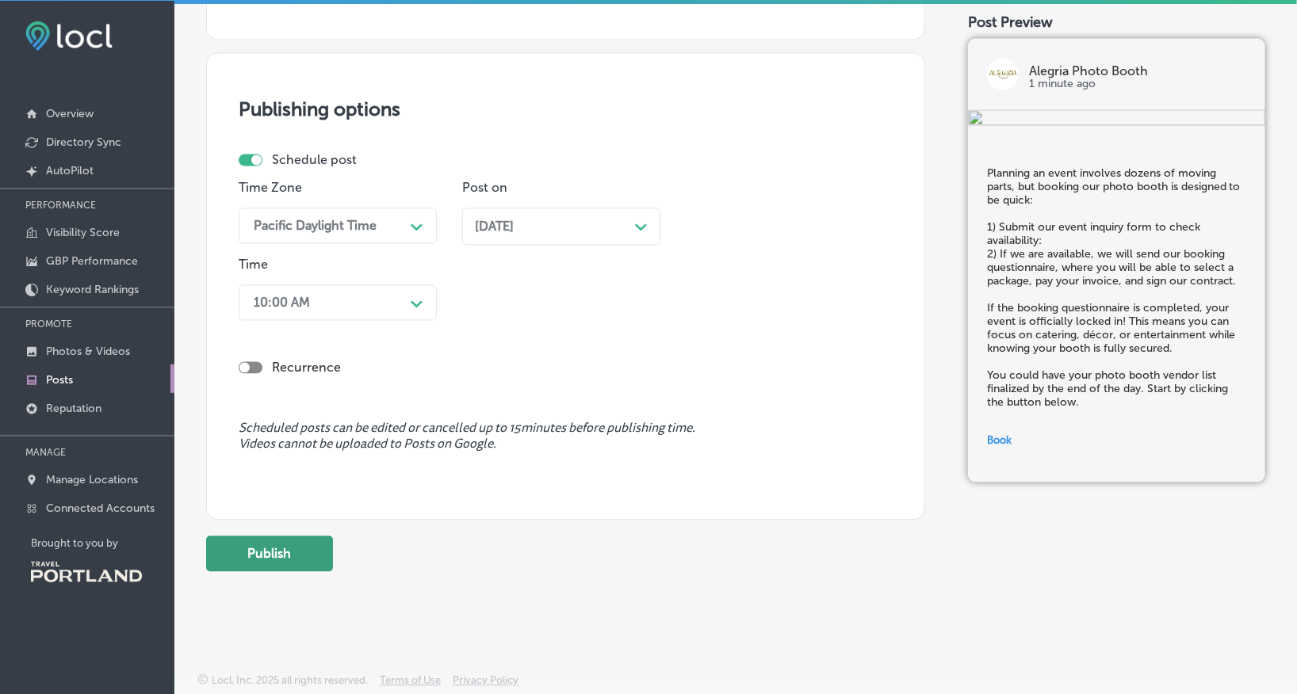
click at [285, 549] on button "Publish" at bounding box center [269, 555] width 127 height 36
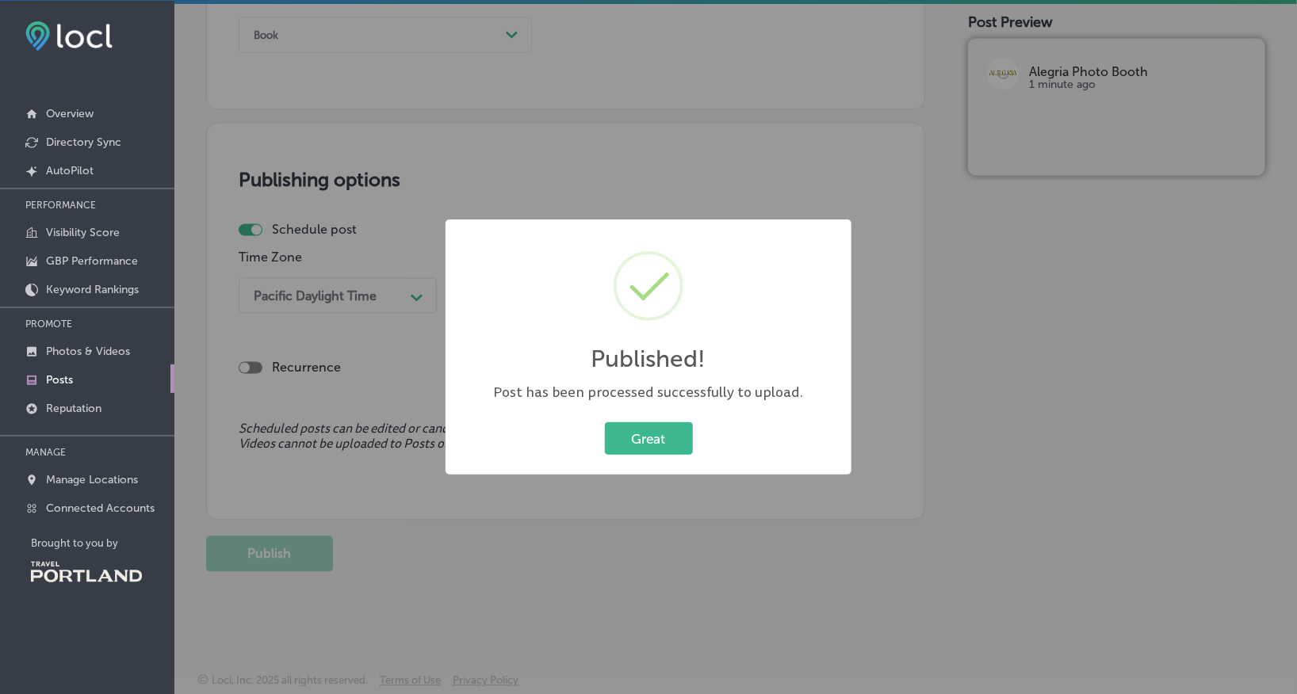
scroll to position [1101, 0]
click at [644, 426] on button "Great" at bounding box center [649, 438] width 88 height 32
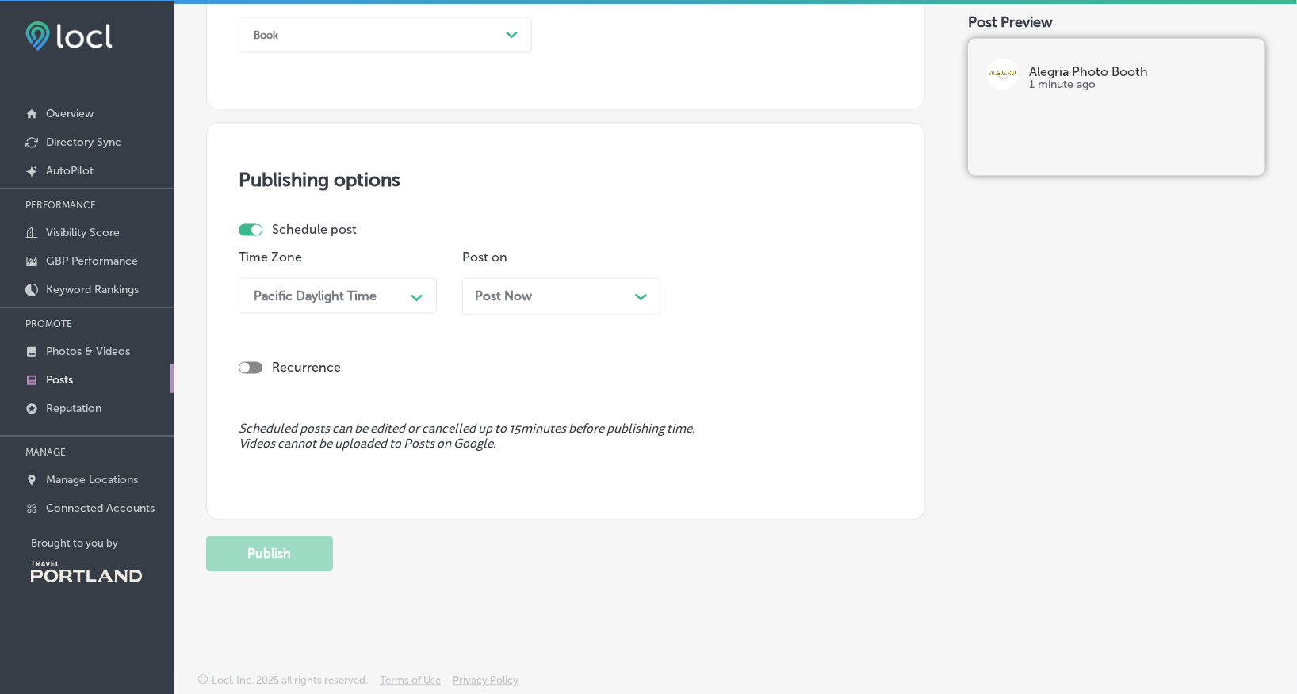
click at [97, 378] on link "Posts" at bounding box center [87, 379] width 174 height 29
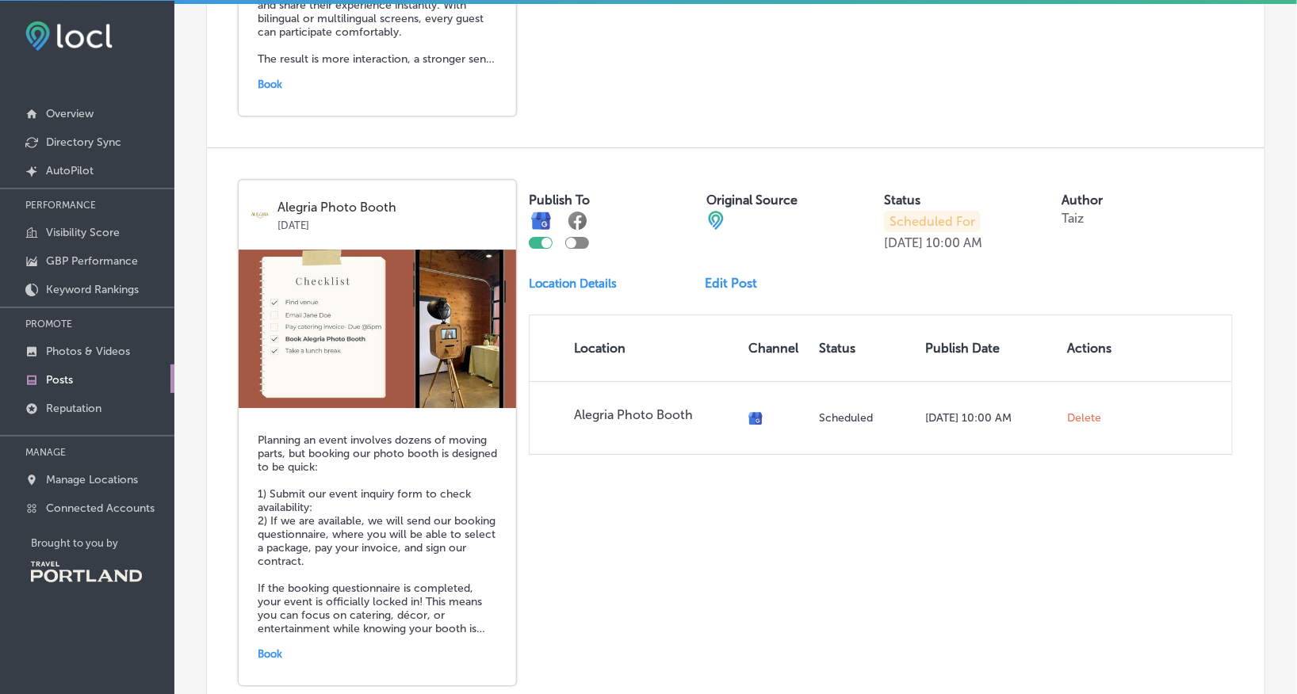
scroll to position [2070, 0]
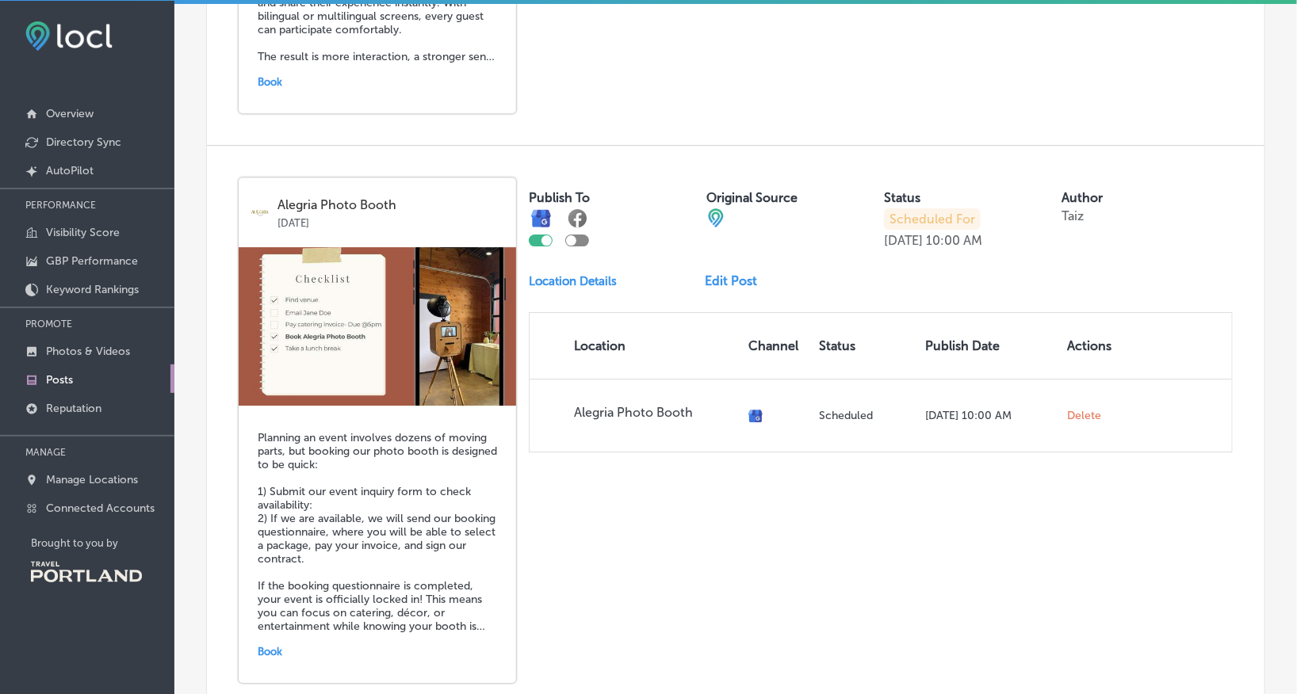
click at [579, 238] on div at bounding box center [577, 241] width 24 height 12
checkbox input "true"
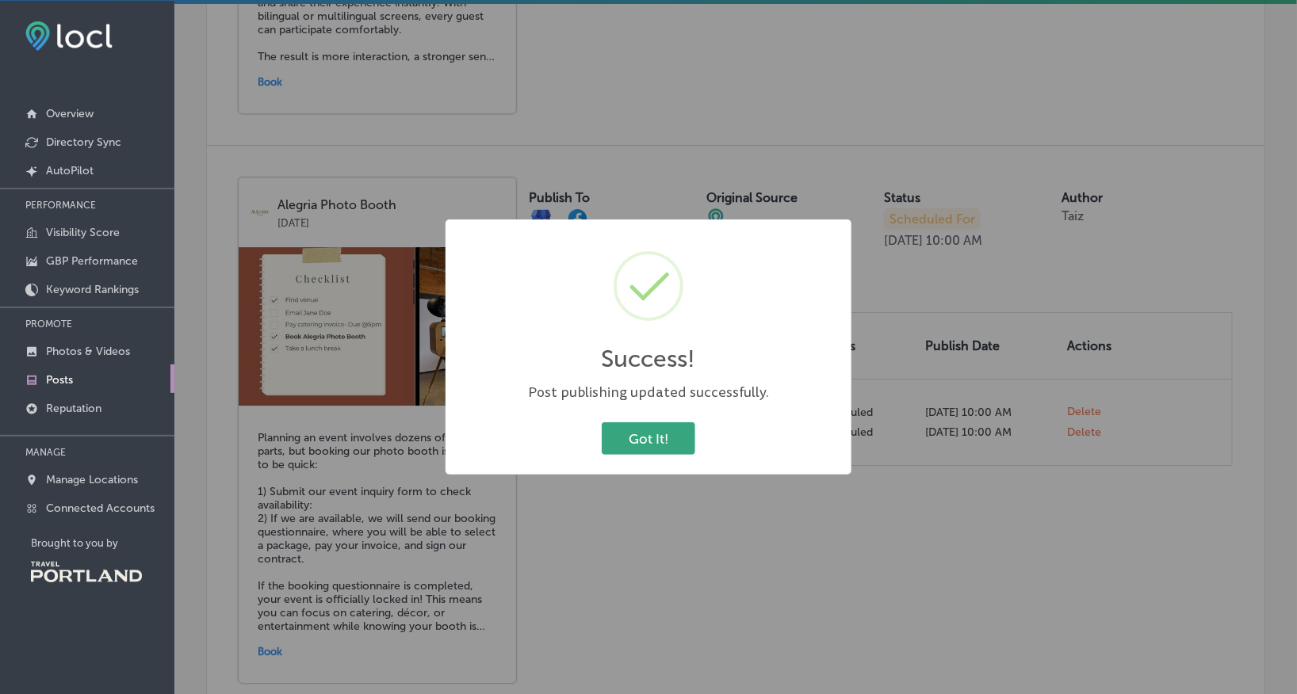
click at [649, 444] on button "Got It!" at bounding box center [649, 438] width 94 height 32
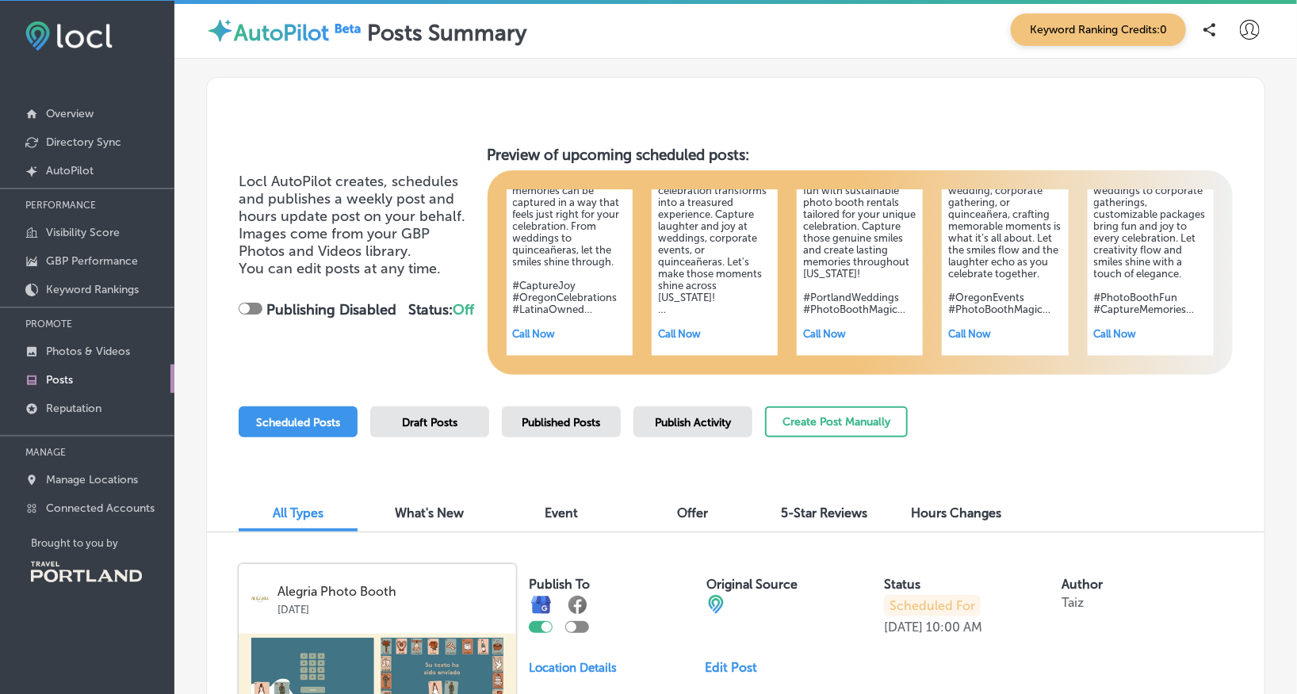
scroll to position [0, 0]
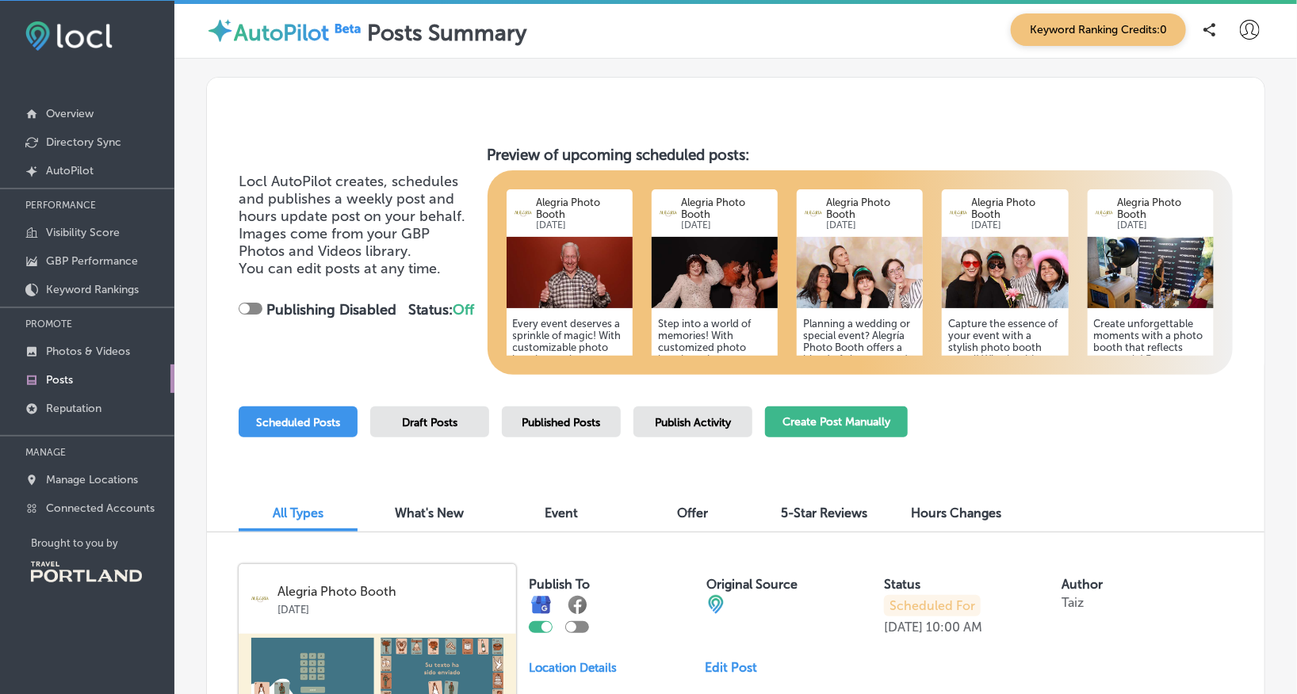
click at [792, 416] on button "Create Post Manually" at bounding box center [836, 422] width 143 height 31
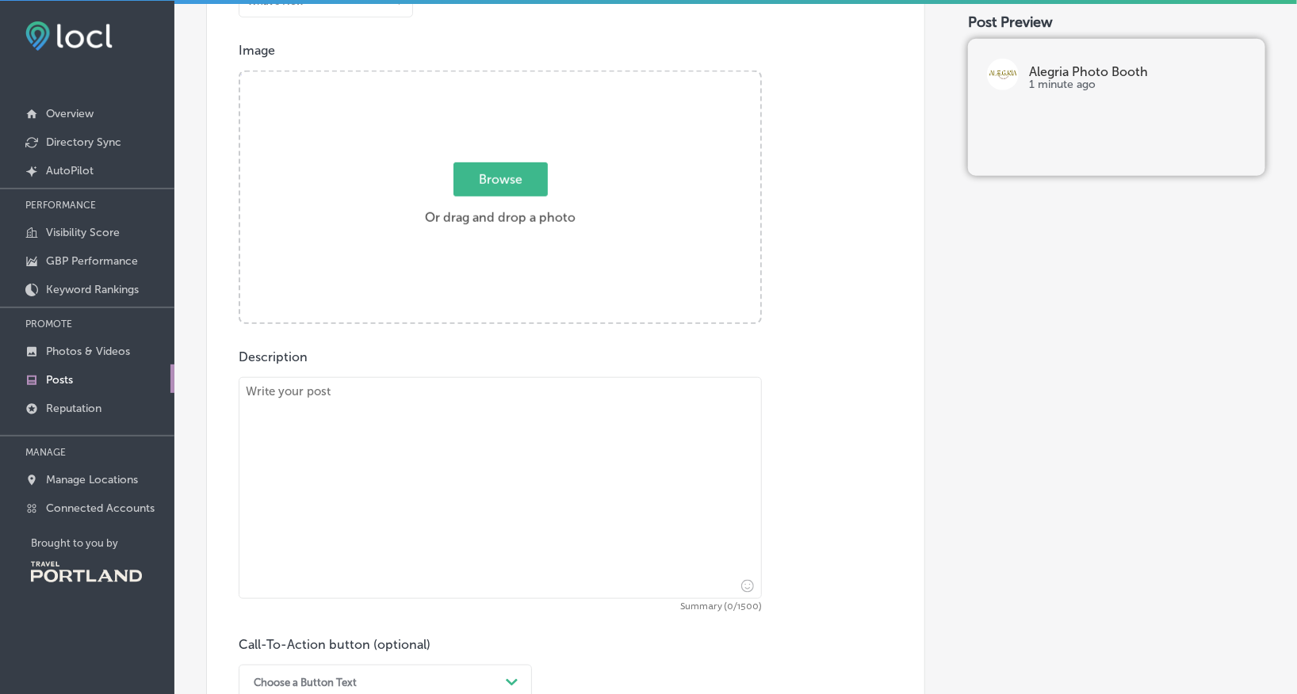
scroll to position [512, 0]
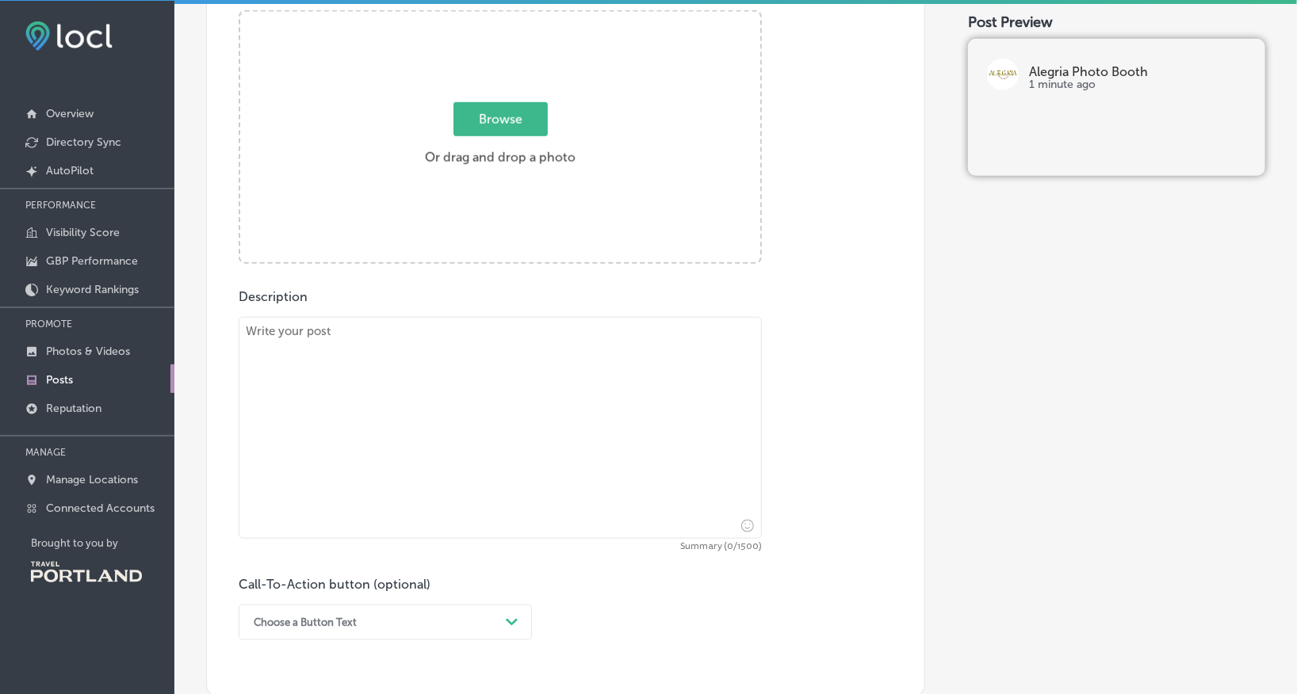
click at [393, 388] on textarea at bounding box center [500, 428] width 523 height 222
paste textarea "Choosing the right length for your wedding photo booth rental is more than just…"
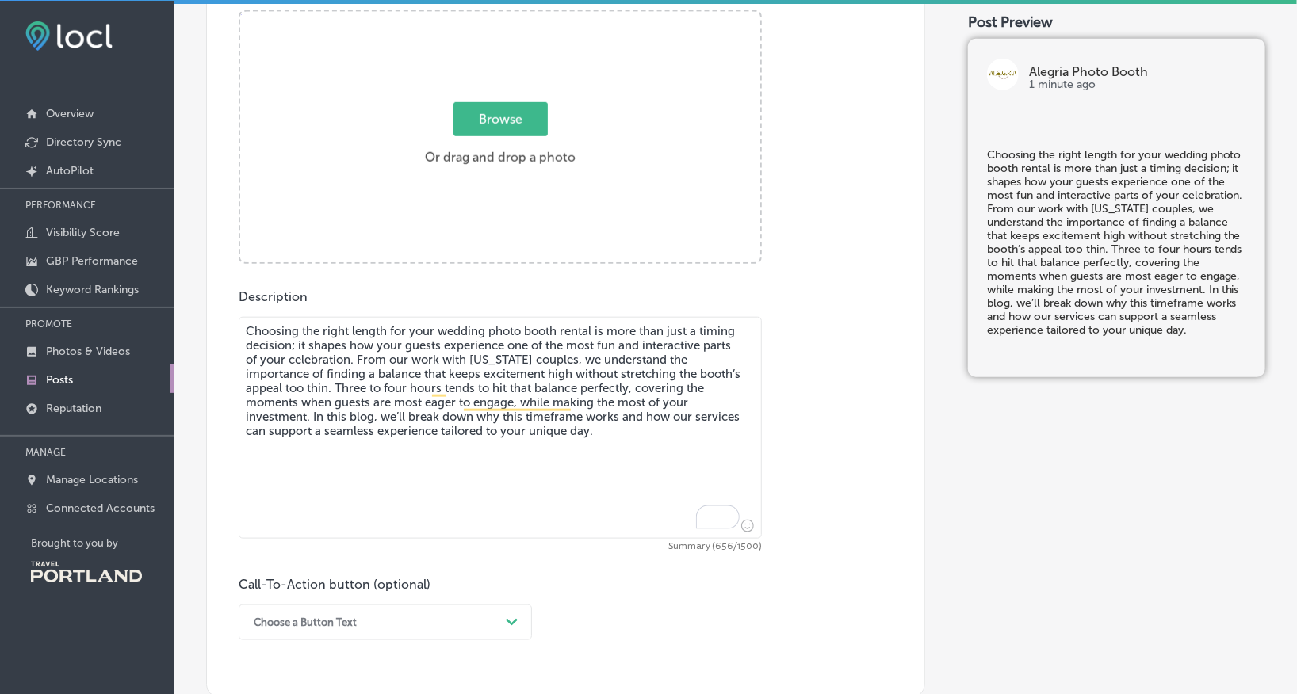
click at [358, 357] on textarea "Choosing the right length for your wedding photo booth rental is more than just…" at bounding box center [500, 428] width 523 height 222
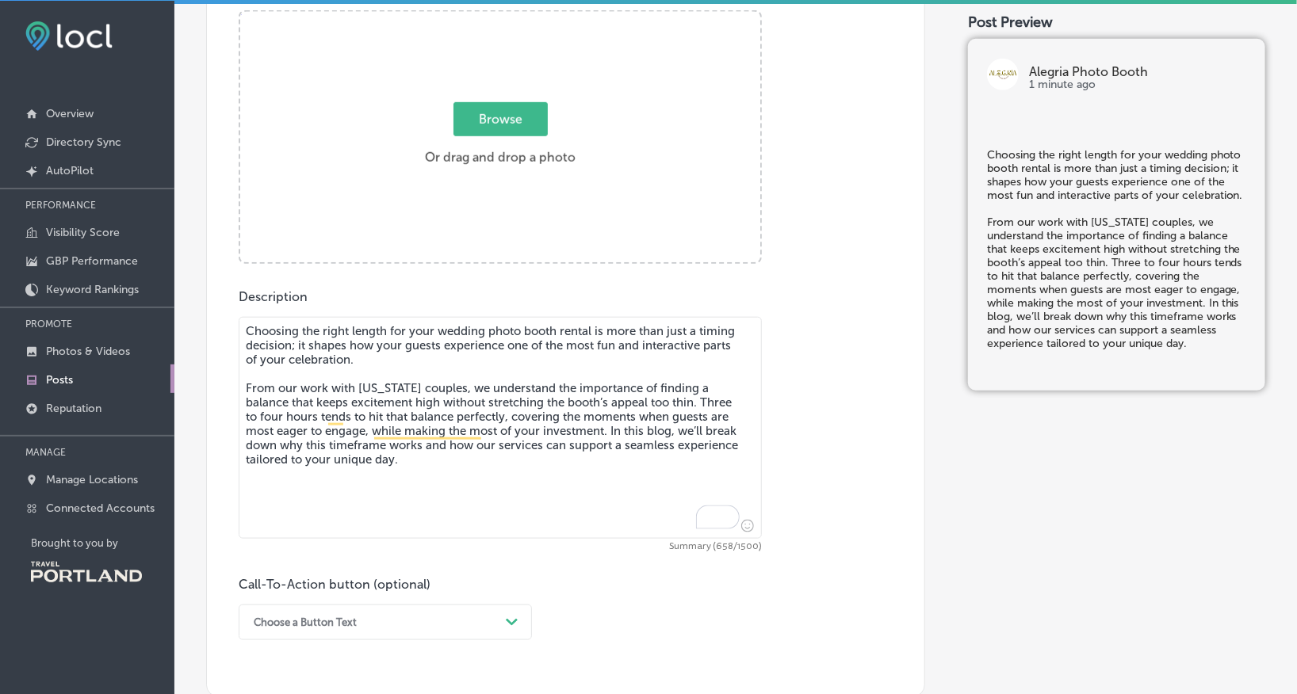
click at [582, 431] on textarea "Choosing the right length for your wedding photo booth rental is more than just…" at bounding box center [500, 428] width 523 height 222
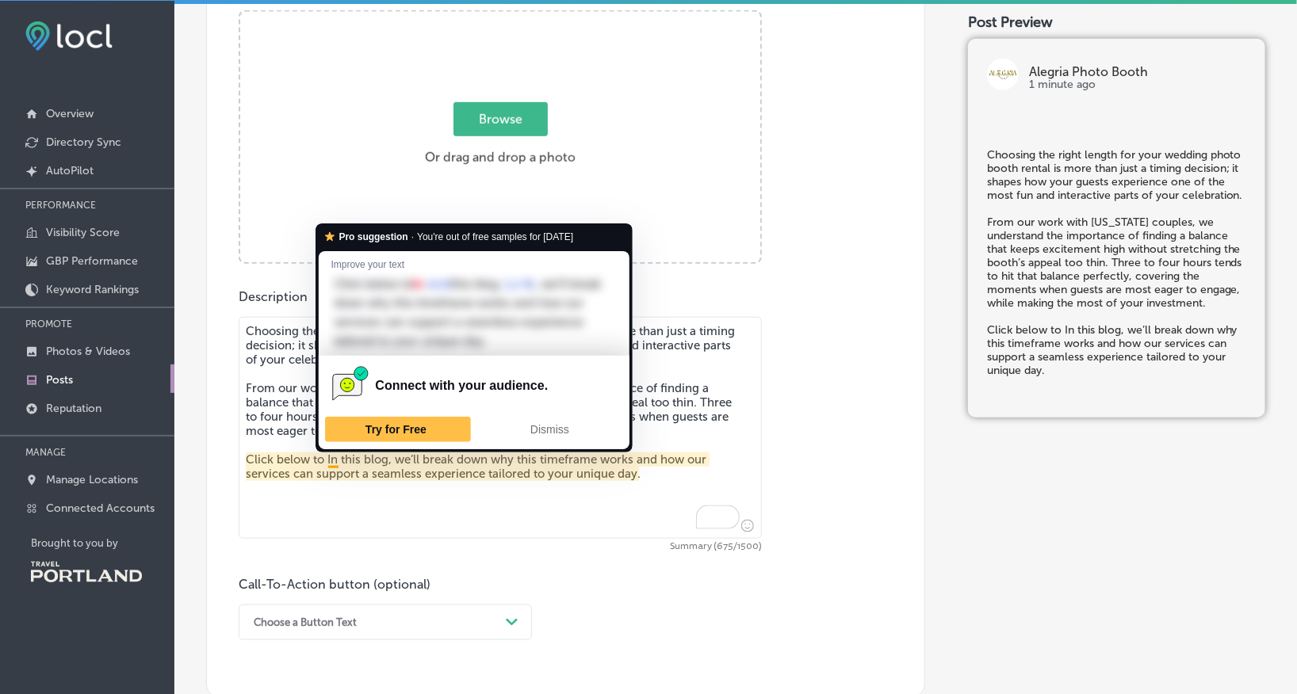
click at [334, 452] on textarea "Choosing the right length for your wedding photo booth rental is more than just…" at bounding box center [500, 428] width 523 height 222
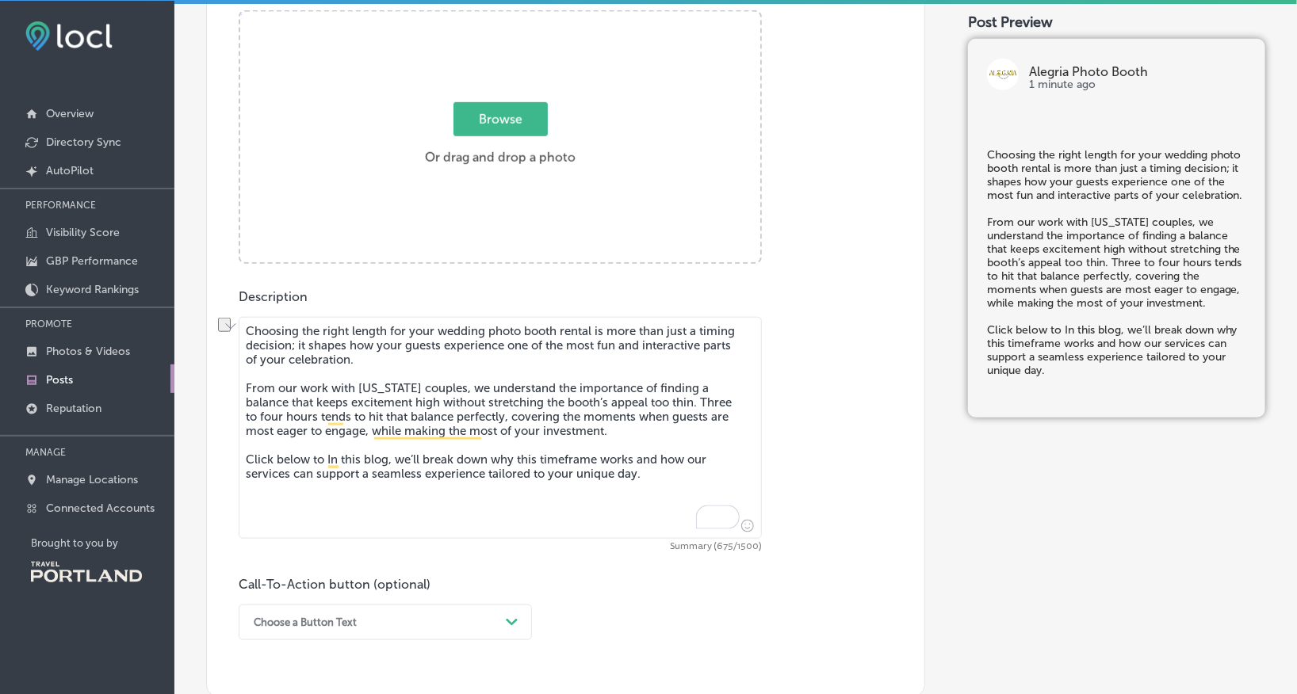
drag, startPoint x: 319, startPoint y: 458, endPoint x: 358, endPoint y: 461, distance: 38.9
click at [358, 461] on textarea "Choosing the right length for your wedding photo booth rental is more than just…" at bounding box center [500, 428] width 523 height 222
click at [407, 463] on textarea "Choosing the right length for your wedding photo booth rental is more than just…" at bounding box center [500, 428] width 523 height 222
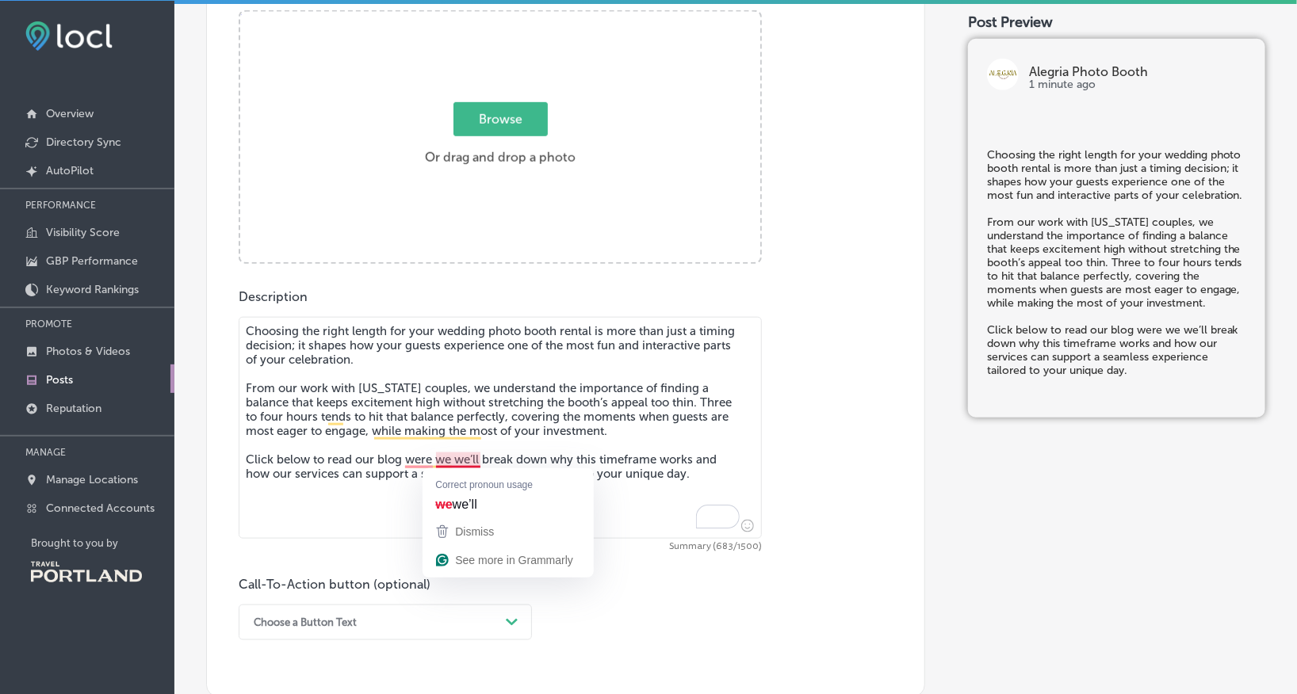
click at [471, 459] on textarea "Choosing the right length for your wedding photo booth rental is more than just…" at bounding box center [500, 428] width 523 height 222
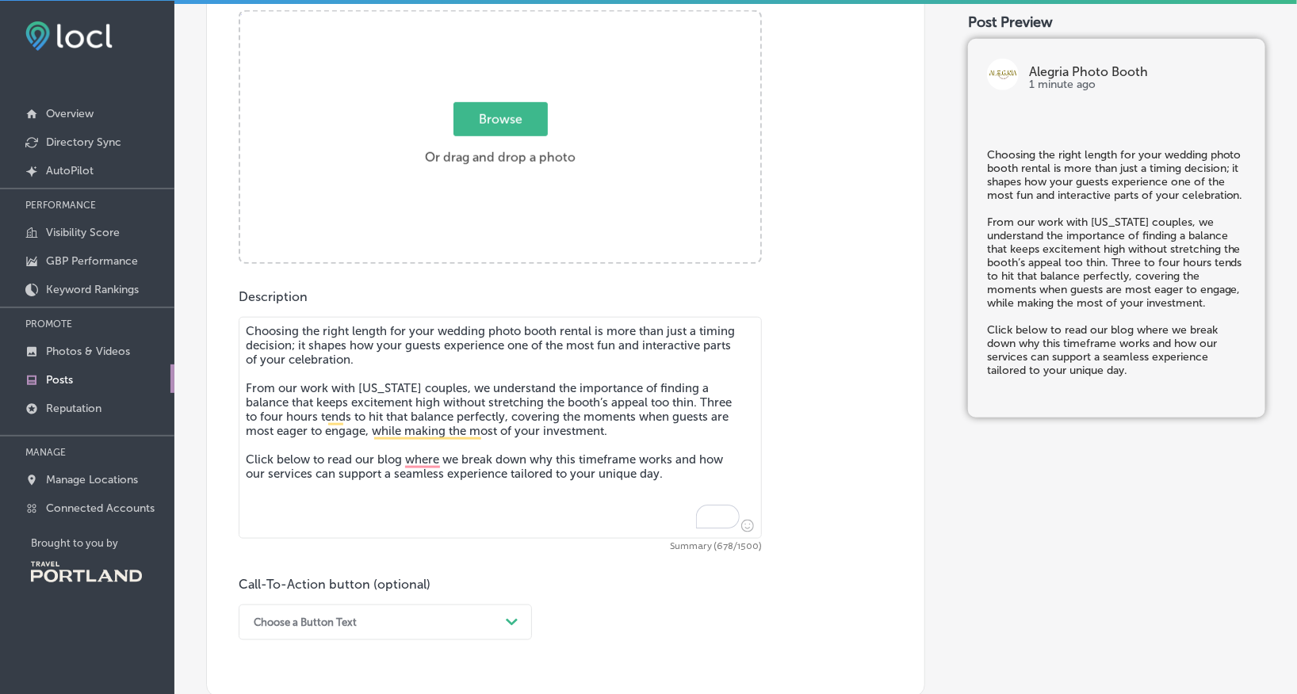
click at [555, 460] on textarea "Choosing the right length for your wedding photo booth rental is more than just…" at bounding box center [500, 428] width 523 height 222
drag, startPoint x: 528, startPoint y: 460, endPoint x: 576, endPoint y: 463, distance: 48.5
click at [576, 463] on textarea "Choosing the right length for your wedding photo booth rental is more than just…" at bounding box center [500, 428] width 523 height 222
click at [633, 458] on textarea "Choosing the right length for your wedding photo booth rental is more than just…" at bounding box center [500, 428] width 523 height 222
click at [653, 455] on textarea "Choosing the right length for your wedding photo booth rental is more than just…" at bounding box center [500, 428] width 523 height 222
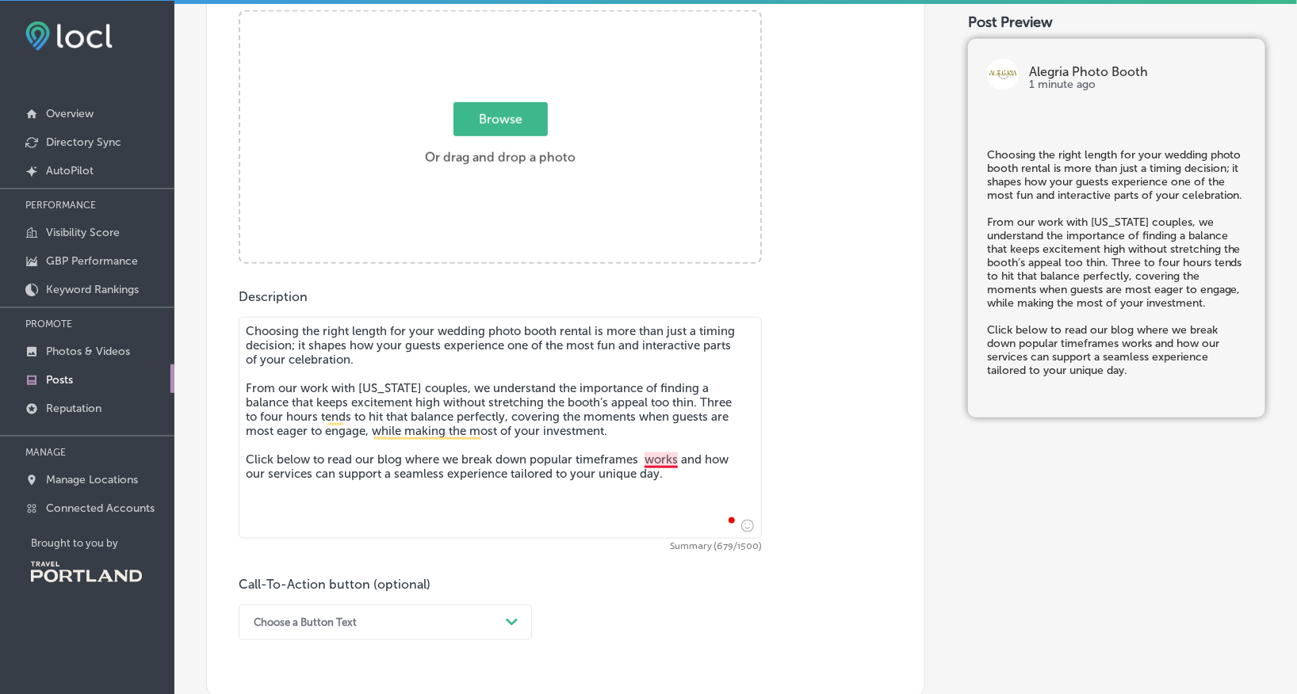
click at [653, 455] on textarea "Choosing the right length for your wedding photo booth rental is more than just…" at bounding box center [500, 428] width 523 height 222
drag, startPoint x: 249, startPoint y: 458, endPoint x: 656, endPoint y: 400, distance: 410.7
click at [656, 400] on textarea "Choosing the right length for your wedding photo booth rental is more than just…" at bounding box center [500, 428] width 523 height 222
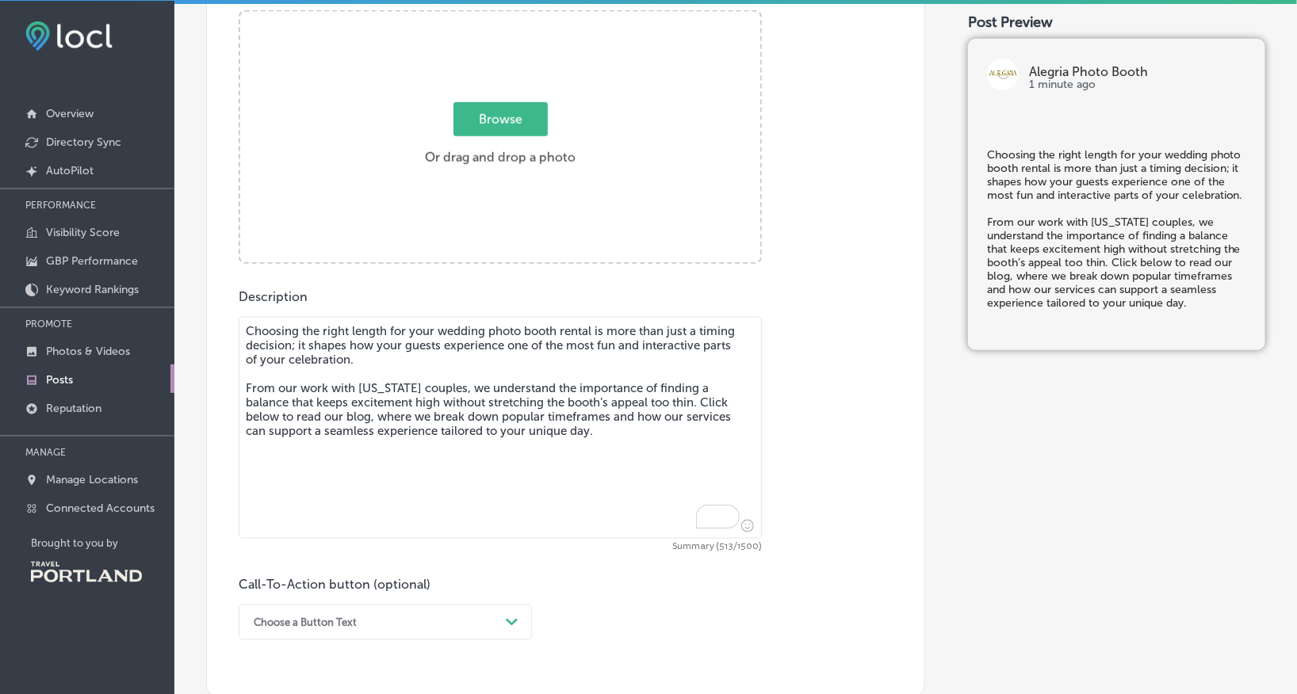
click at [657, 403] on textarea "Choosing the right length for your wedding photo booth rental is more than just…" at bounding box center [500, 428] width 523 height 222
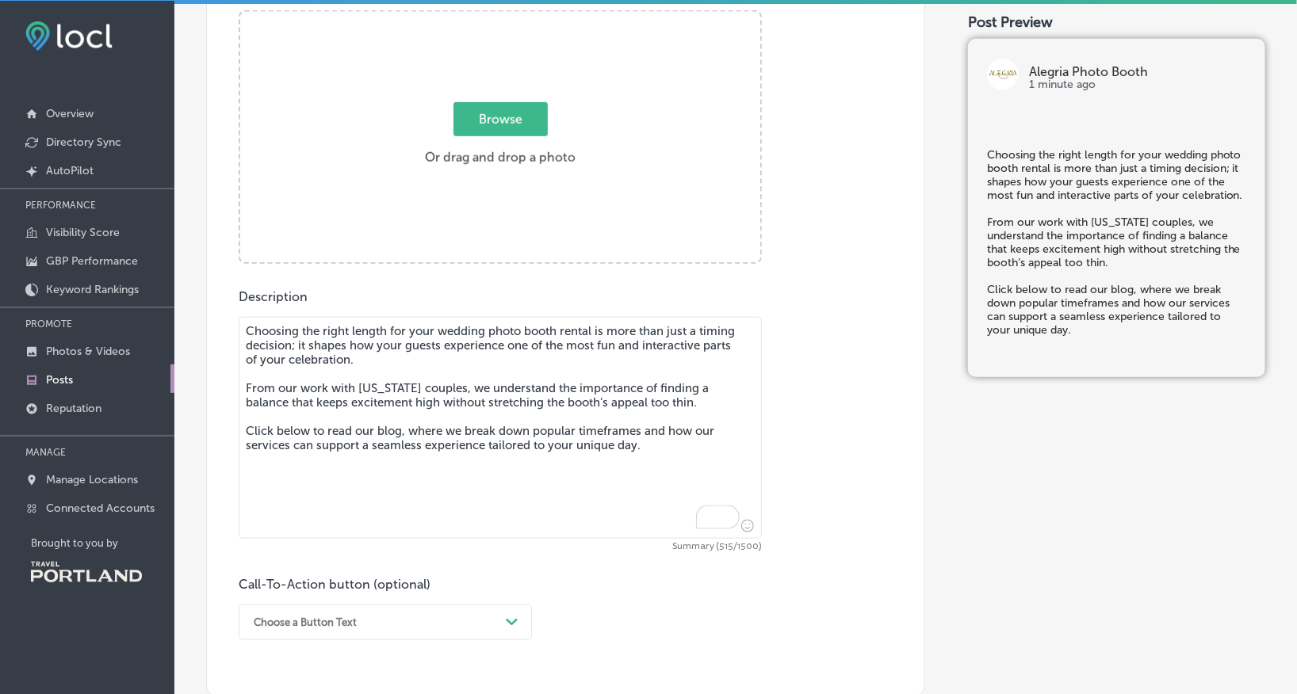
click at [636, 499] on textarea "Choosing the right length for your wedding photo booth rental is more than just…" at bounding box center [500, 428] width 523 height 222
type textarea "Choosing the right length for your wedding photo booth rental is more than just…"
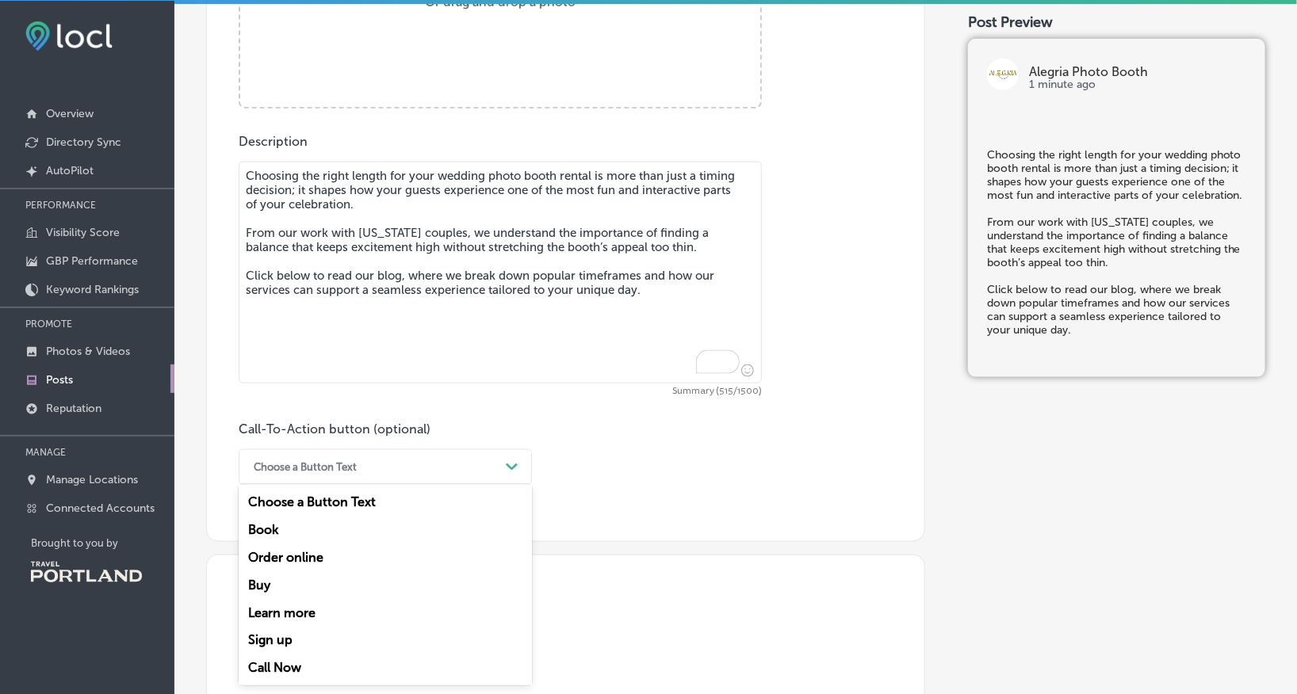
click at [468, 485] on div "option Learn more focused, 5 of 7. 7 results available. Use Up and Down to choo…" at bounding box center [385, 467] width 293 height 36
click at [281, 621] on div "Learn more" at bounding box center [385, 613] width 293 height 28
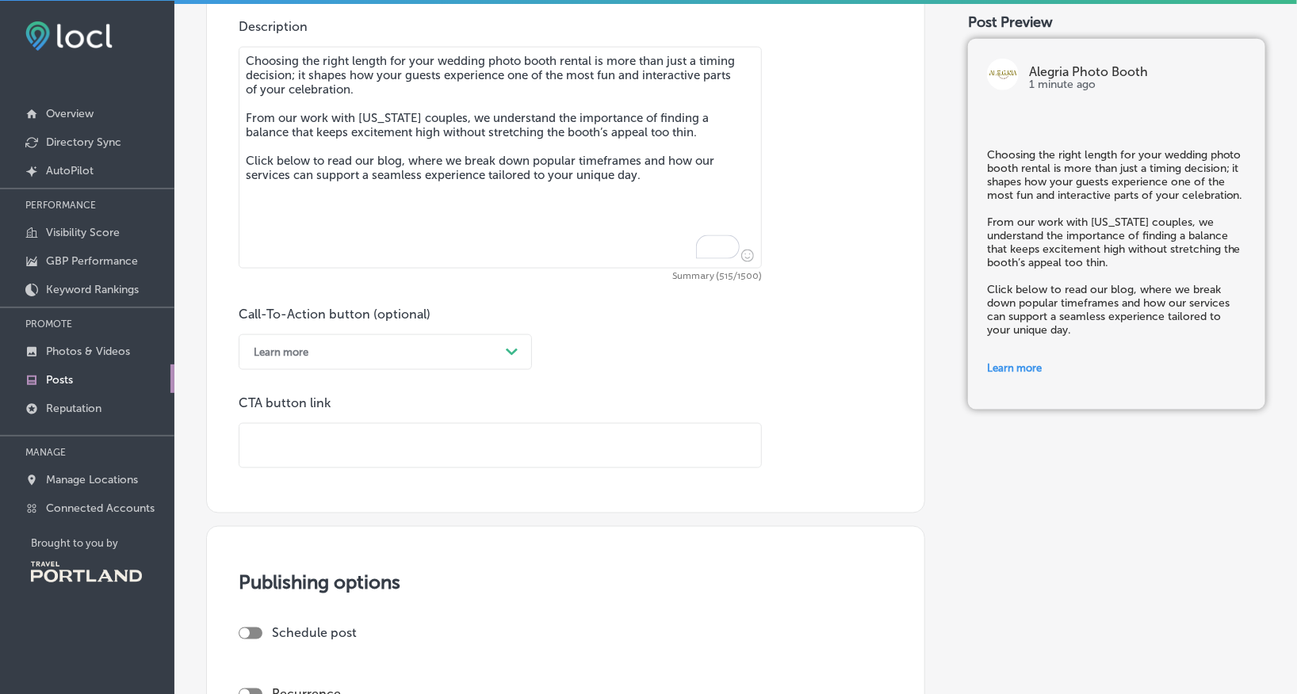
scroll to position [801, 0]
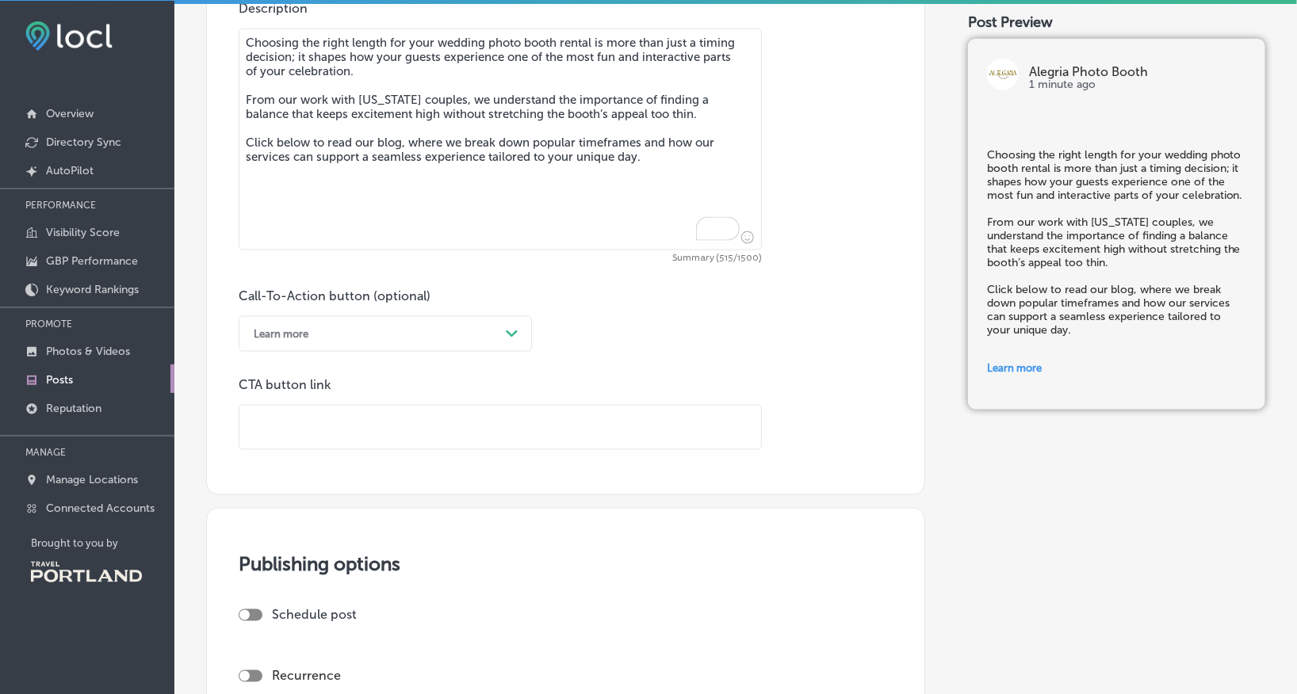
click at [356, 419] on input "text" at bounding box center [500, 428] width 522 height 44
paste input "https://alegriaphotobooth.com/blog/weddingtimeline"
type input "https://alegriaphotobooth.com/blog/weddingtimeline"
click at [442, 327] on div "Learn more" at bounding box center [373, 334] width 254 height 25
click at [721, 284] on div "Description Choosing the right length for your wedding photo booth rental is mo…" at bounding box center [566, 225] width 654 height 449
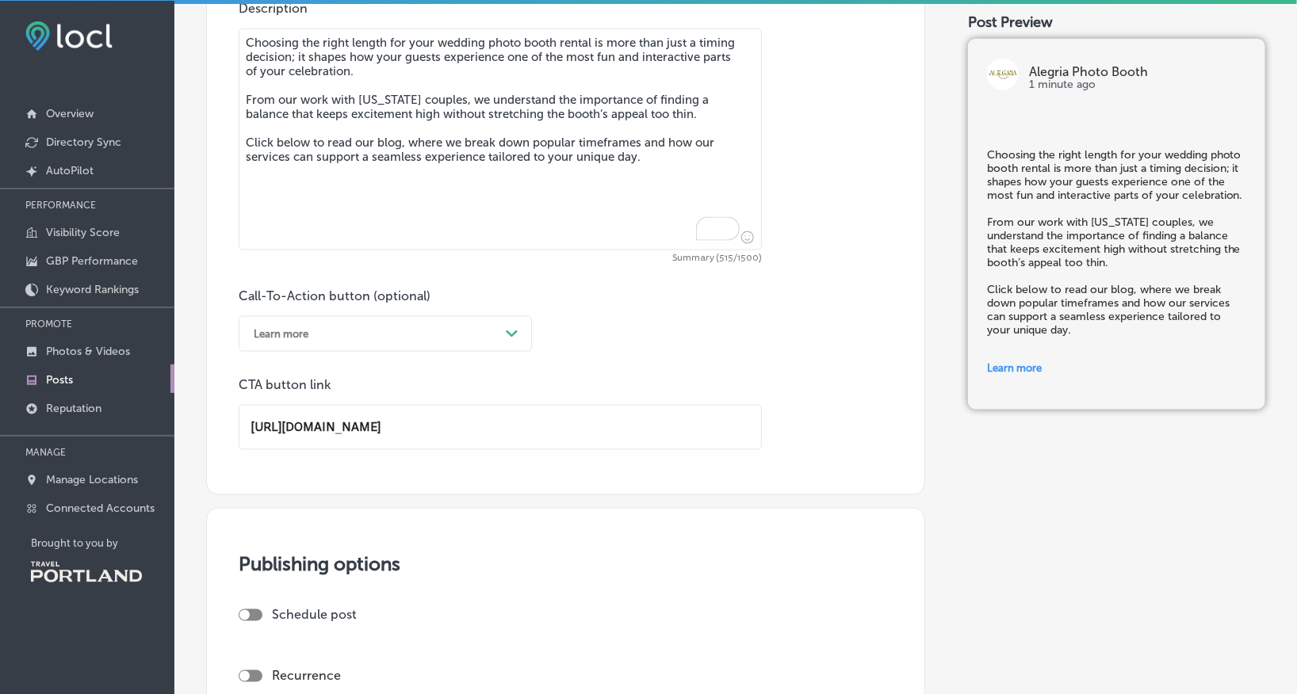
scroll to position [996, 0]
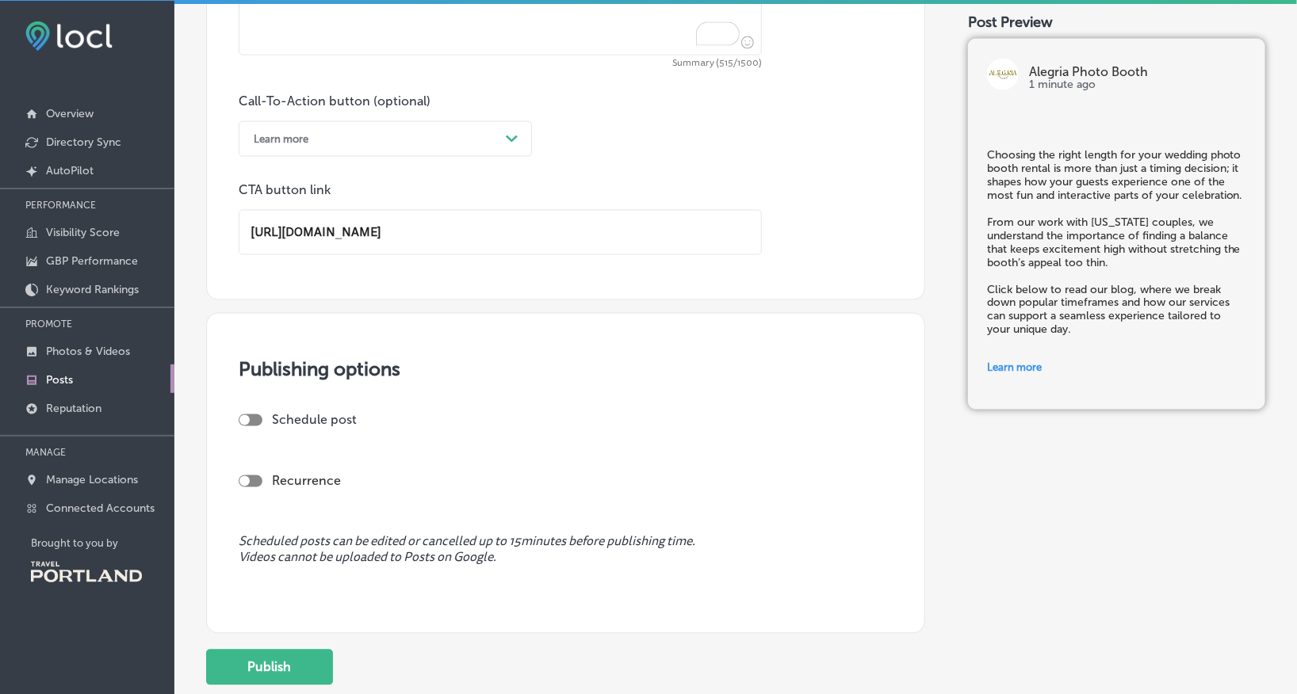
click at [254, 421] on div at bounding box center [251, 421] width 24 height 12
checkbox input "true"
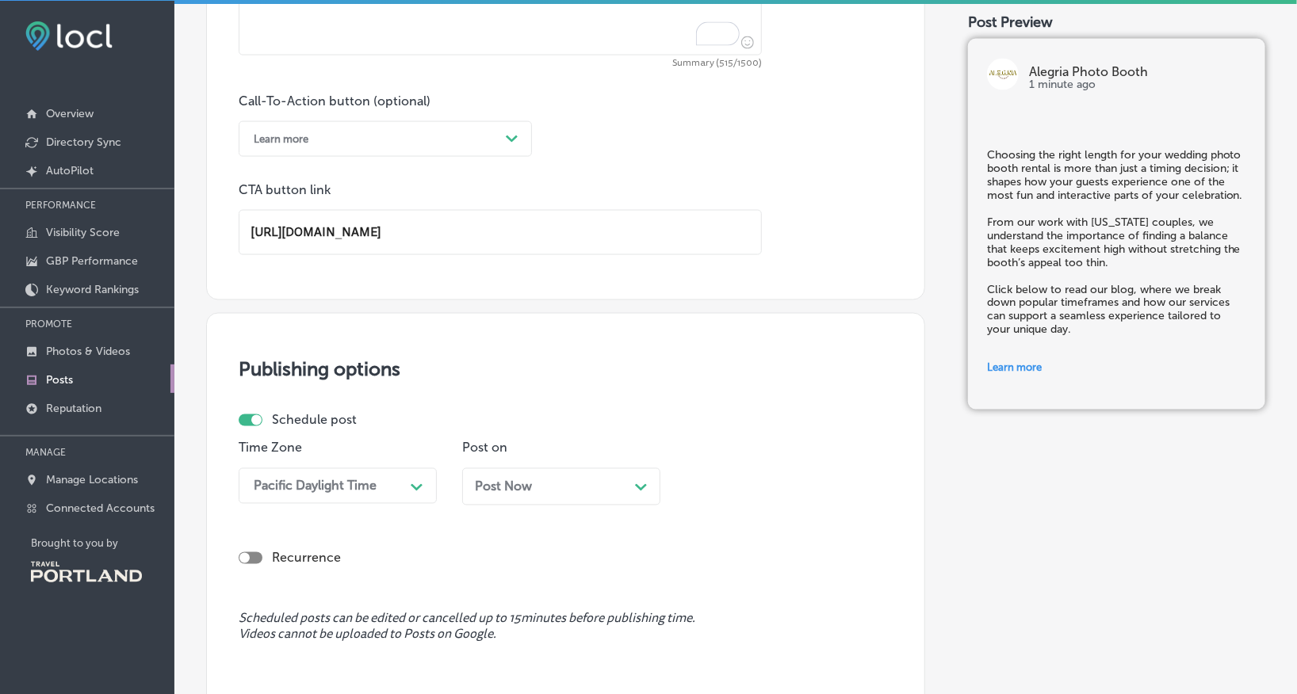
scroll to position [1106, 0]
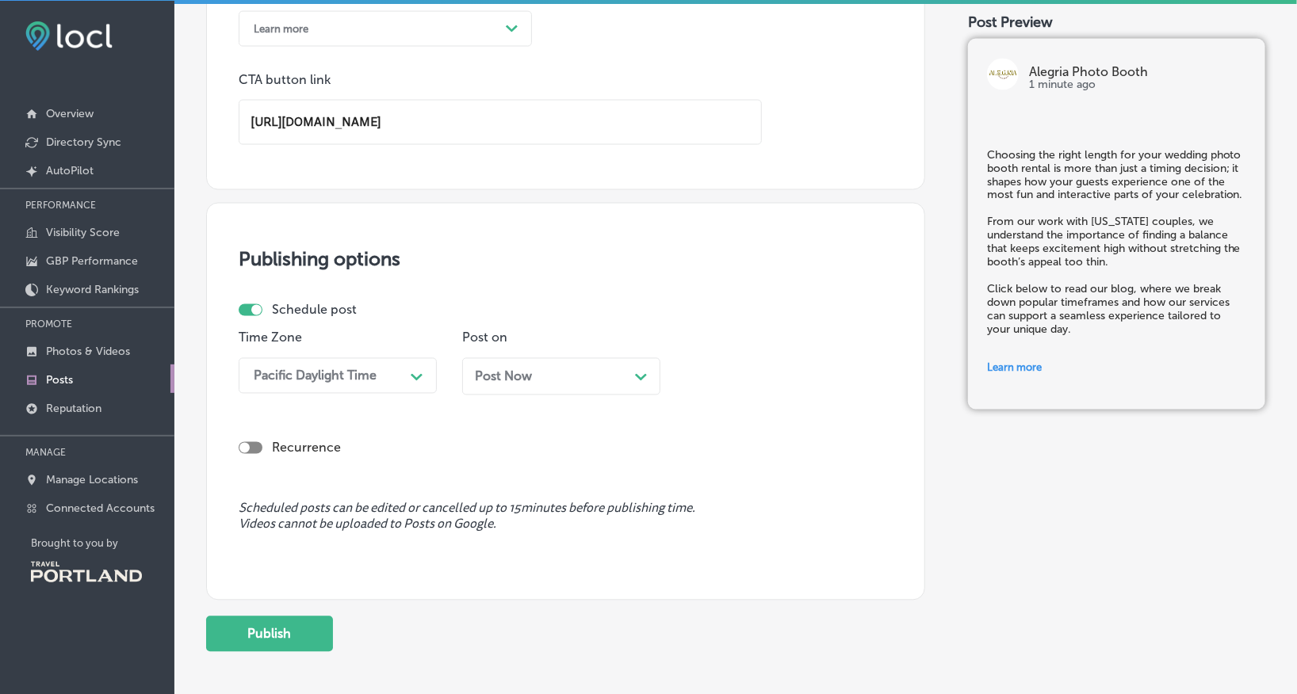
click at [540, 377] on div "Post Now Path Created with Sketch." at bounding box center [561, 376] width 173 height 15
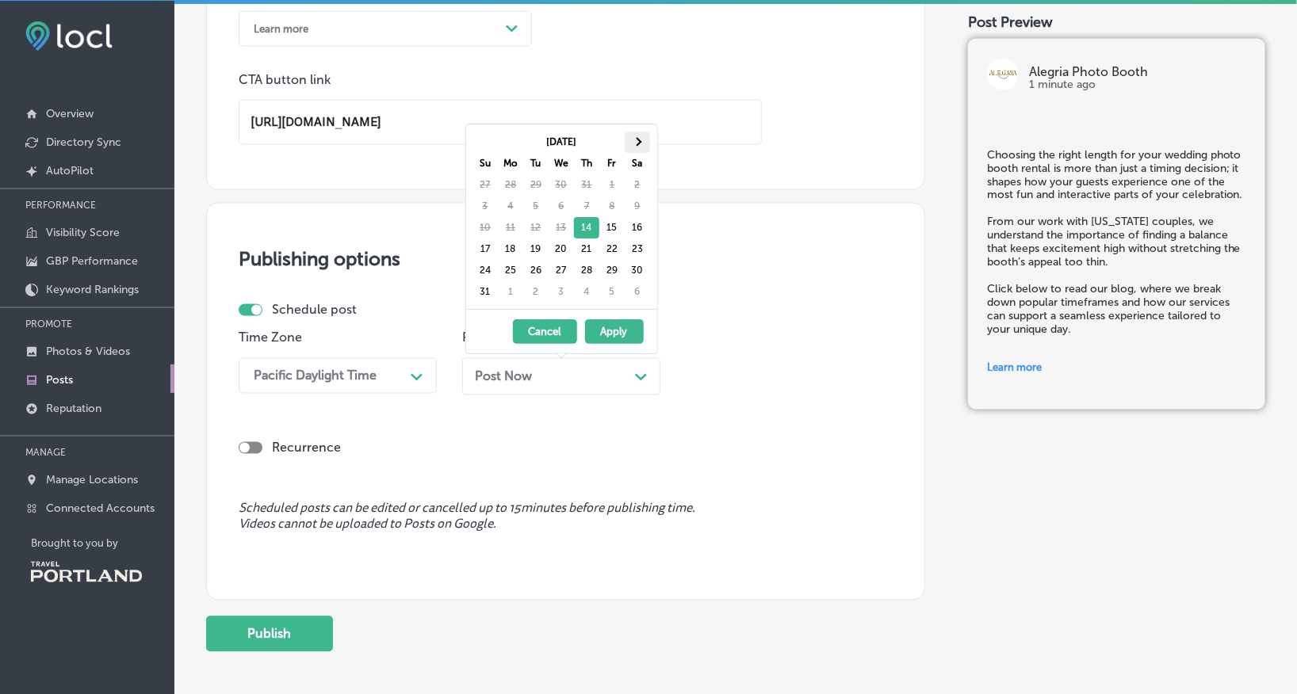
click at [640, 137] on th at bounding box center [637, 142] width 25 height 21
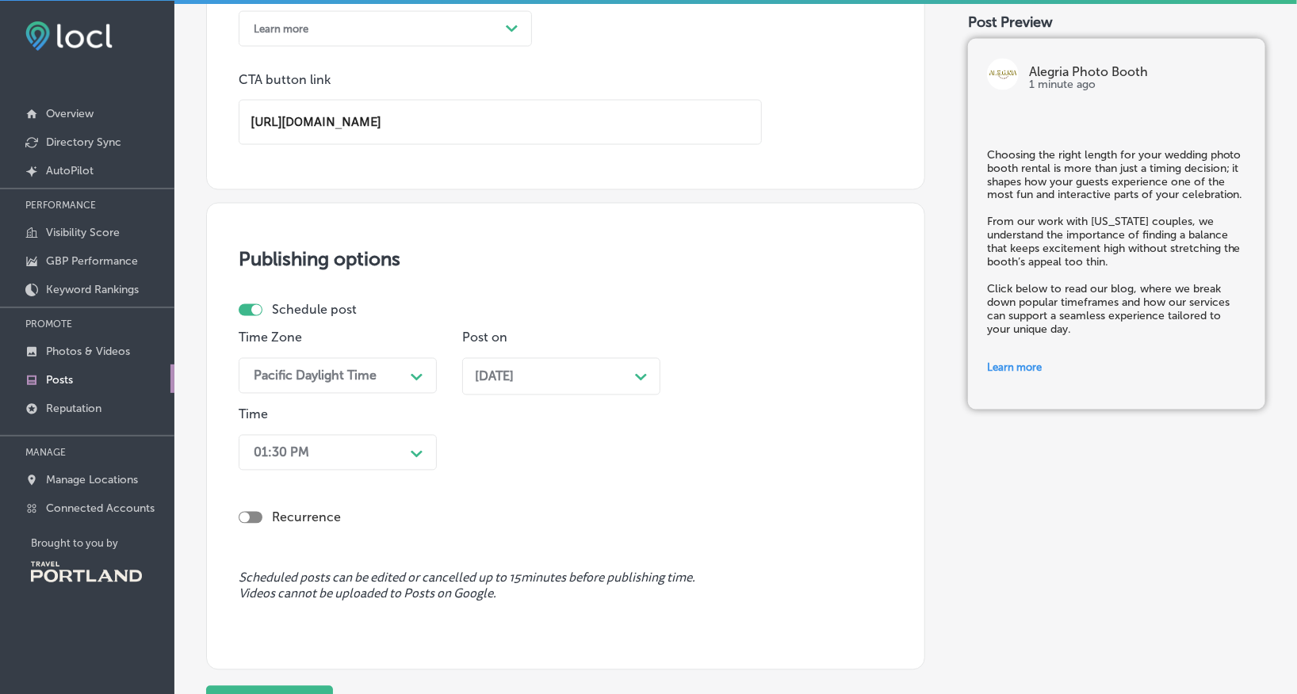
click at [346, 456] on div "01:30 PM Path Created with Sketch." at bounding box center [338, 453] width 198 height 36
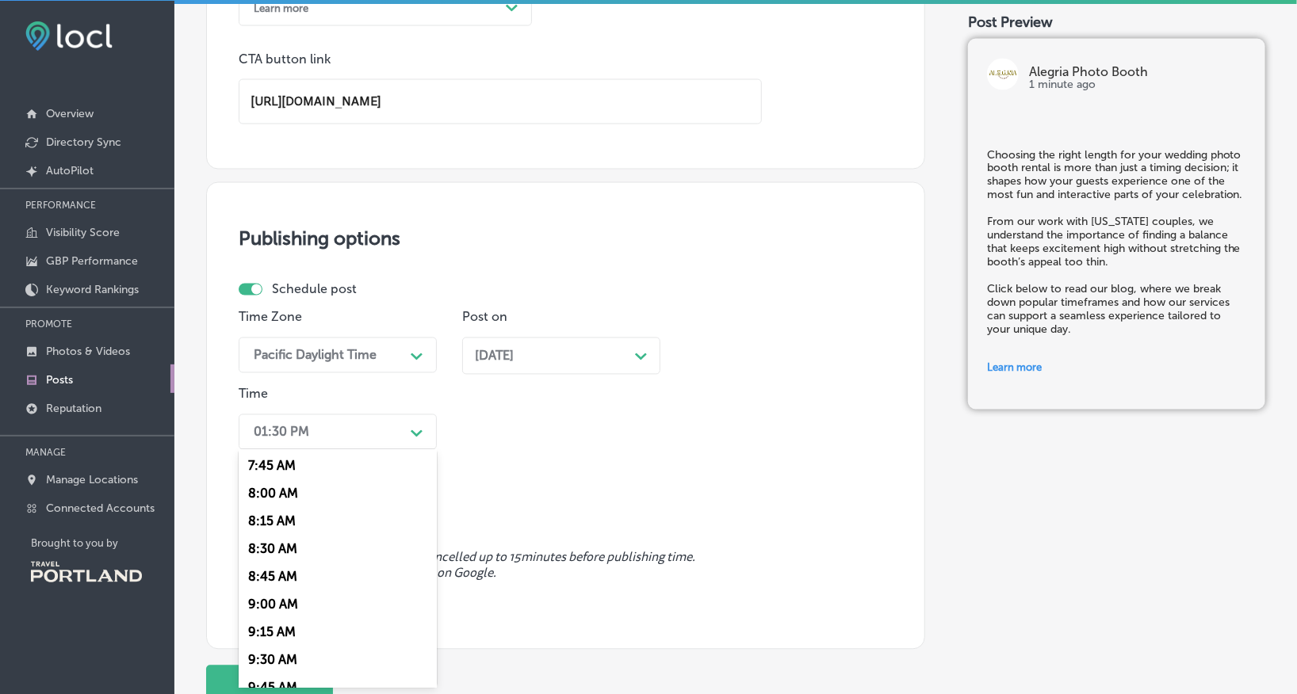
scroll to position [873, 0]
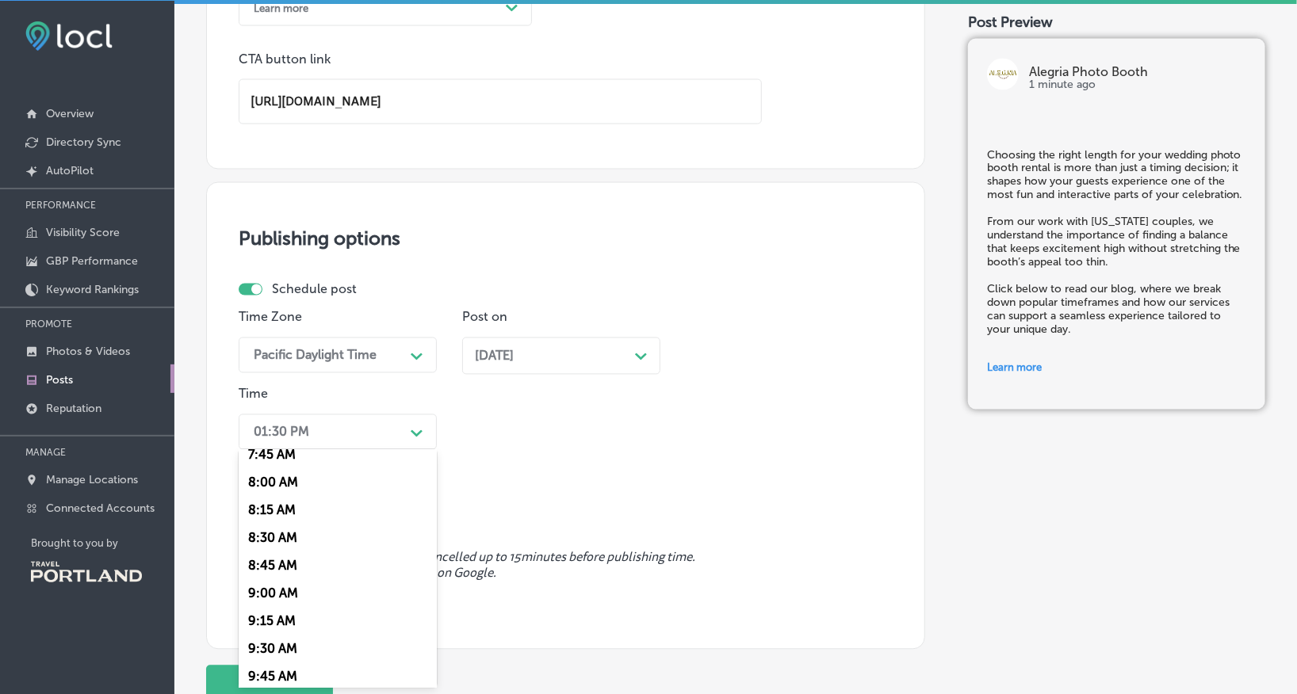
click at [274, 607] on div "9:00 AM" at bounding box center [338, 593] width 198 height 28
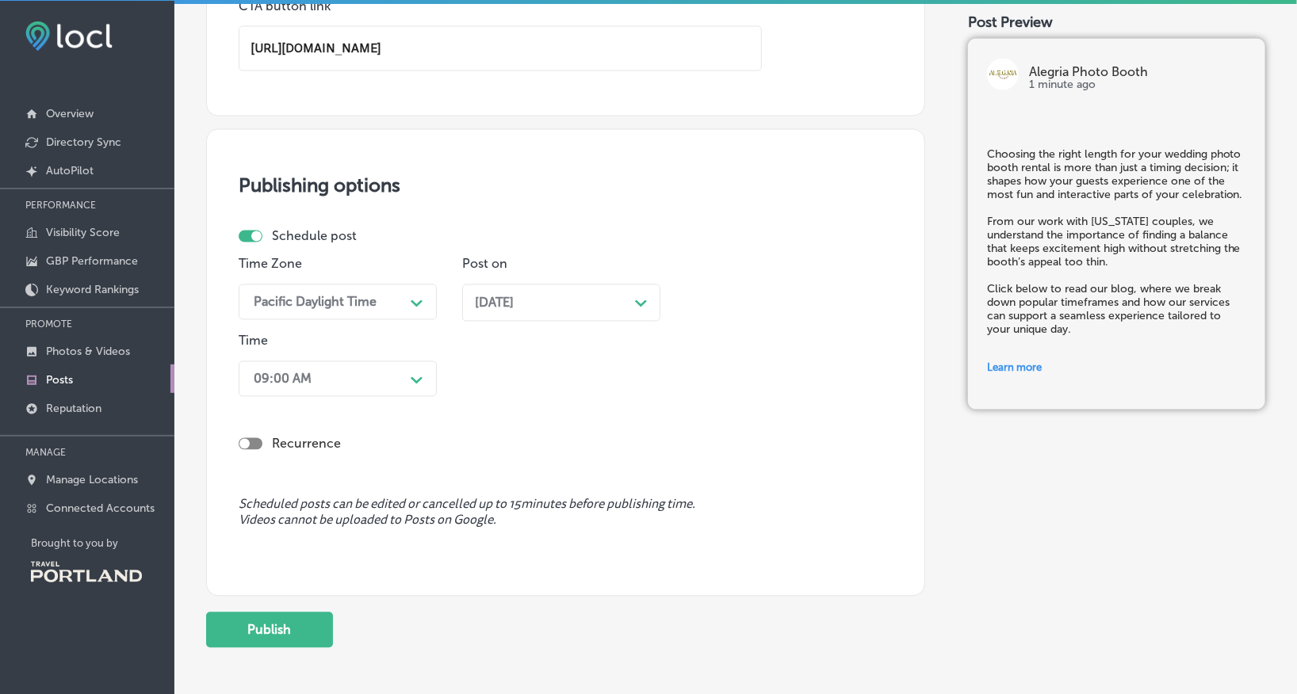
scroll to position [1193, 0]
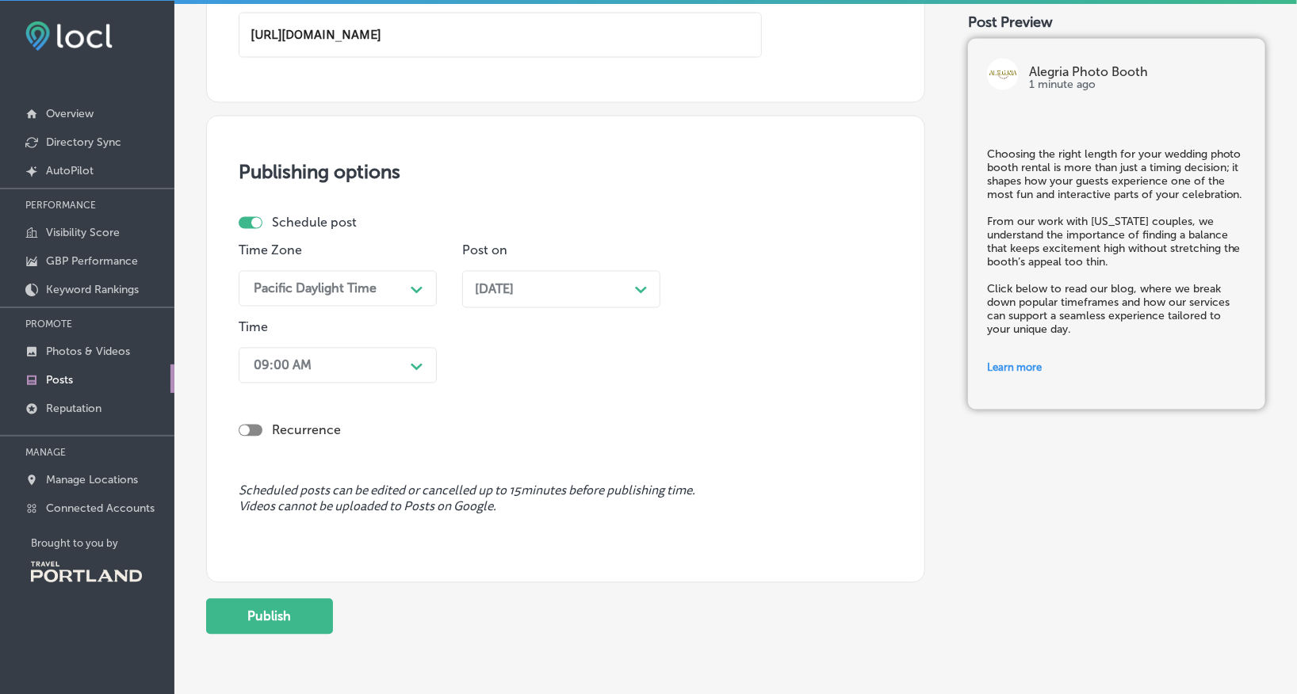
drag, startPoint x: 279, startPoint y: 615, endPoint x: 568, endPoint y: 289, distance: 435.2
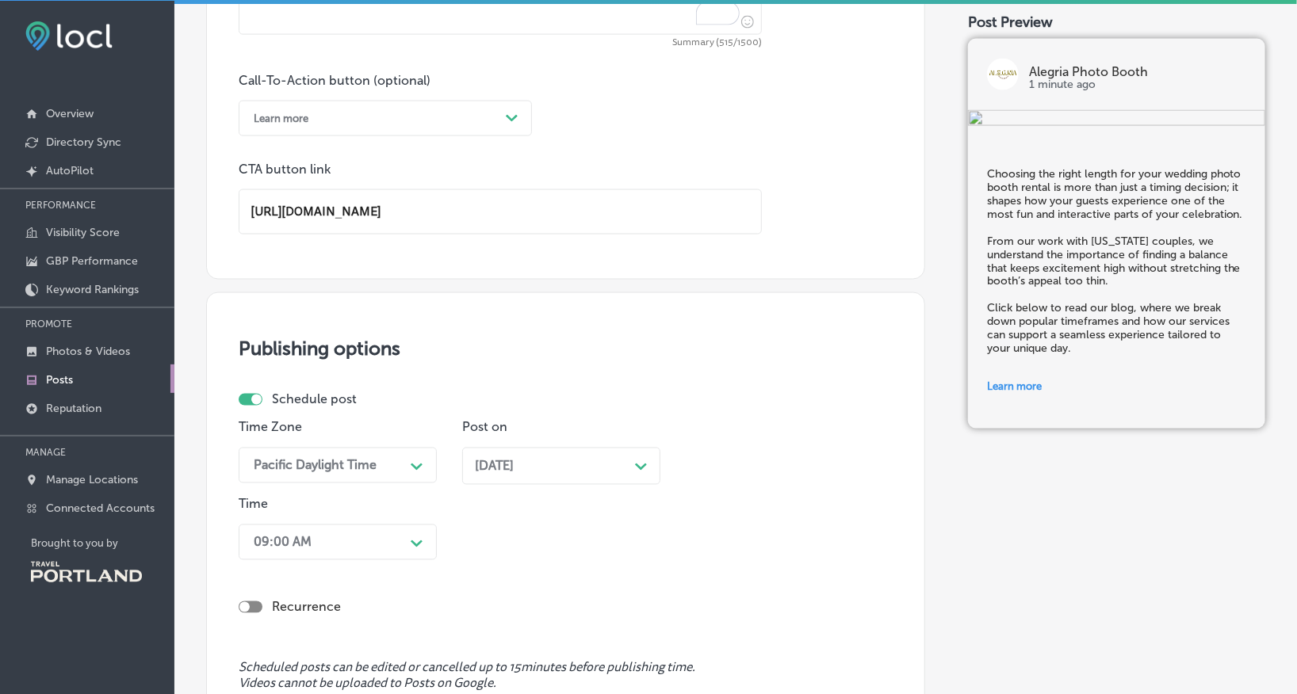
scroll to position [1258, 0]
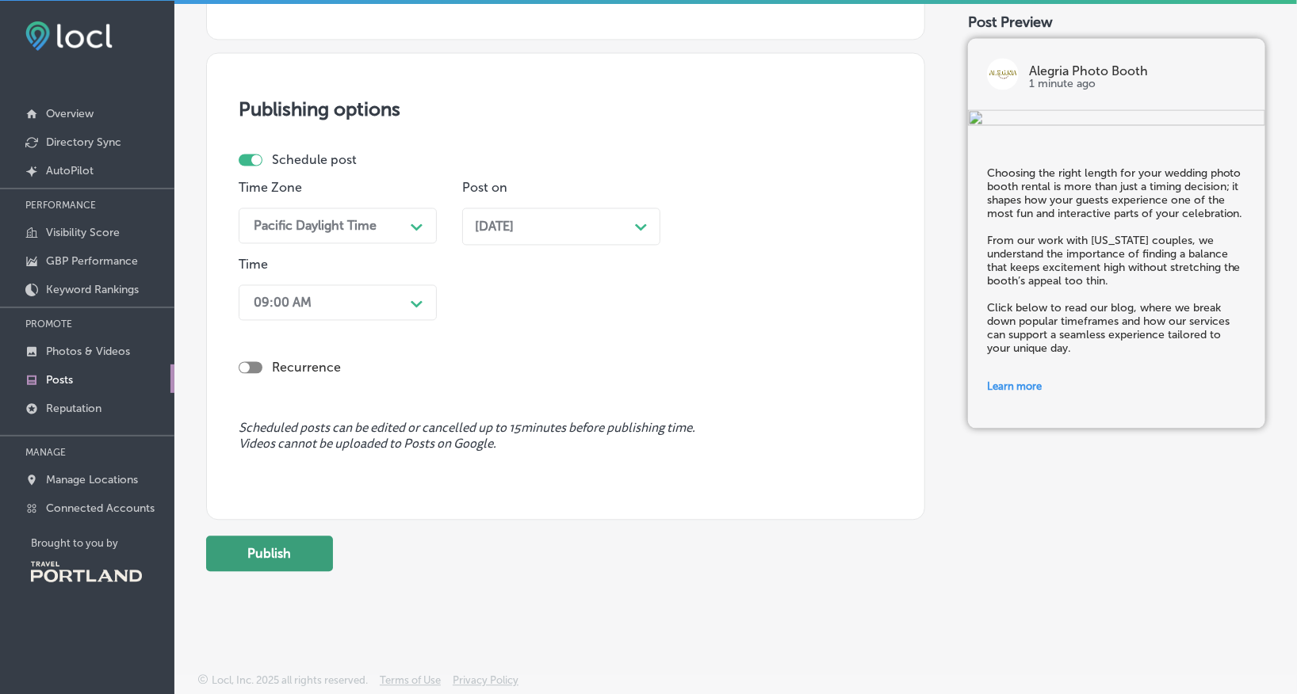
click at [275, 551] on button "Publish" at bounding box center [269, 555] width 127 height 36
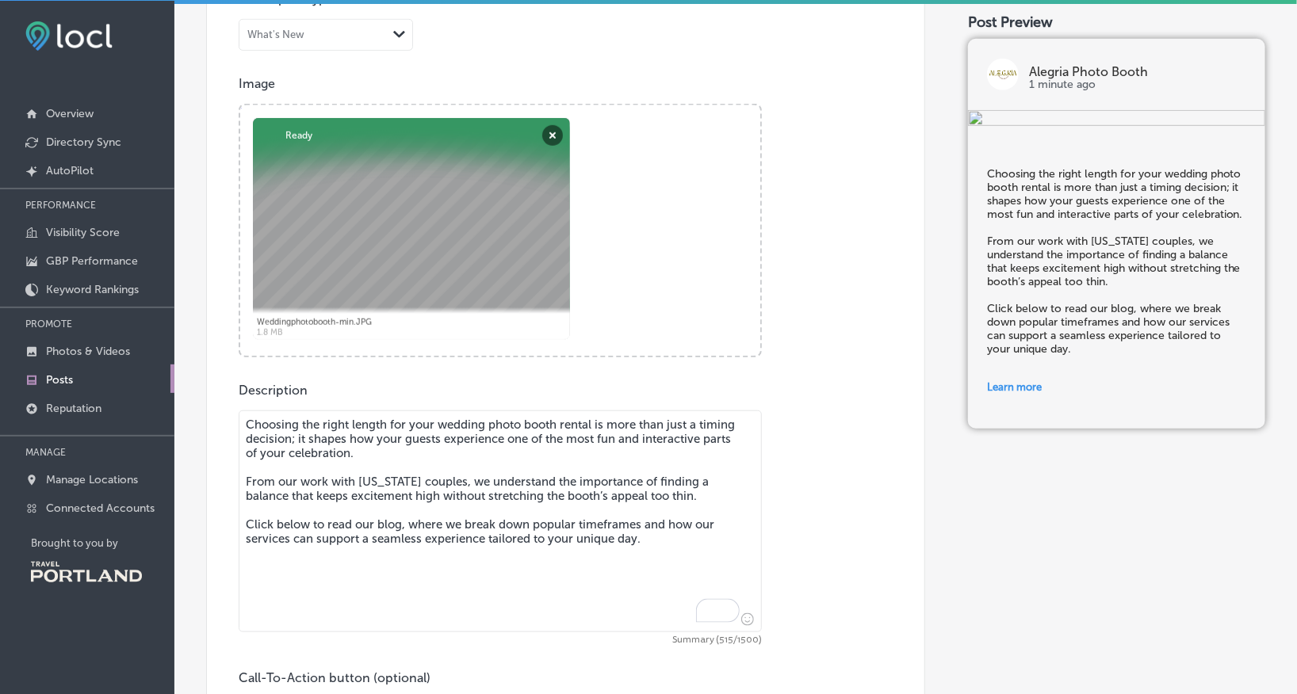
scroll to position [364, 0]
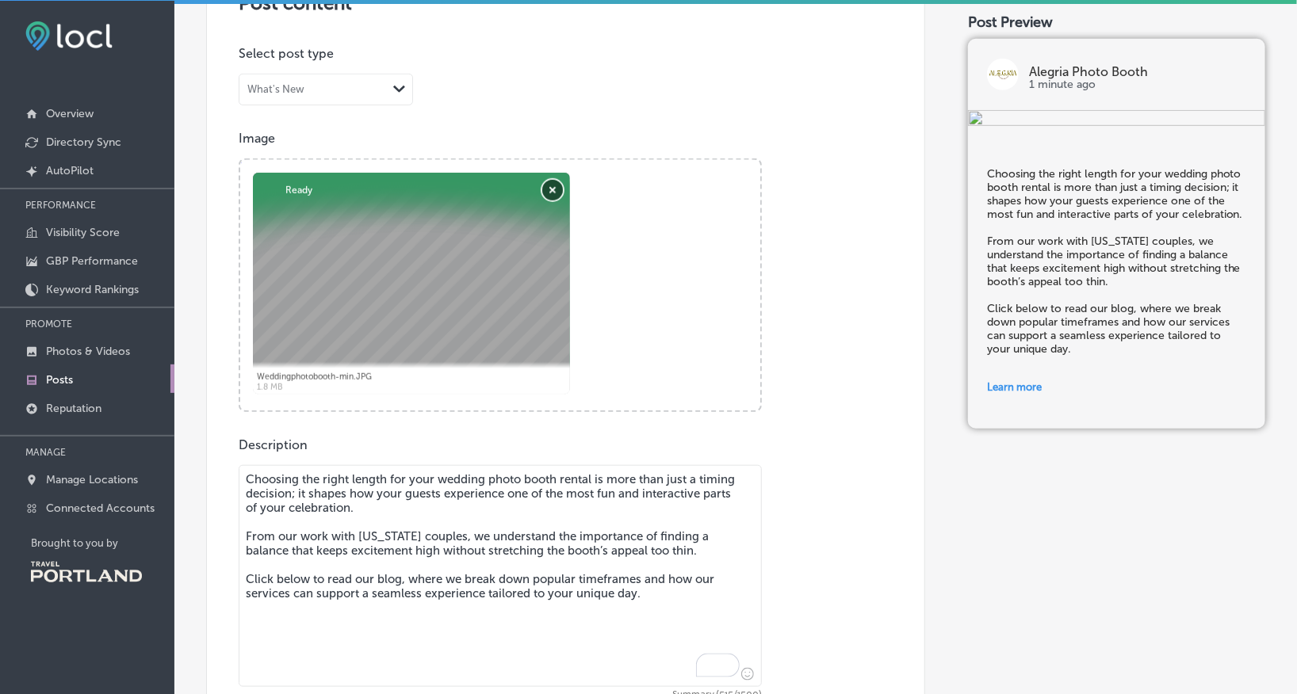
click at [551, 186] on button "Remove" at bounding box center [552, 190] width 21 height 21
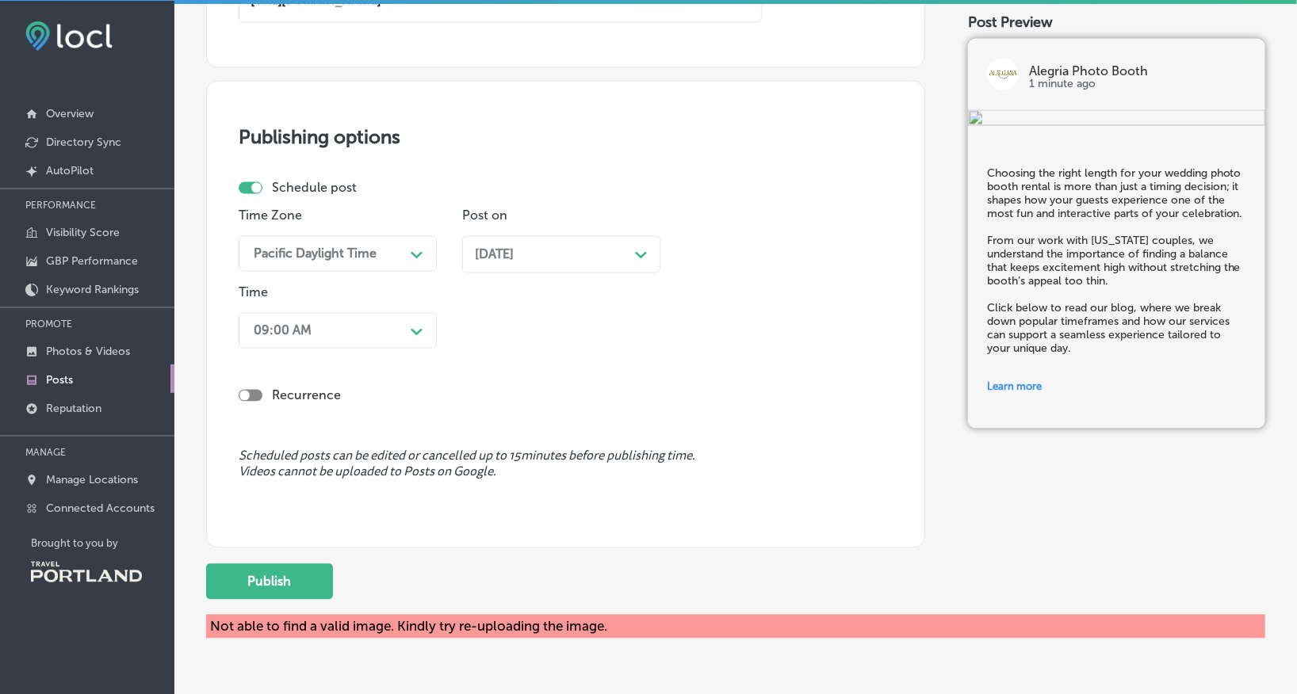
scroll to position [1282, 0]
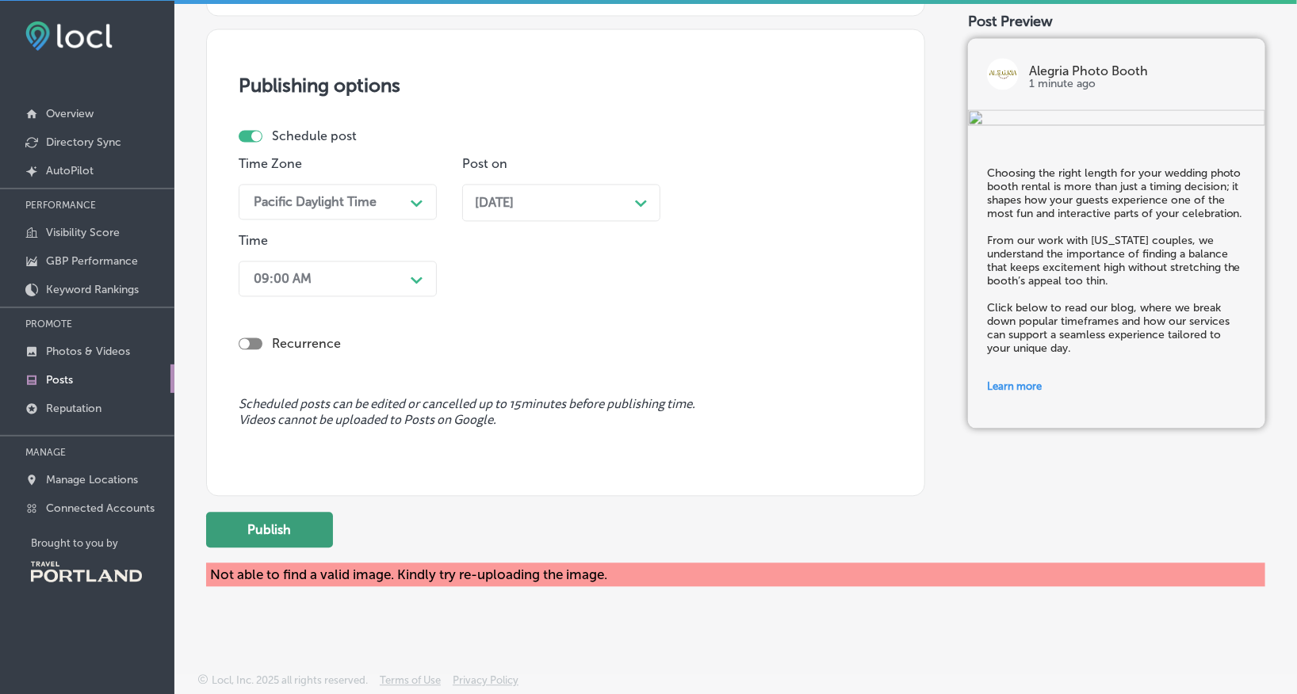
click at [289, 526] on button "Publish" at bounding box center [269, 531] width 127 height 36
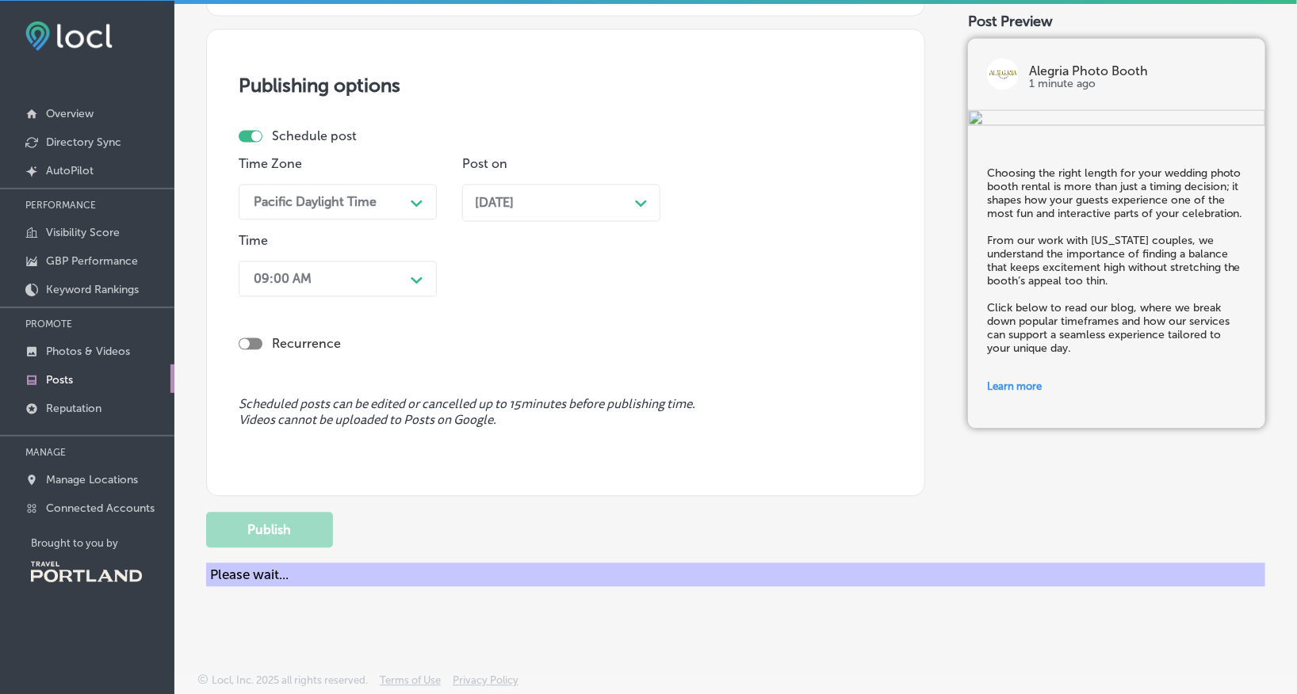
scroll to position [1101, 0]
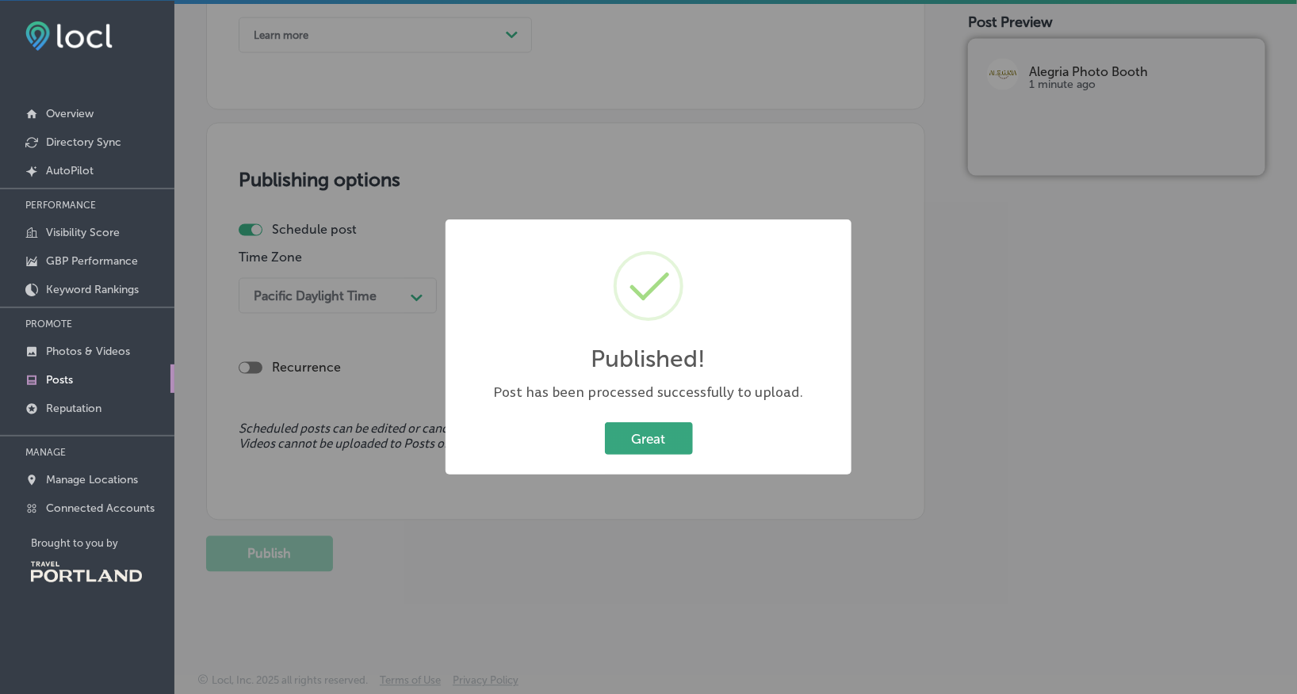
click at [648, 437] on button "Great" at bounding box center [649, 438] width 88 height 32
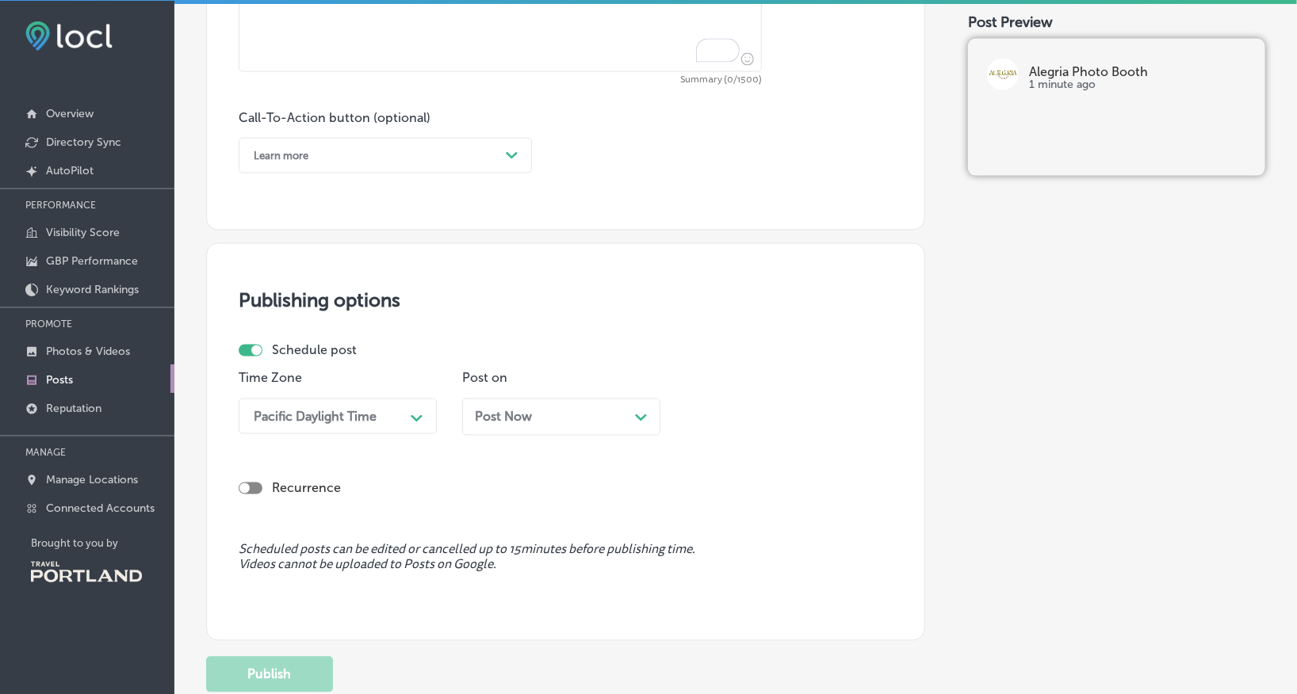
scroll to position [1006, 0]
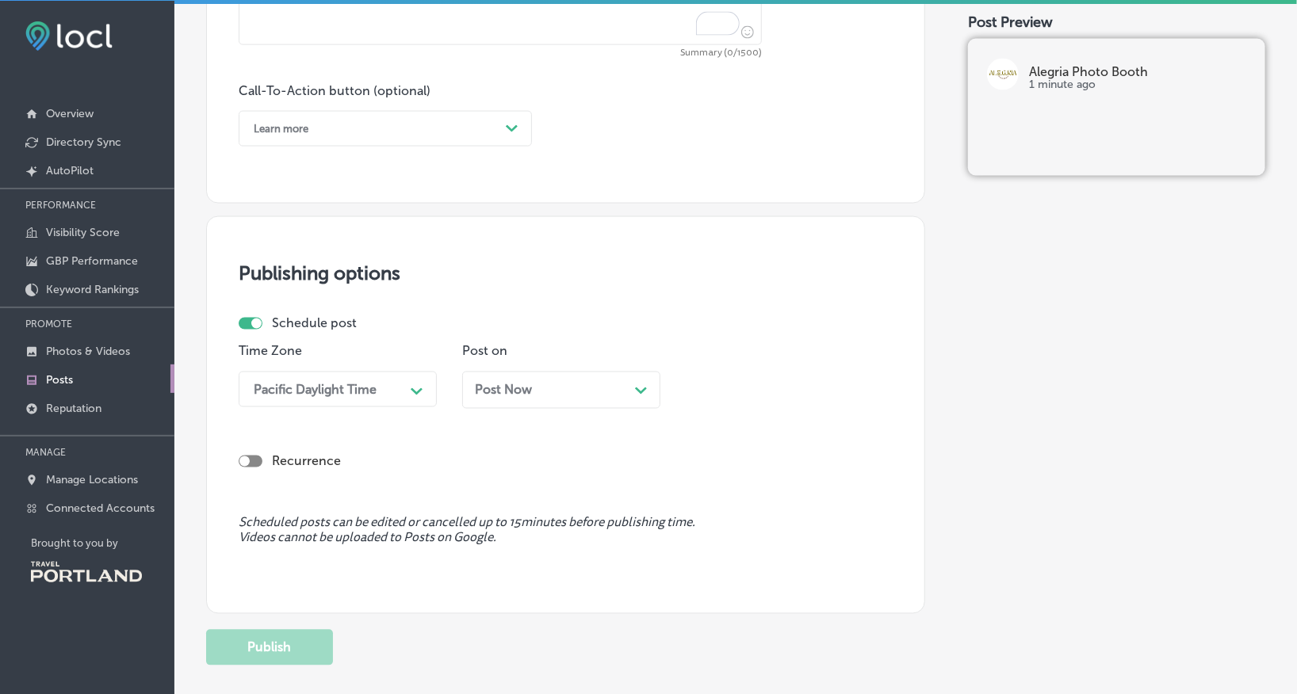
click at [510, 402] on div "Post Now Path Created with Sketch." at bounding box center [561, 390] width 198 height 37
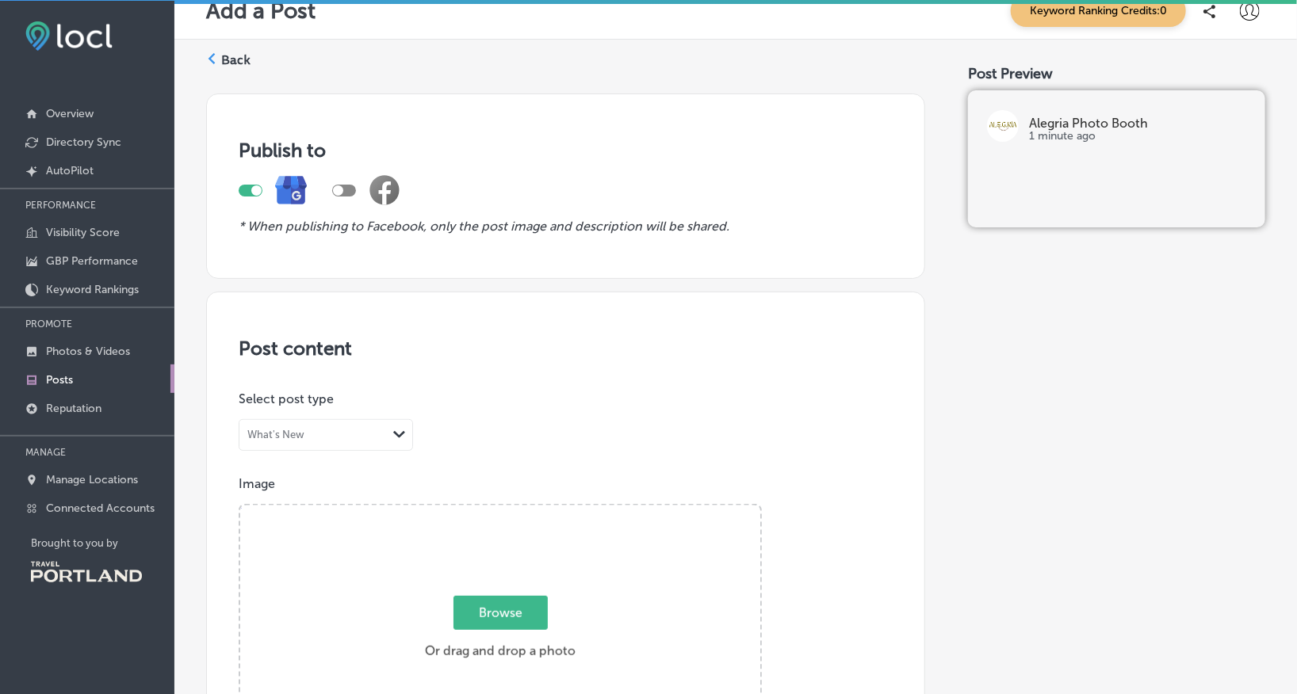
scroll to position [0, 0]
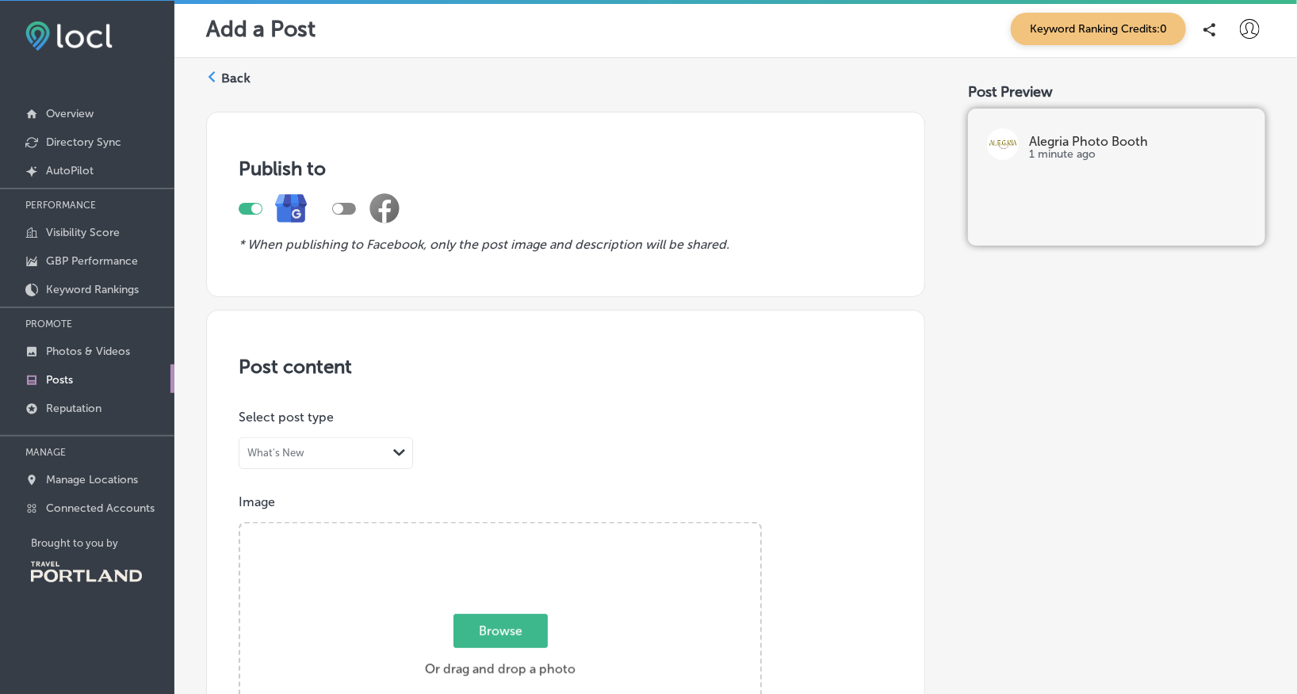
click at [224, 77] on label "Back" at bounding box center [235, 78] width 29 height 17
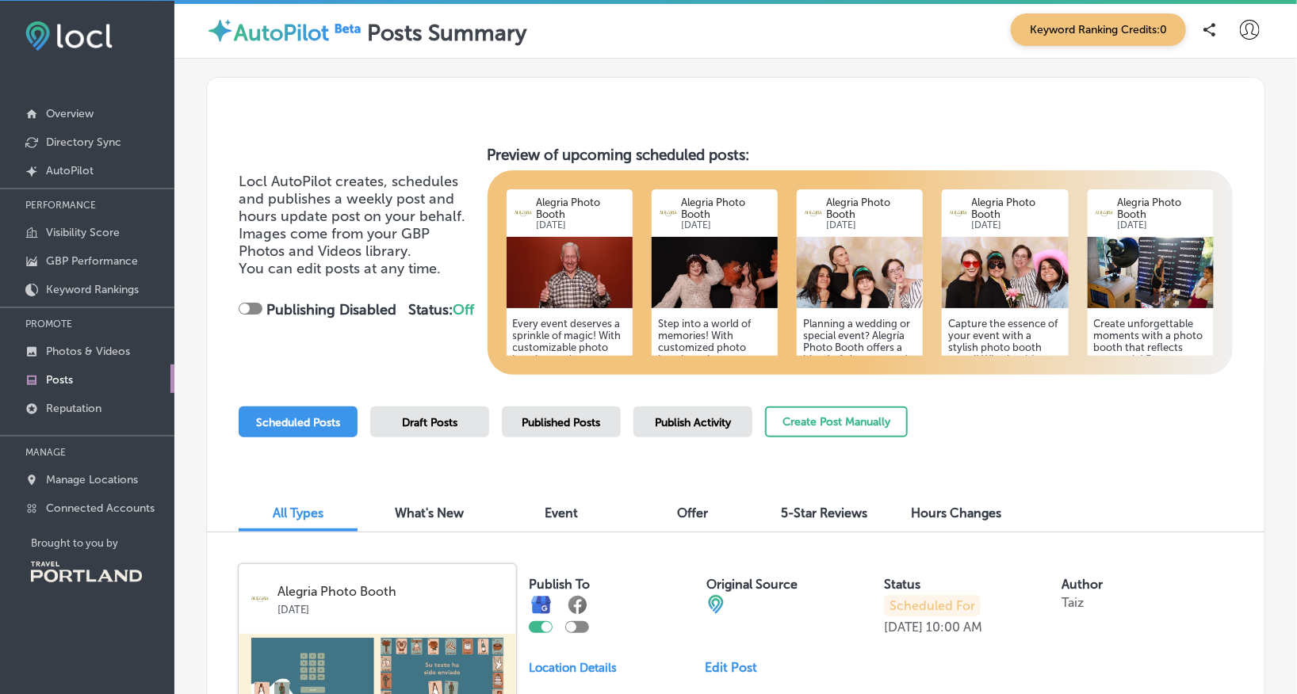
click at [824, 514] on span "5-Star Reviews" at bounding box center [825, 513] width 86 height 15
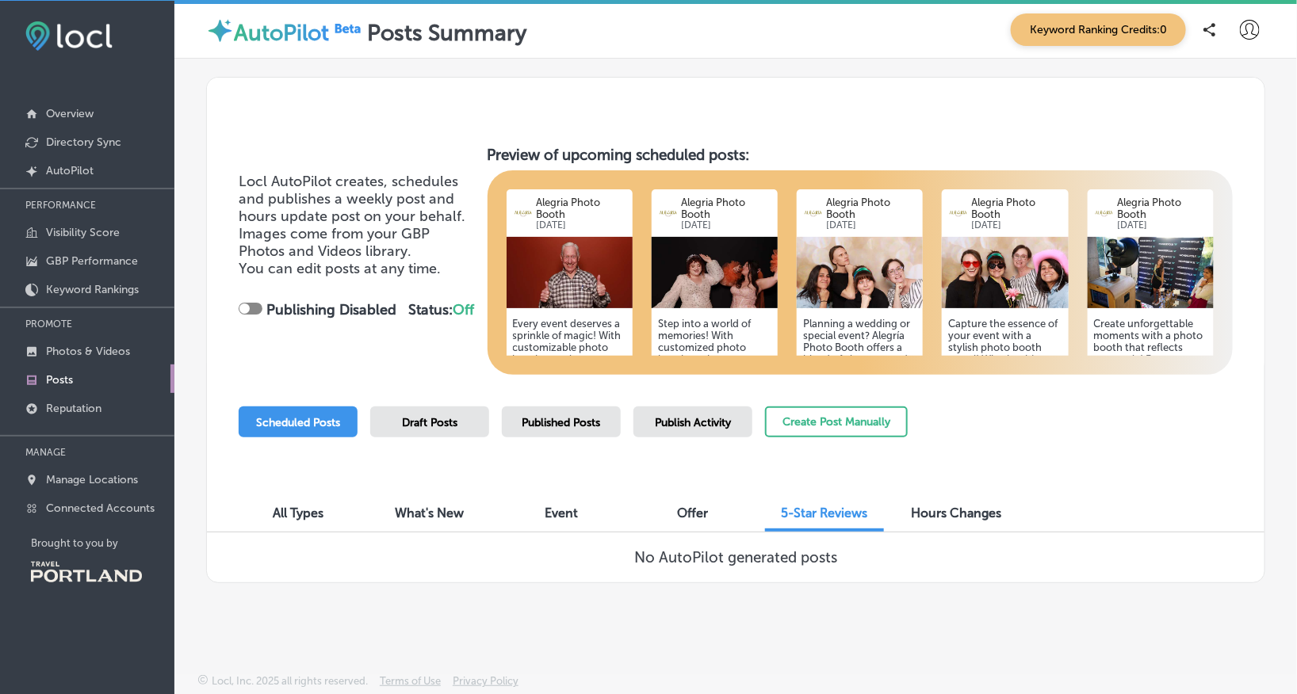
click at [252, 303] on div at bounding box center [251, 309] width 24 height 12
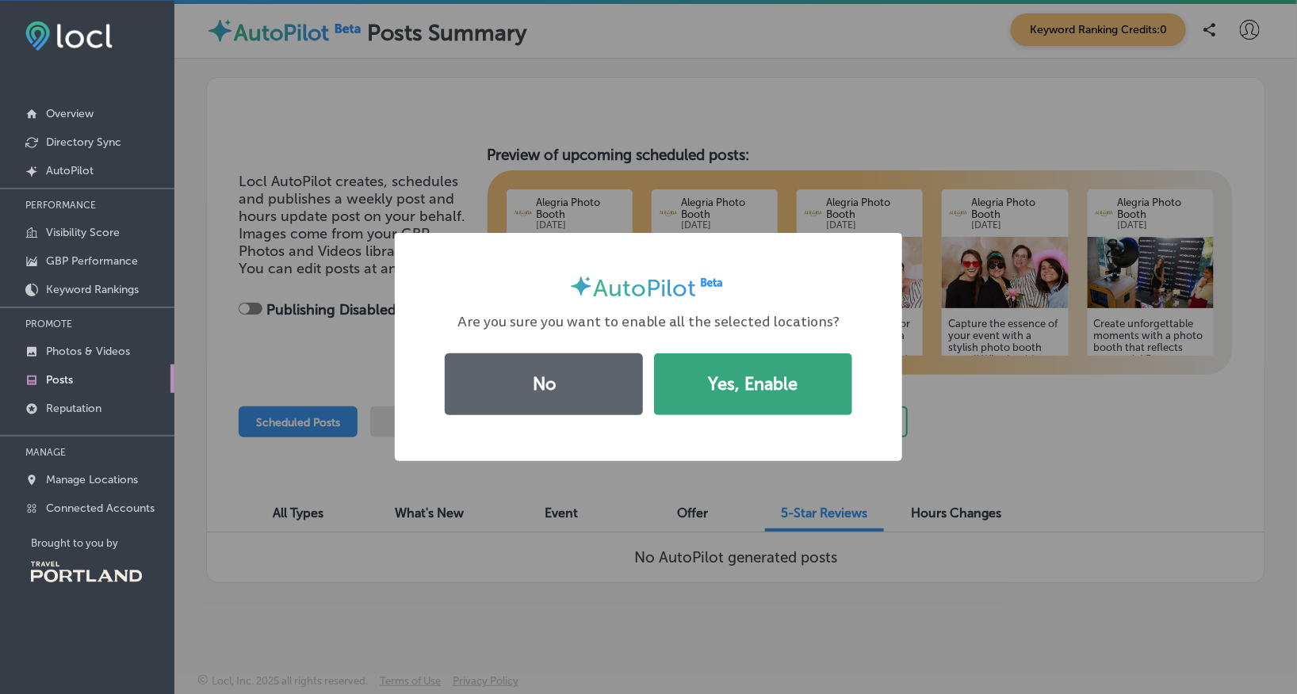
click at [754, 384] on button "Yes, Enable" at bounding box center [753, 385] width 198 height 62
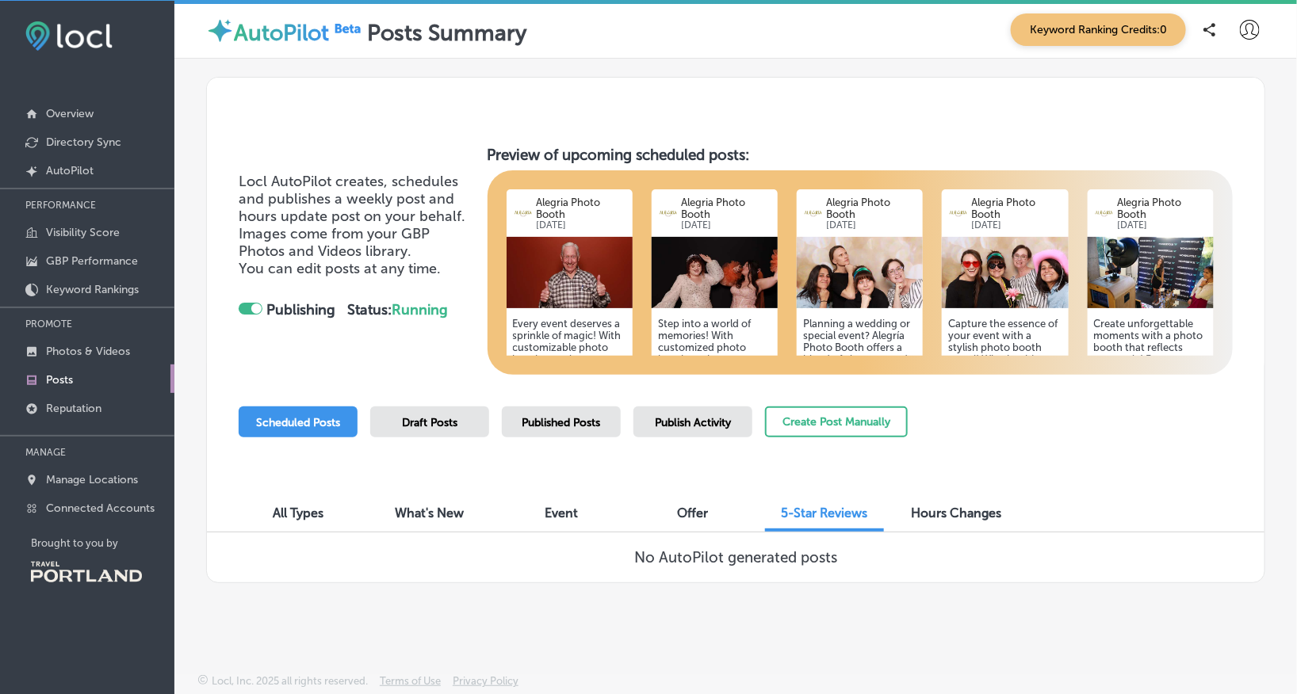
click at [313, 501] on div "All Types" at bounding box center [298, 515] width 119 height 34
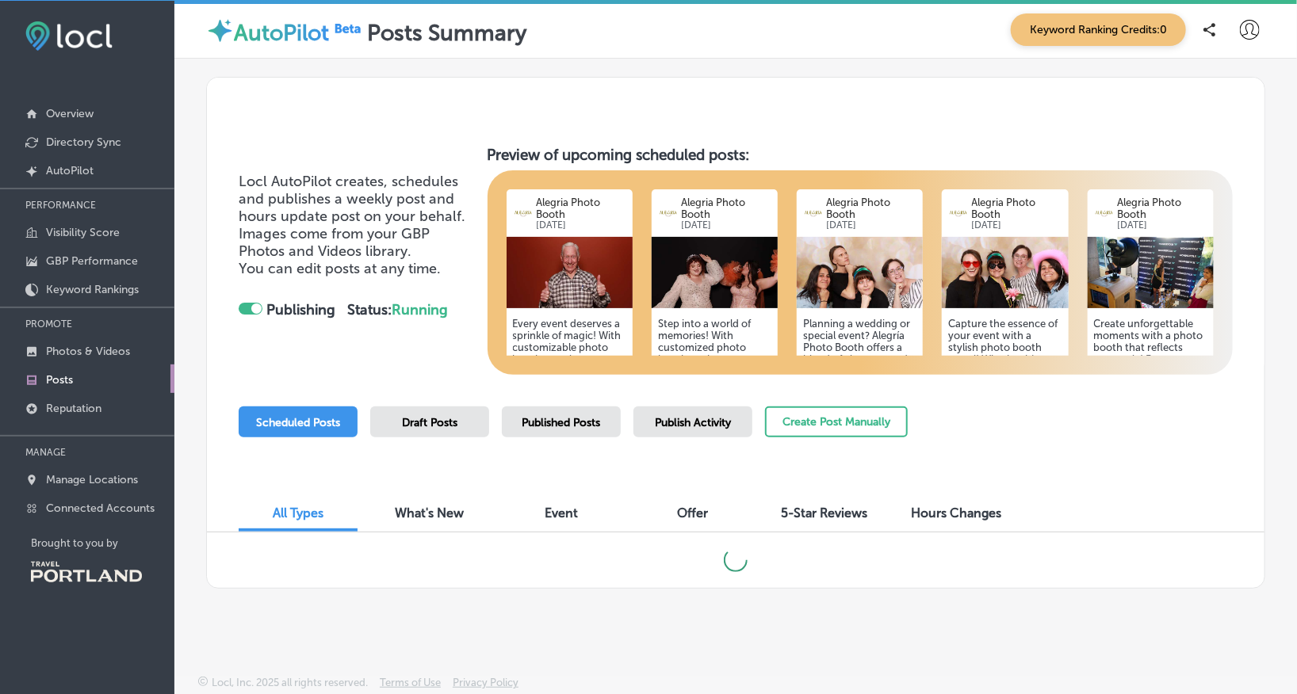
scroll to position [1, 0]
click at [713, 501] on div "Offer" at bounding box center [692, 514] width 119 height 34
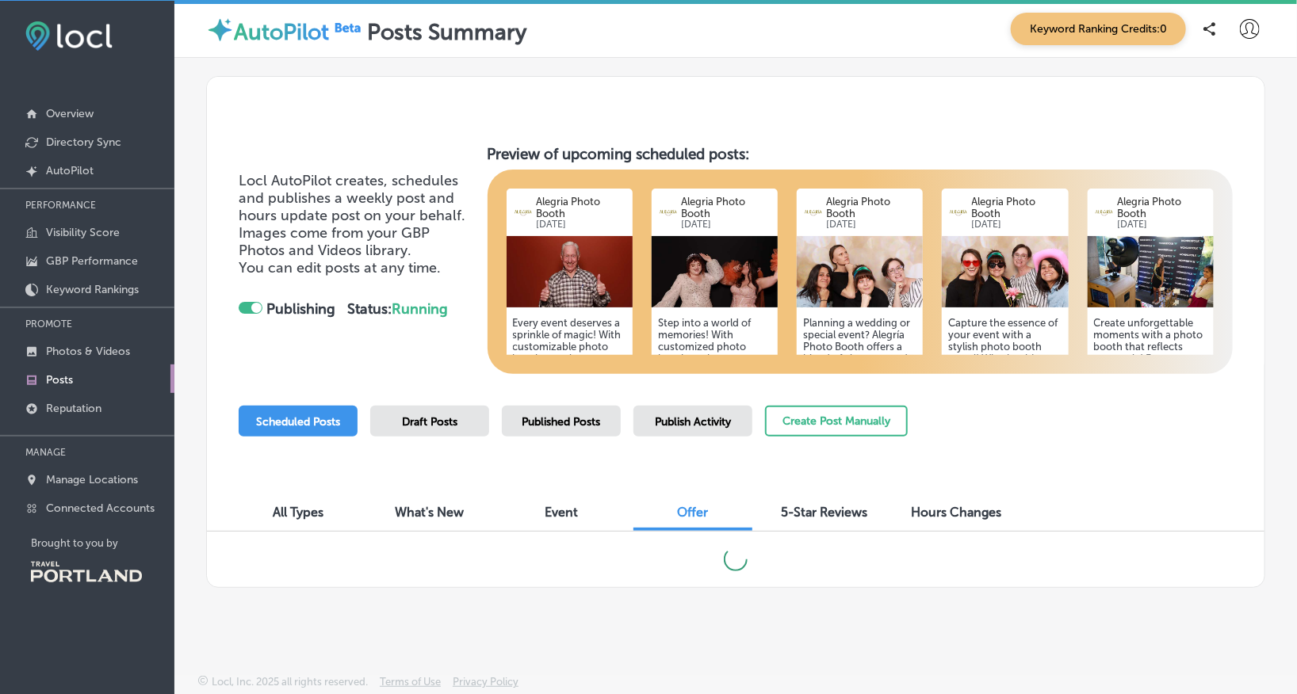
click at [769, 502] on div "5-Star Reviews" at bounding box center [824, 514] width 119 height 34
click at [302, 501] on div "All Types" at bounding box center [298, 514] width 119 height 34
click at [243, 292] on div "Locl AutoPilot creates, schedules and publishes a weekly post and hours update …" at bounding box center [357, 260] width 236 height 176
click at [248, 304] on div at bounding box center [251, 308] width 24 height 12
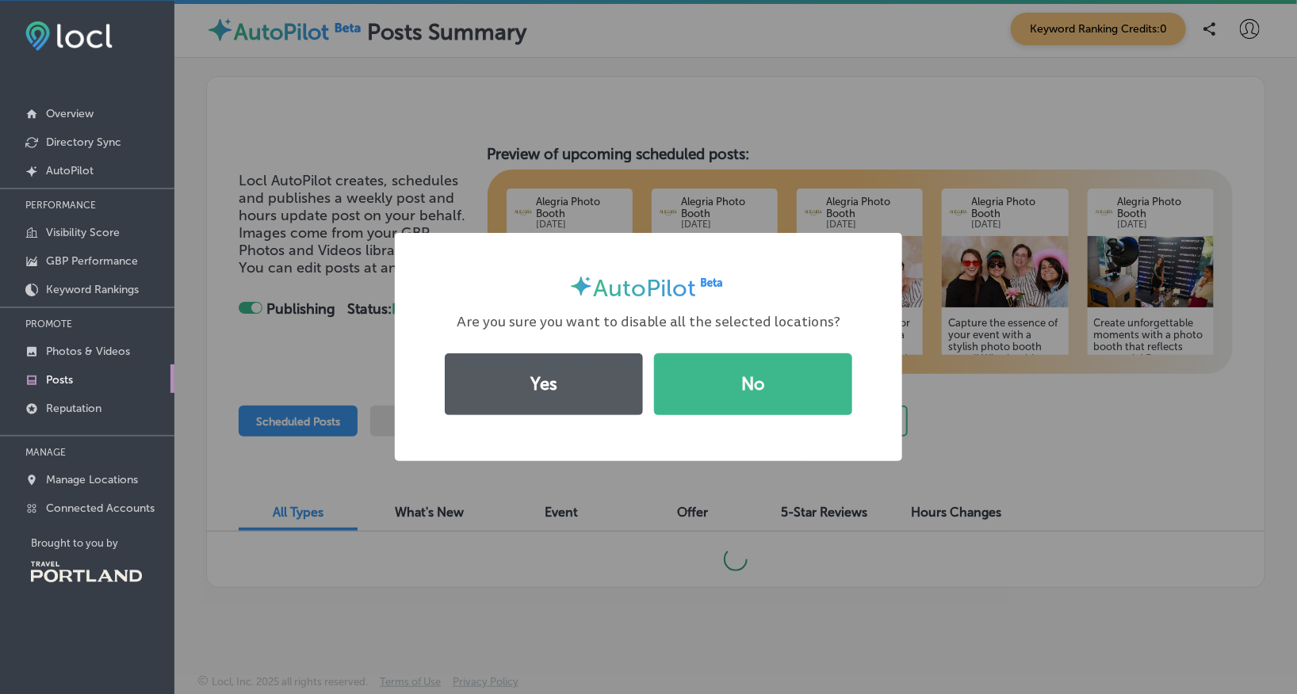
click at [572, 397] on button "Yes" at bounding box center [544, 385] width 198 height 62
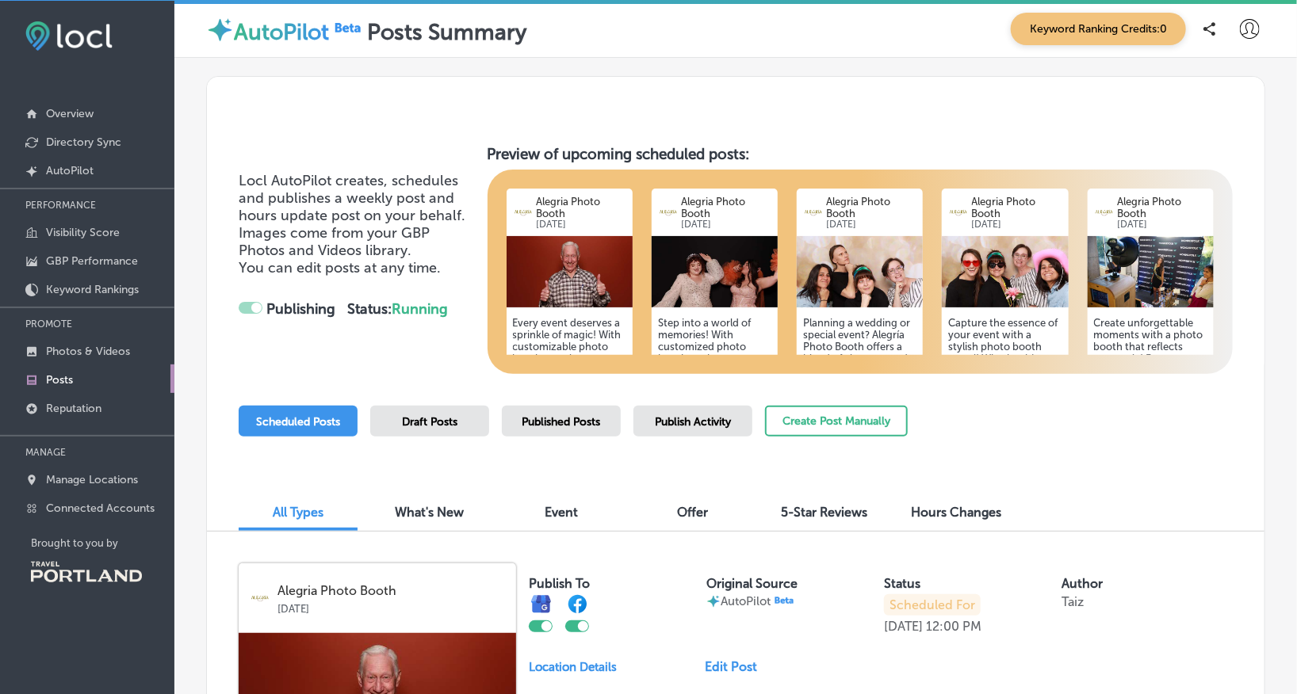
checkbox input "false"
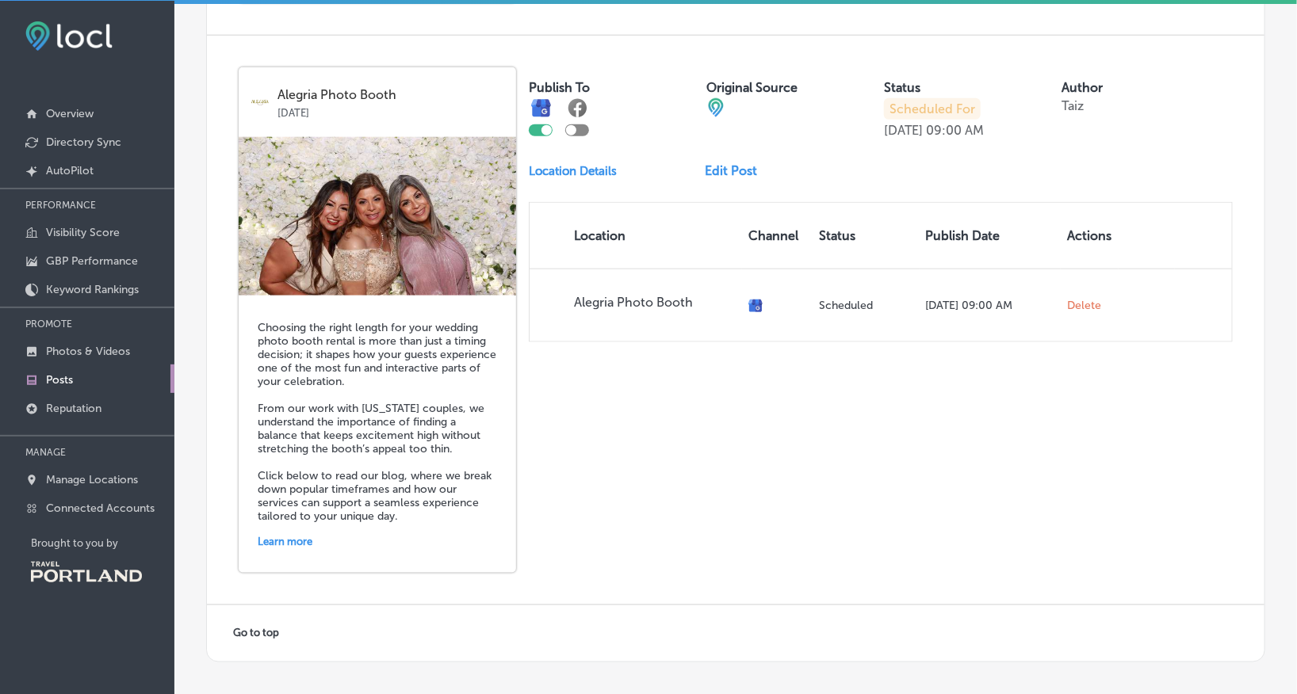
scroll to position [3323, 0]
